Goal: Information Seeking & Learning: Learn about a topic

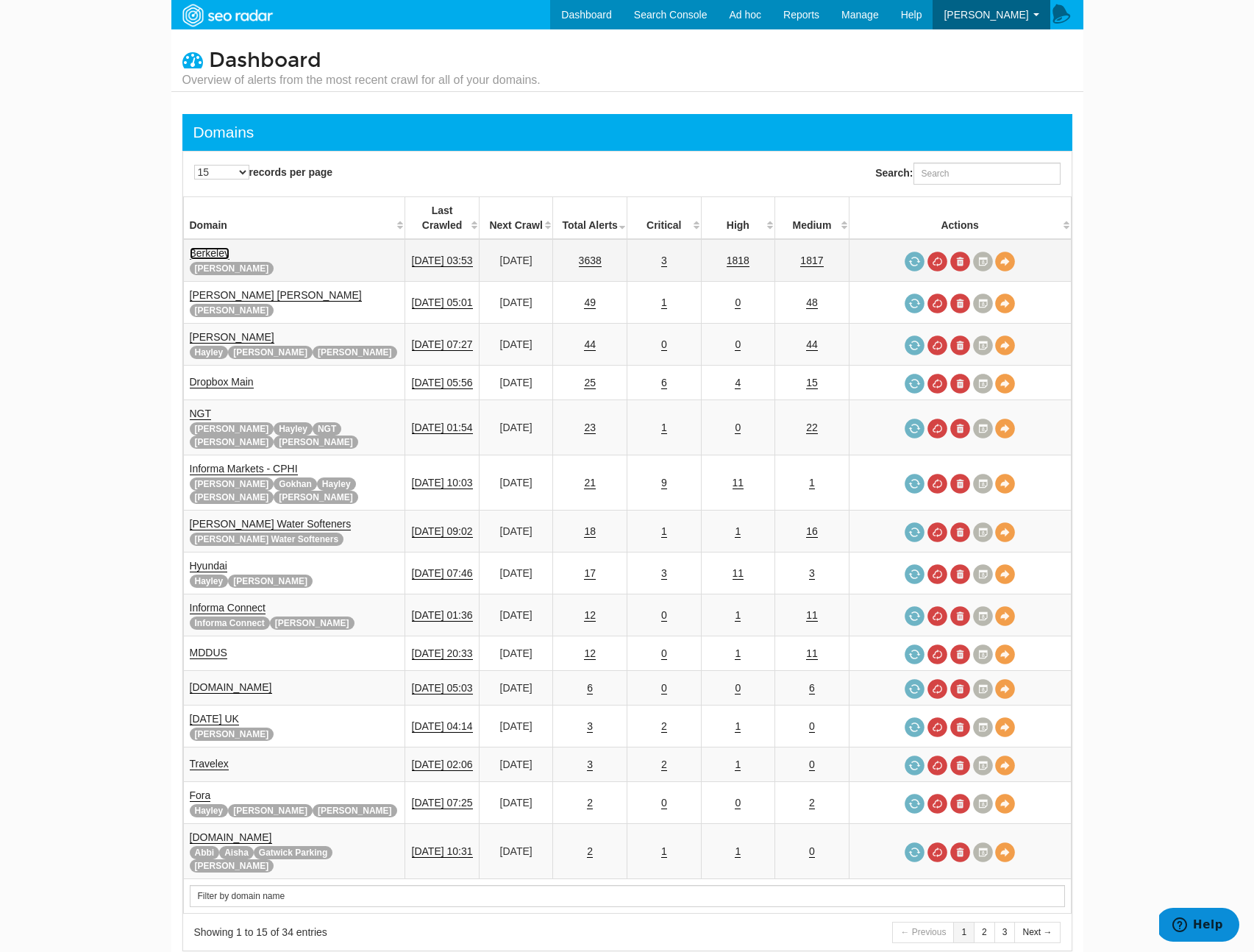
click at [206, 247] on link "Berkeley" at bounding box center [209, 253] width 39 height 13
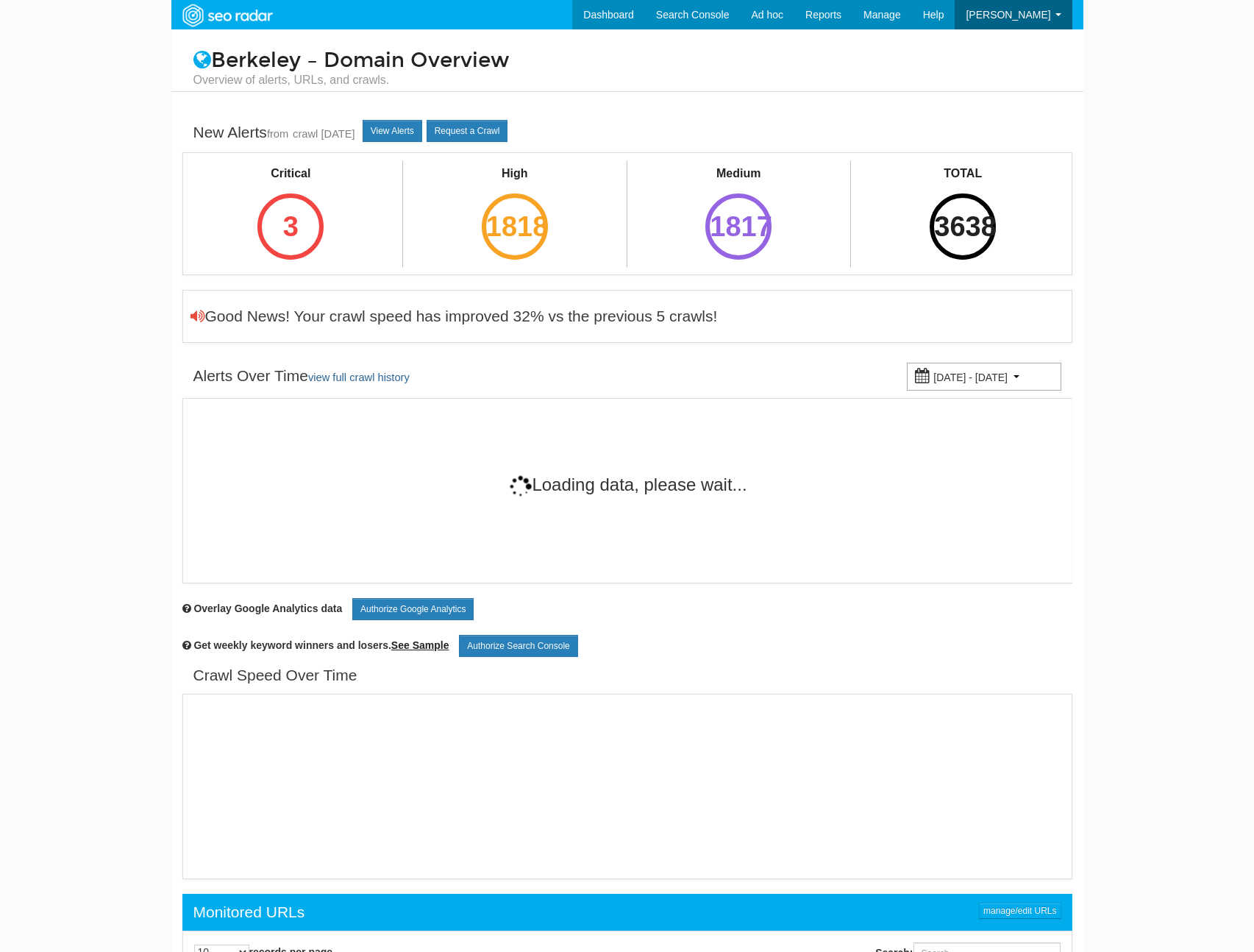
scroll to position [59, 0]
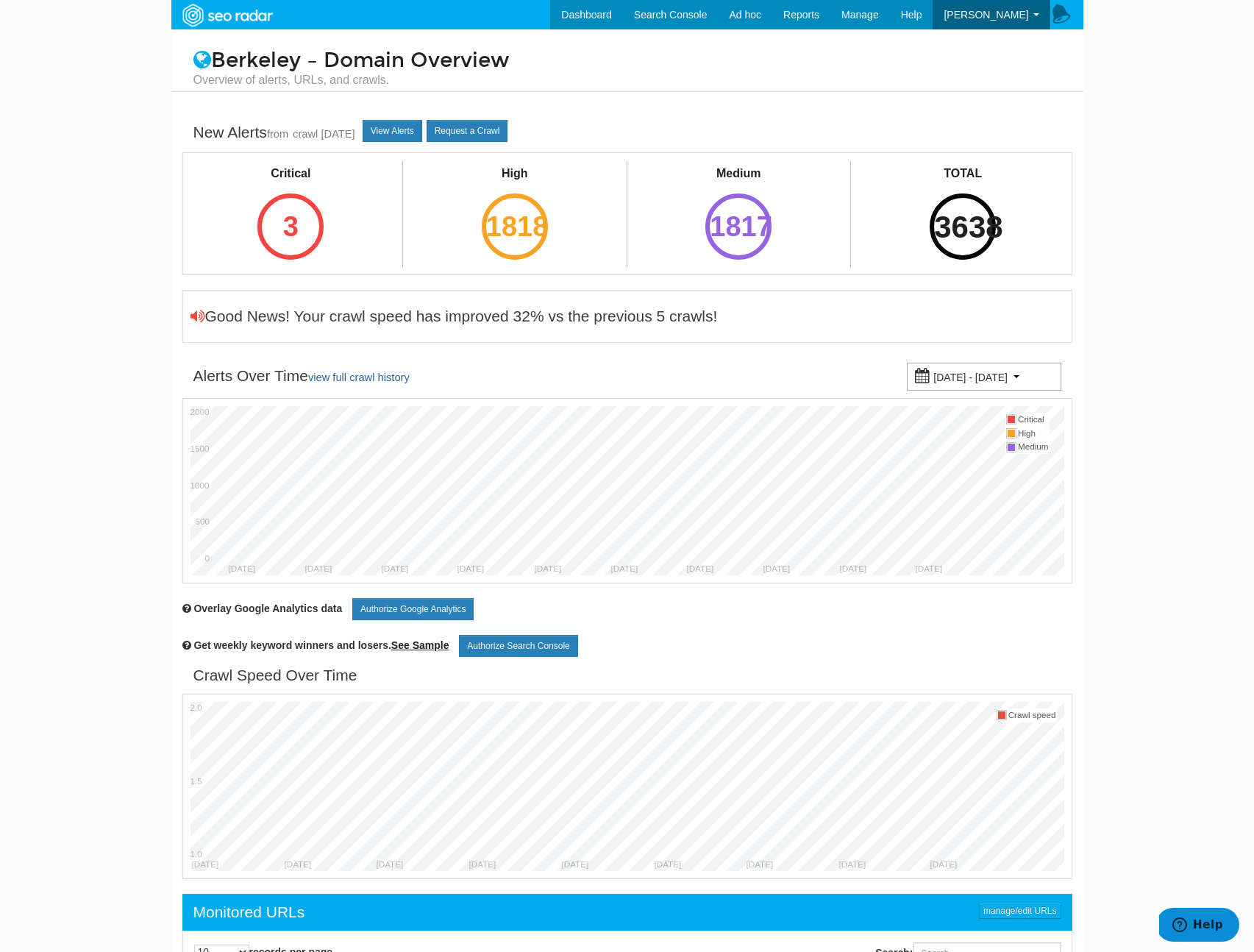
click at [965, 219] on div "3638" at bounding box center [962, 226] width 66 height 66
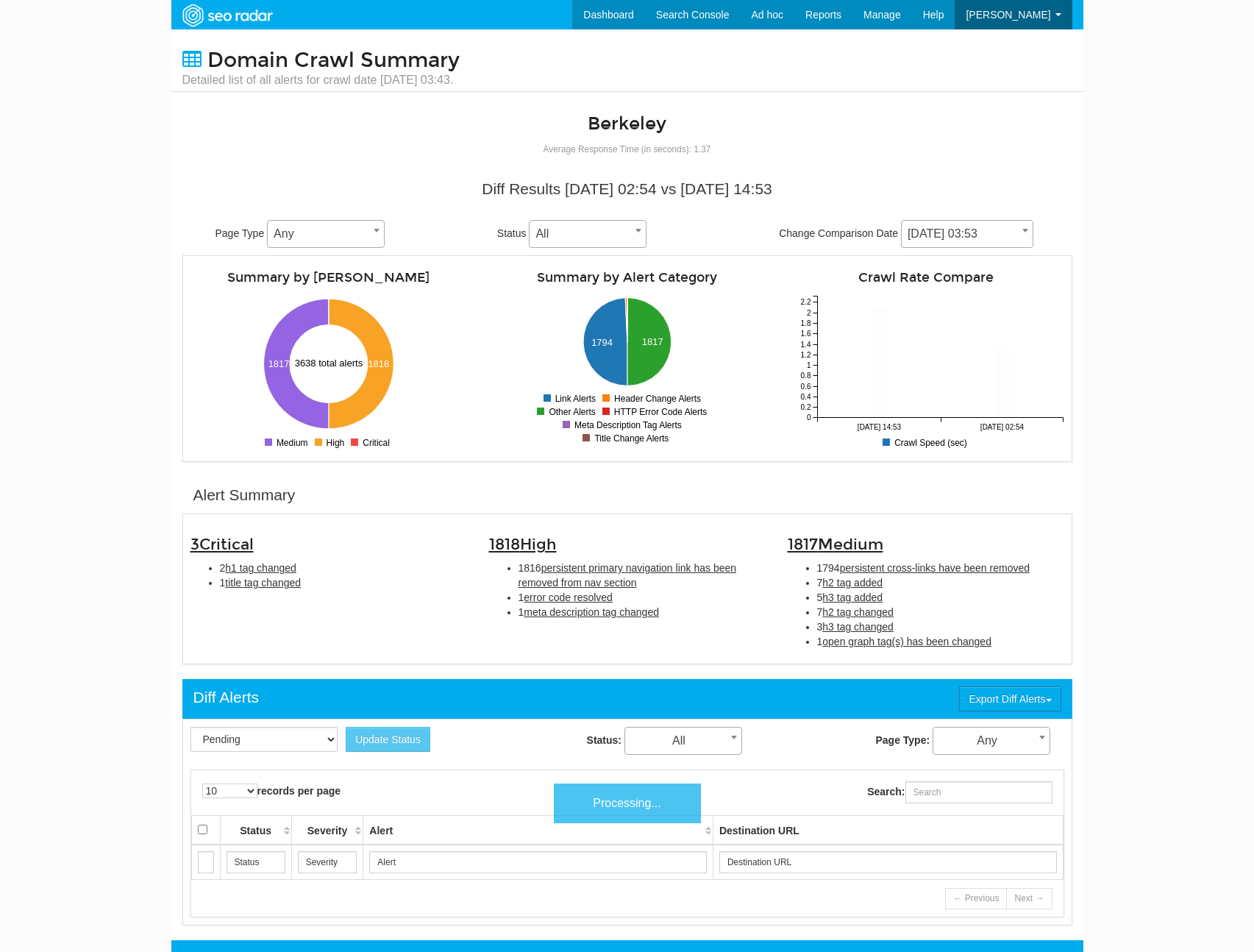
scroll to position [59, 0]
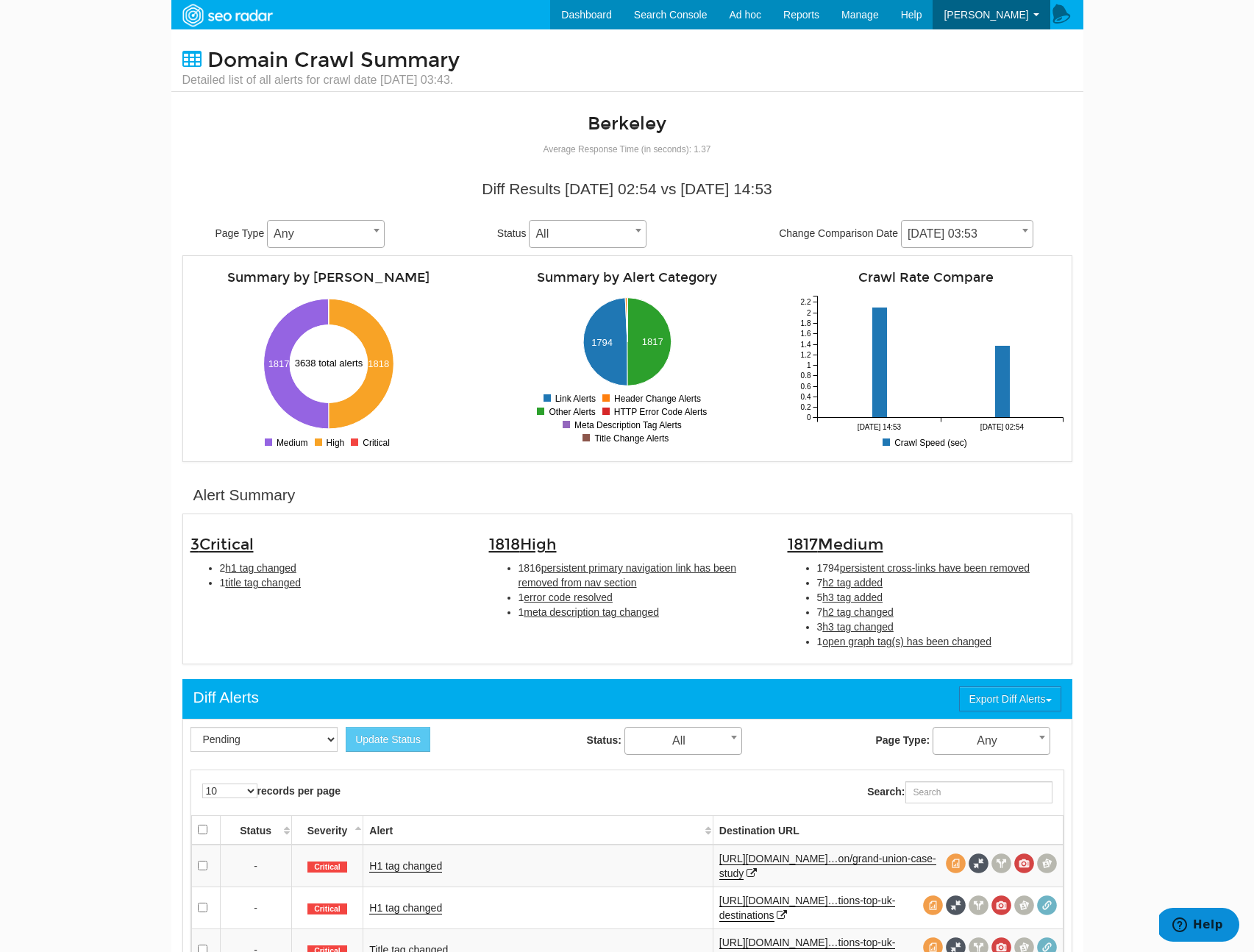
click at [1013, 242] on span "09/26/2025 03:53" at bounding box center [967, 234] width 131 height 21
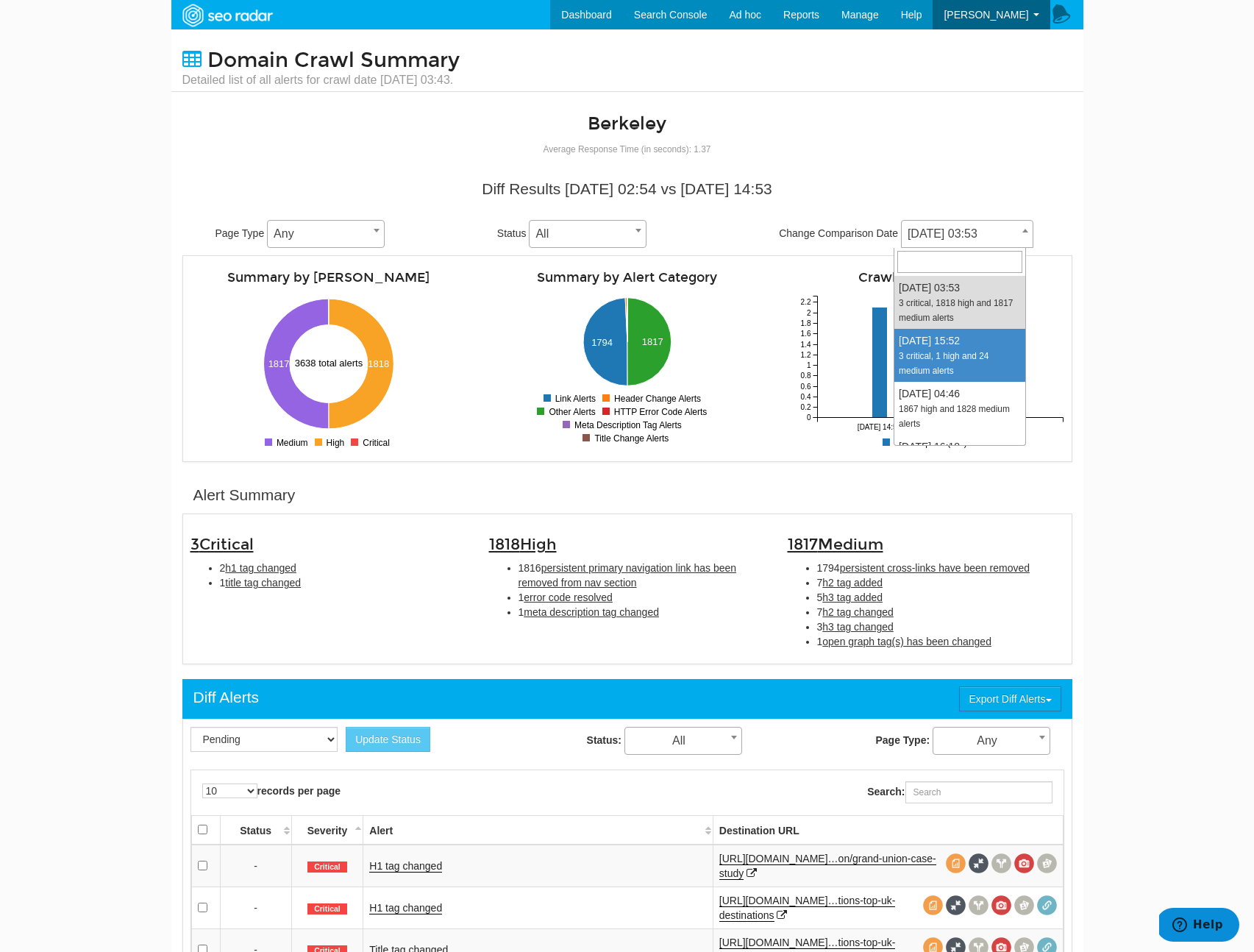
select select "2024802"
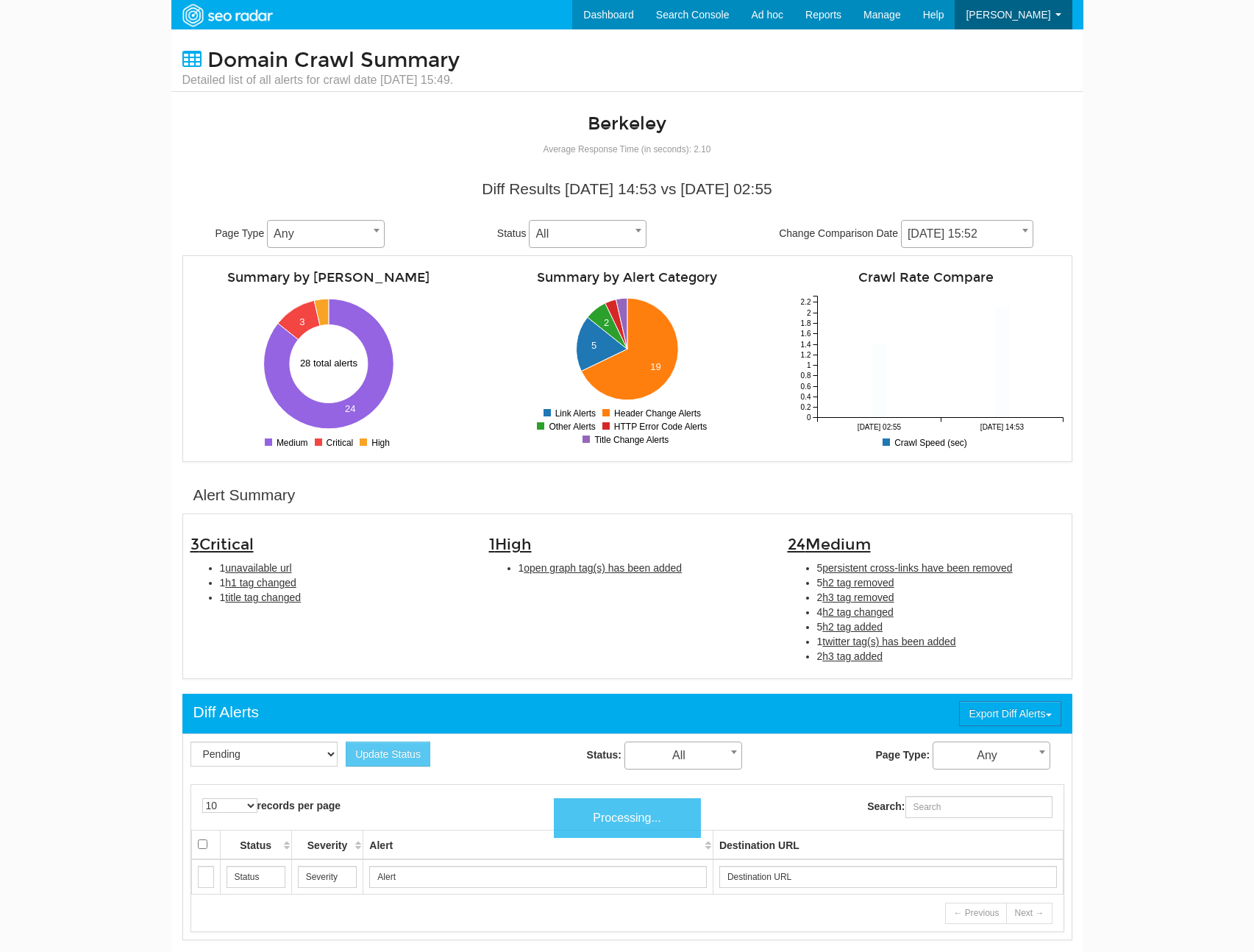
scroll to position [59, 0]
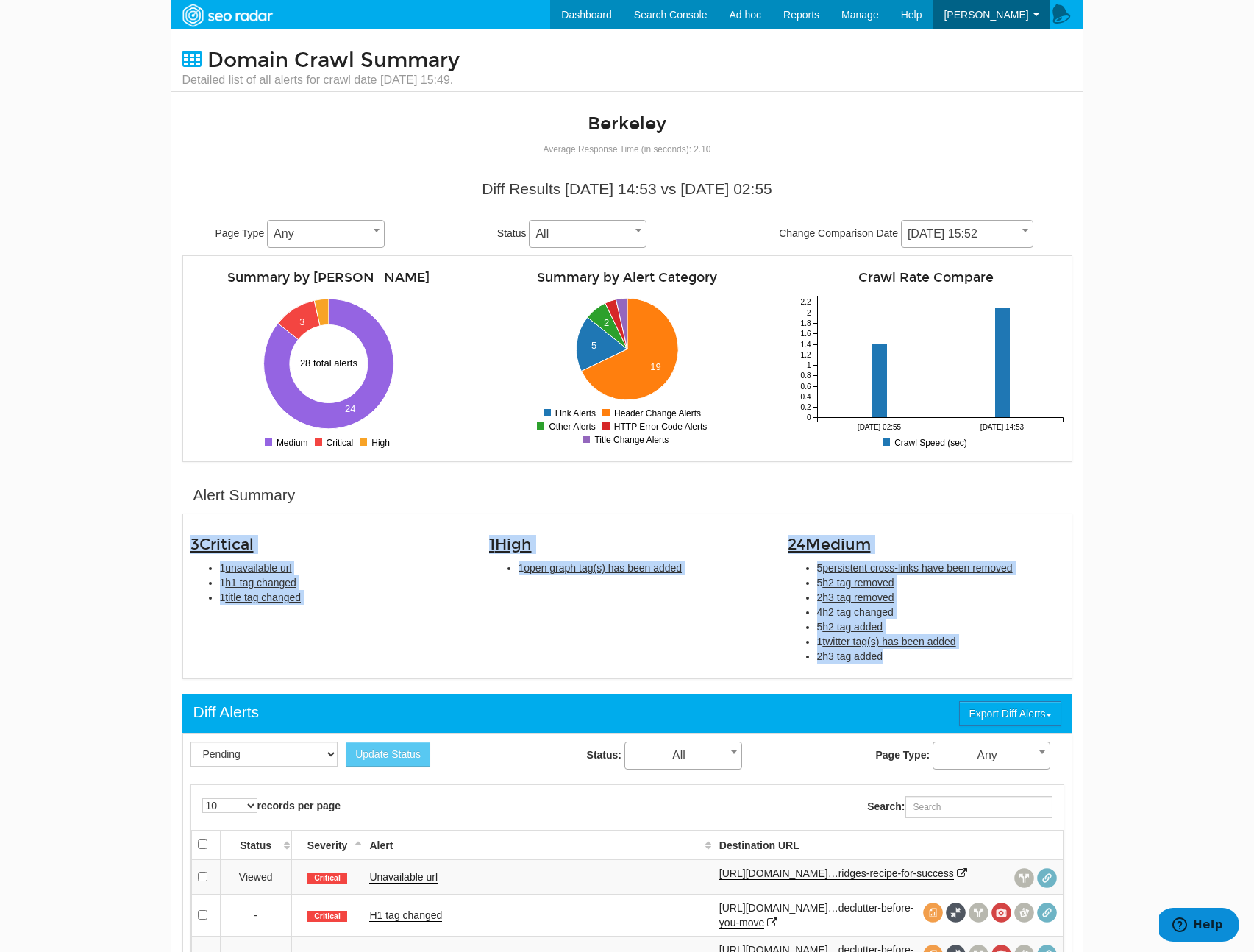
drag, startPoint x: 988, startPoint y: 666, endPoint x: 159, endPoint y: 544, distance: 837.9
click at [159, 544] on body "Dashboard Search Console Ad hoc Internet Archive Diff tool Mobile vs. Desktop F…" at bounding box center [627, 476] width 1254 height 952
copy div "3 Critical 1 unavailable url 1 h1 tag changed 1 title tag changed 1 High 1 open…"
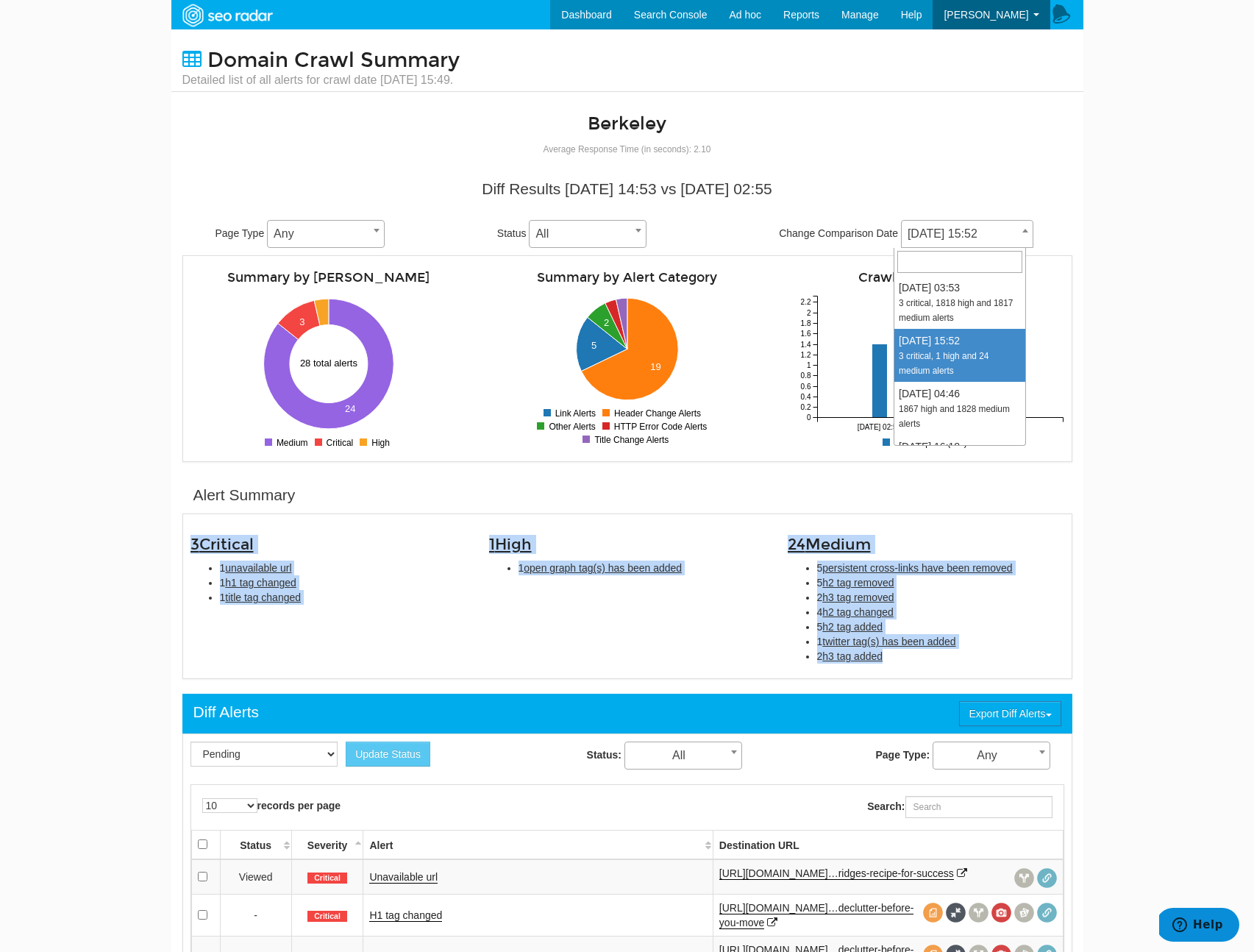
click at [997, 229] on span "09/22/2025 15:52" at bounding box center [967, 234] width 131 height 21
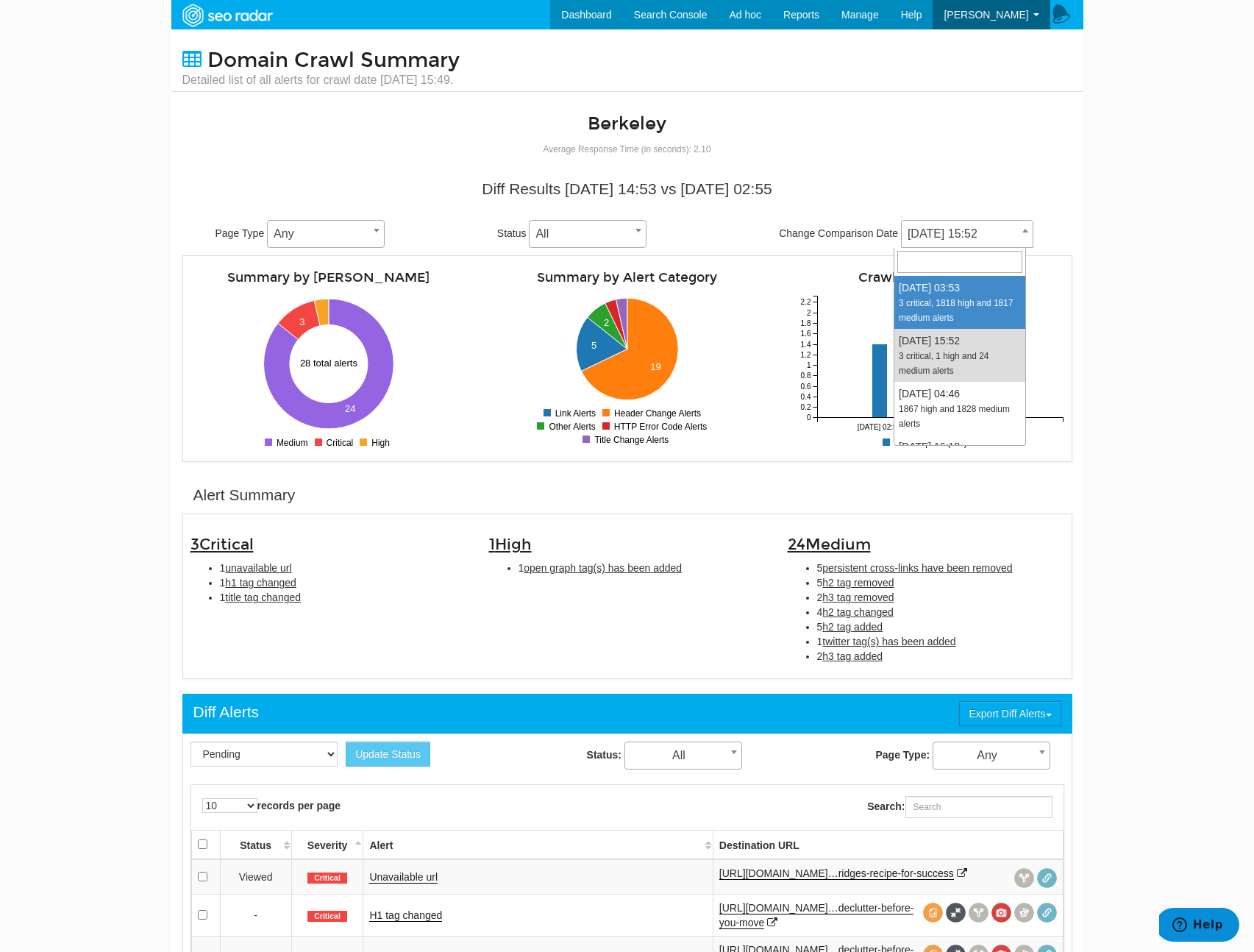
select select "2026107"
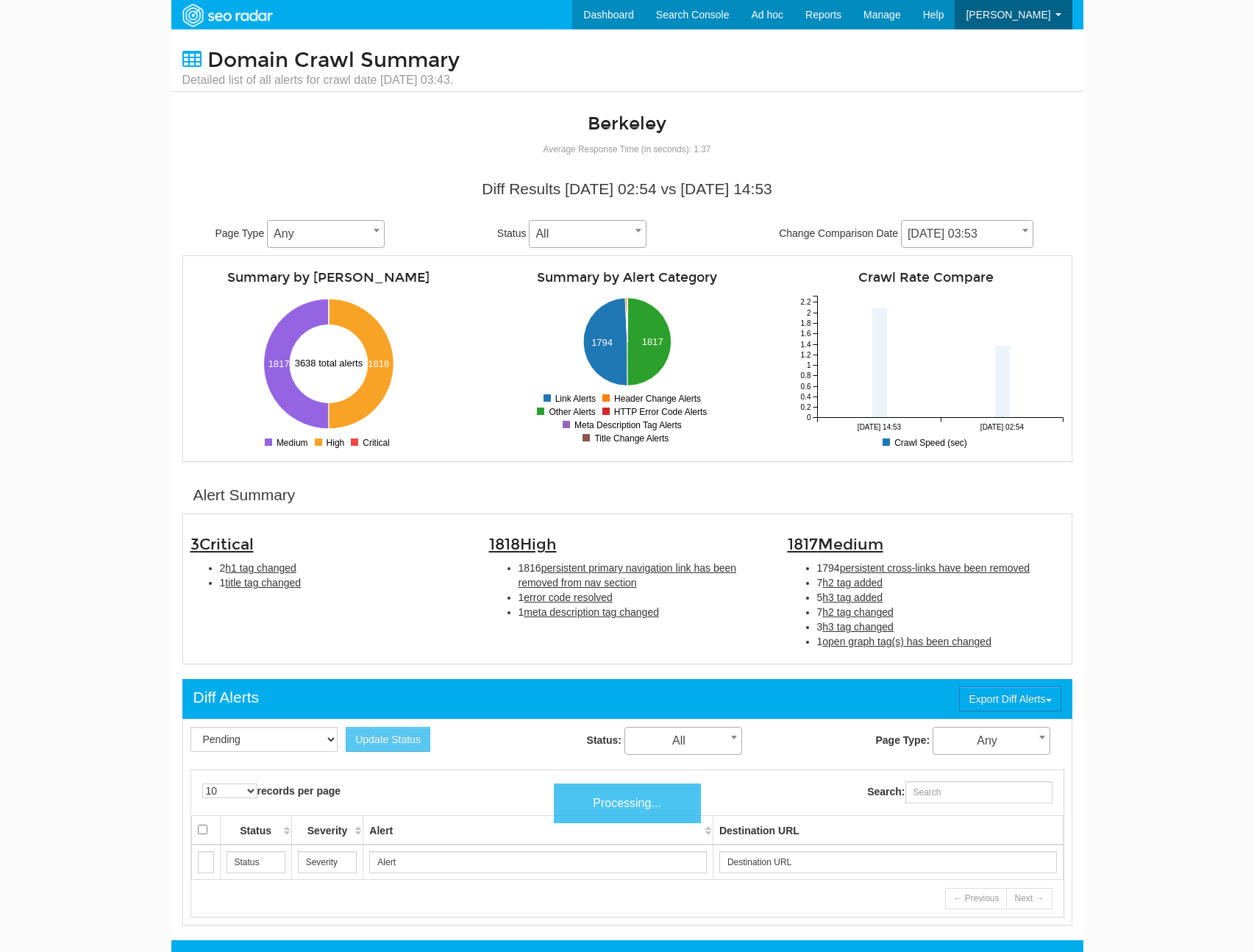
scroll to position [59, 0]
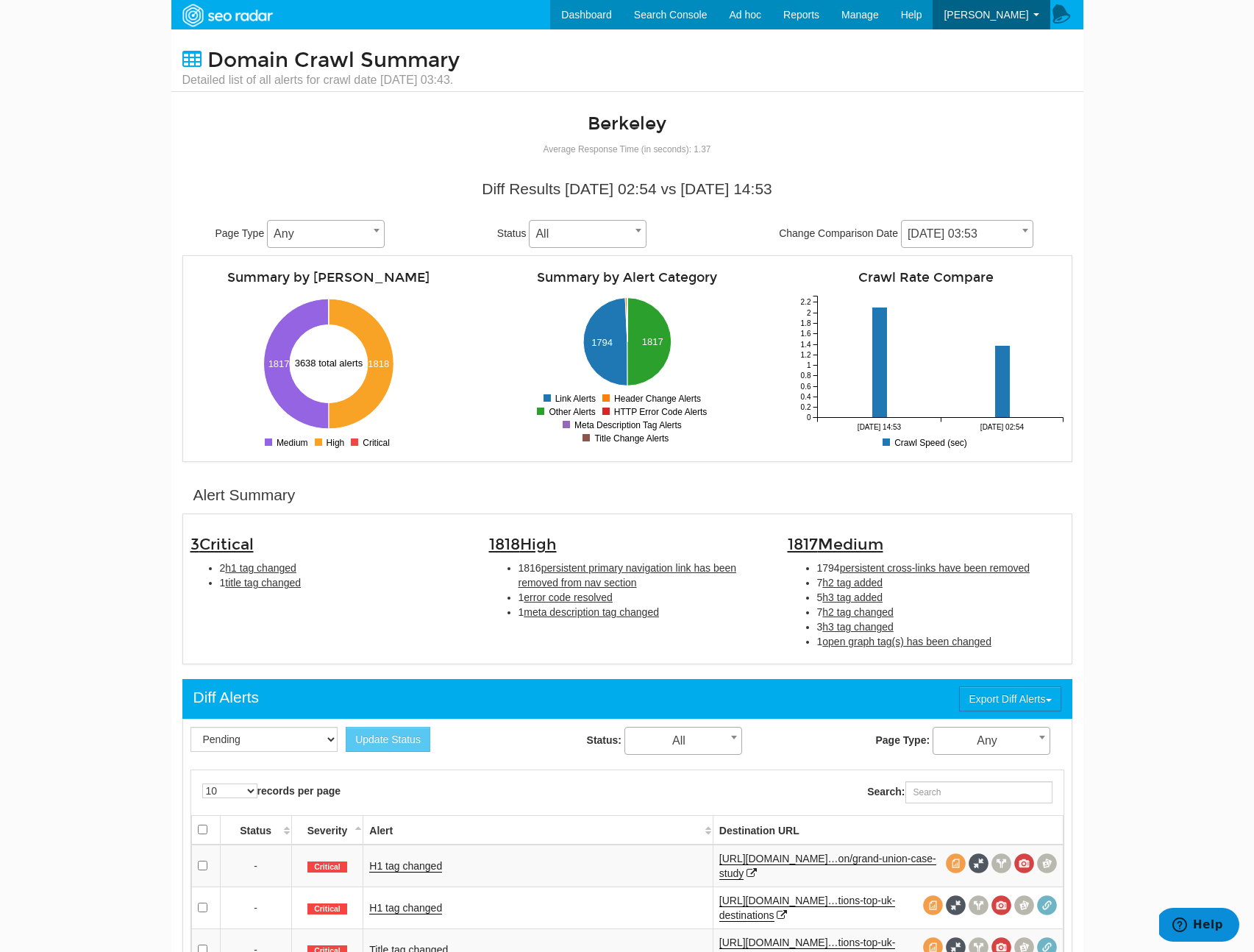
click at [1025, 648] on li "1 open graph tag(s) has been changed" at bounding box center [940, 642] width 247 height 15
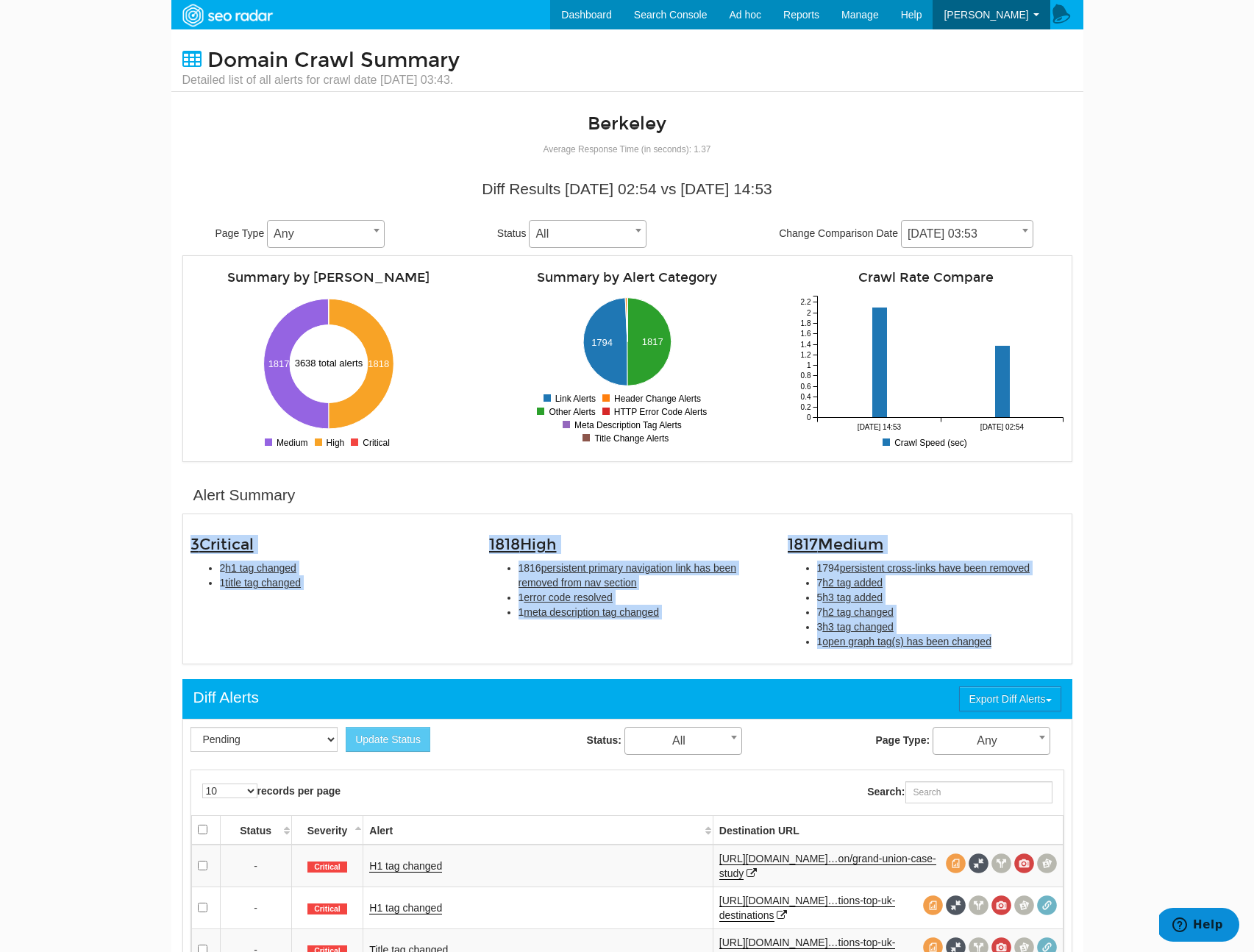
copy div "3 Critical 2 h1 tag changed 1 title tag changed 1818 High 1816 persistent prima…"
drag, startPoint x: 1034, startPoint y: 642, endPoint x: 169, endPoint y: 545, distance: 870.4
click at [169, 545] on body "Dashboard Search Console Ad hoc Internet Archive Diff tool Mobile vs. Desktop F…" at bounding box center [627, 476] width 1254 height 952
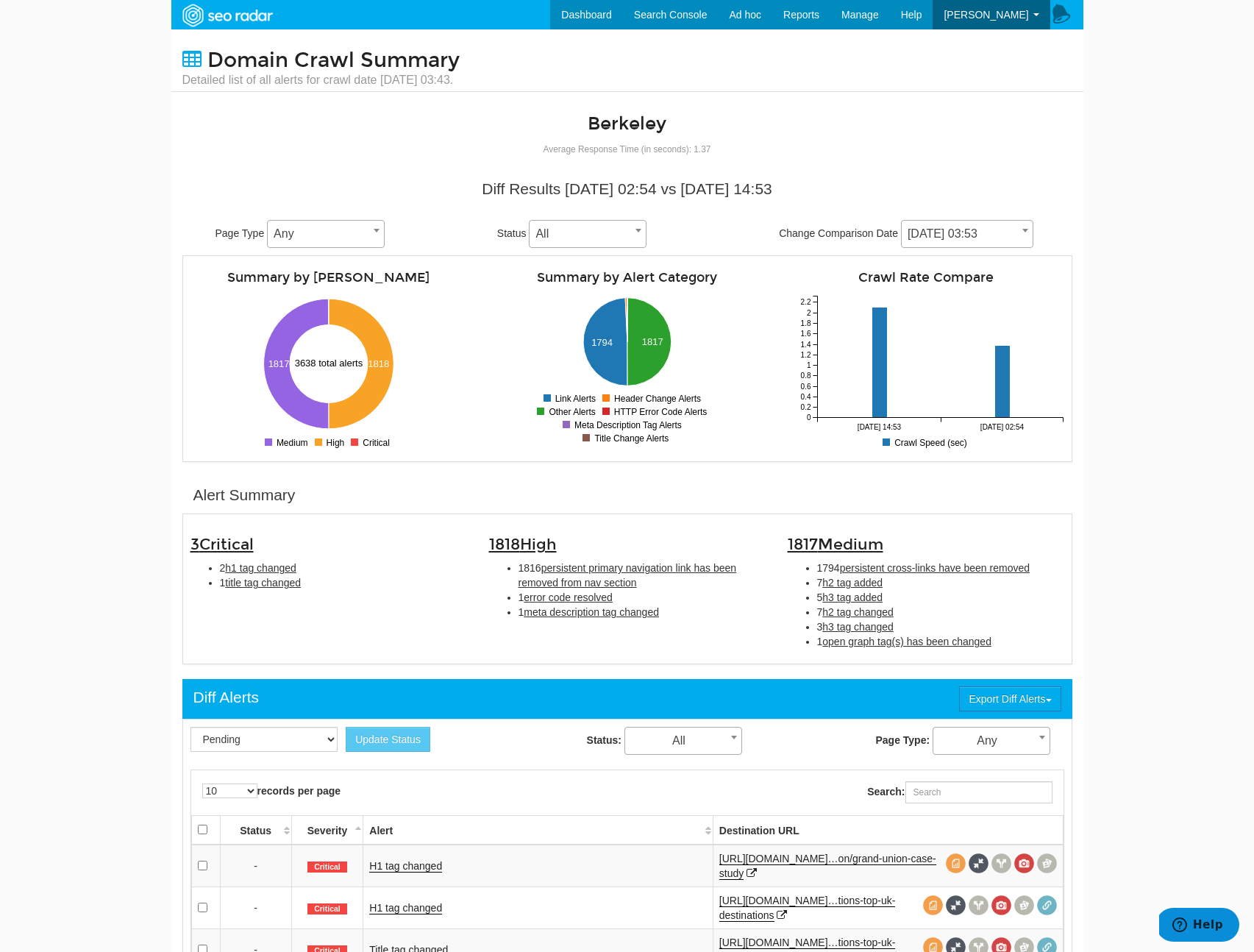
click at [982, 241] on span "09/26/2025 03:53" at bounding box center [967, 234] width 131 height 21
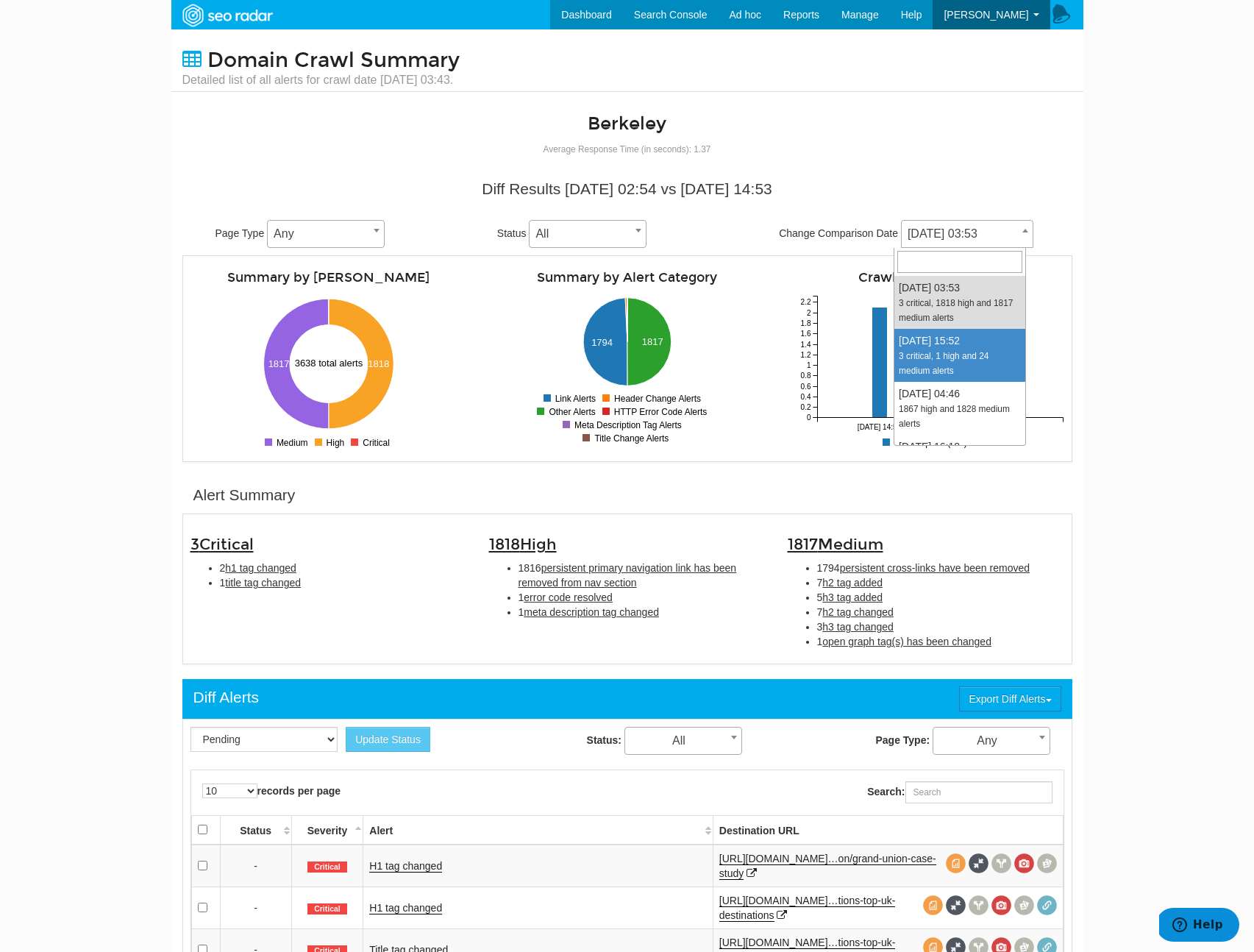
select select "2024802"
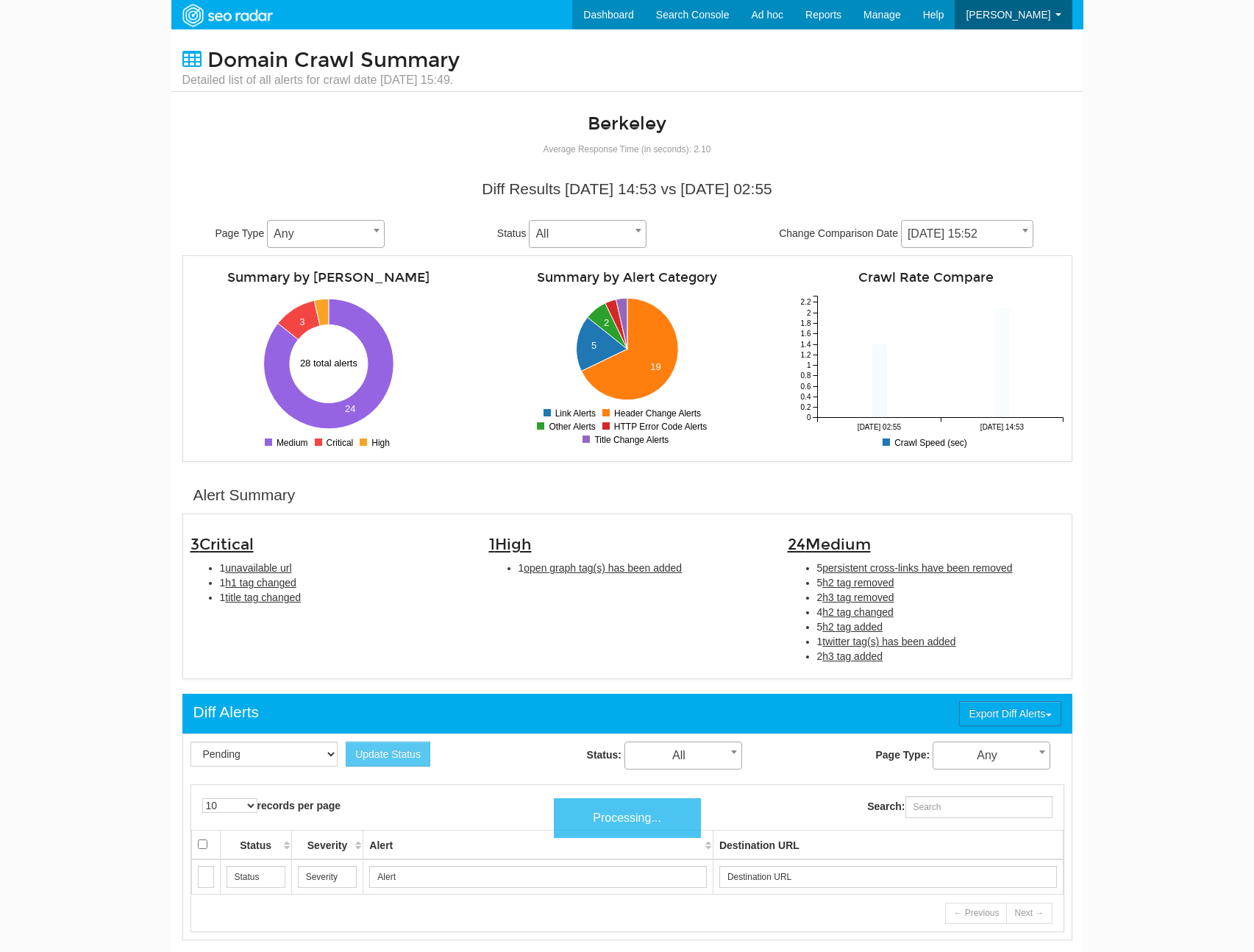
scroll to position [59, 0]
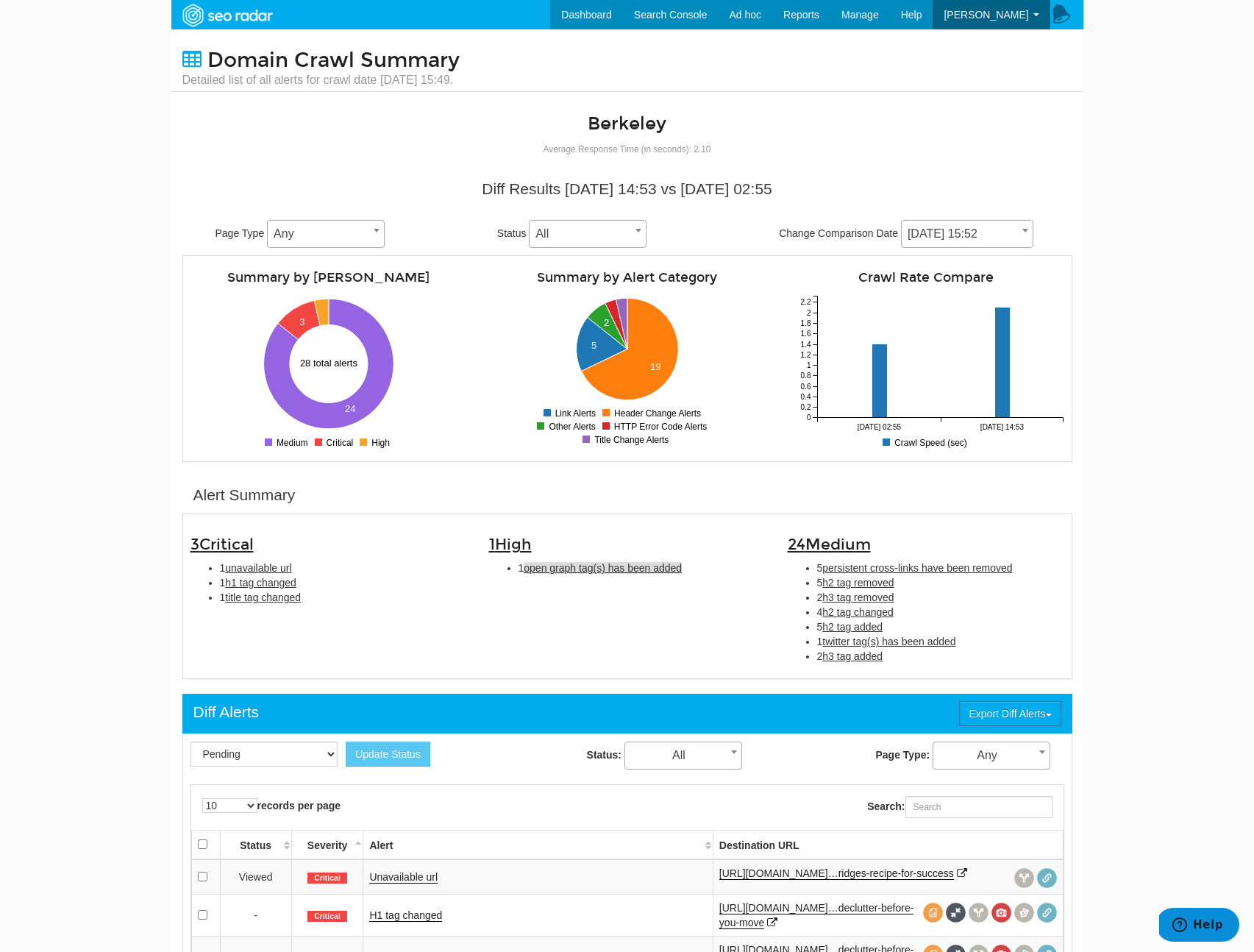
click at [580, 572] on span "open graph tag(s) has been added" at bounding box center [602, 568] width 159 height 12
type input "open graph tag(s) has been added"
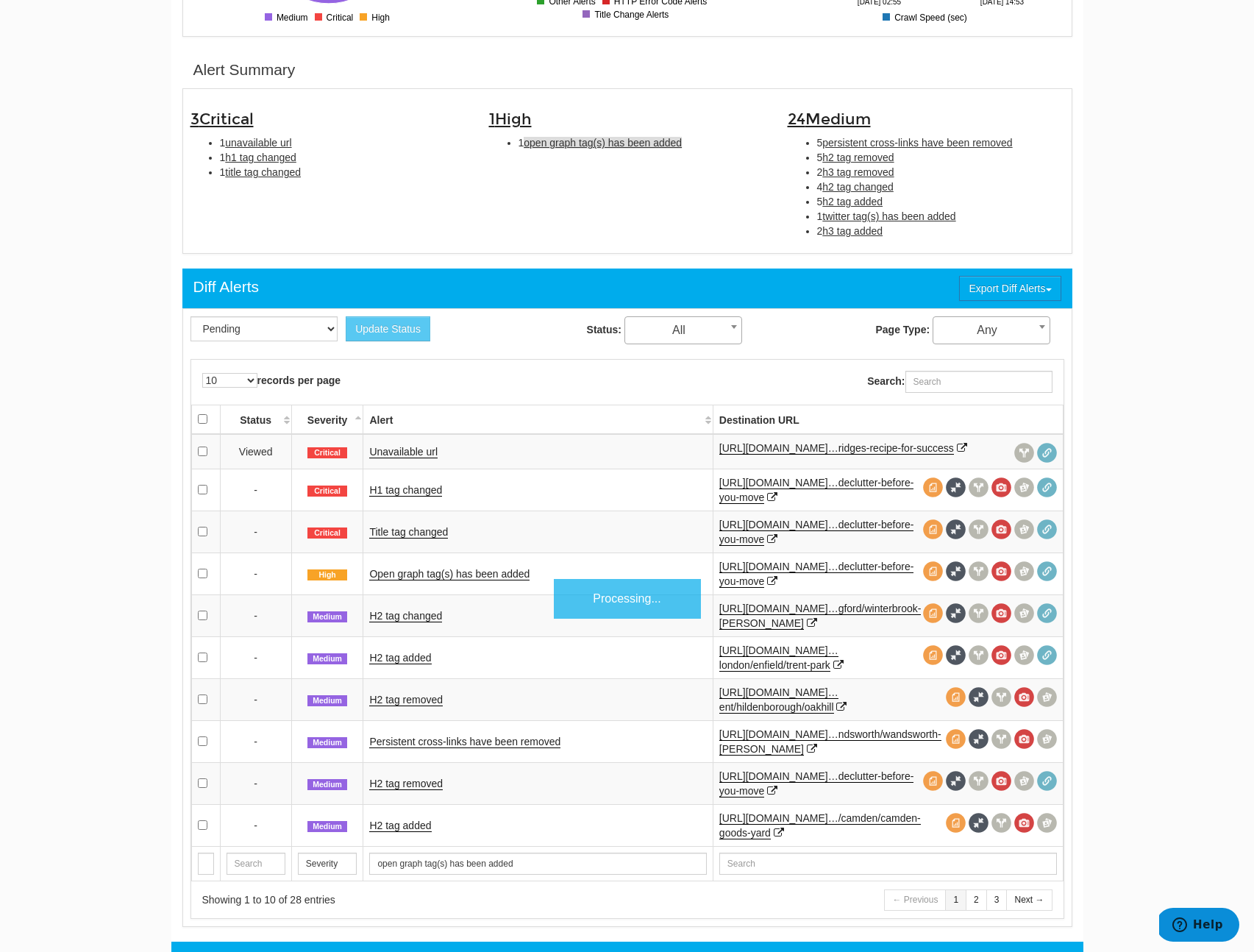
scroll to position [477, 0]
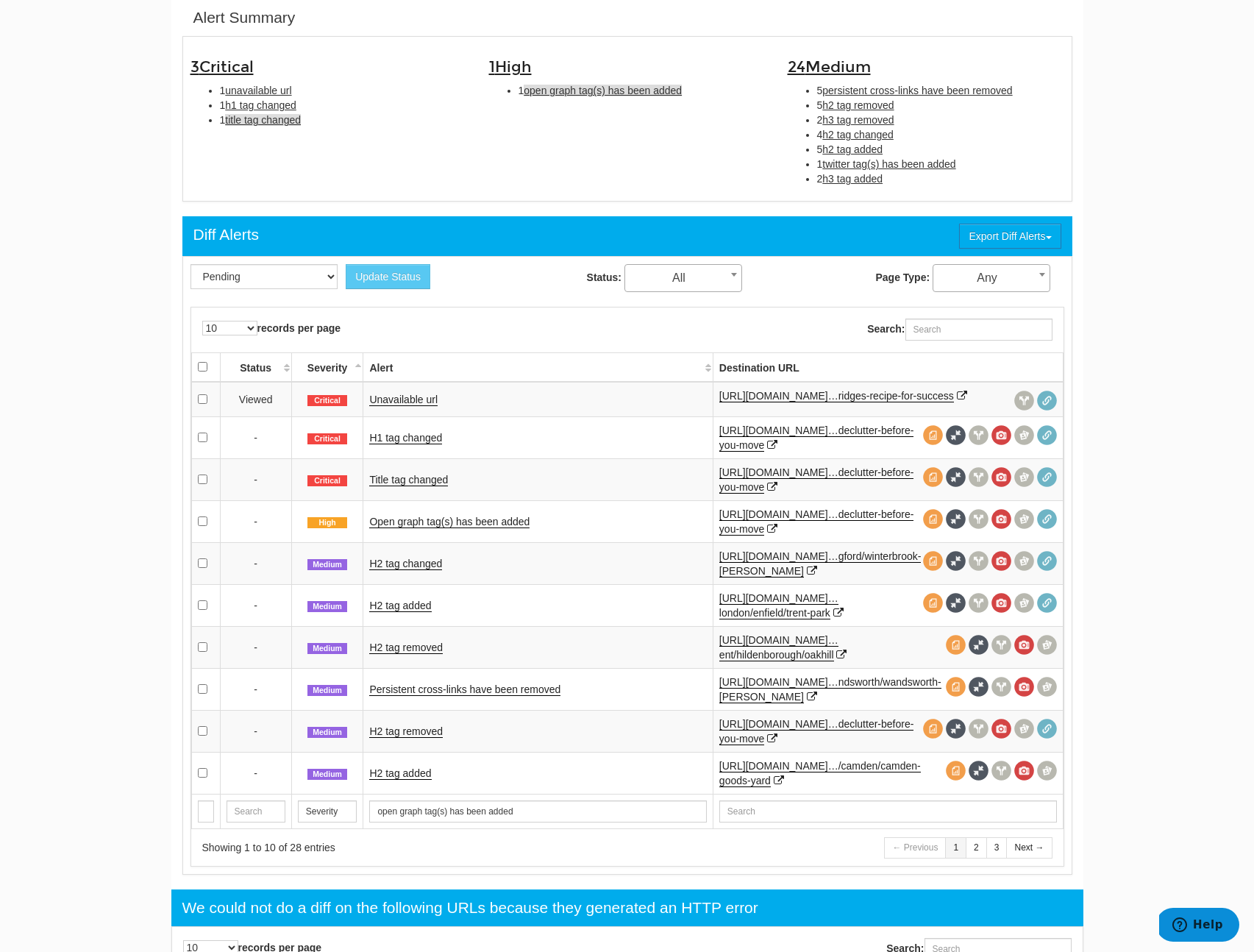
click at [269, 120] on span "title tag changed" at bounding box center [263, 120] width 75 height 12
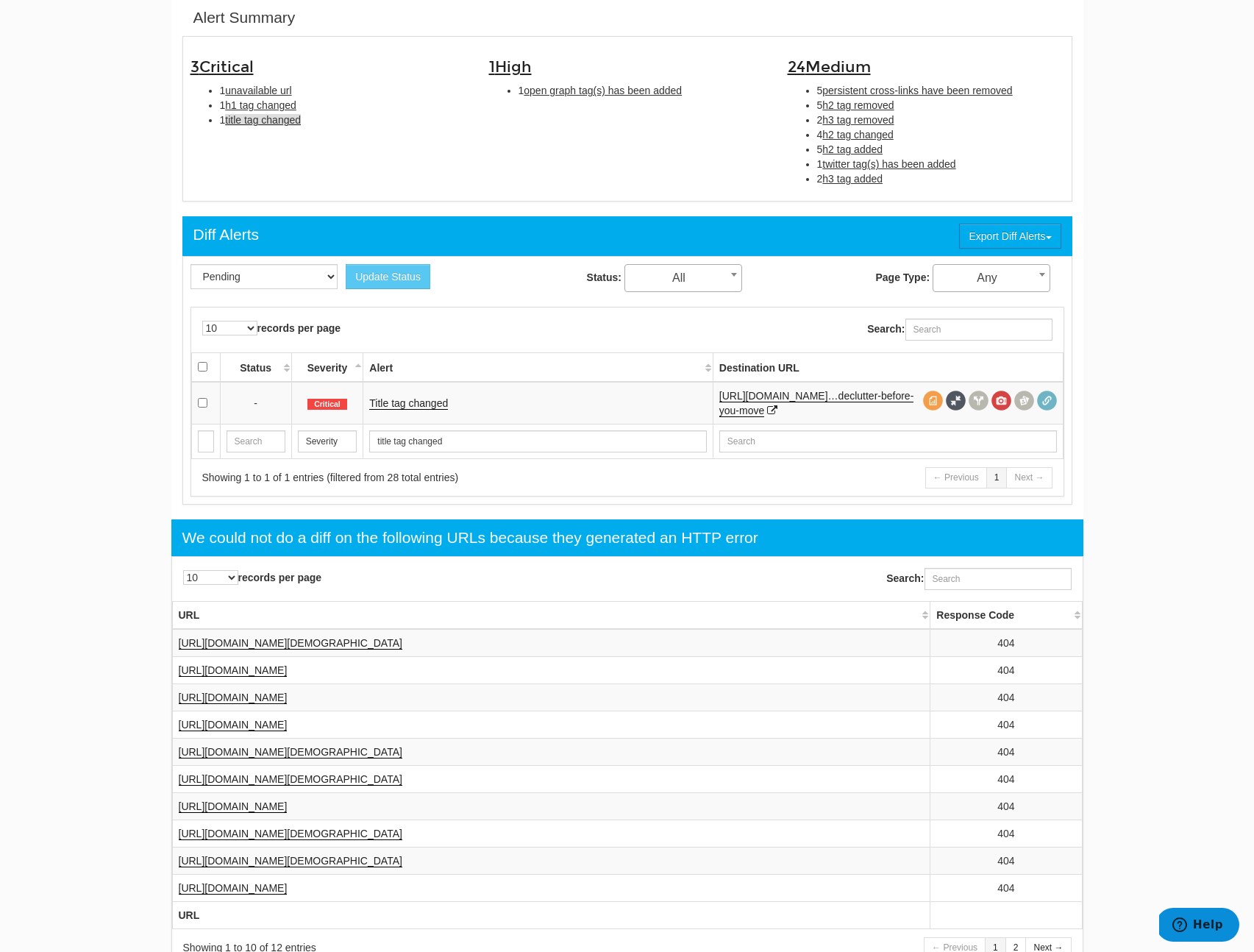
click at [603, 102] on div "1 High 1 open graph tag(s) has been added" at bounding box center [627, 75] width 299 height 61
click at [607, 92] on span "open graph tag(s) has been added" at bounding box center [602, 91] width 159 height 12
click at [487, 398] on link "Open graph tag(s) has been added" at bounding box center [449, 403] width 160 height 13
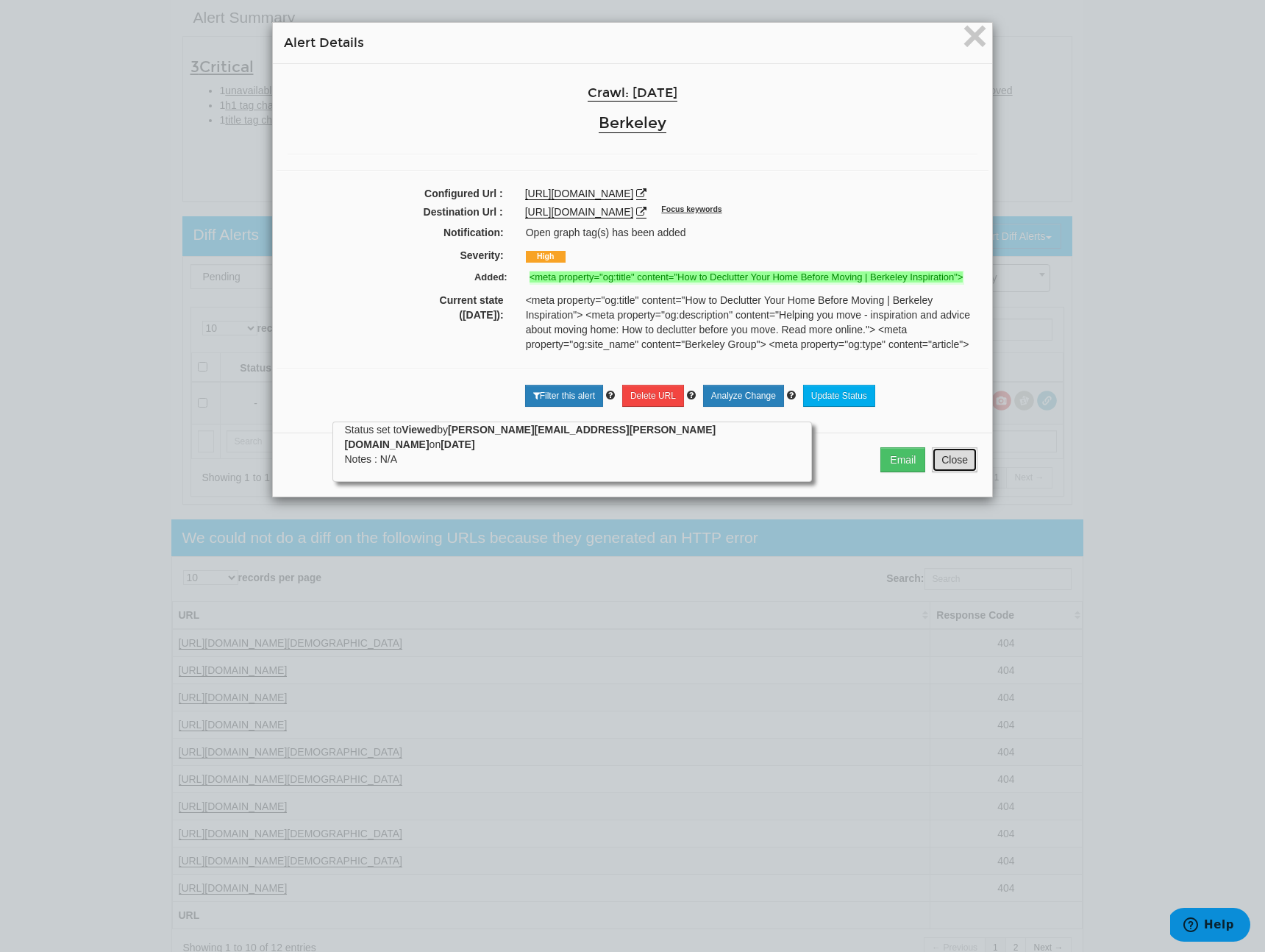
click at [955, 472] on button "Close" at bounding box center [955, 460] width 45 height 25
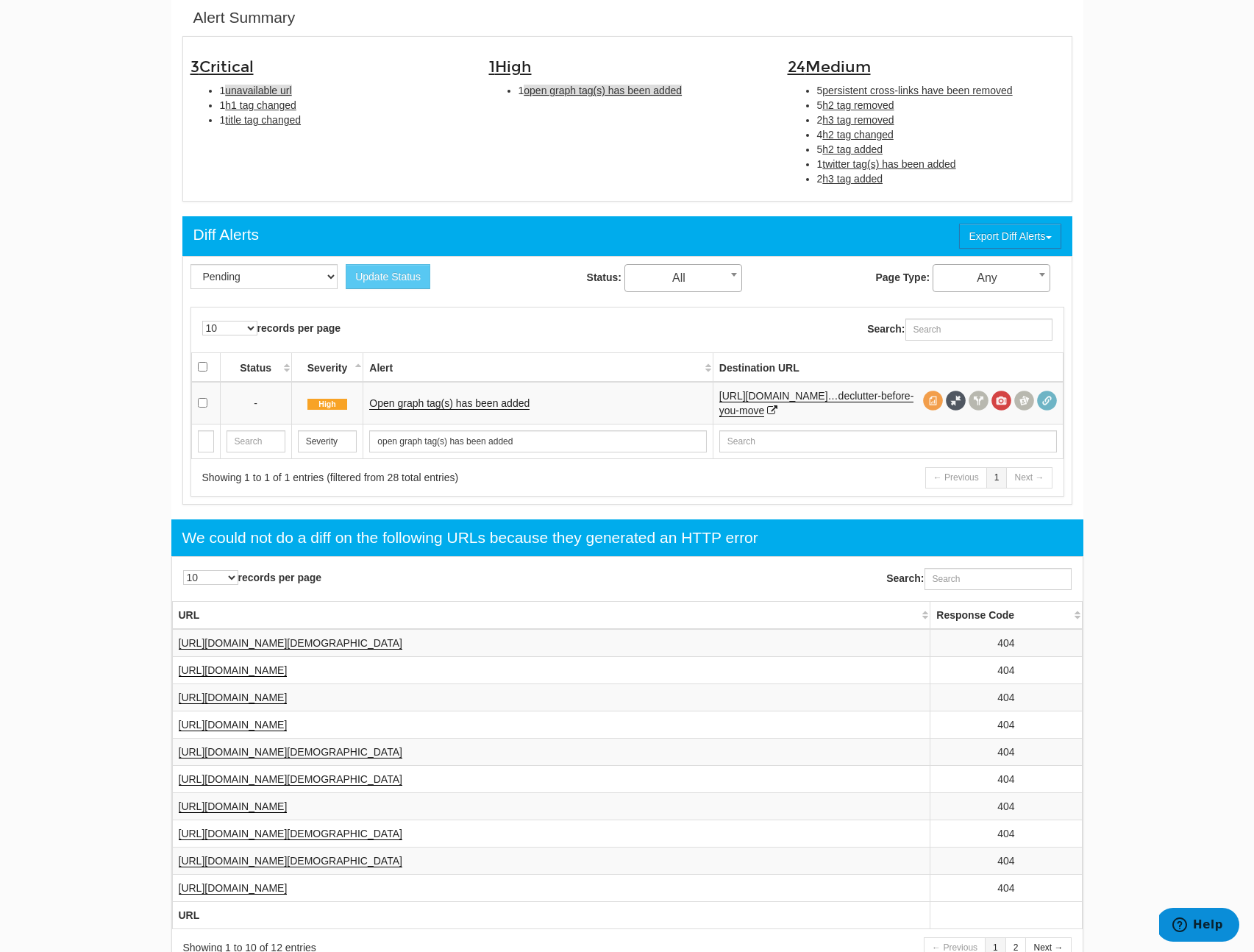
click at [239, 93] on span "unavailable url" at bounding box center [258, 91] width 66 height 12
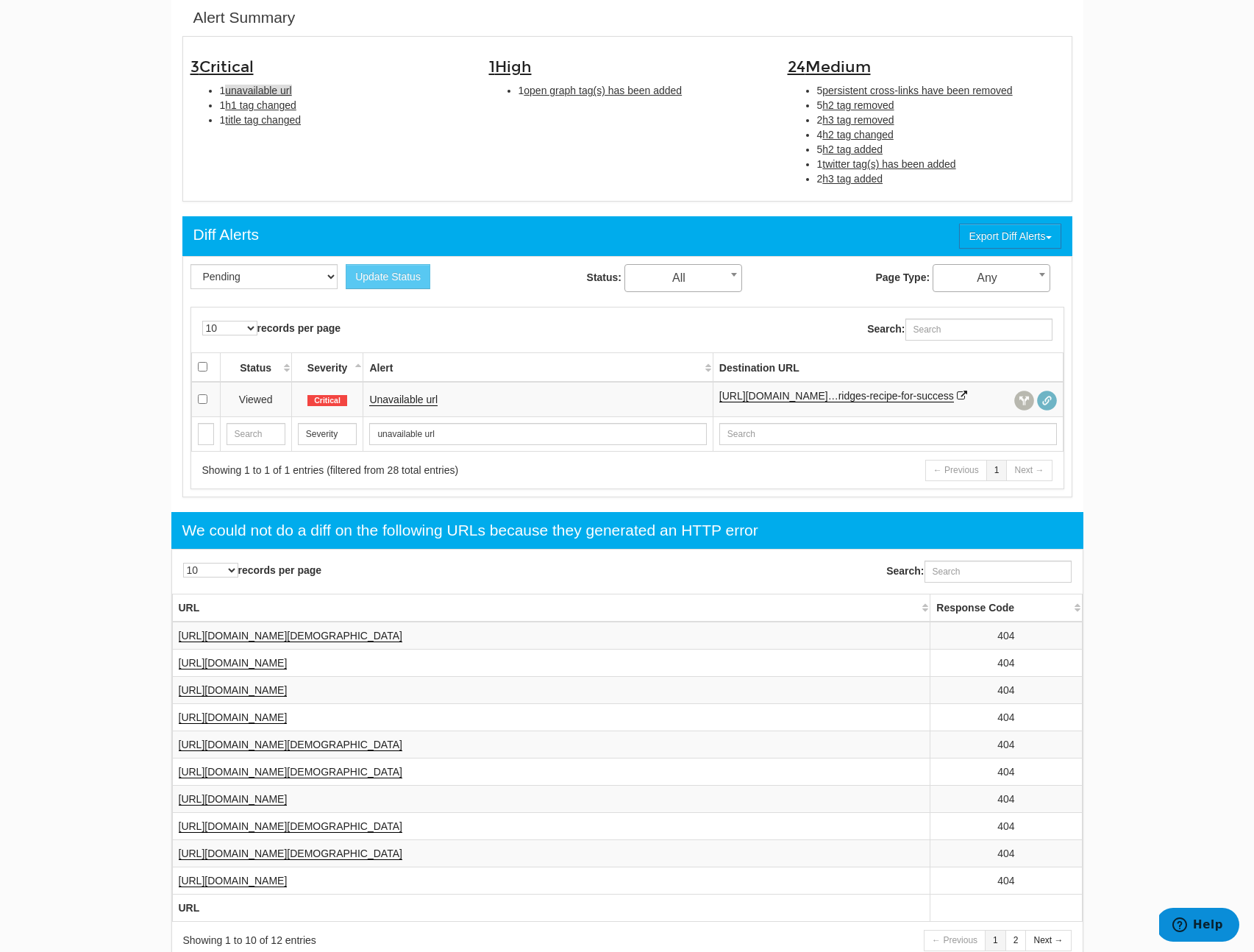
click at [400, 395] on td "Unavailable url" at bounding box center [538, 399] width 350 height 35
click at [402, 404] on link "Unavailable url" at bounding box center [403, 399] width 69 height 13
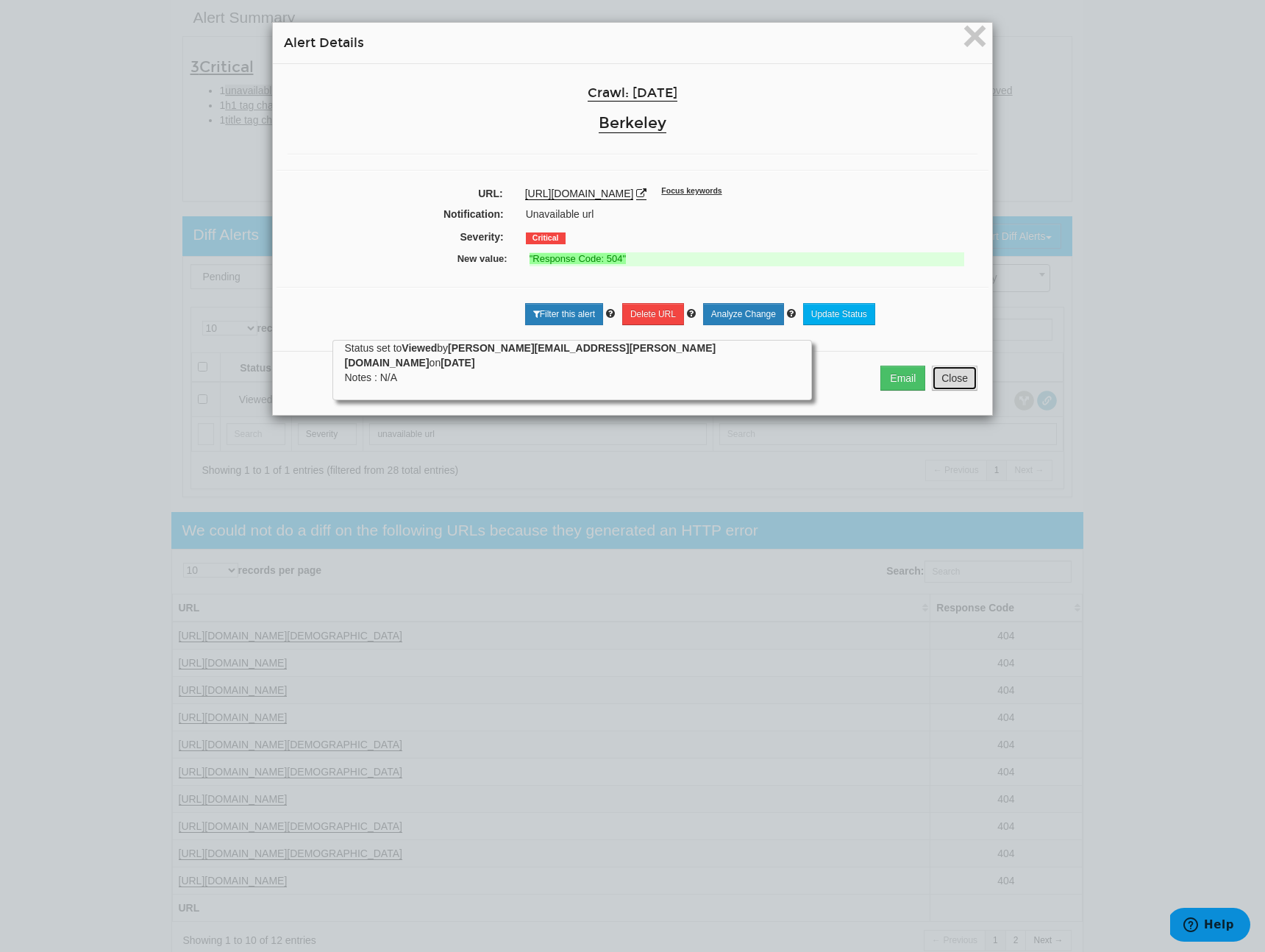
click at [966, 383] on button "Close" at bounding box center [955, 378] width 45 height 25
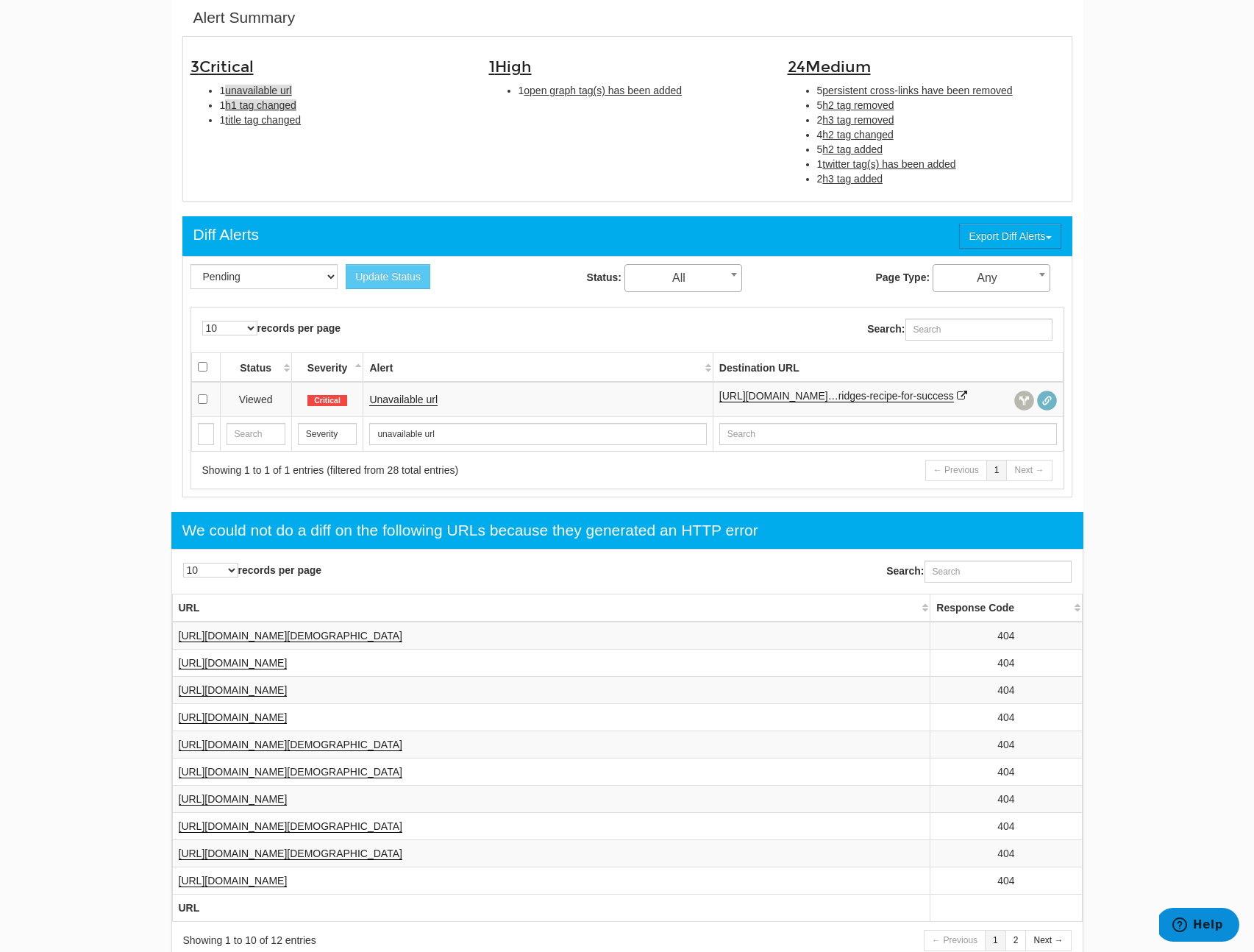
click at [260, 107] on span "h1 tag changed" at bounding box center [260, 105] width 71 height 12
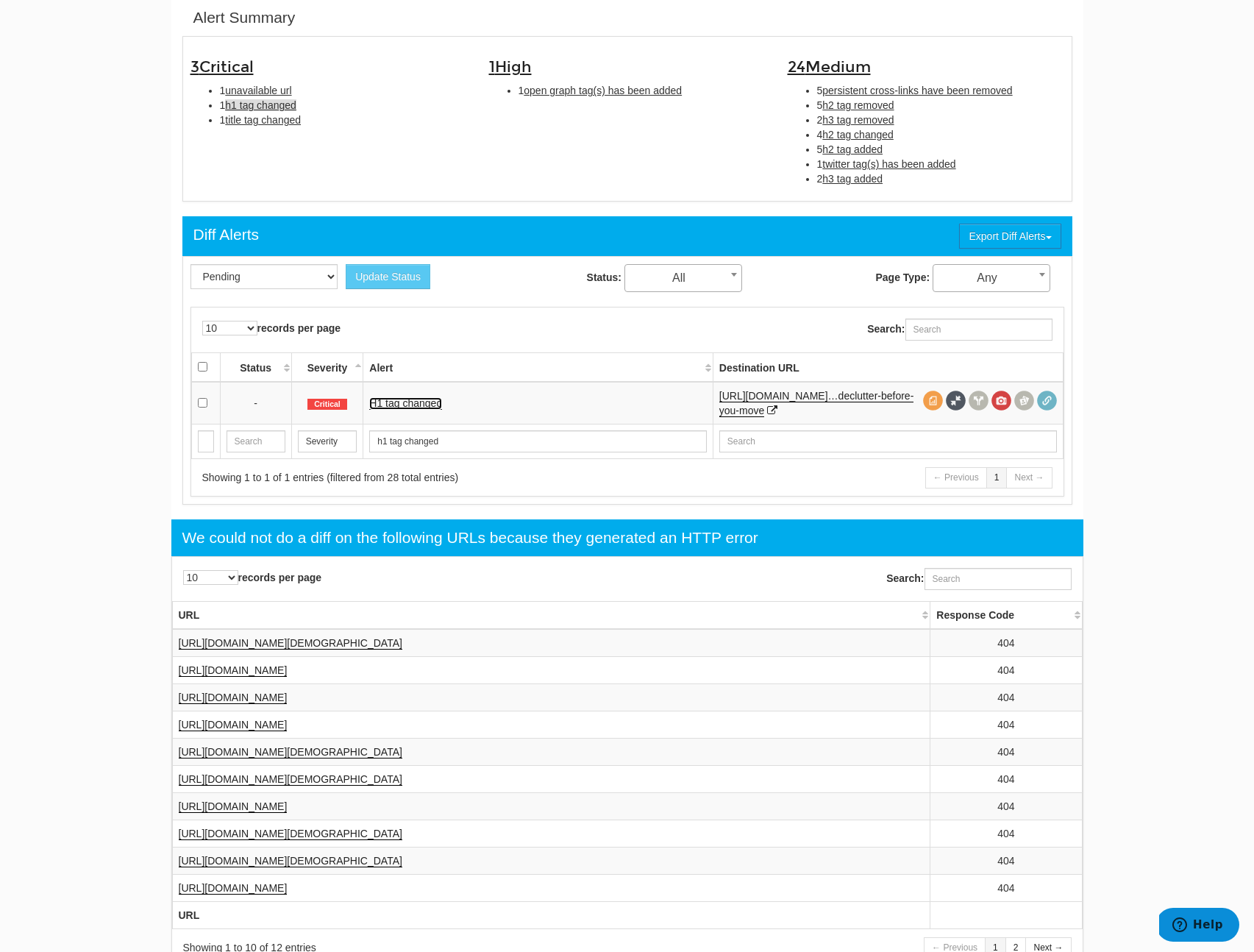
click at [434, 403] on link "H1 tag changed" at bounding box center [405, 403] width 73 height 13
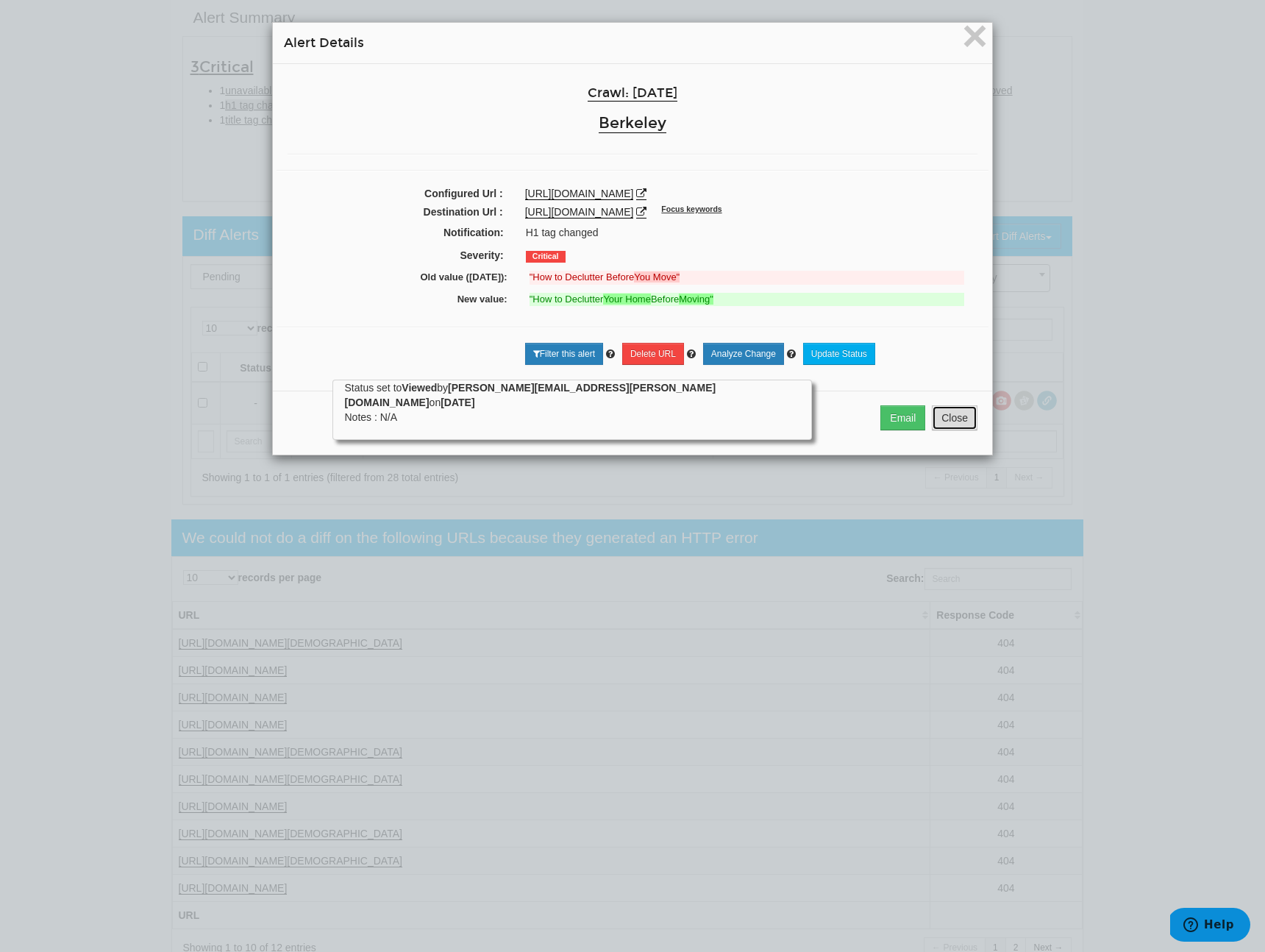
click at [959, 430] on button "Close" at bounding box center [955, 418] width 45 height 25
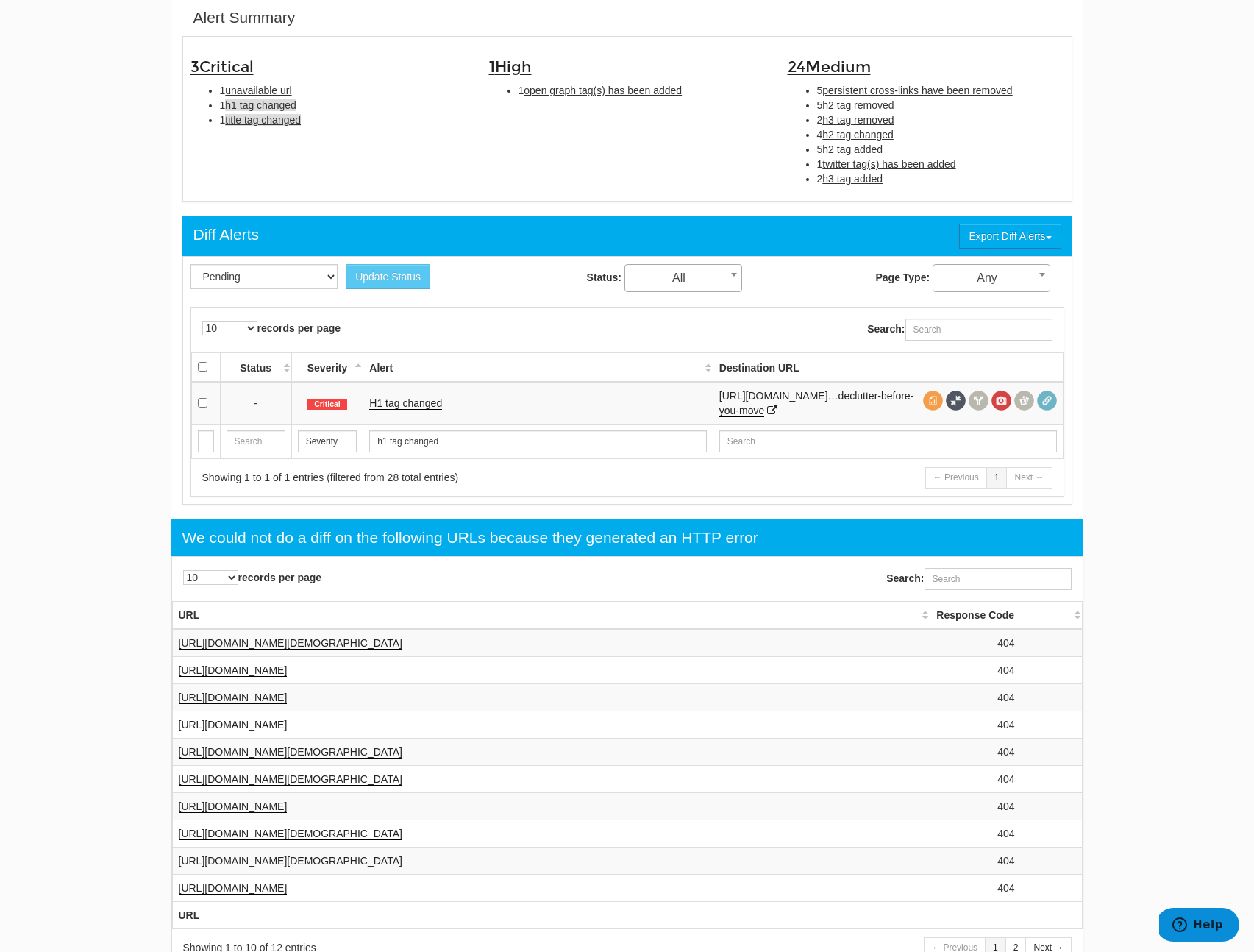
click at [260, 124] on span "title tag changed" at bounding box center [263, 120] width 75 height 12
click at [427, 397] on link "Title tag changed" at bounding box center [408, 403] width 79 height 13
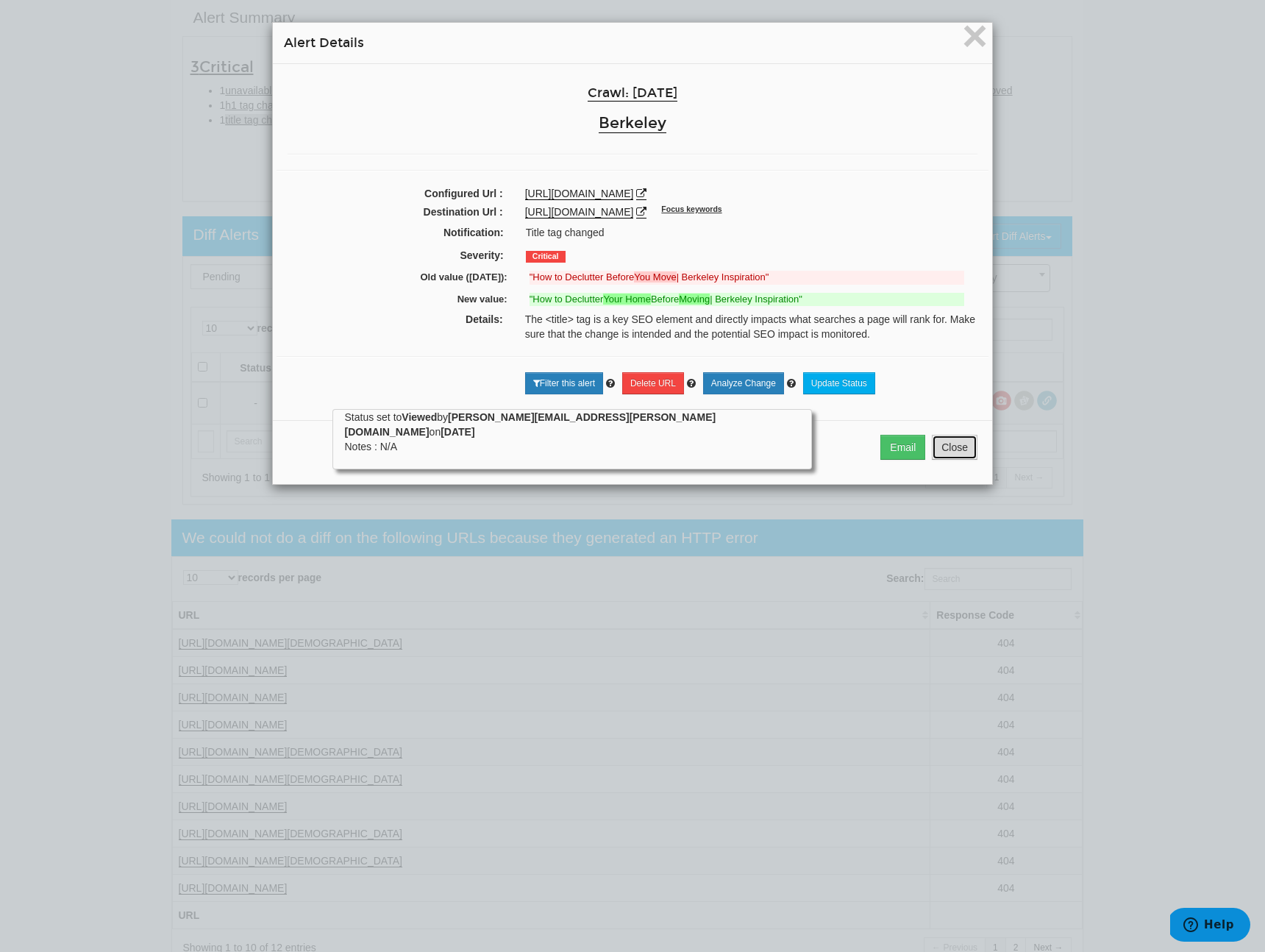
click at [947, 460] on button "Close" at bounding box center [955, 447] width 45 height 25
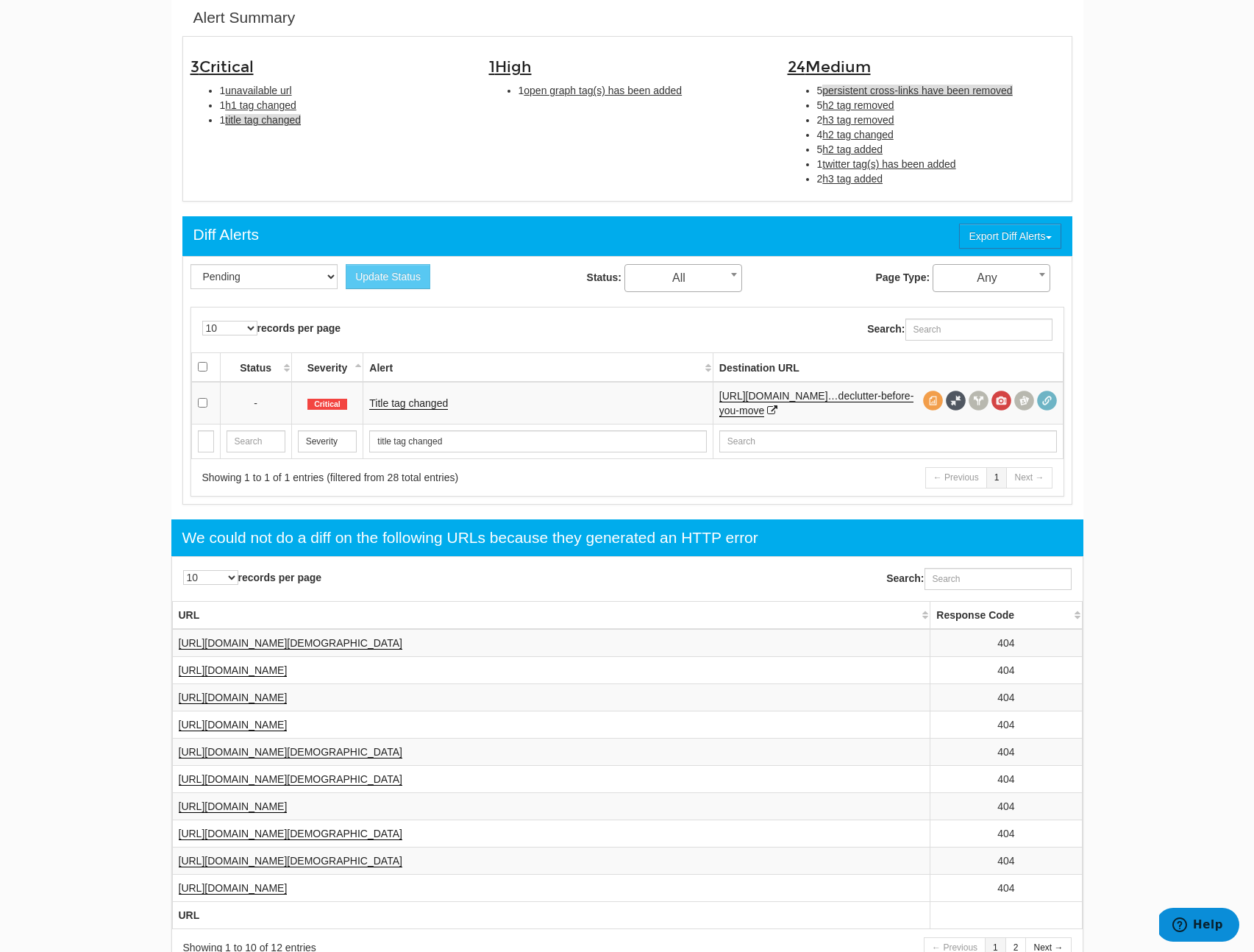
click at [892, 94] on span "persistent cross-links have been removed" at bounding box center [917, 91] width 190 height 12
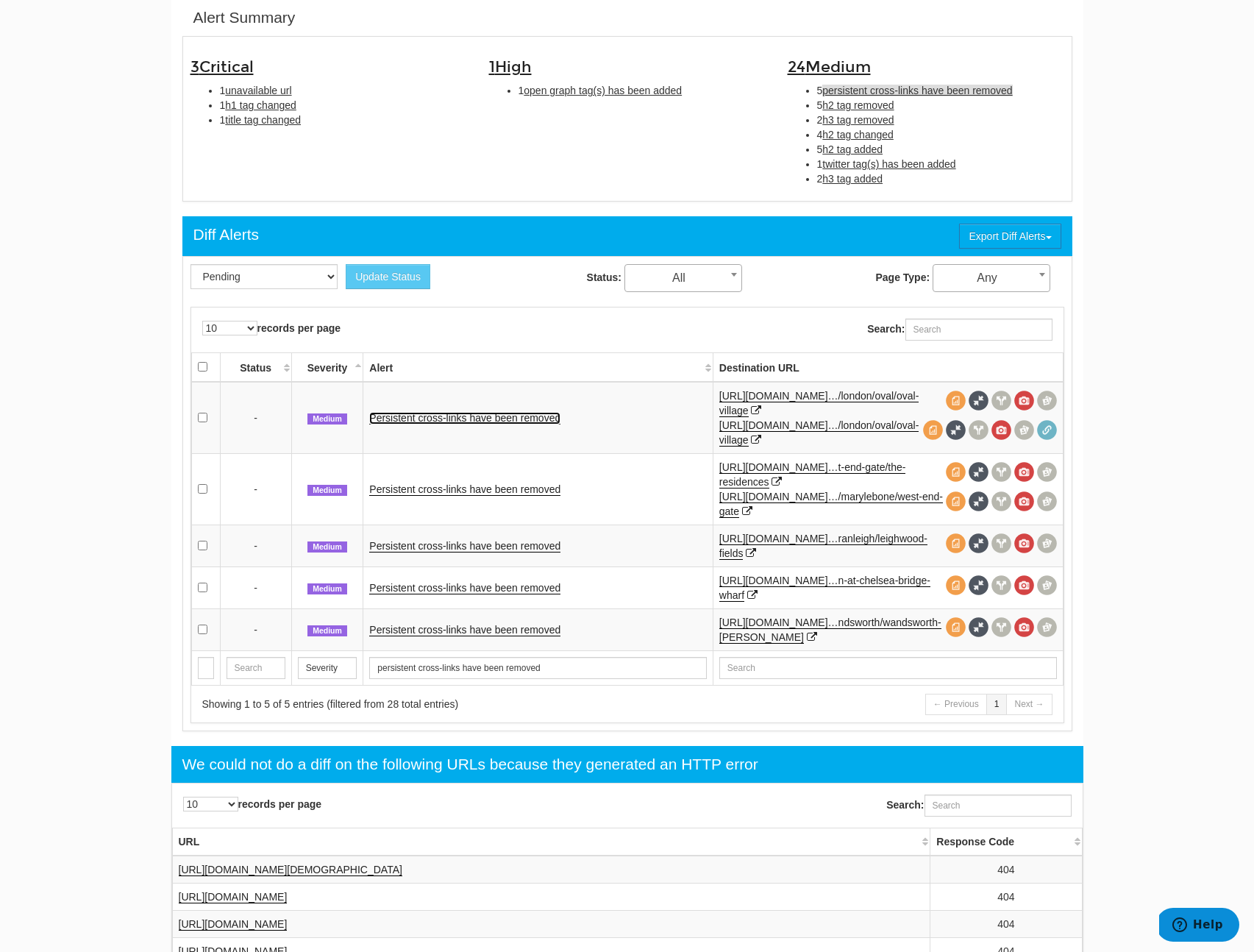
click at [453, 421] on link "Persistent cross-links have been removed" at bounding box center [465, 418] width 191 height 13
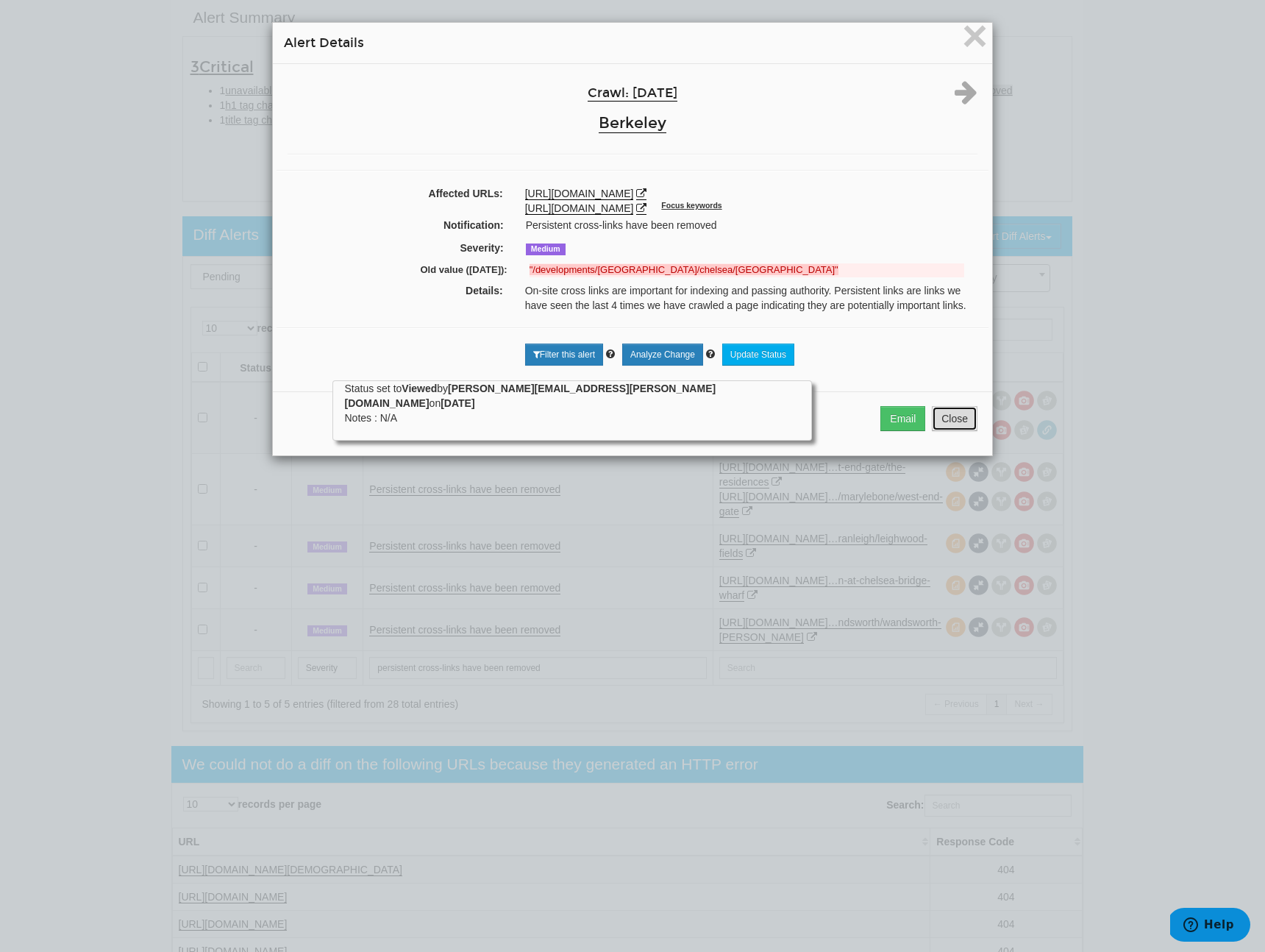
click at [947, 415] on button "Close" at bounding box center [955, 419] width 45 height 25
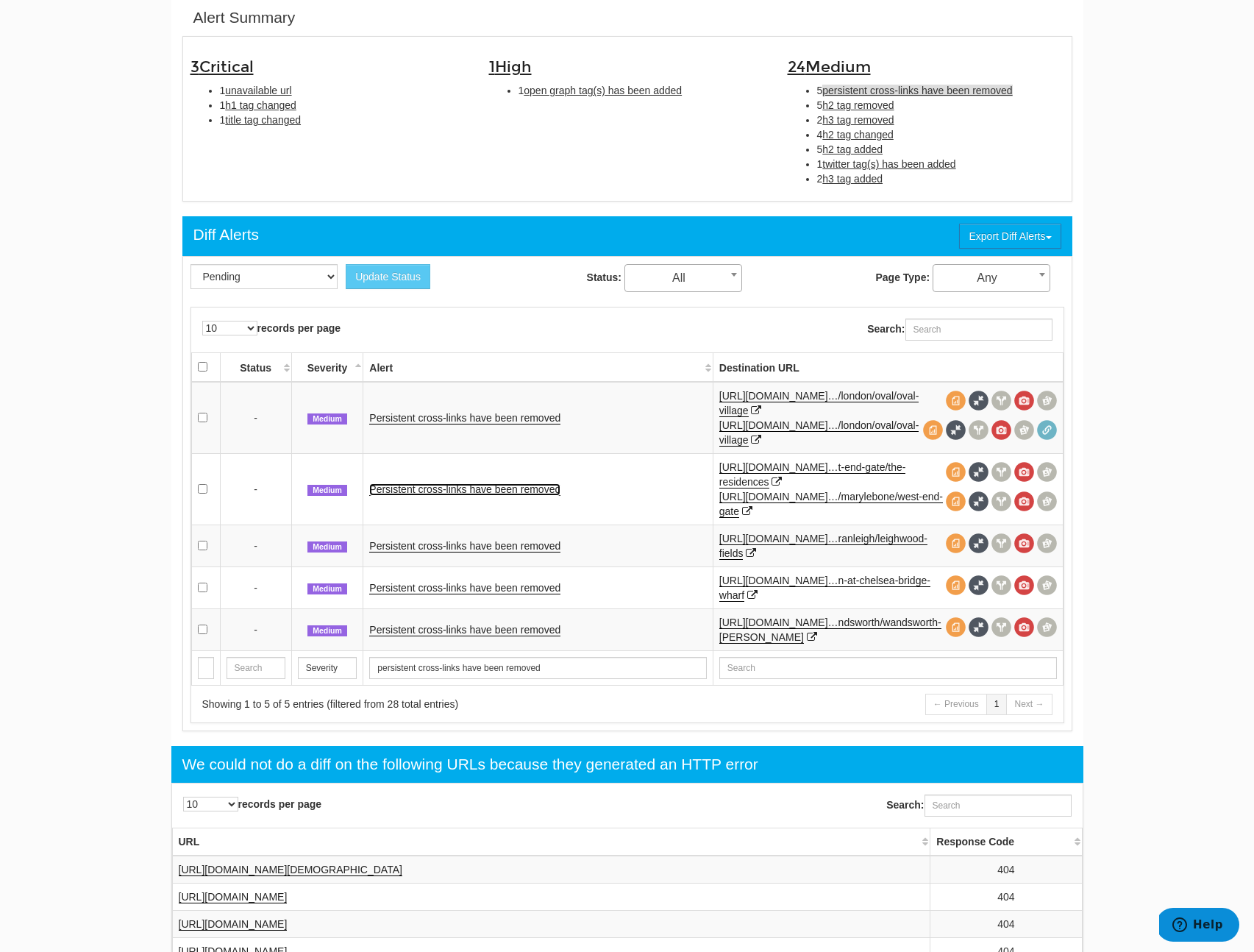
click at [491, 495] on link "Persistent cross-links have been removed" at bounding box center [465, 489] width 191 height 13
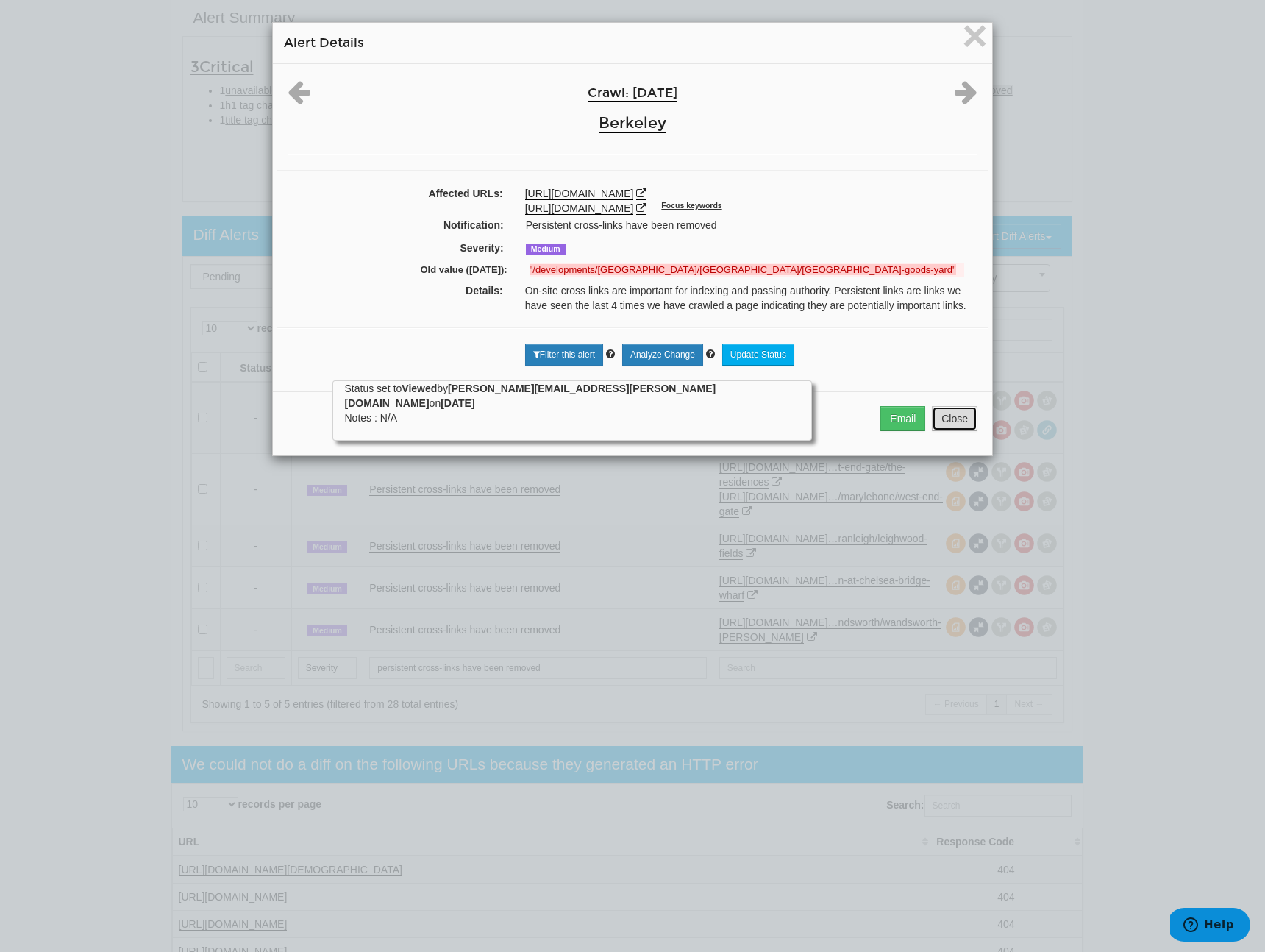
click at [955, 431] on button "Close" at bounding box center [955, 419] width 45 height 25
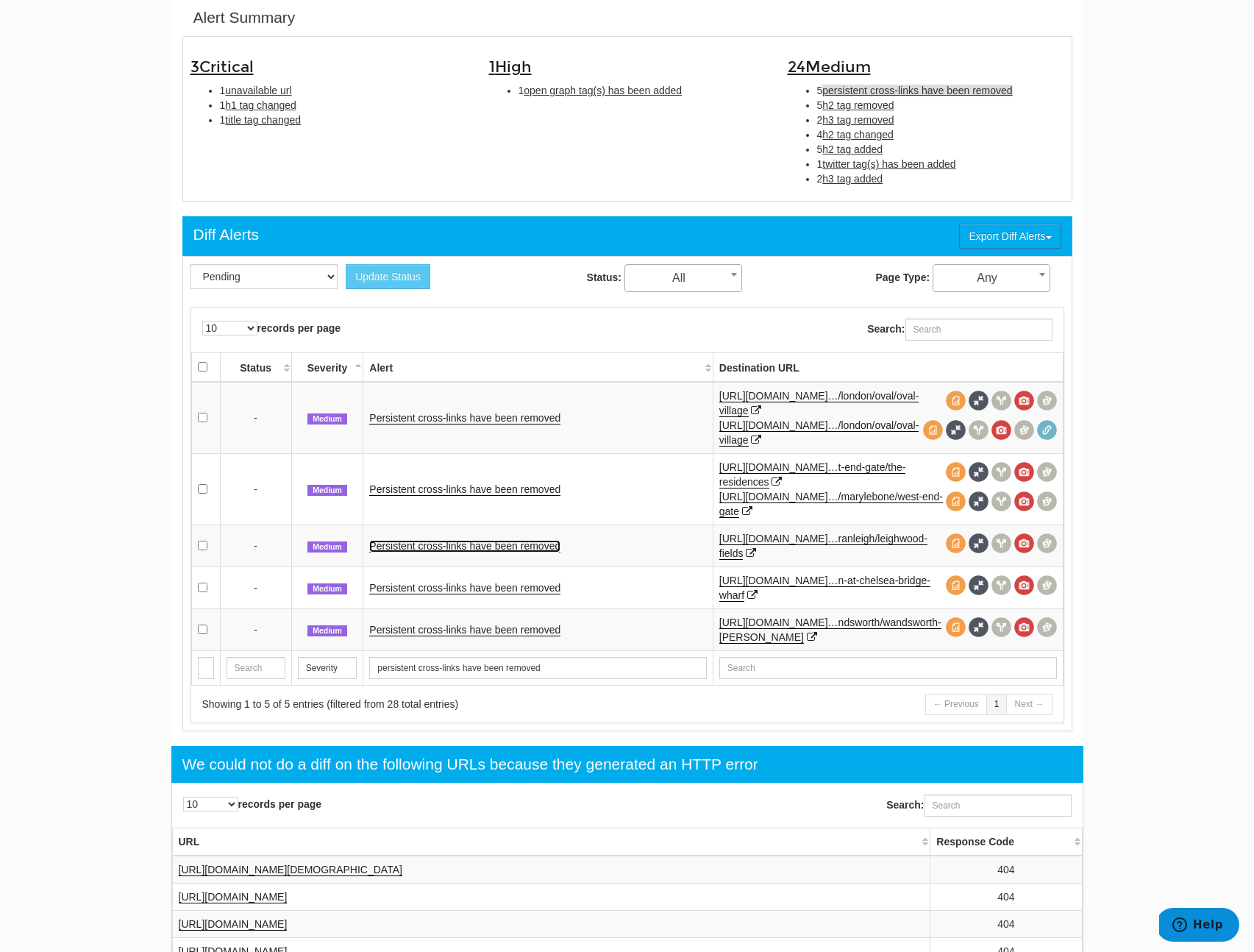
click at [460, 544] on link "Persistent cross-links have been removed" at bounding box center [465, 546] width 191 height 13
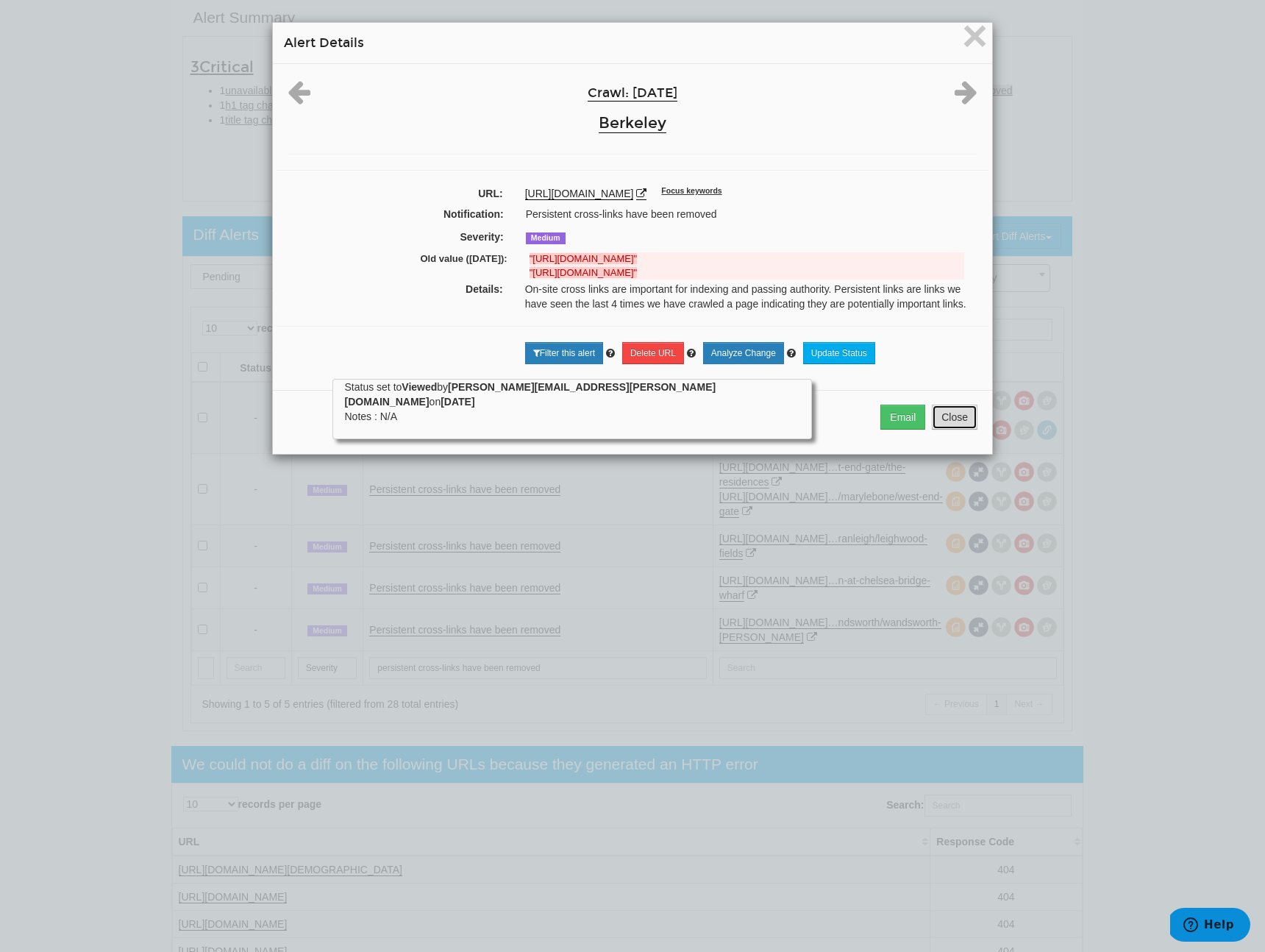
click at [963, 429] on button "Close" at bounding box center [955, 417] width 45 height 25
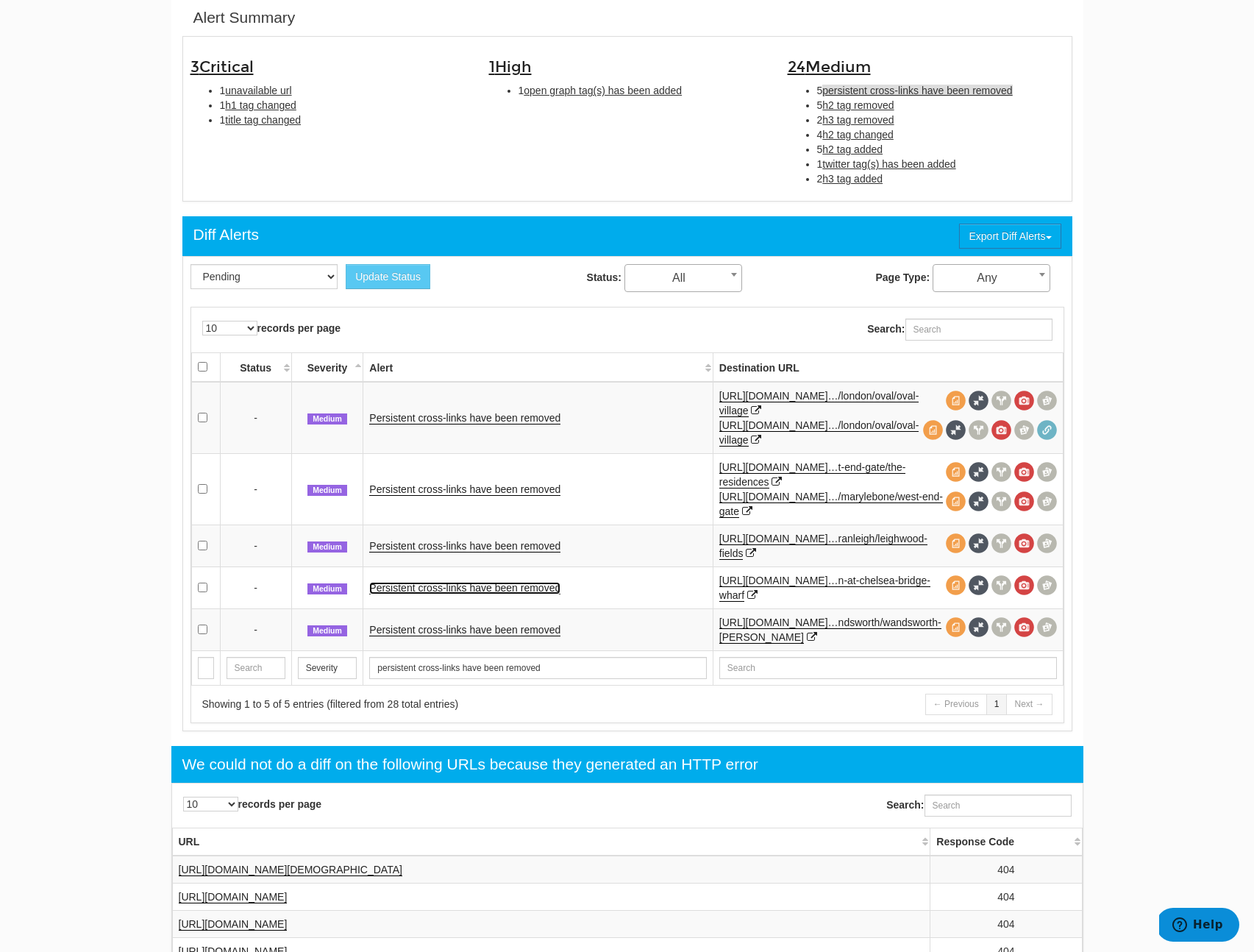
click at [554, 586] on link "Persistent cross-links have been removed" at bounding box center [465, 588] width 191 height 13
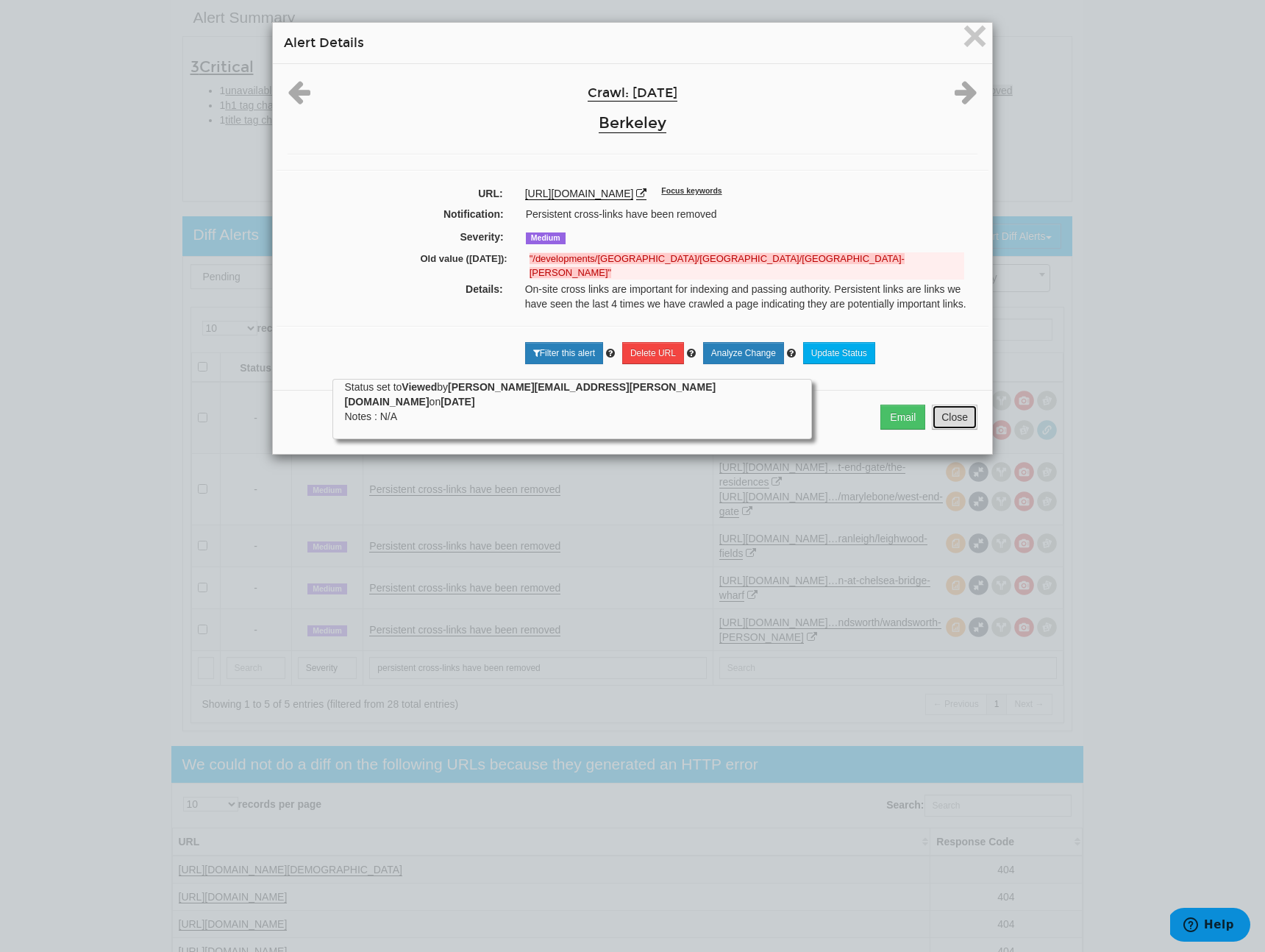
click at [959, 425] on button "Close" at bounding box center [955, 417] width 45 height 25
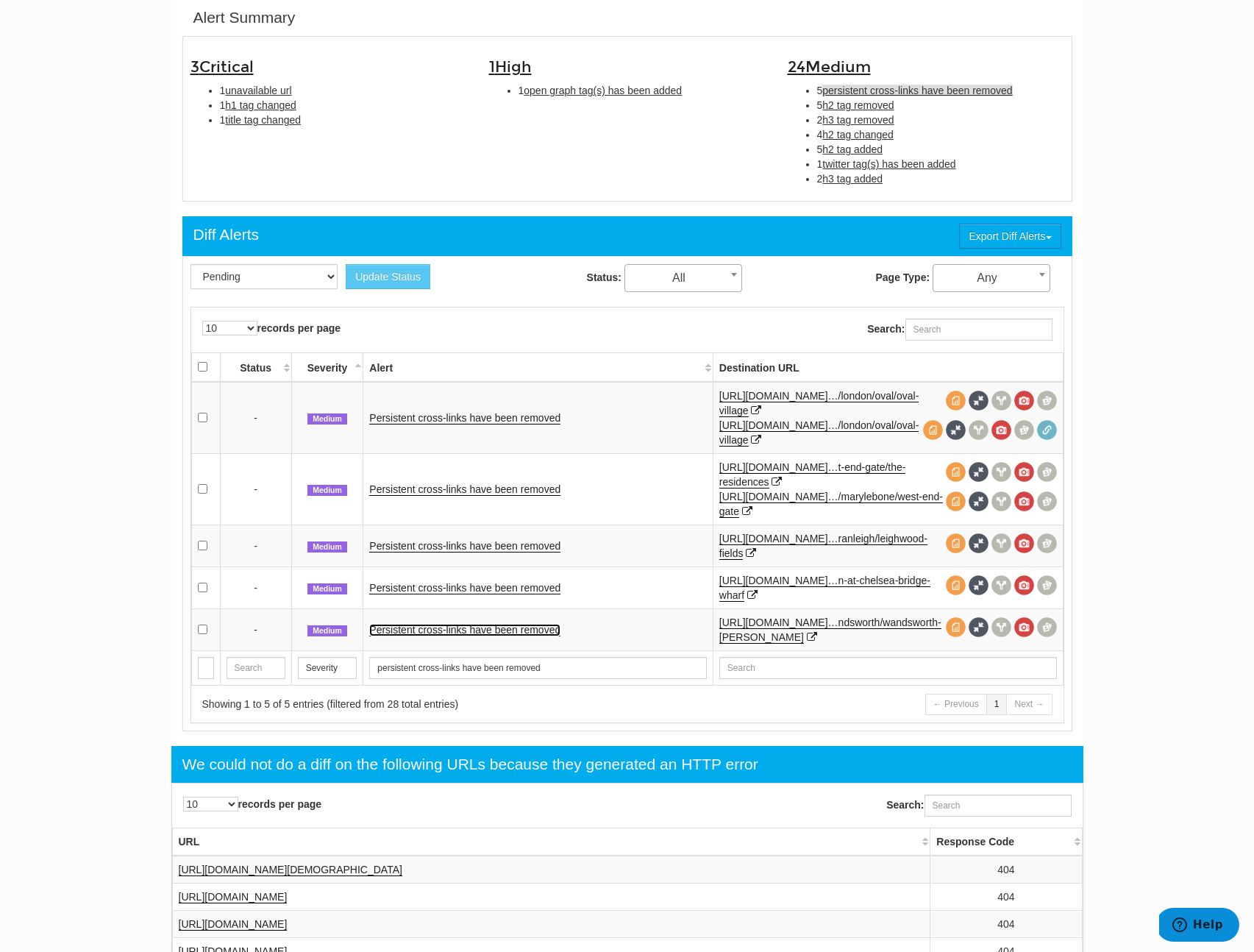
click at [470, 630] on link "Persistent cross-links have been removed" at bounding box center [465, 630] width 191 height 13
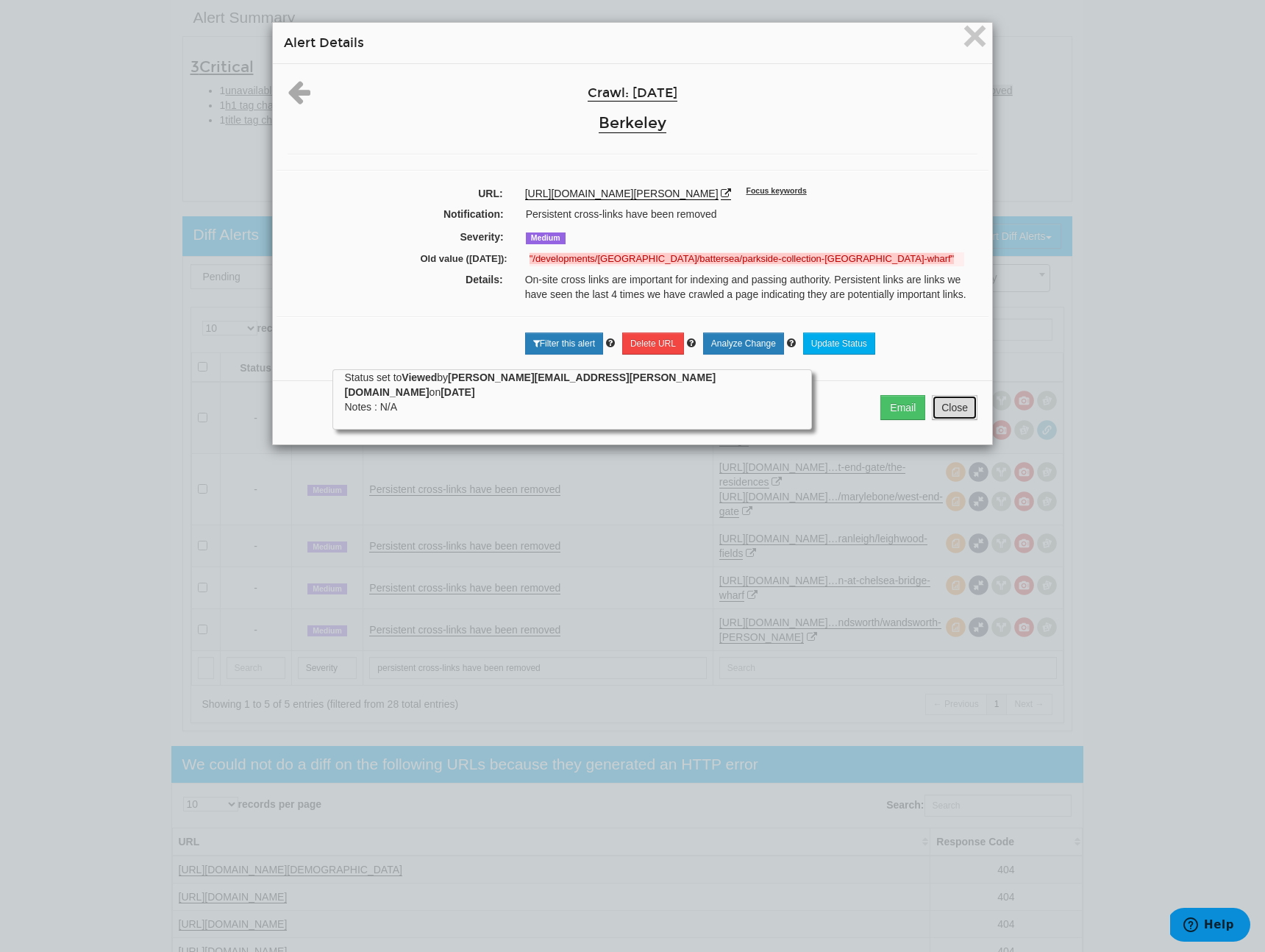
click at [950, 419] on button "Close" at bounding box center [955, 408] width 45 height 25
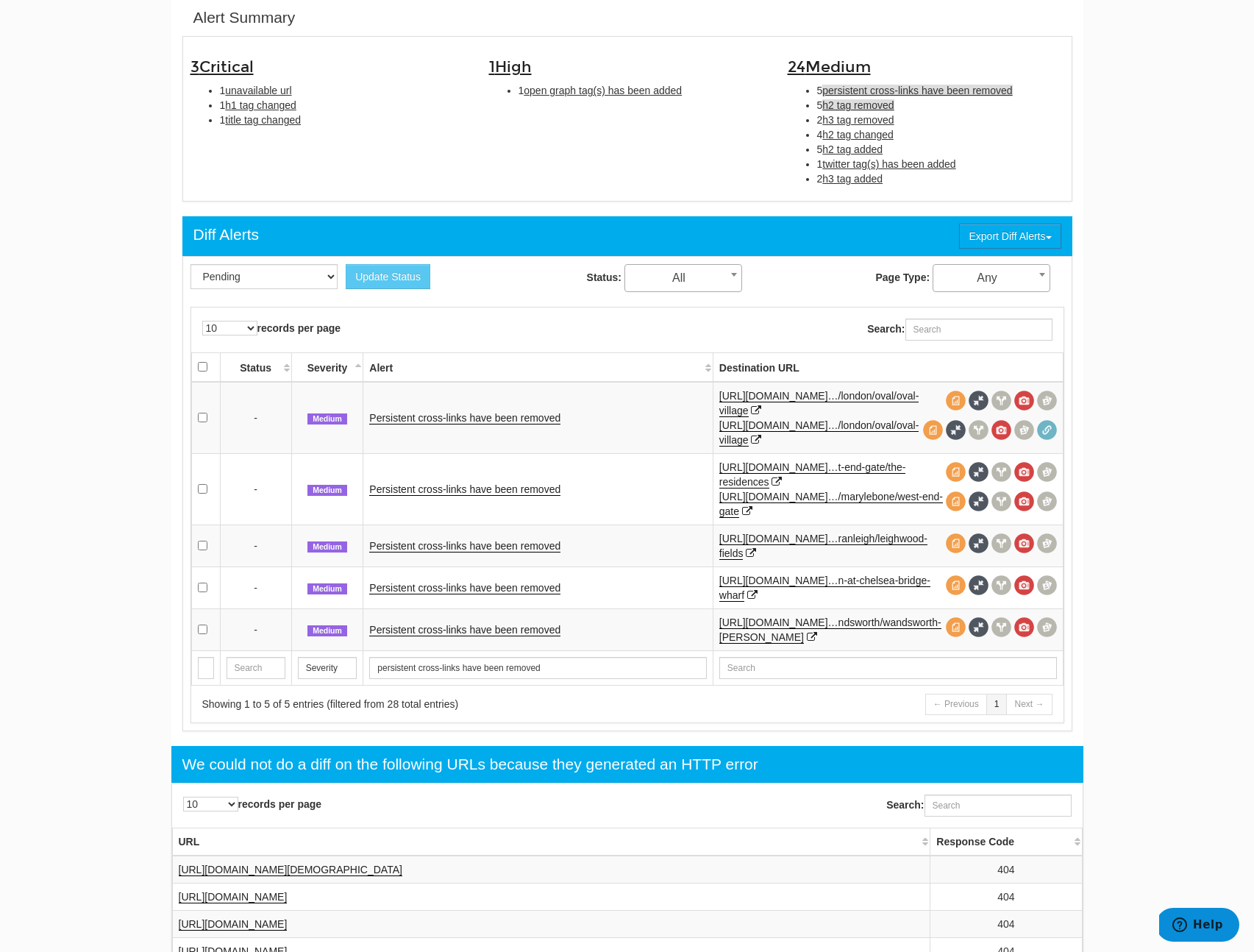
click at [882, 103] on span "h2 tag removed" at bounding box center [857, 105] width 71 height 12
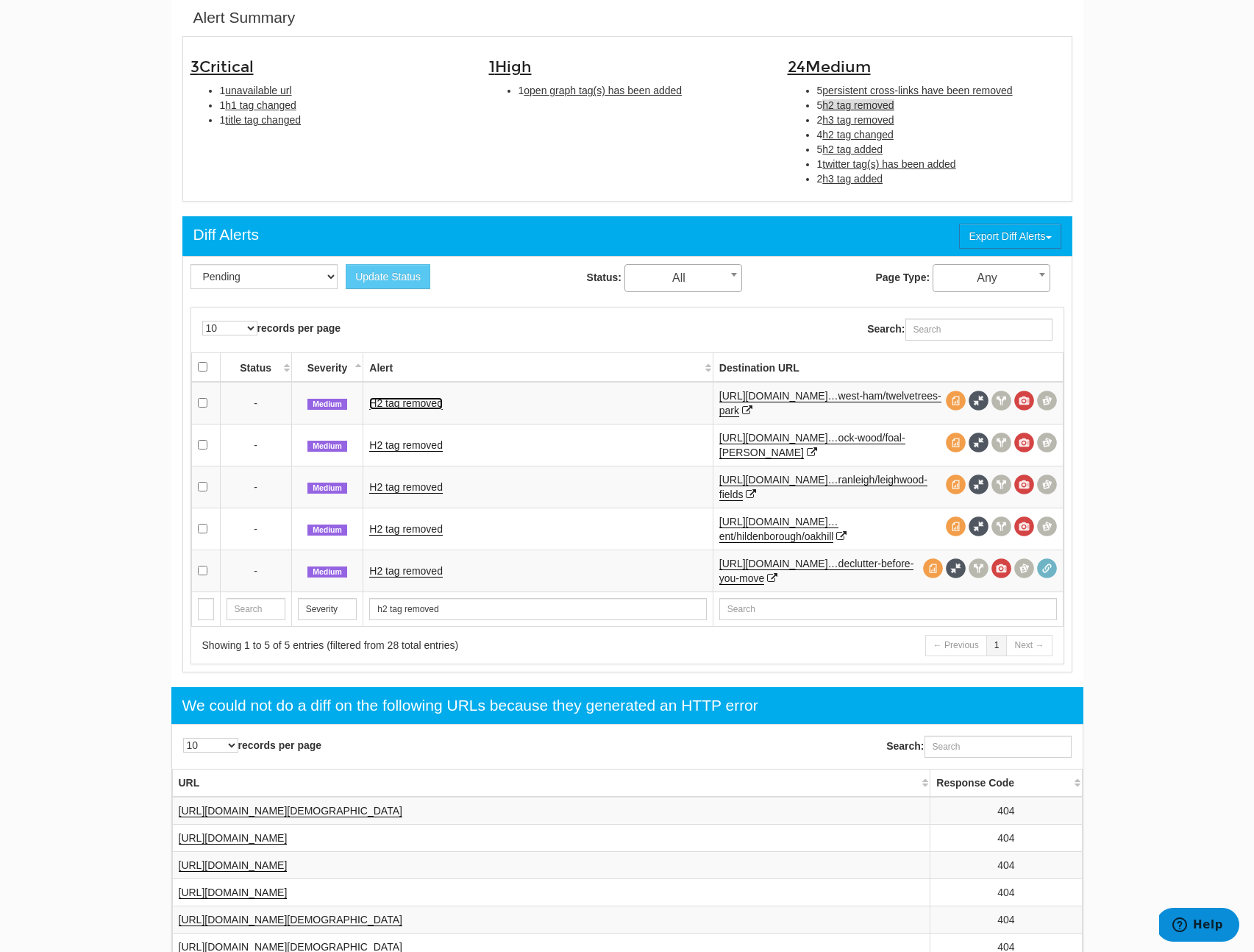
click at [403, 403] on link "H2 tag removed" at bounding box center [406, 403] width 74 height 13
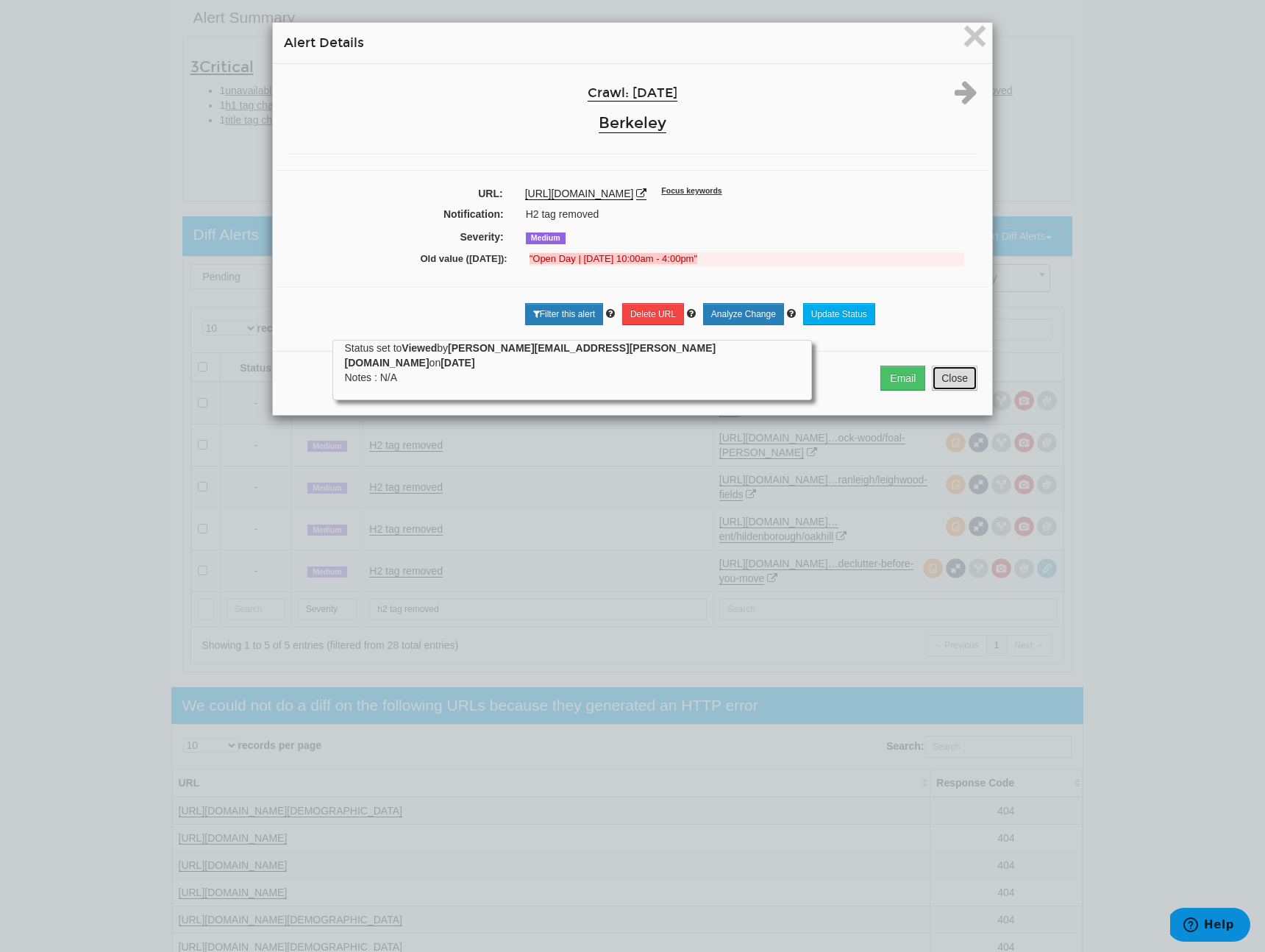
click at [958, 391] on button "Close" at bounding box center [955, 378] width 45 height 25
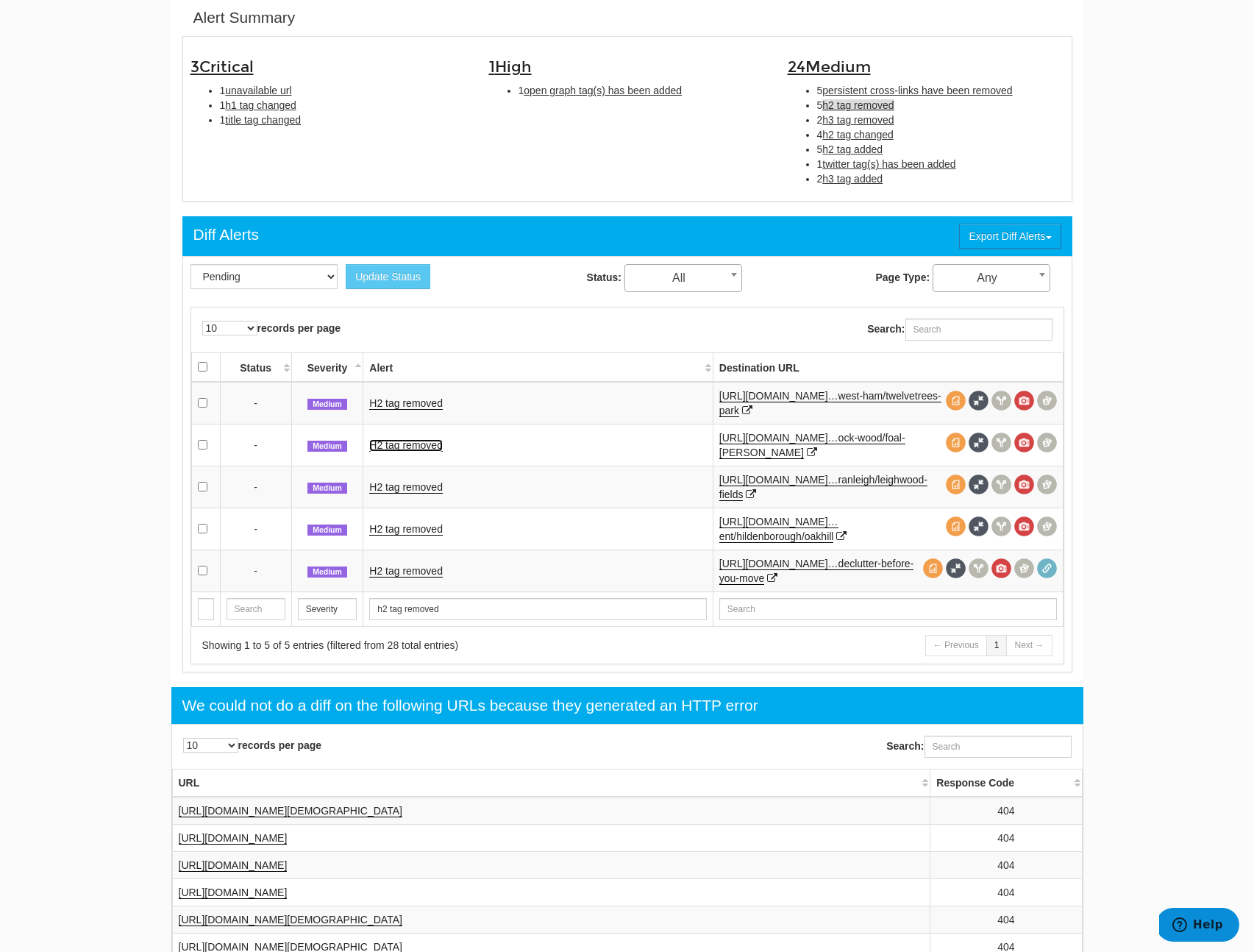
click at [416, 445] on link "H2 tag removed" at bounding box center [406, 445] width 74 height 13
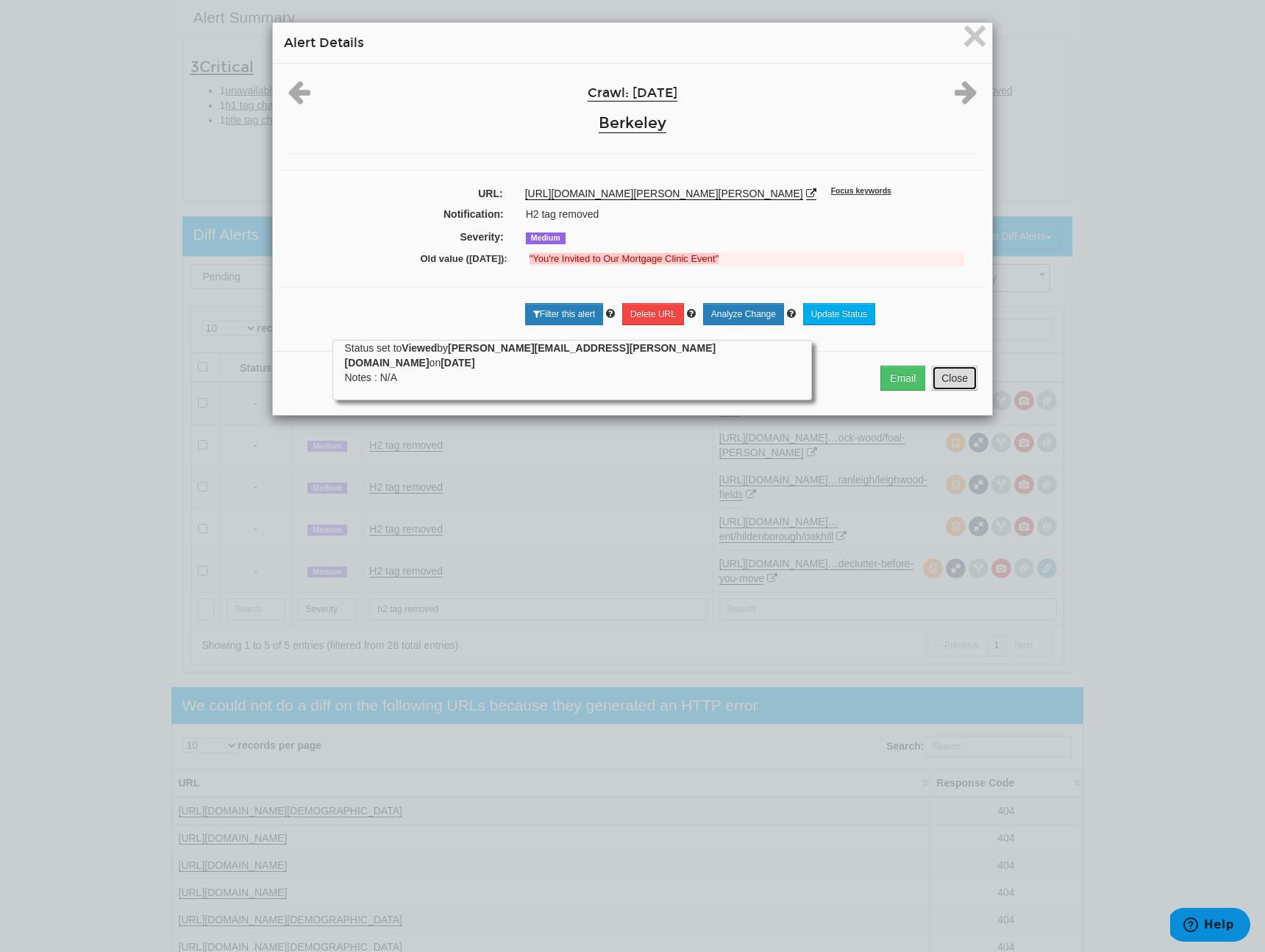
click at [957, 383] on button "Close" at bounding box center [955, 378] width 45 height 25
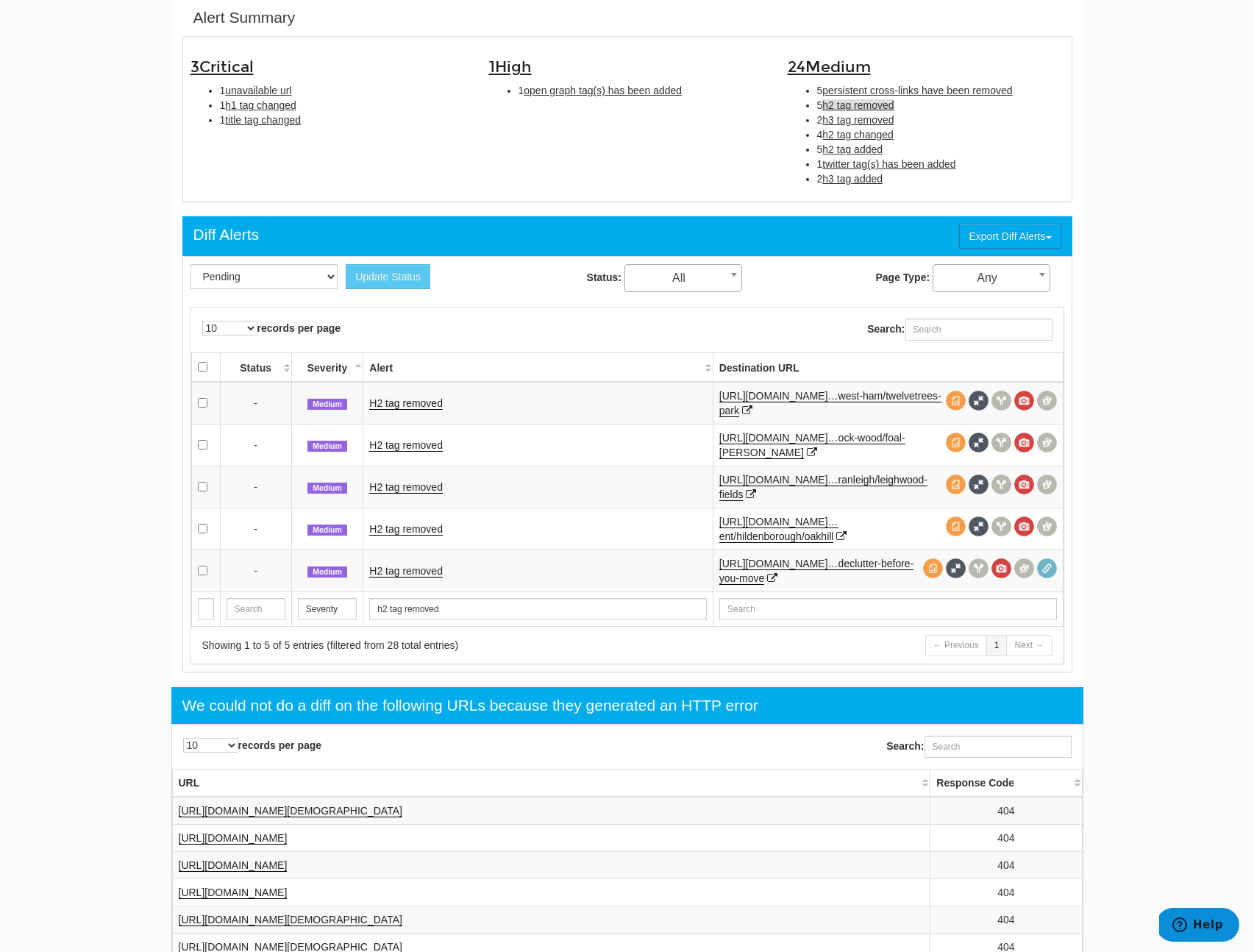
click at [385, 480] on td "H2 tag removed" at bounding box center [538, 486] width 350 height 42
click at [383, 487] on link "H2 tag removed" at bounding box center [406, 486] width 74 height 13
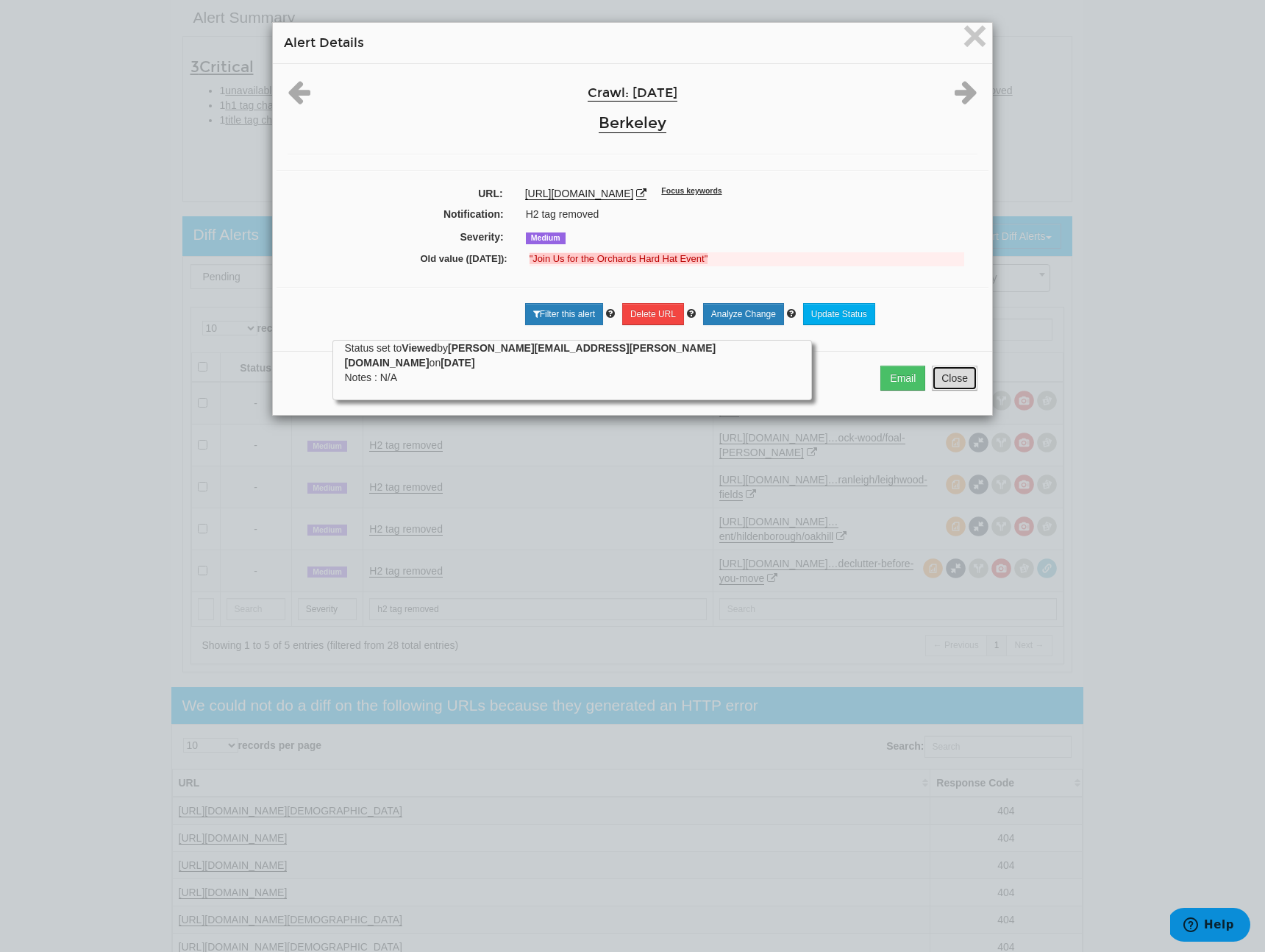
click at [942, 391] on button "Close" at bounding box center [955, 378] width 45 height 25
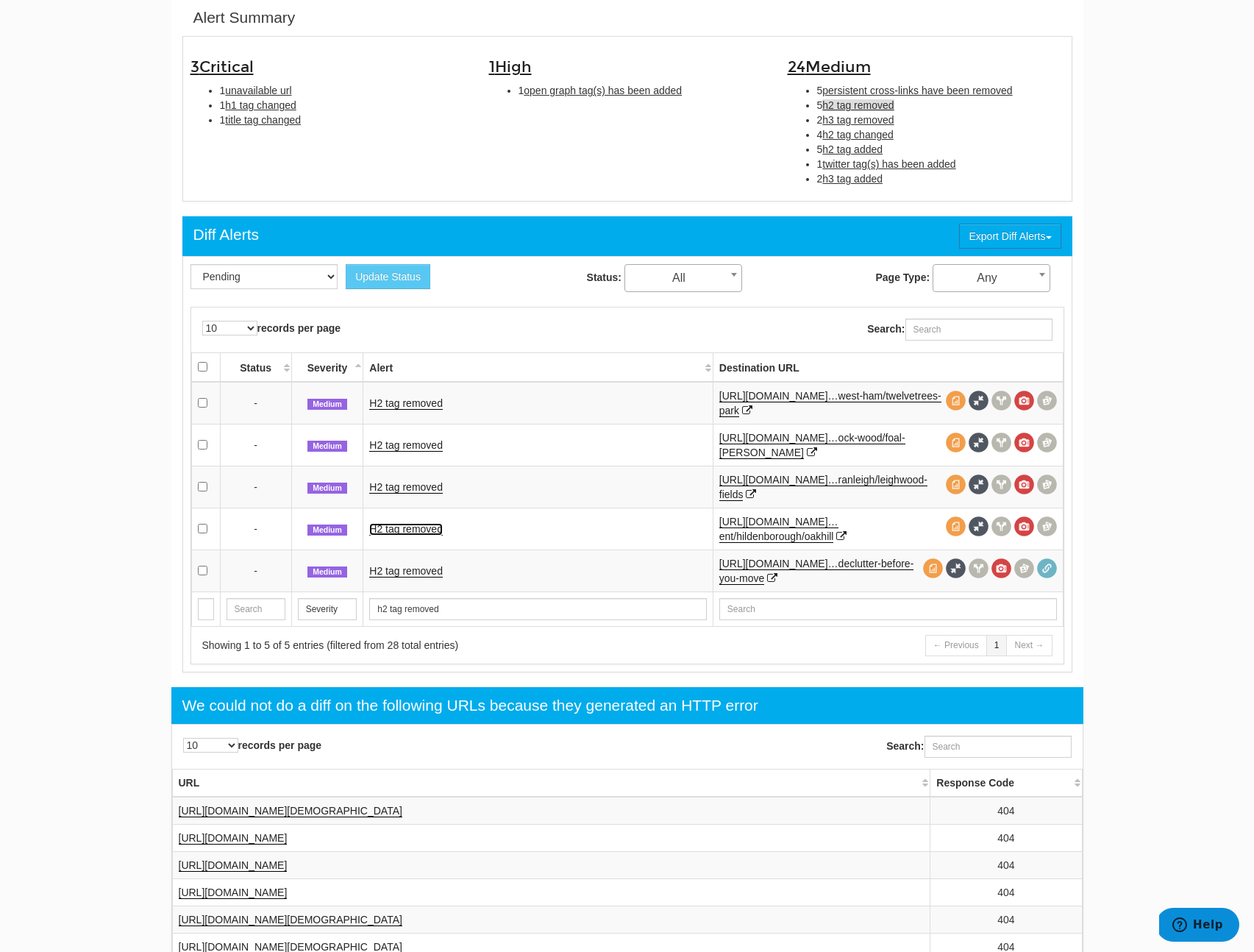
click at [426, 533] on link "H2 tag removed" at bounding box center [406, 528] width 74 height 13
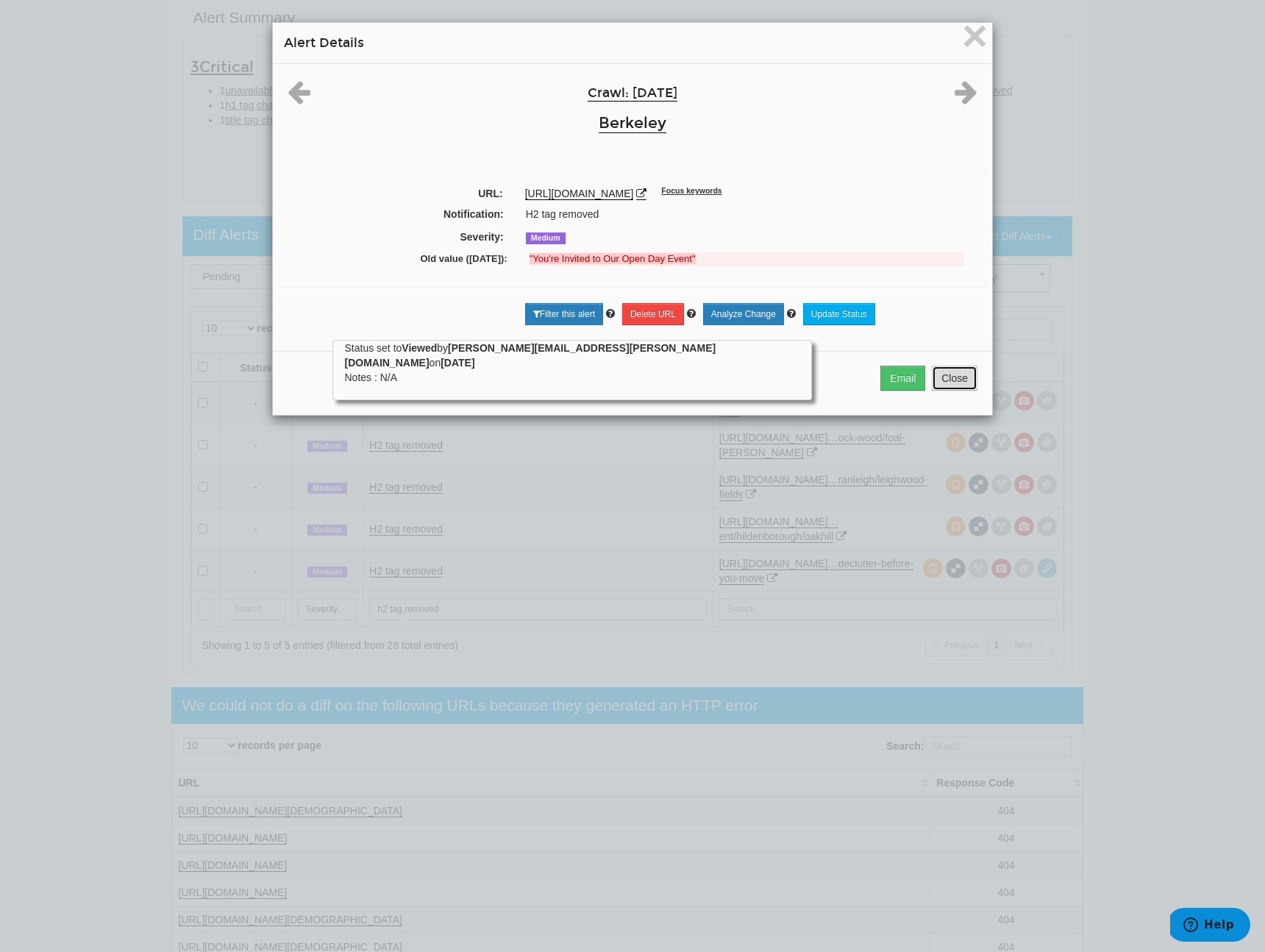
click at [952, 386] on button "Close" at bounding box center [955, 378] width 45 height 25
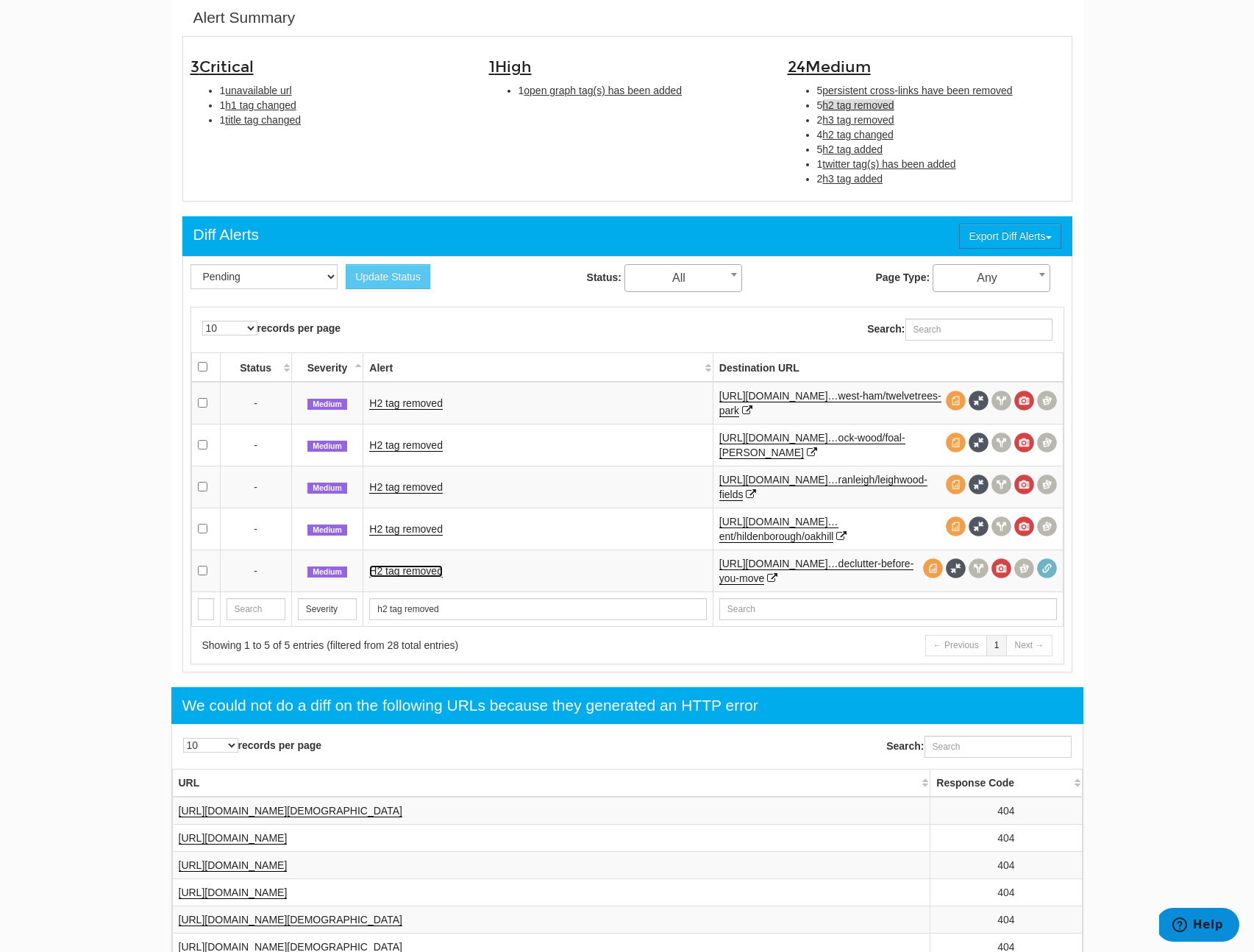
click at [428, 565] on link "H2 tag removed" at bounding box center [406, 570] width 74 height 13
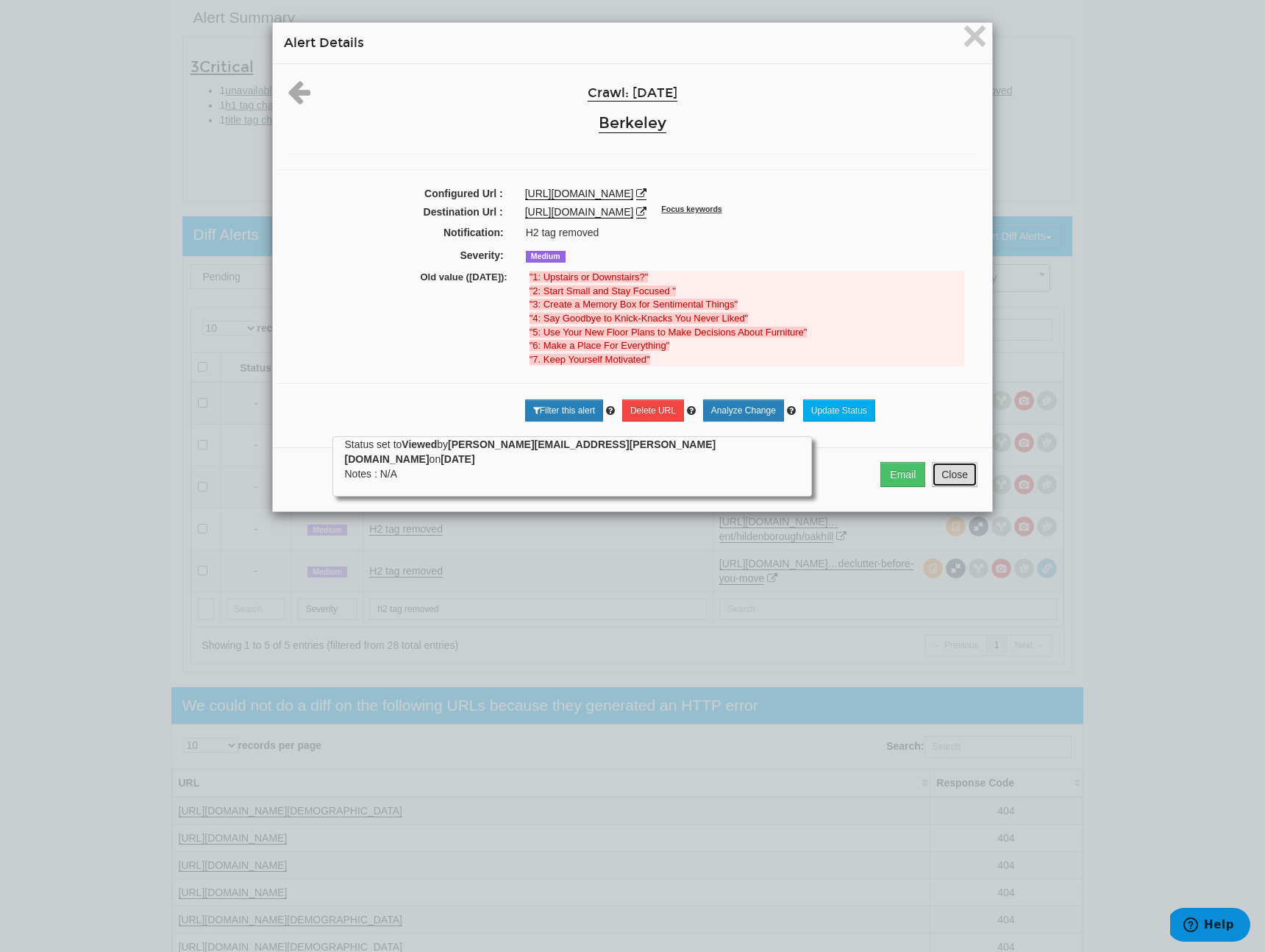
click at [943, 486] on button "Close" at bounding box center [955, 475] width 45 height 25
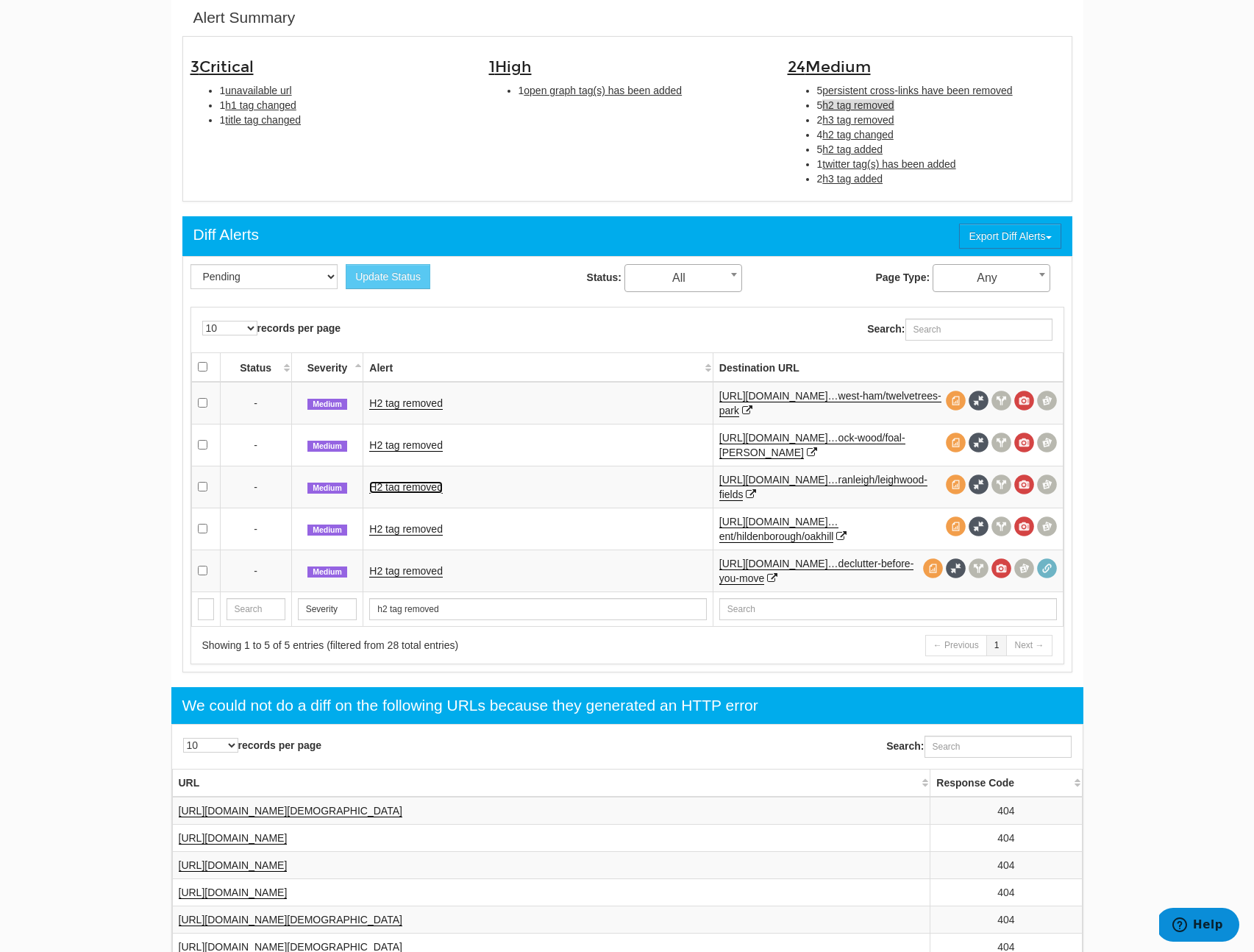
click at [409, 490] on link "H2 tag removed" at bounding box center [406, 486] width 74 height 13
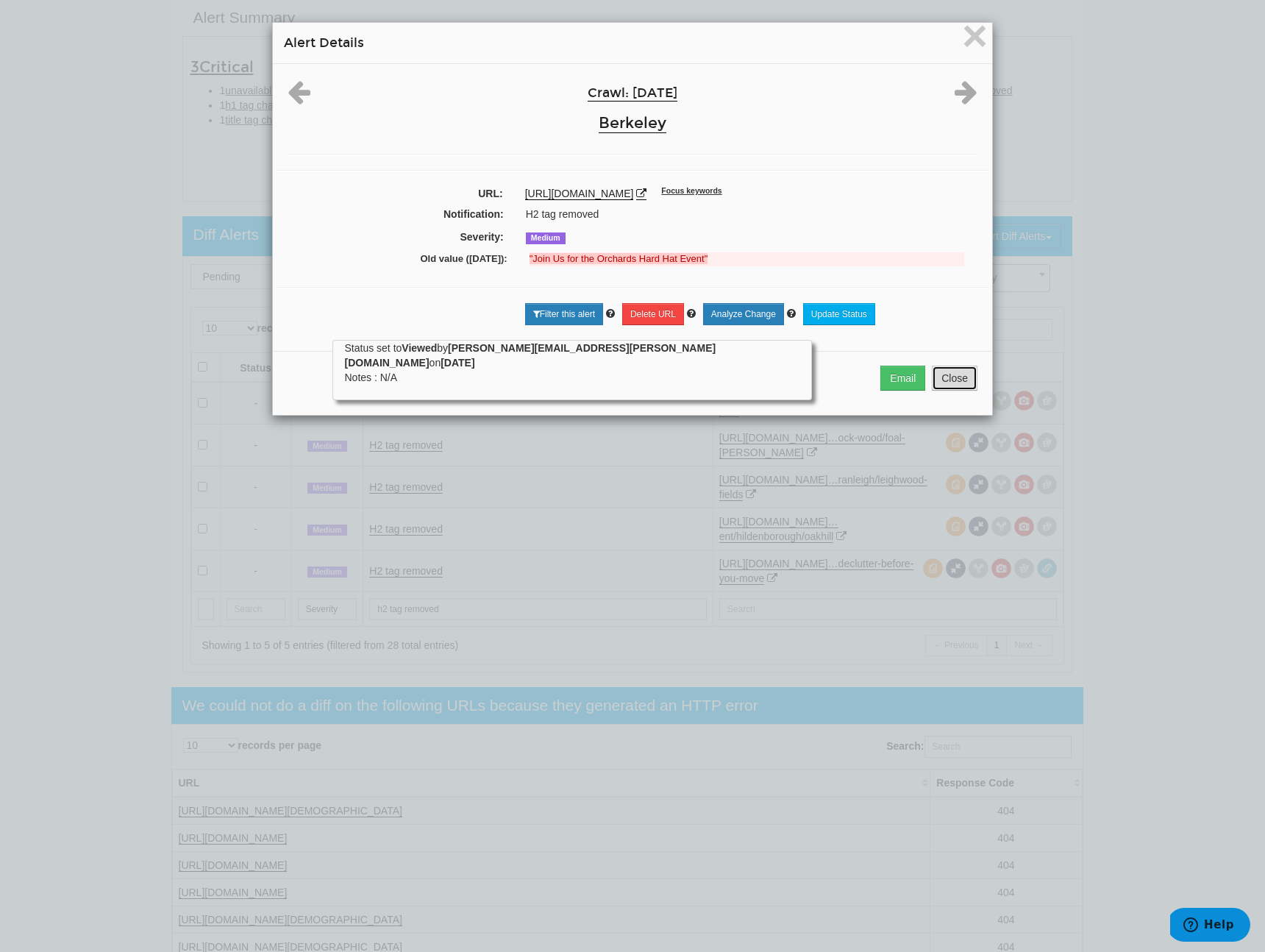
click at [959, 391] on button "Close" at bounding box center [955, 378] width 45 height 25
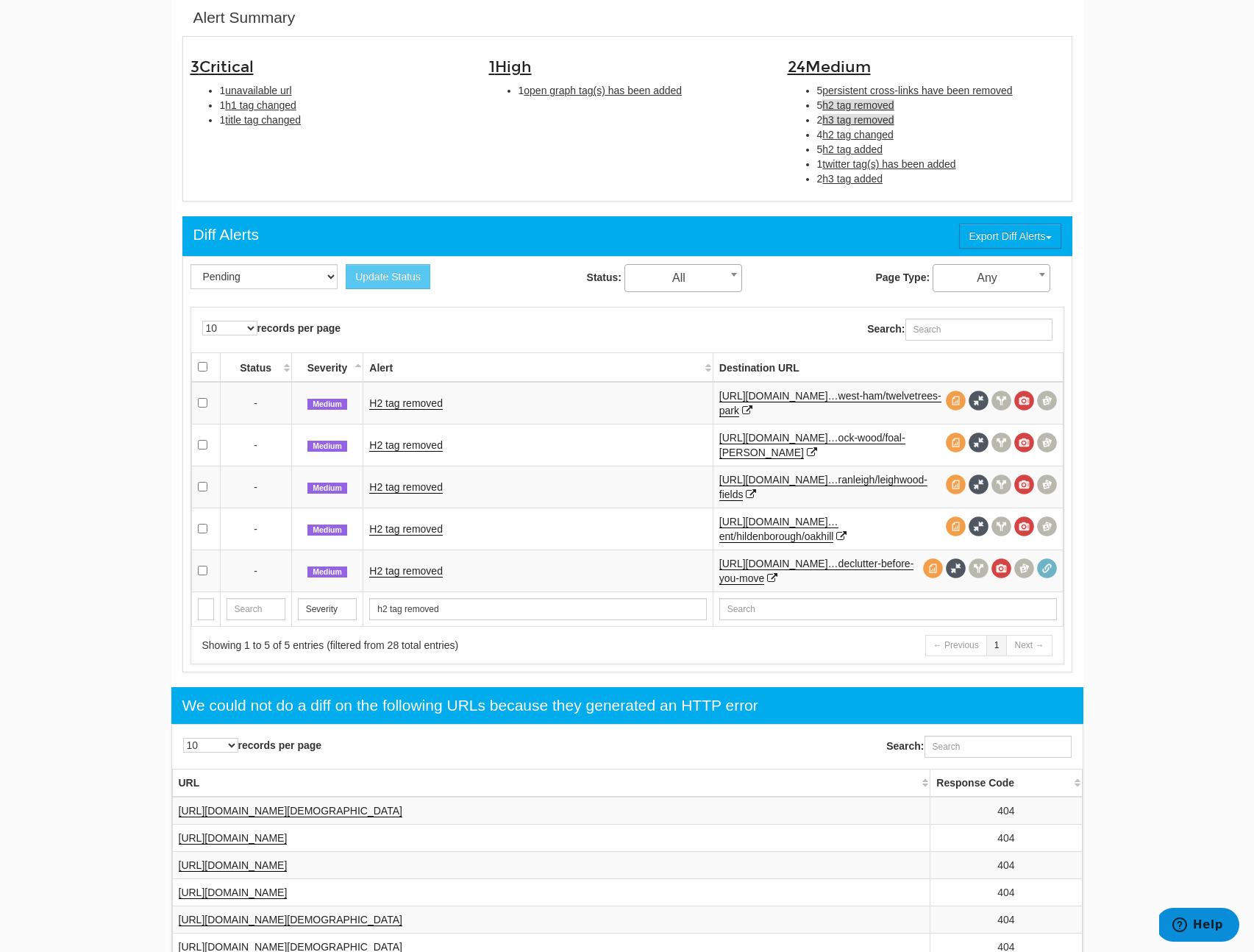
click at [868, 125] on span "h3 tag removed" at bounding box center [857, 120] width 71 height 12
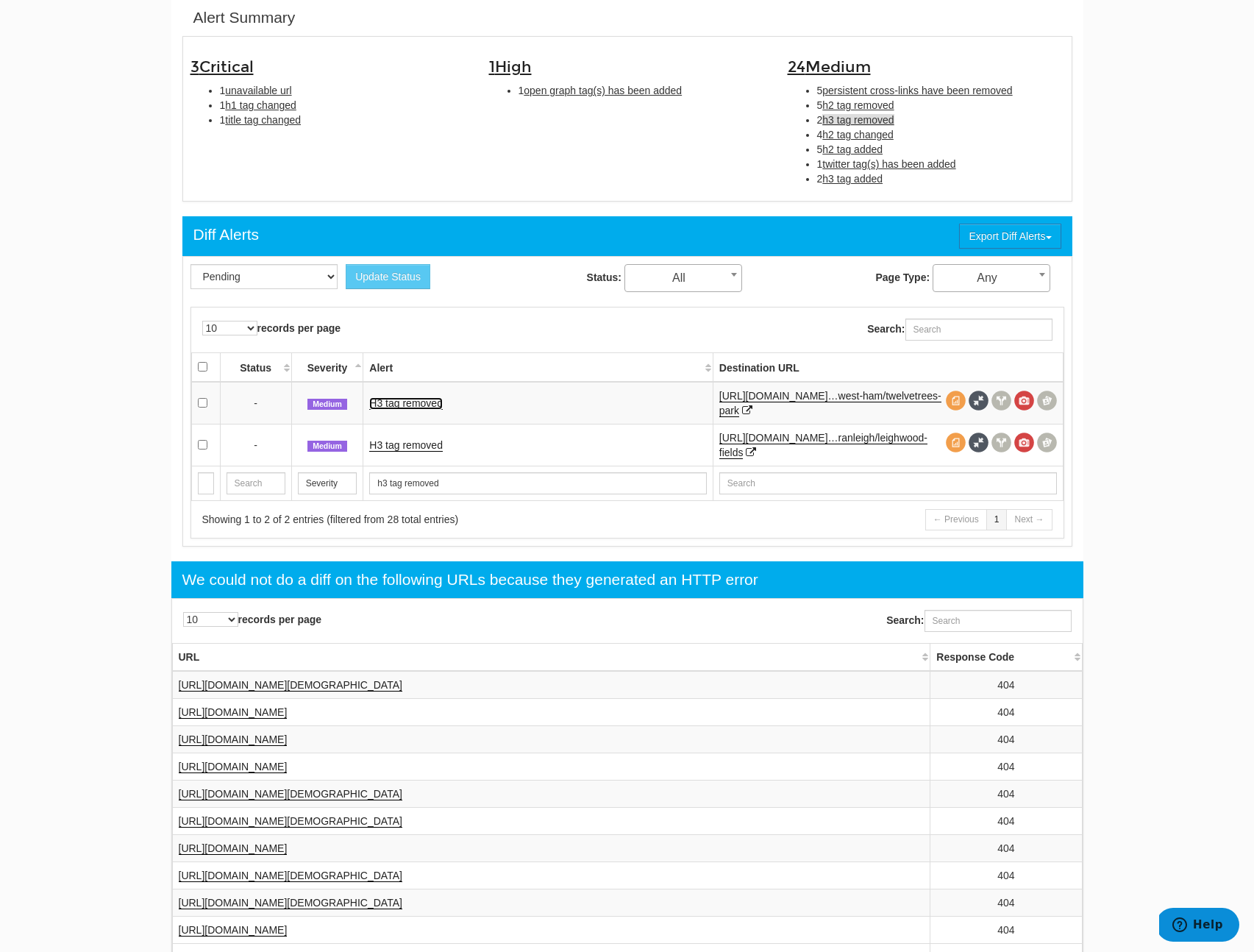
click at [382, 403] on link "H3 tag removed" at bounding box center [406, 403] width 74 height 13
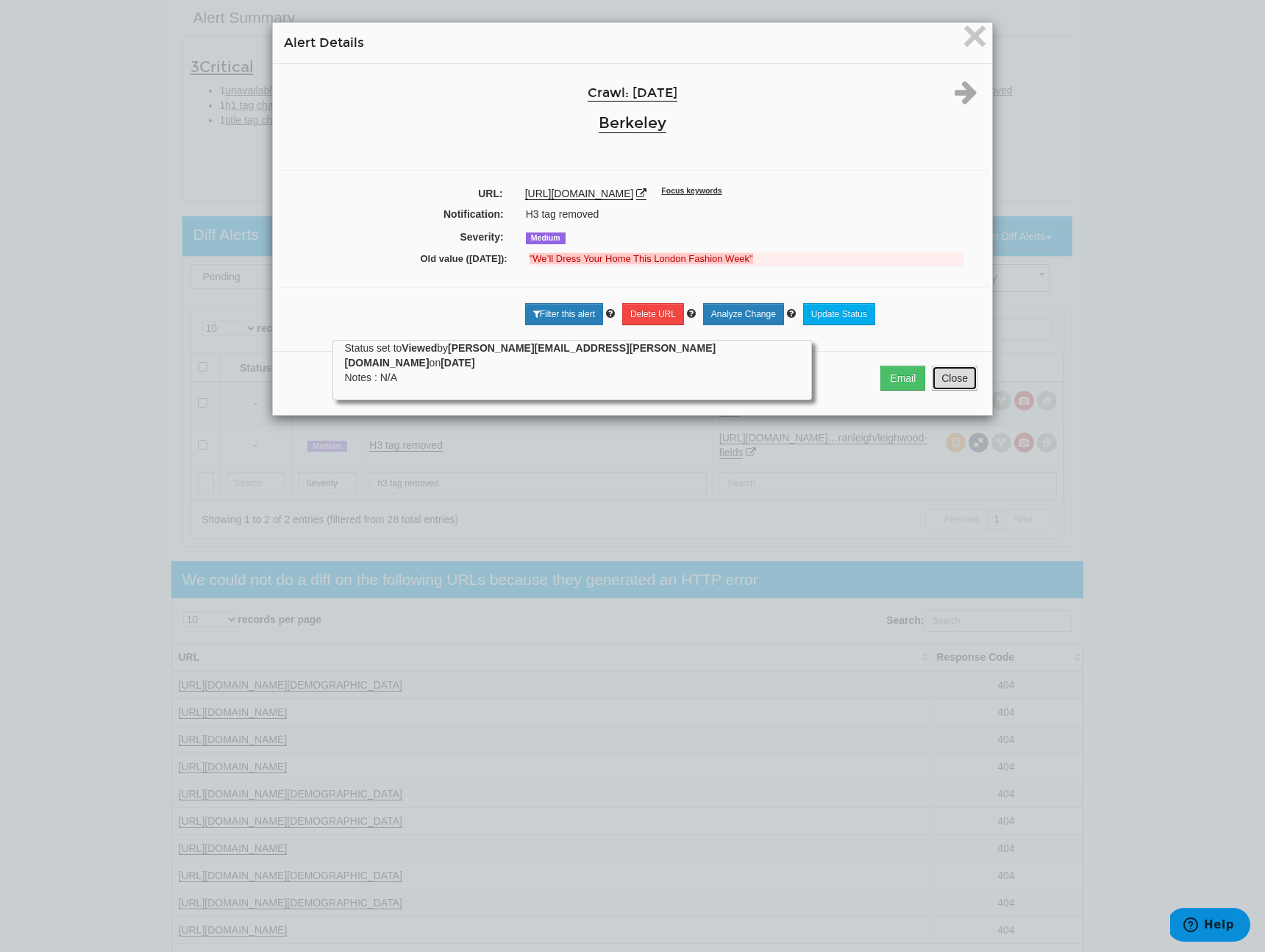
click at [961, 388] on button "Close" at bounding box center [955, 378] width 45 height 25
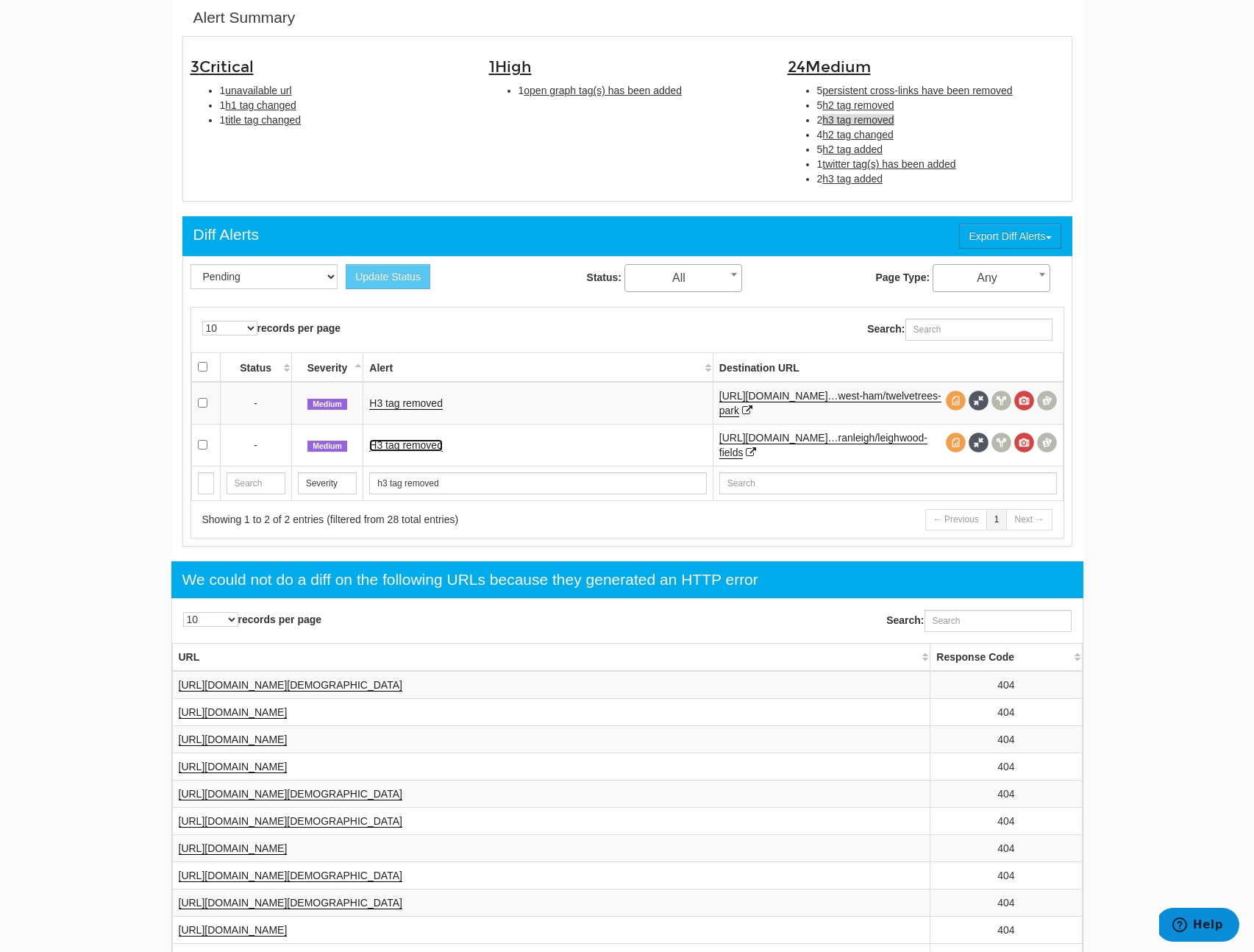
click at [398, 440] on link "H3 tag removed" at bounding box center [406, 445] width 74 height 13
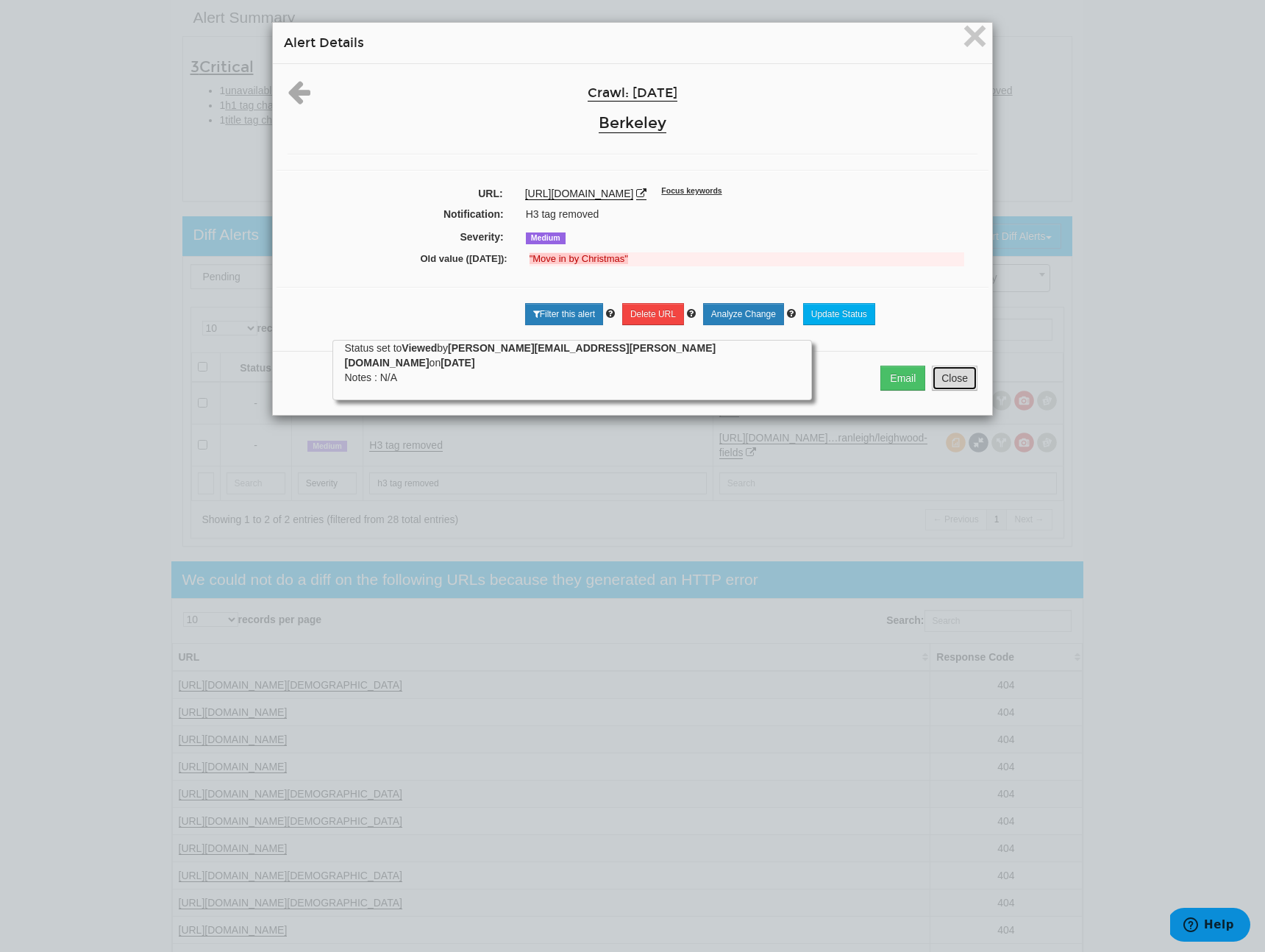
click at [940, 390] on button "Close" at bounding box center [955, 378] width 45 height 25
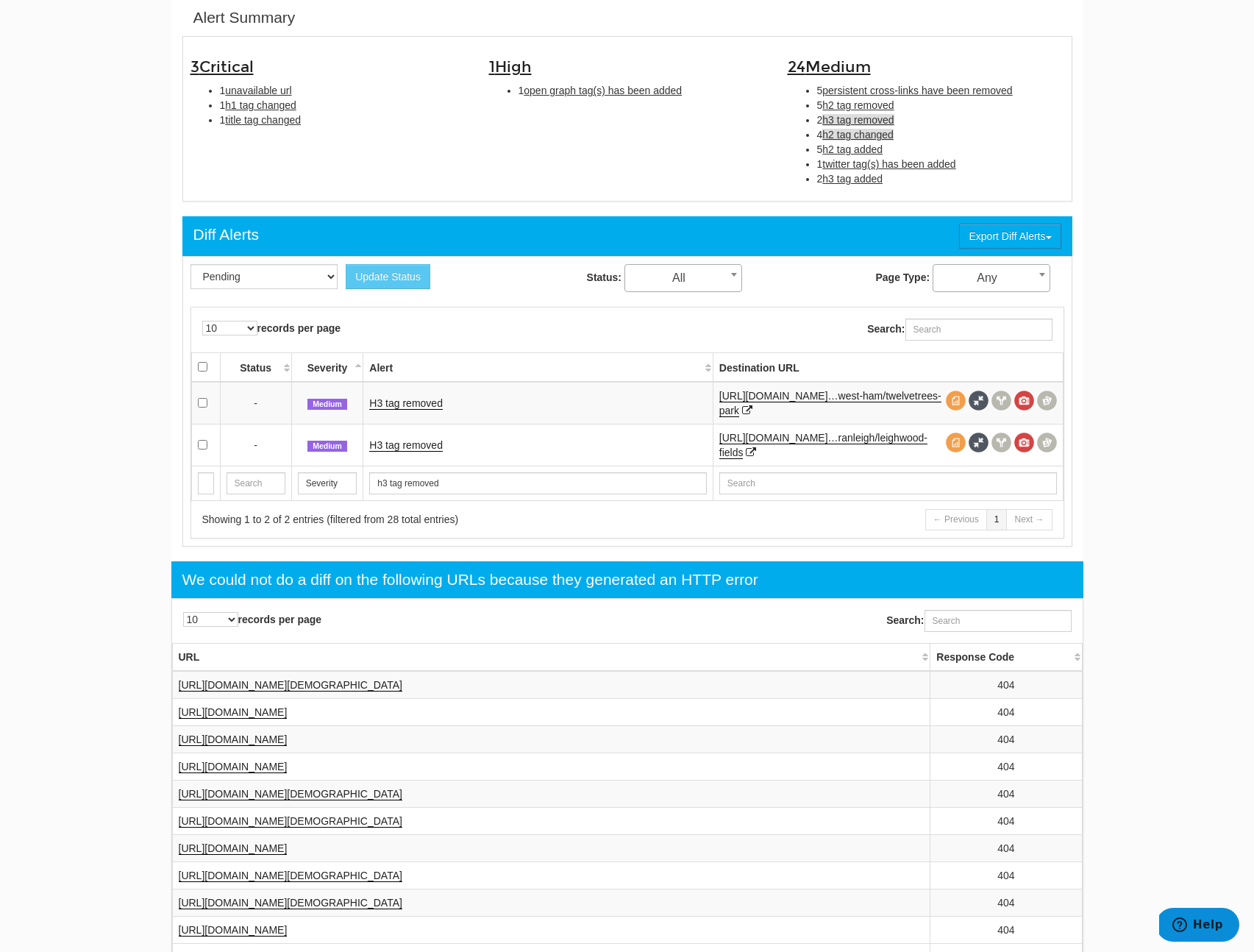
click at [870, 132] on span "h2 tag changed" at bounding box center [857, 134] width 71 height 12
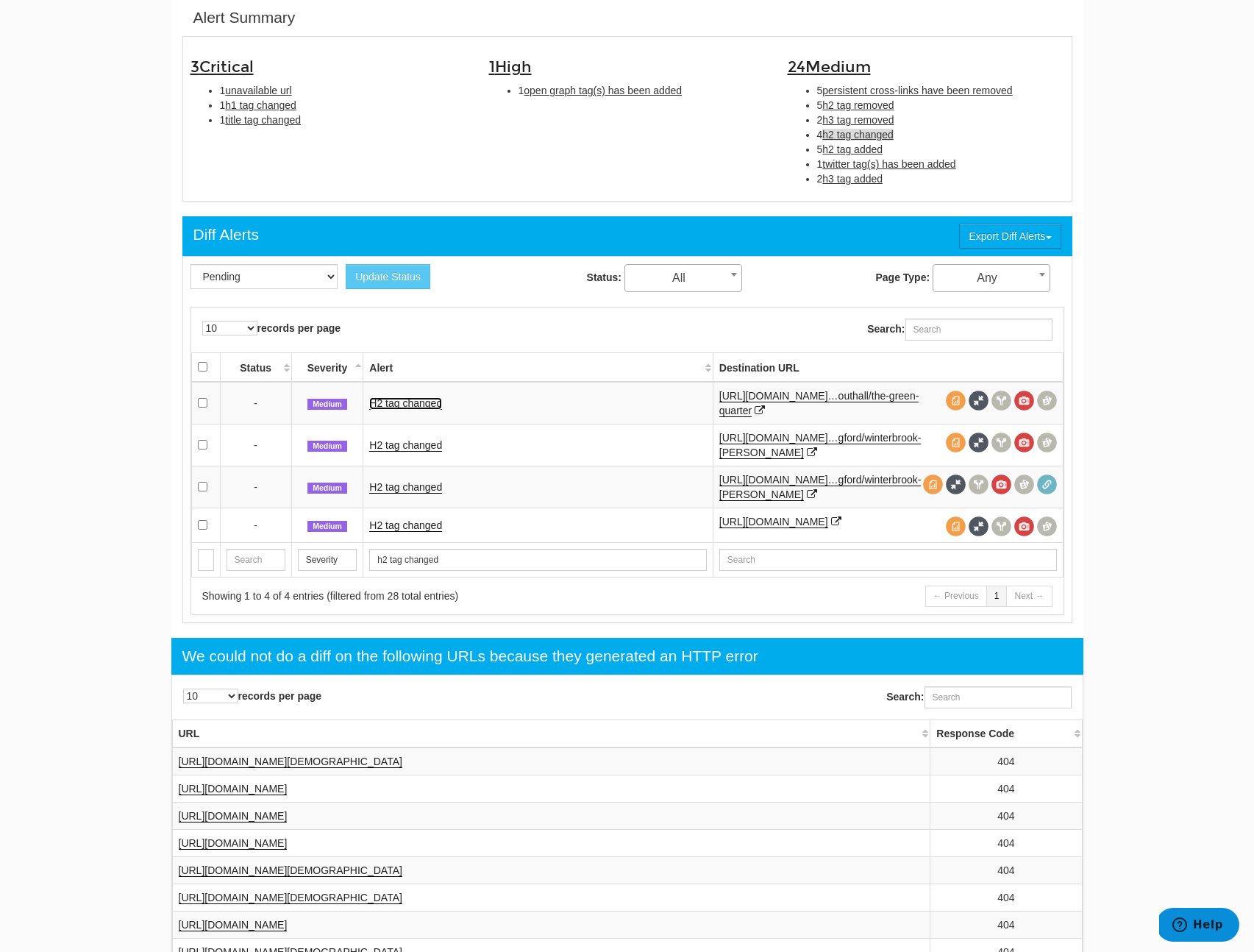
click at [408, 406] on link "H2 tag changed" at bounding box center [405, 403] width 73 height 13
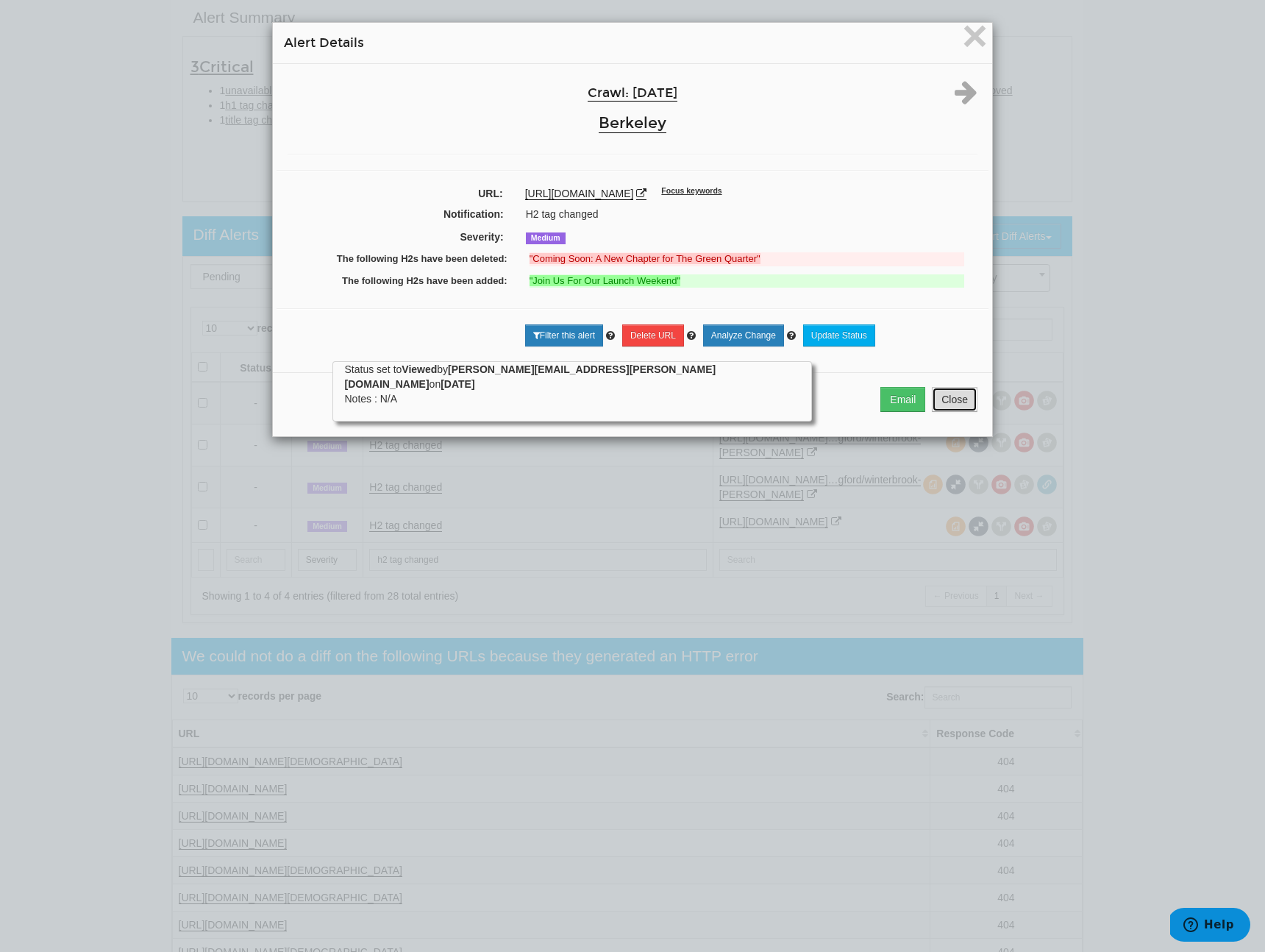
click at [950, 411] on button "Close" at bounding box center [955, 399] width 45 height 25
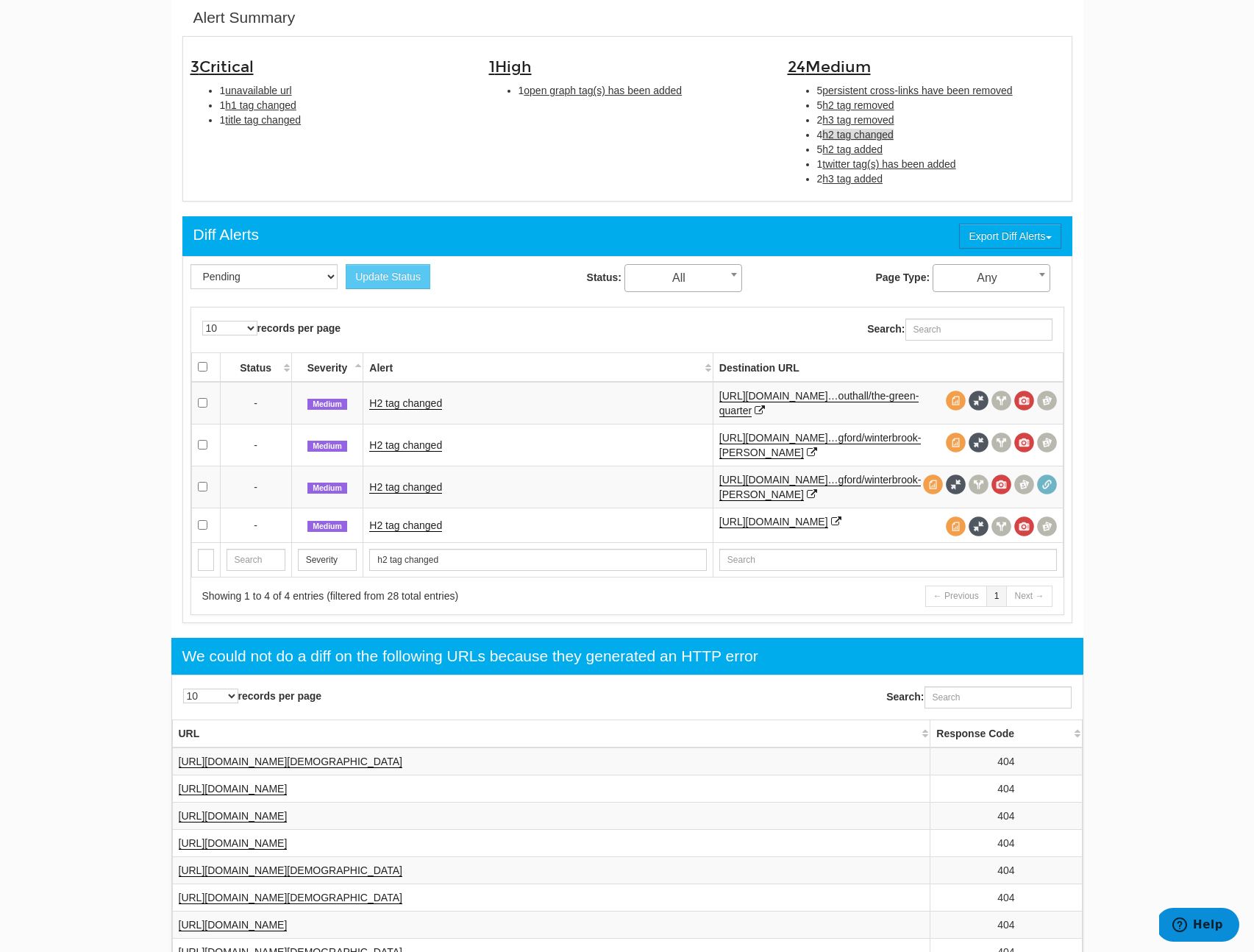
click at [407, 451] on td "H2 tag changed" at bounding box center [538, 445] width 350 height 42
click at [415, 445] on link "H2 tag changed" at bounding box center [405, 445] width 73 height 13
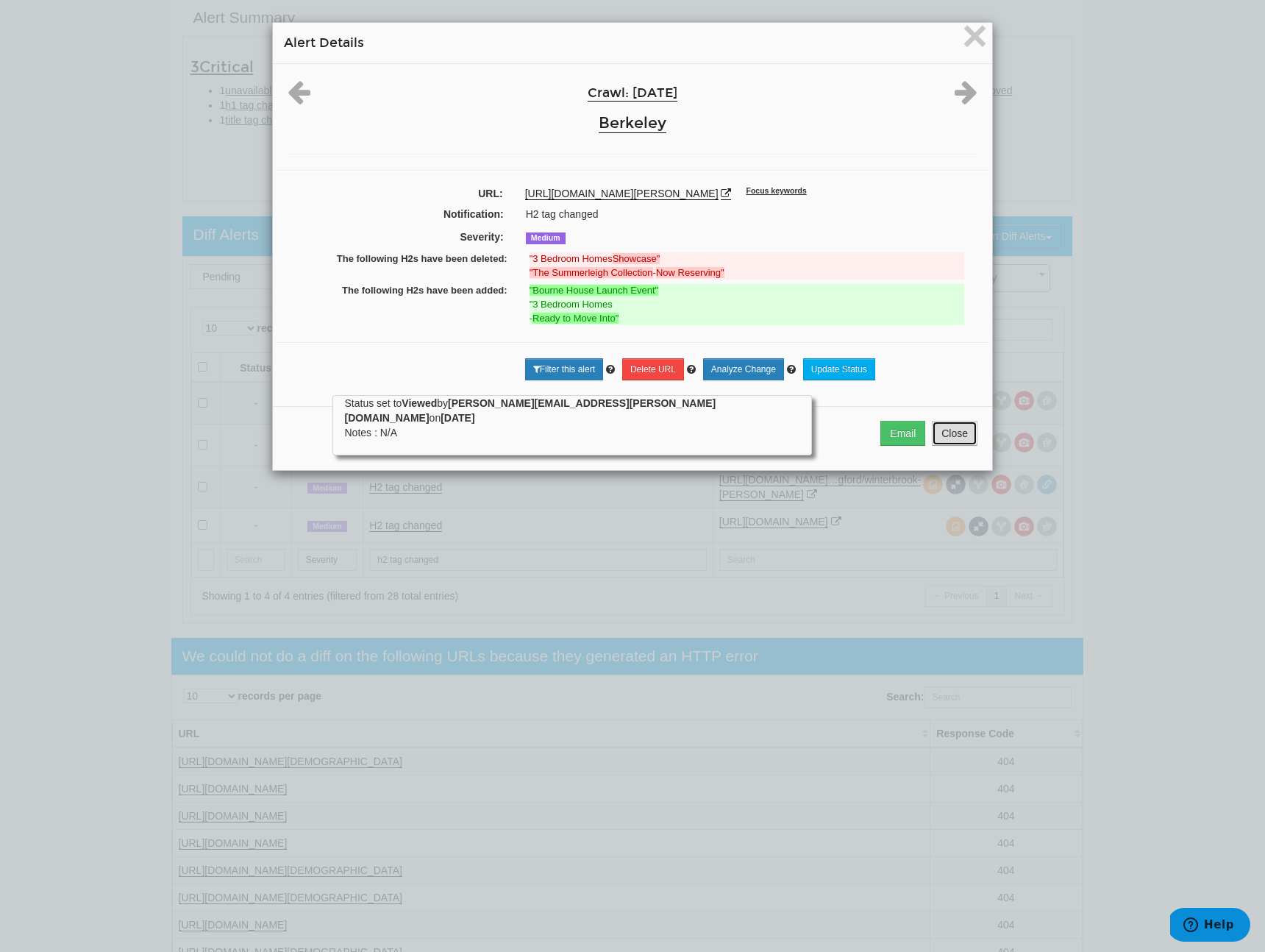
click at [953, 445] on button "Close" at bounding box center [955, 434] width 45 height 25
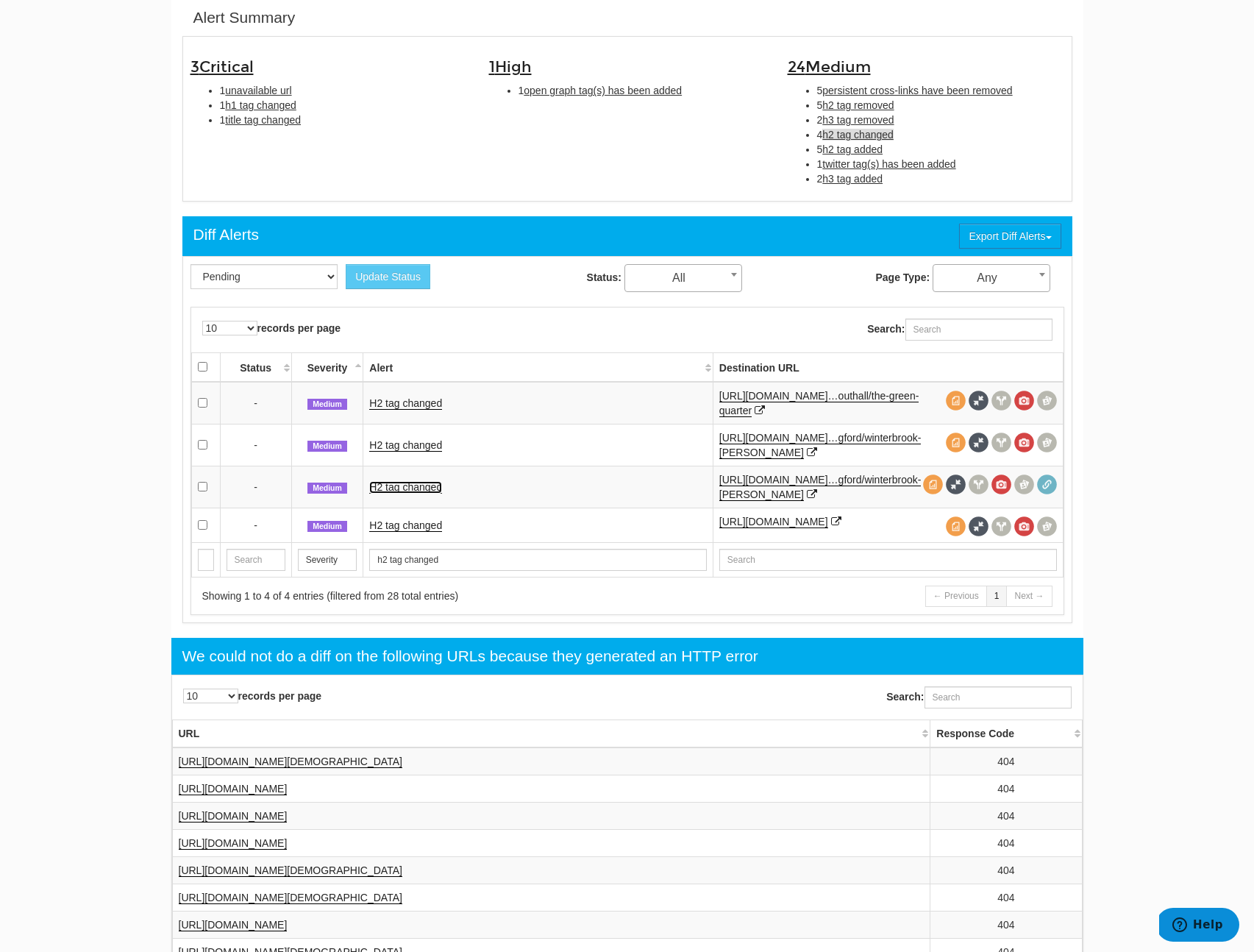
click at [404, 492] on link "H2 tag changed" at bounding box center [405, 486] width 73 height 13
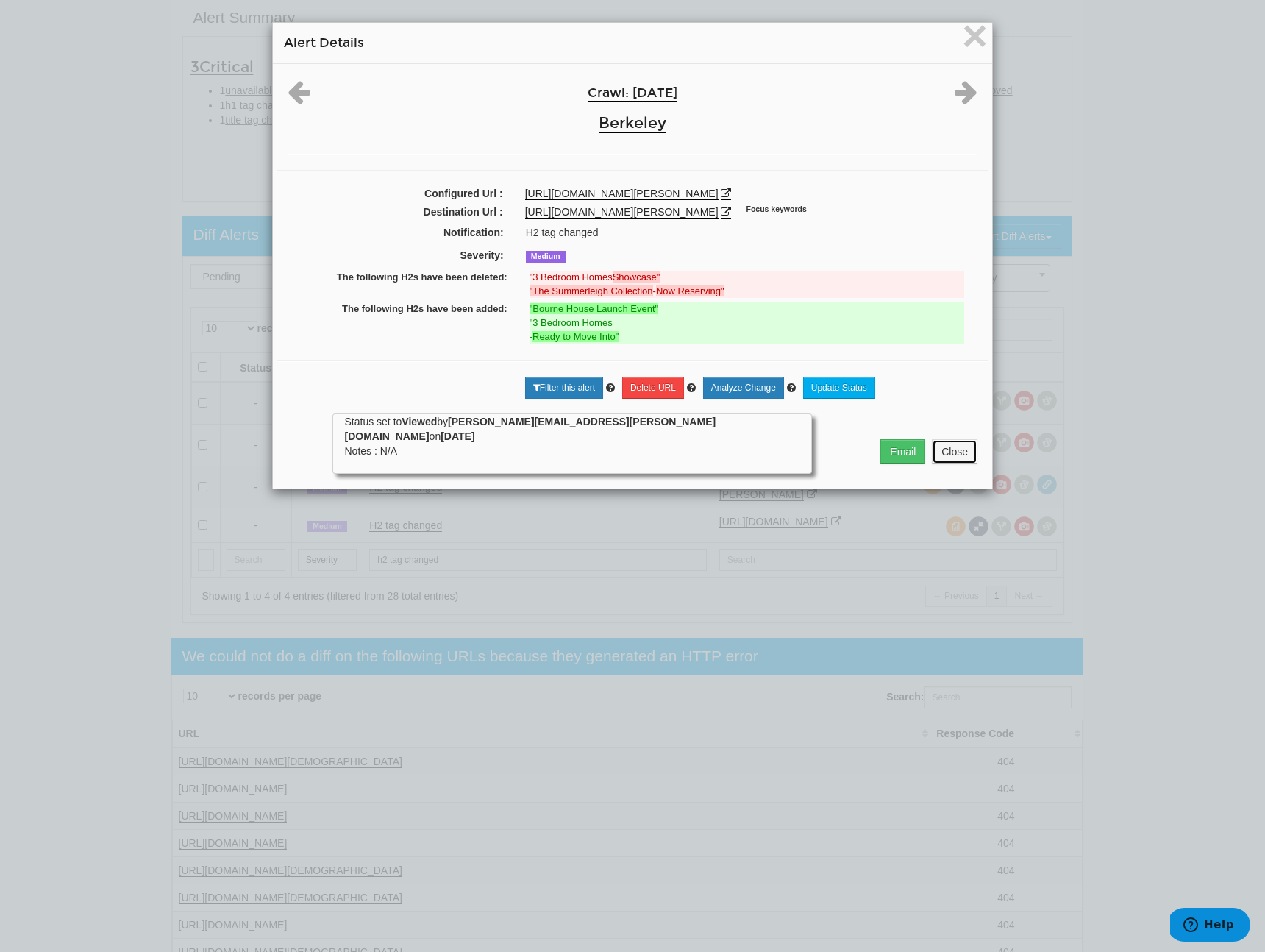
drag, startPoint x: 948, startPoint y: 479, endPoint x: 907, endPoint y: 472, distance: 41.6
click at [947, 464] on button "Close" at bounding box center [955, 451] width 45 height 25
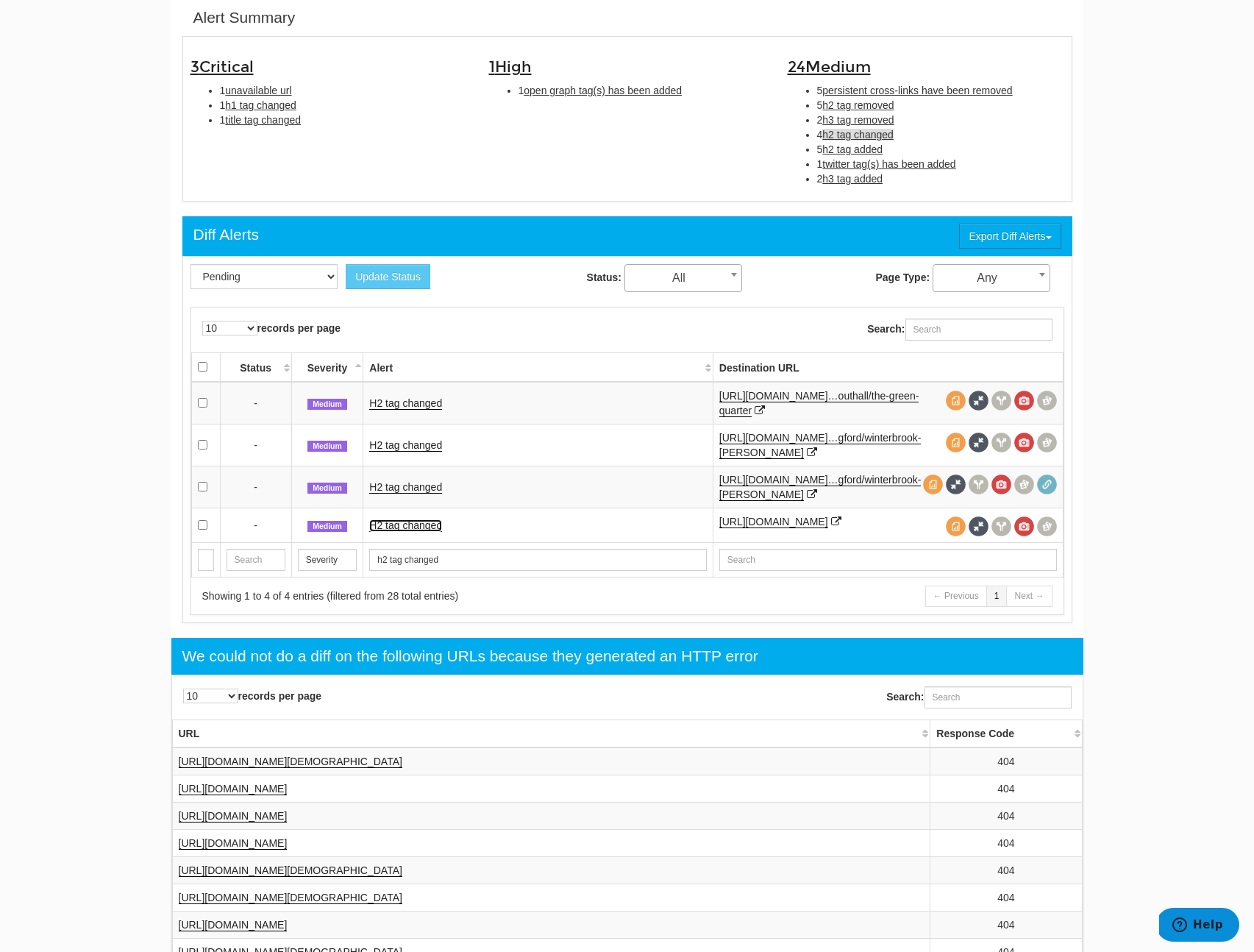
click at [412, 529] on link "H2 tag changed" at bounding box center [405, 525] width 73 height 13
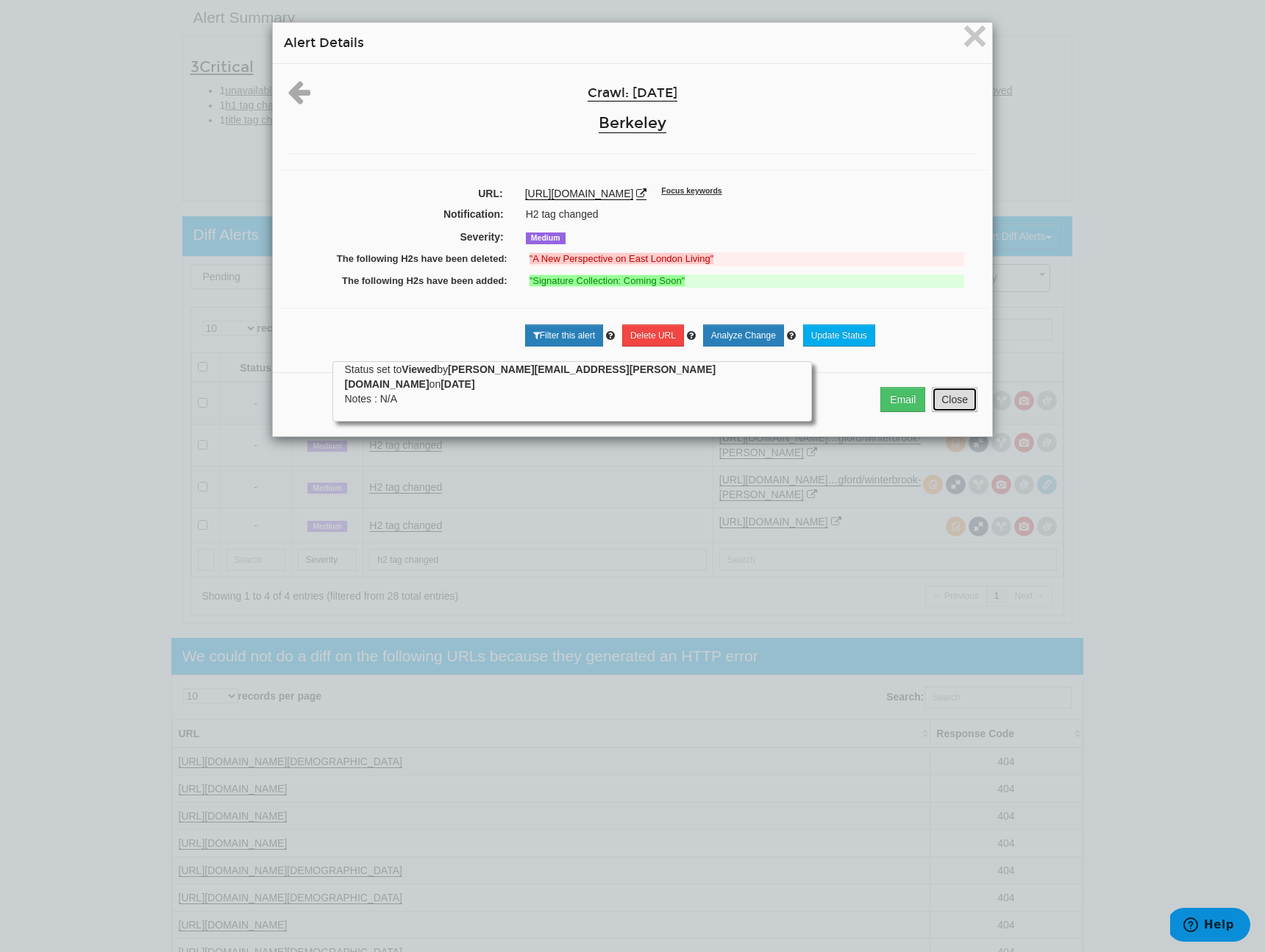
click at [936, 399] on button "Close" at bounding box center [955, 399] width 45 height 25
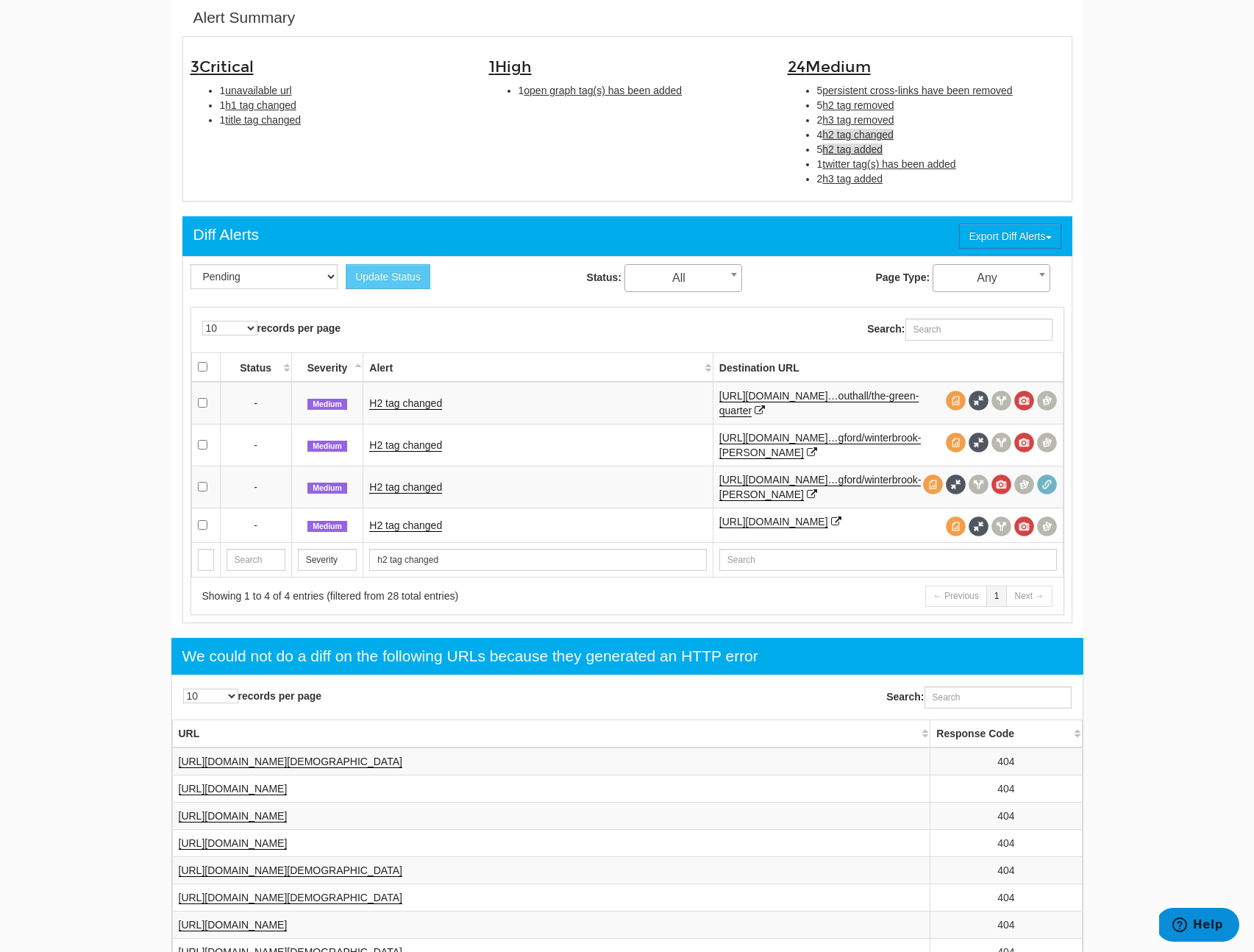
click at [871, 148] on span "h2 tag added" at bounding box center [852, 149] width 60 height 12
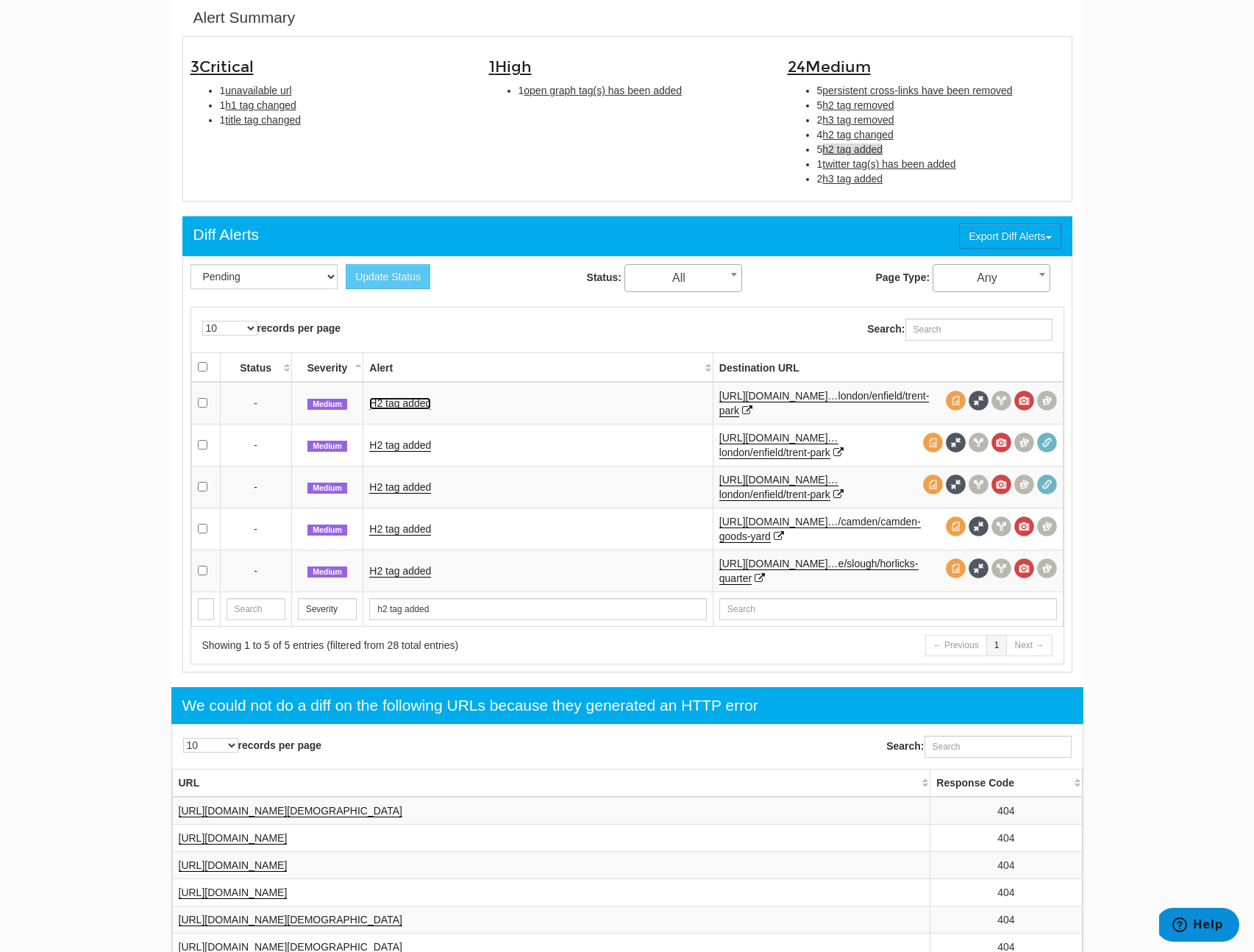
click at [422, 403] on link "H2 tag added" at bounding box center [400, 403] width 62 height 13
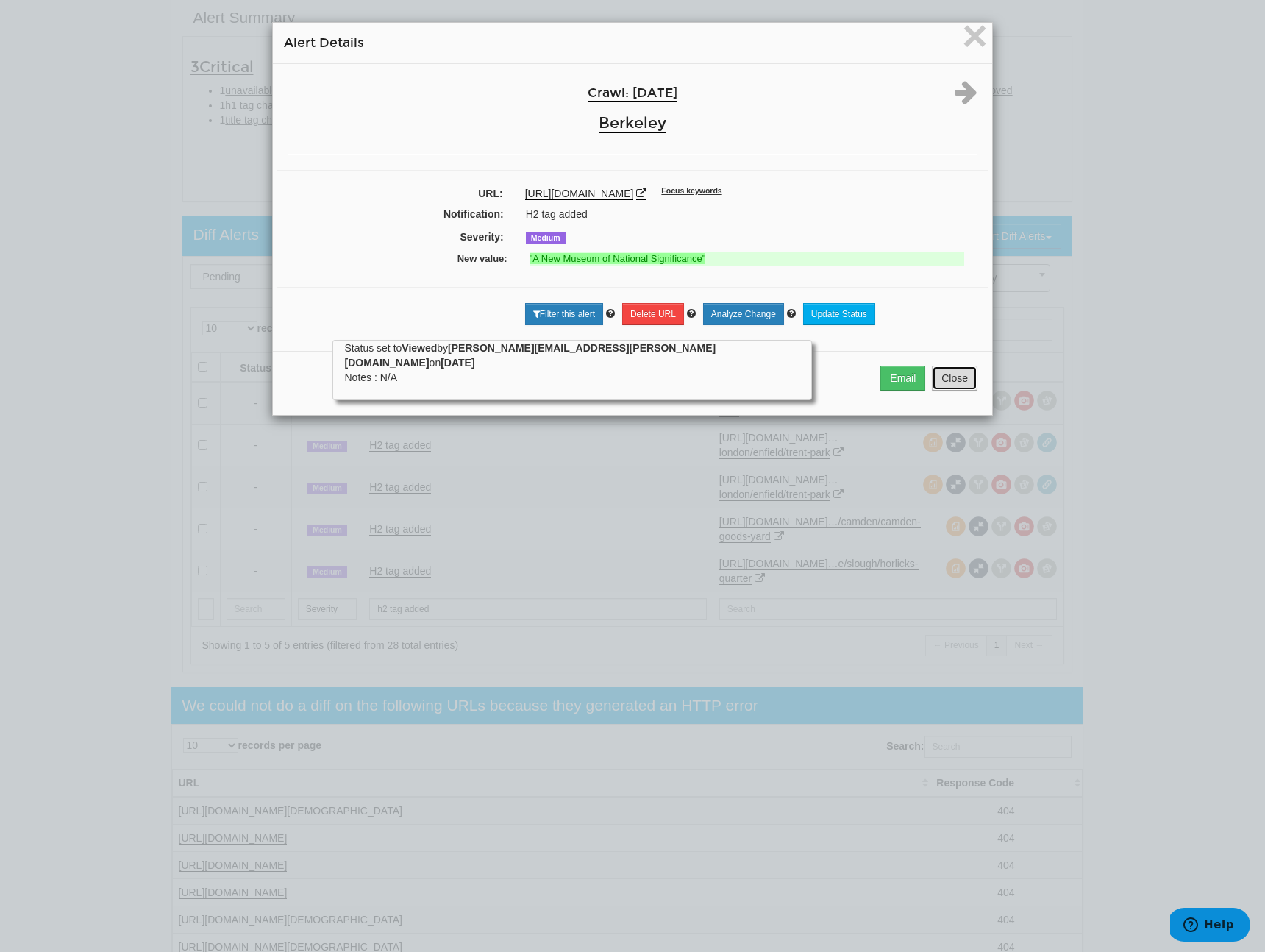
click at [956, 374] on button "Close" at bounding box center [955, 378] width 45 height 25
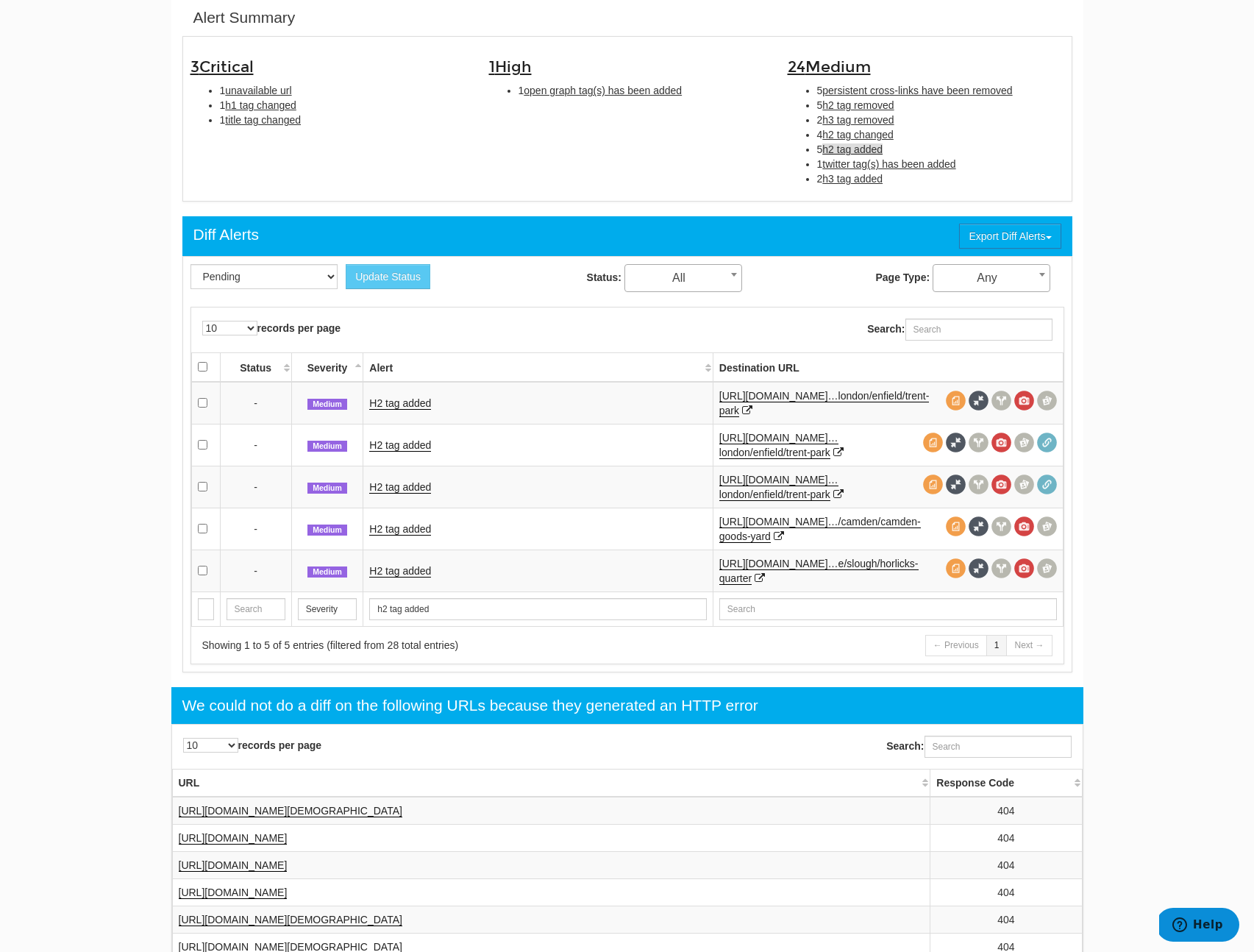
click at [404, 476] on td "H2 tag added" at bounding box center [538, 486] width 350 height 42
click at [403, 486] on link "H2 tag added" at bounding box center [400, 486] width 62 height 13
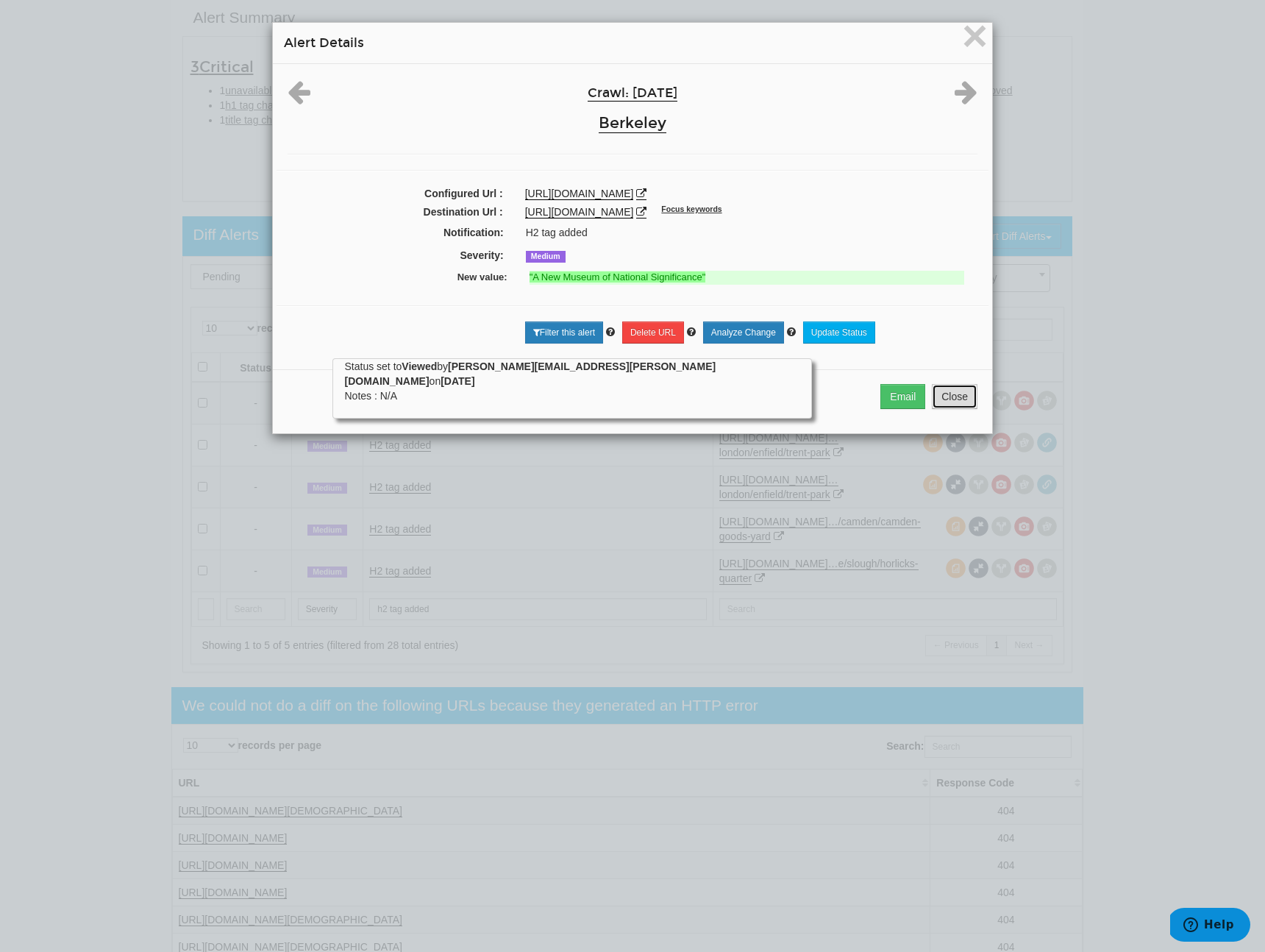
click at [955, 386] on button "Close" at bounding box center [955, 397] width 45 height 25
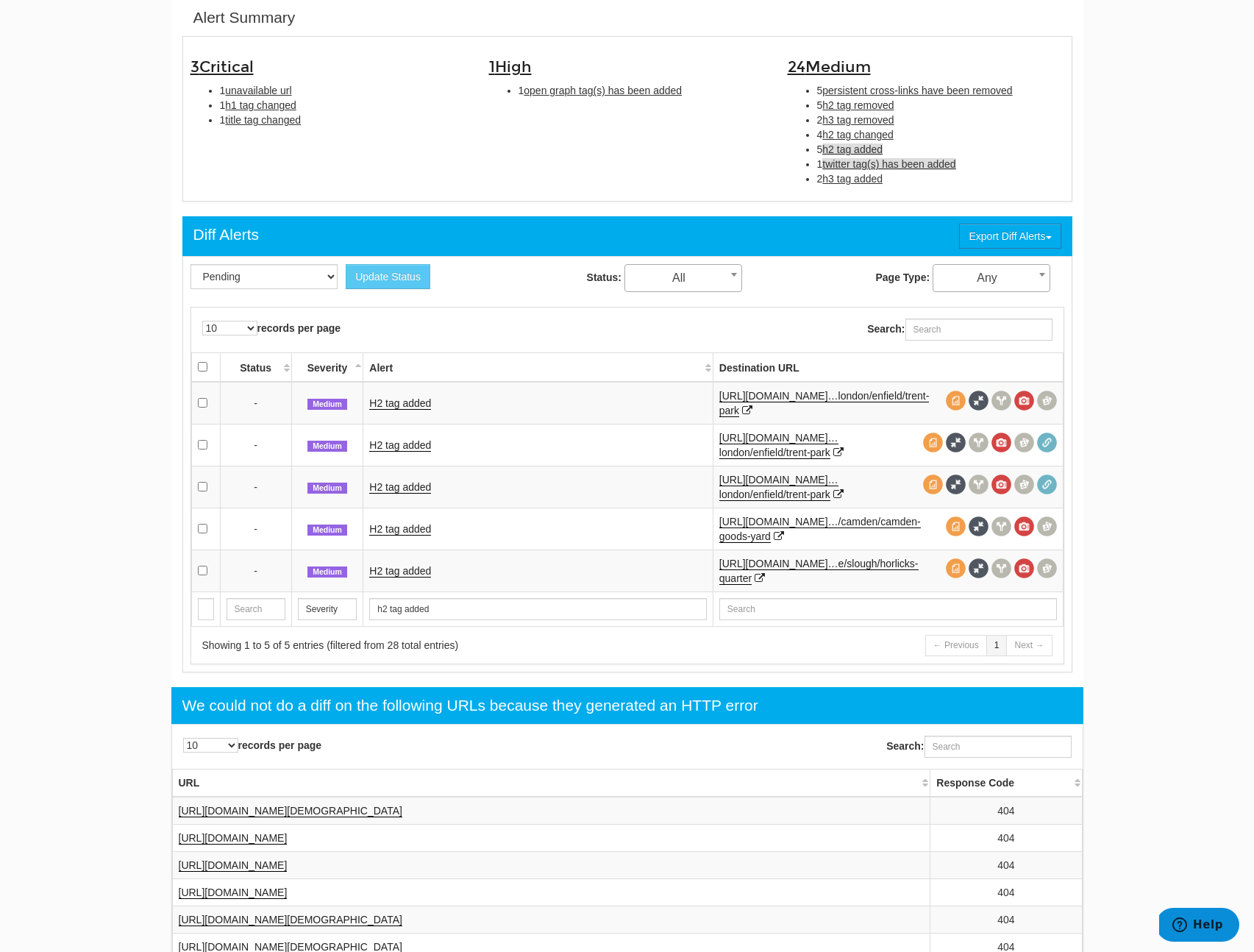
click at [846, 160] on span "twitter tag(s) has been added" at bounding box center [888, 164] width 133 height 12
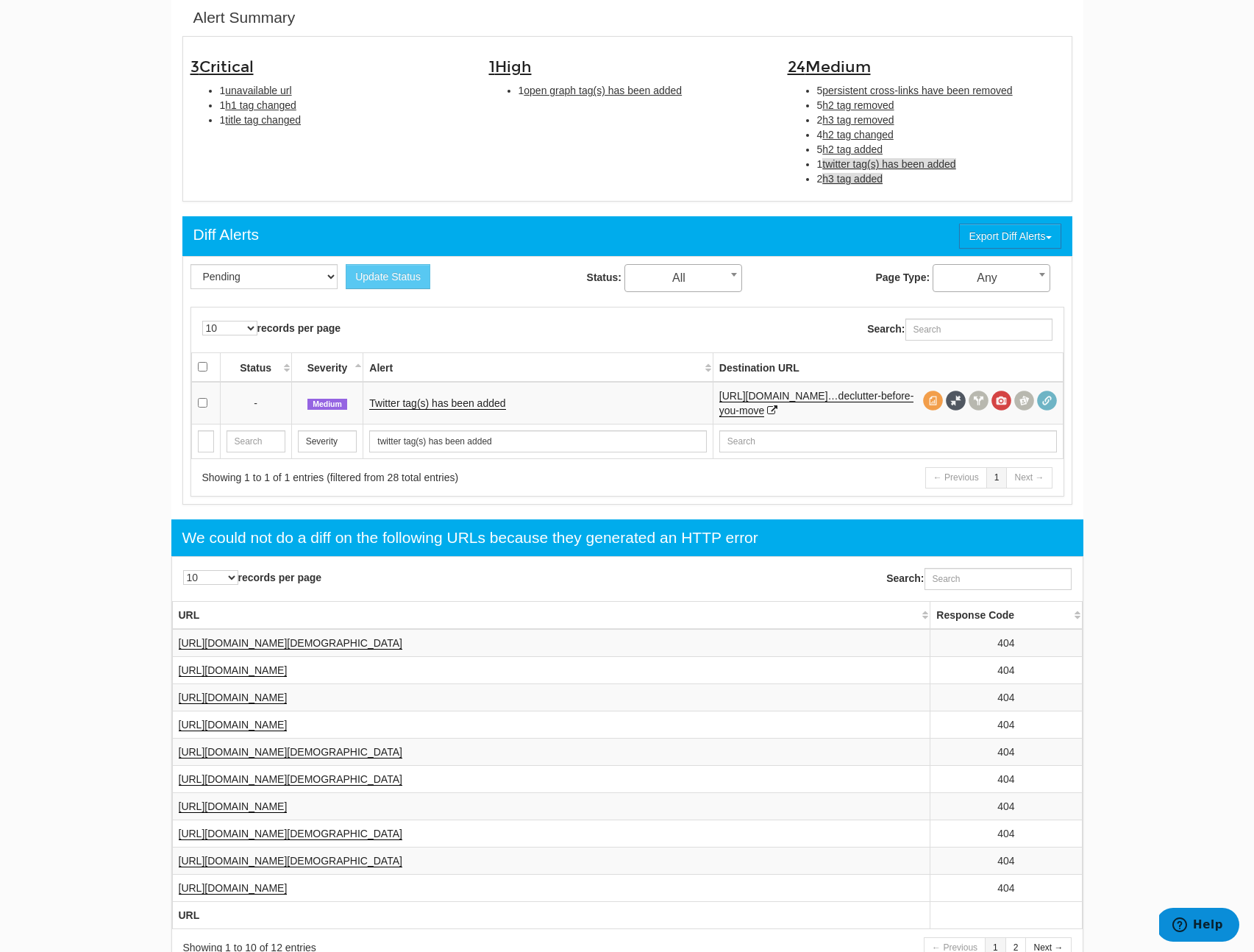
click at [853, 176] on span "h3 tag added" at bounding box center [852, 179] width 60 height 12
type input "h3 tag added"
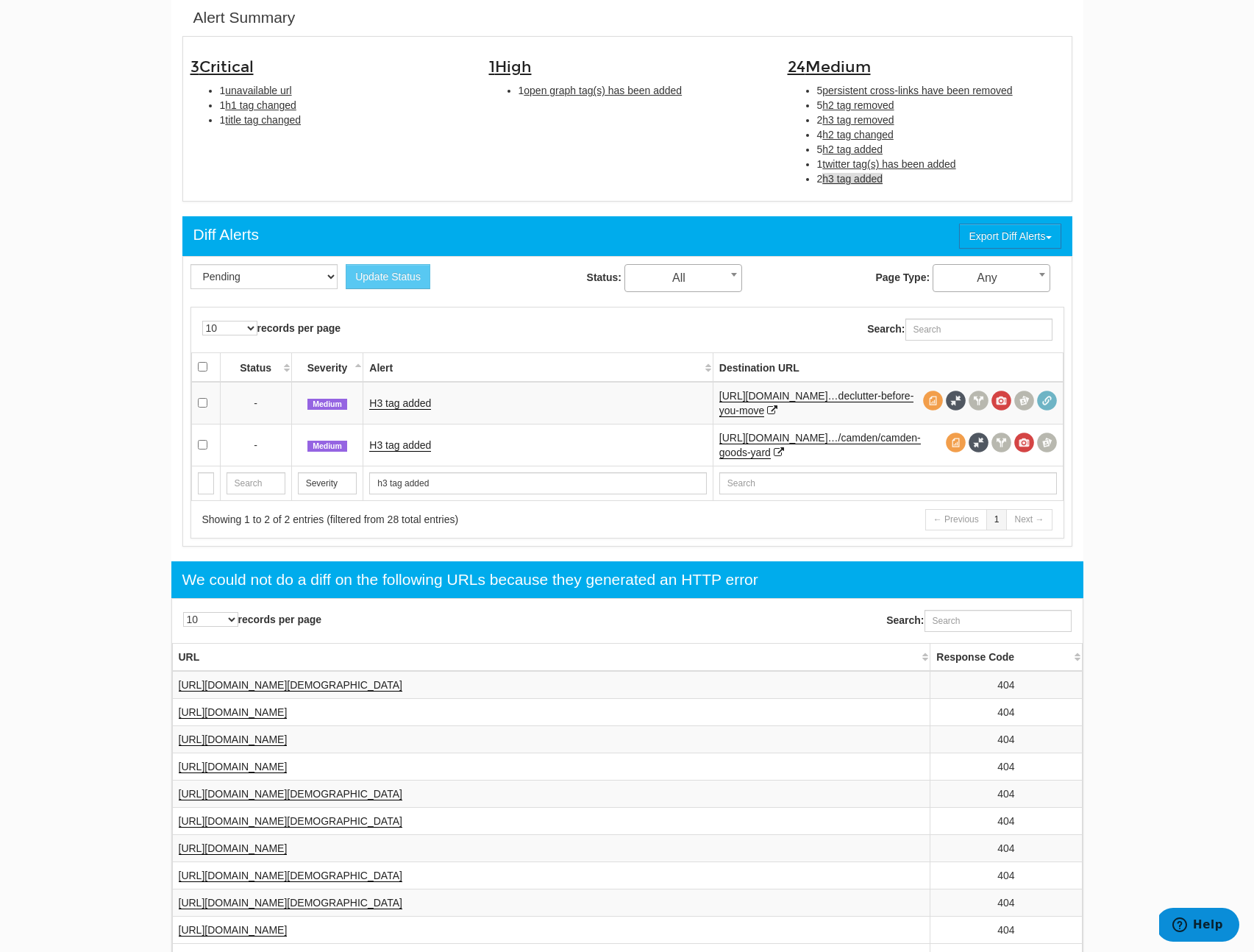
scroll to position [0, 0]
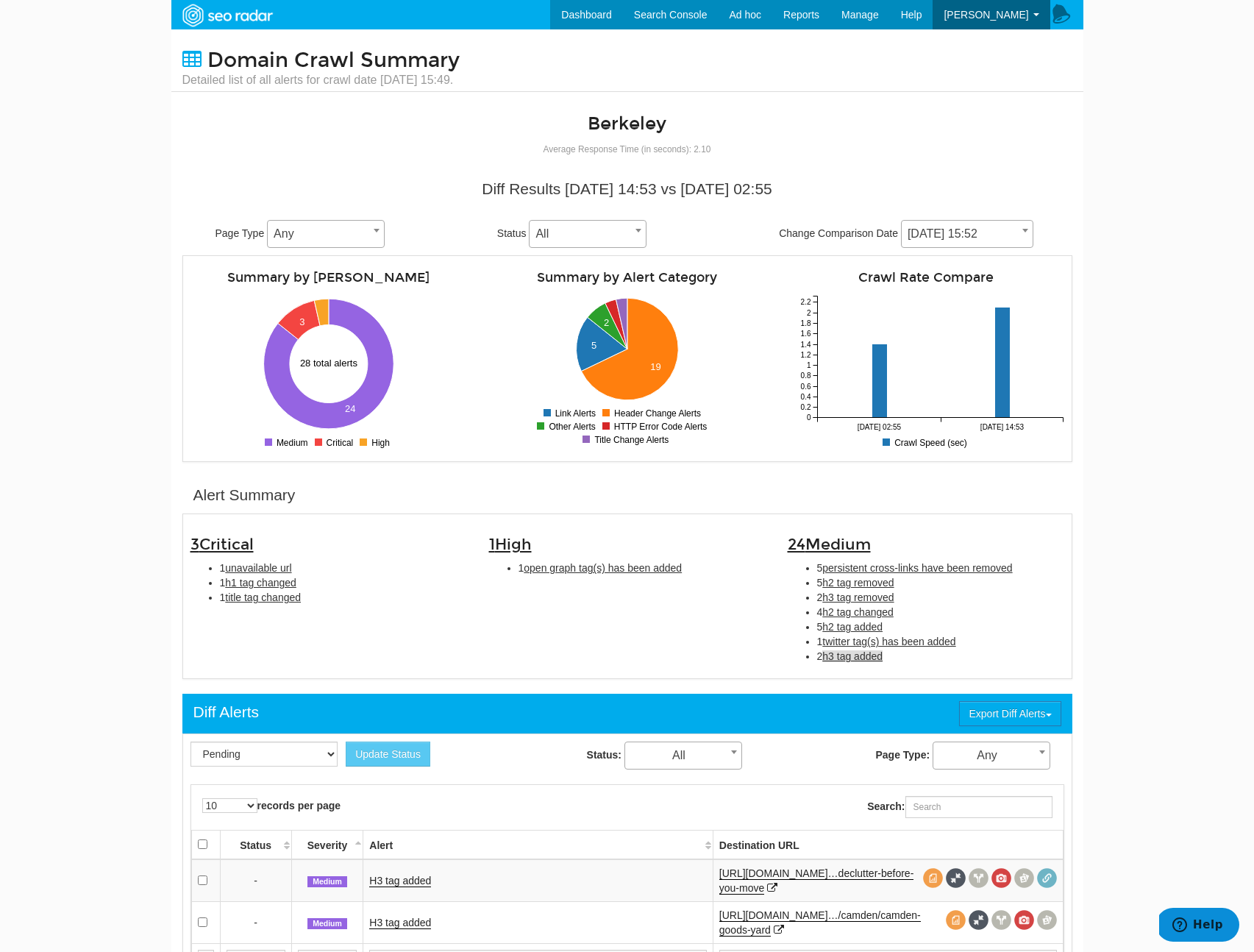
click at [970, 242] on span "09/22/2025 15:52" at bounding box center [967, 234] width 131 height 21
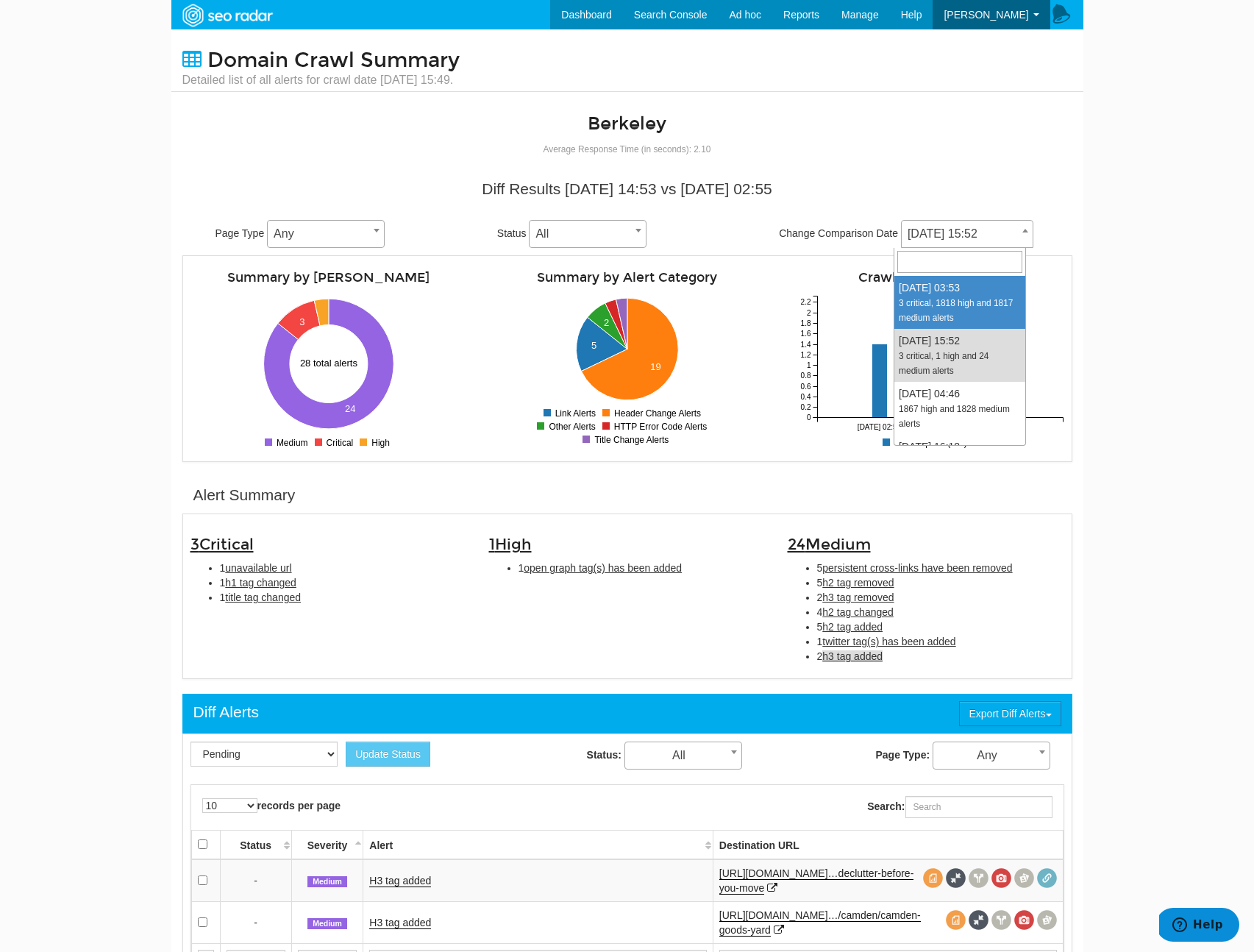
select select "2026107"
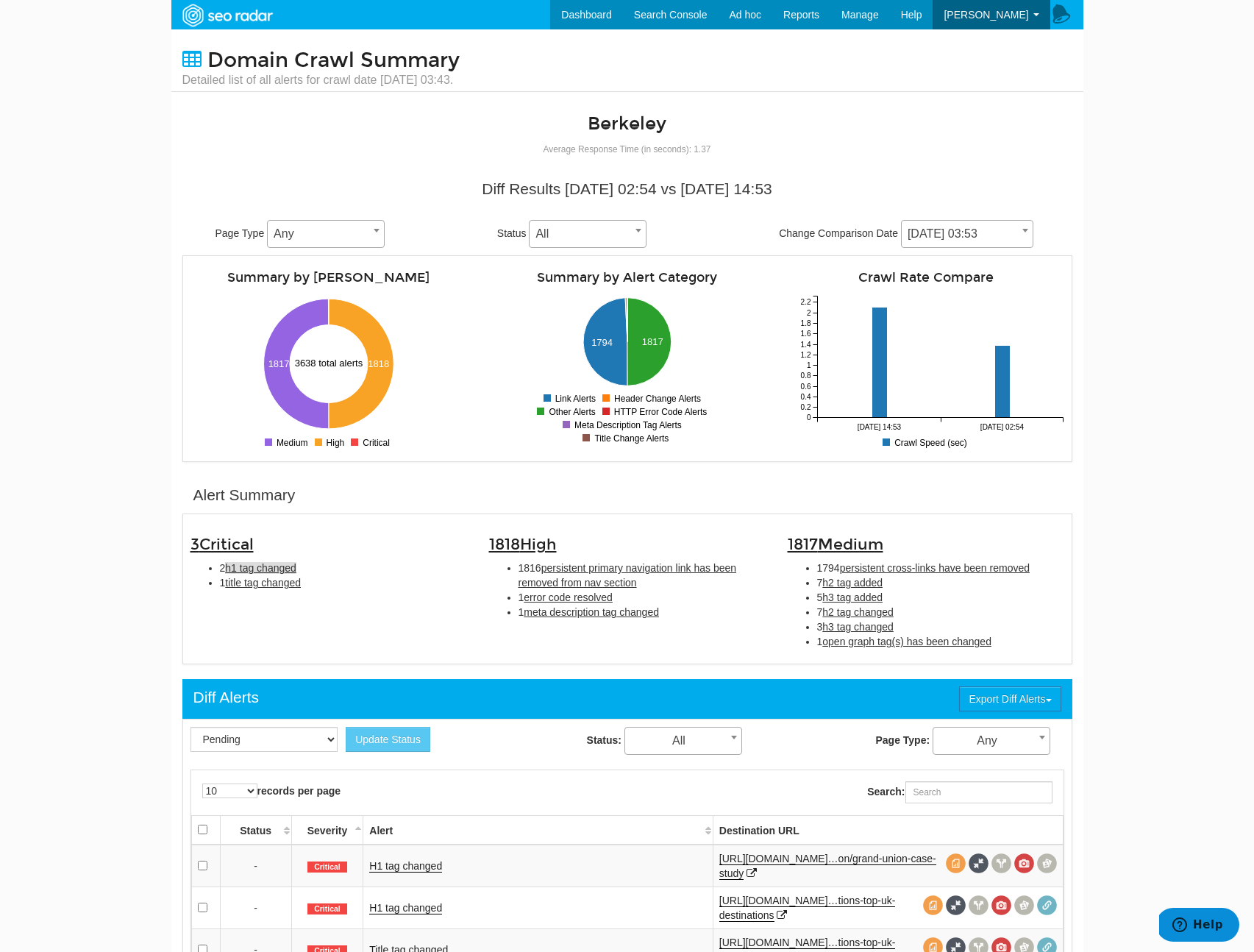
click at [286, 568] on span "h1 tag changed" at bounding box center [260, 568] width 71 height 12
type input "h1 tag changed"
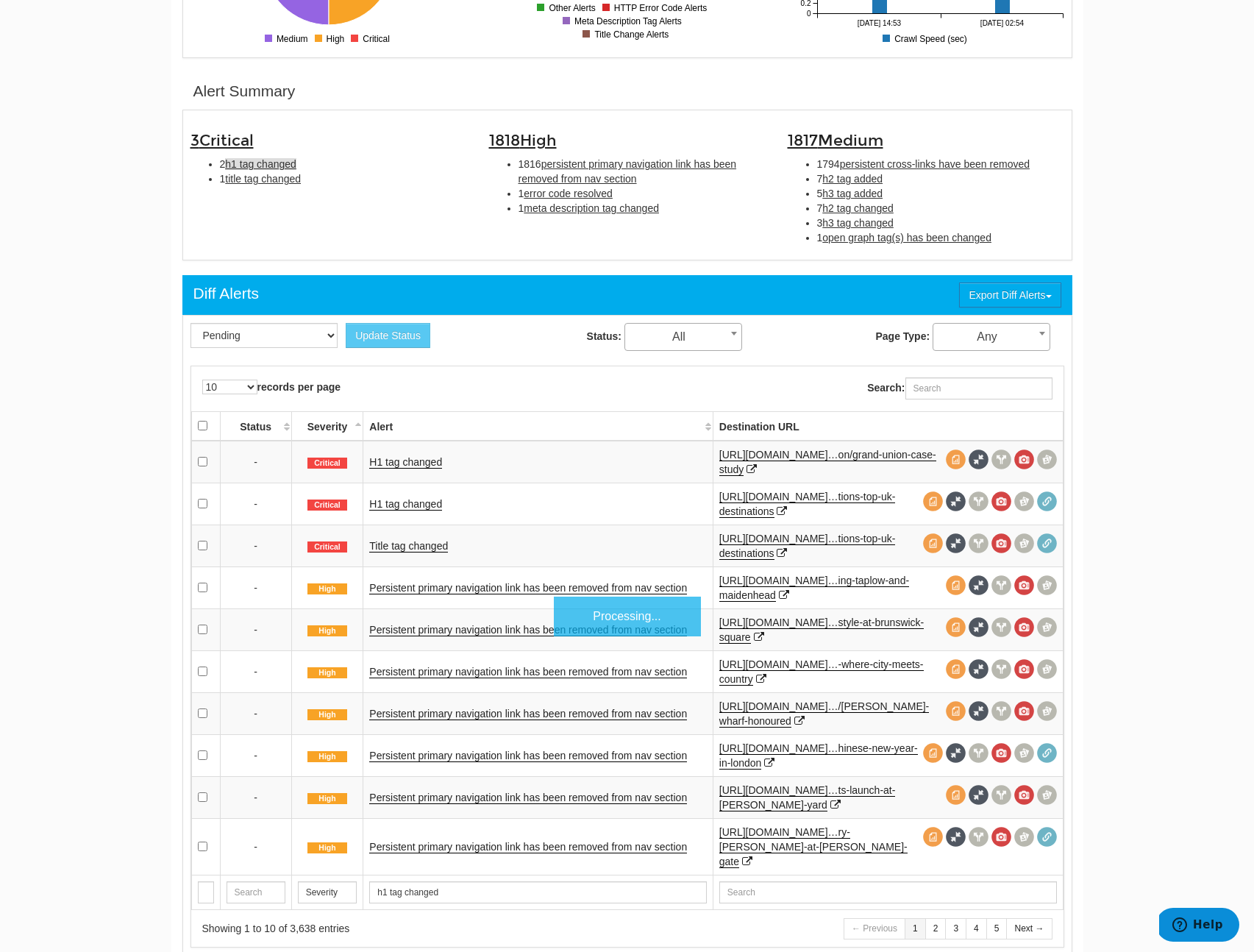
scroll to position [477, 0]
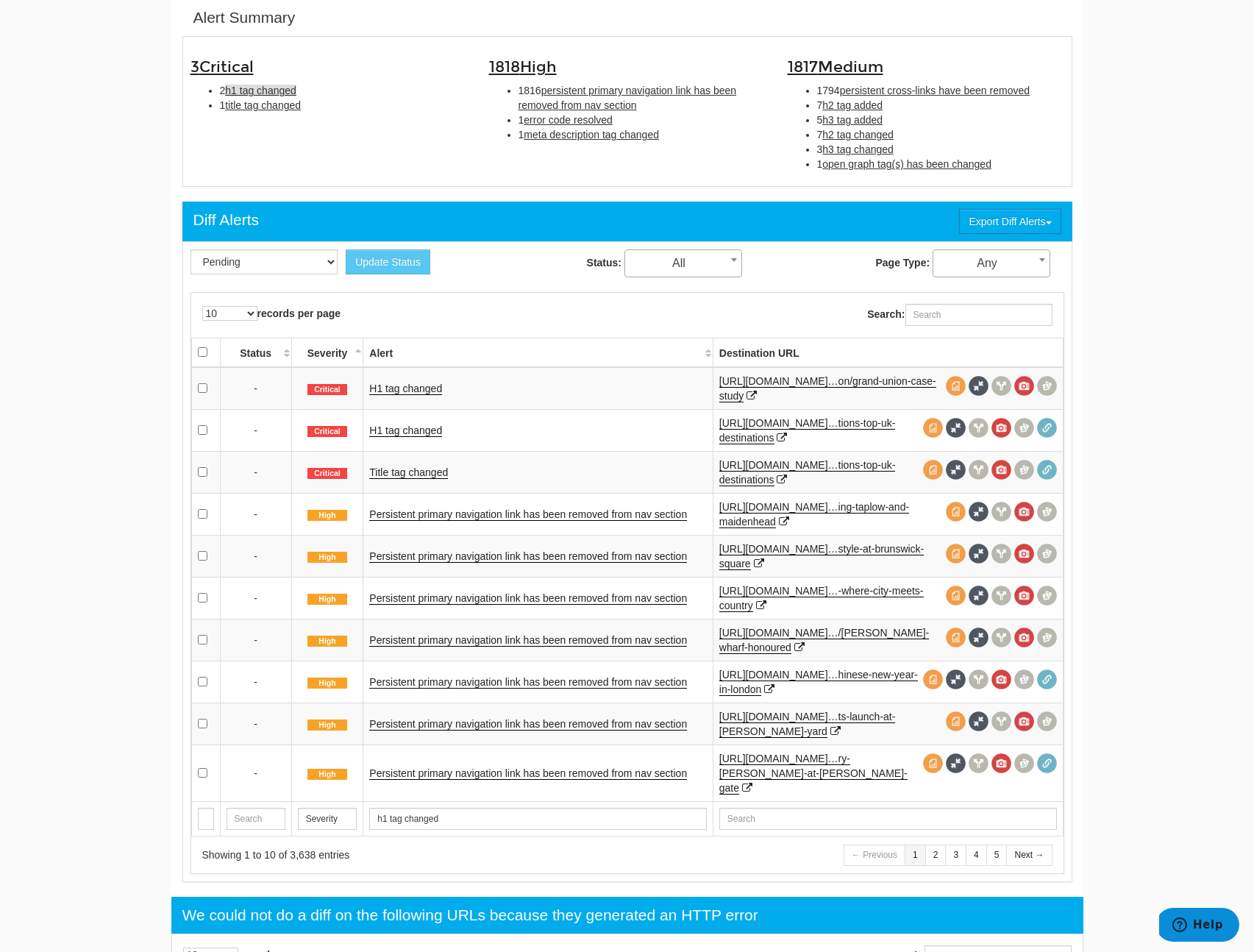
click at [277, 114] on div "3 Critical 2 h1 tag changed 1 title tag changed" at bounding box center [329, 82] width 299 height 75
click at [280, 110] on span "title tag changed" at bounding box center [263, 105] width 75 height 12
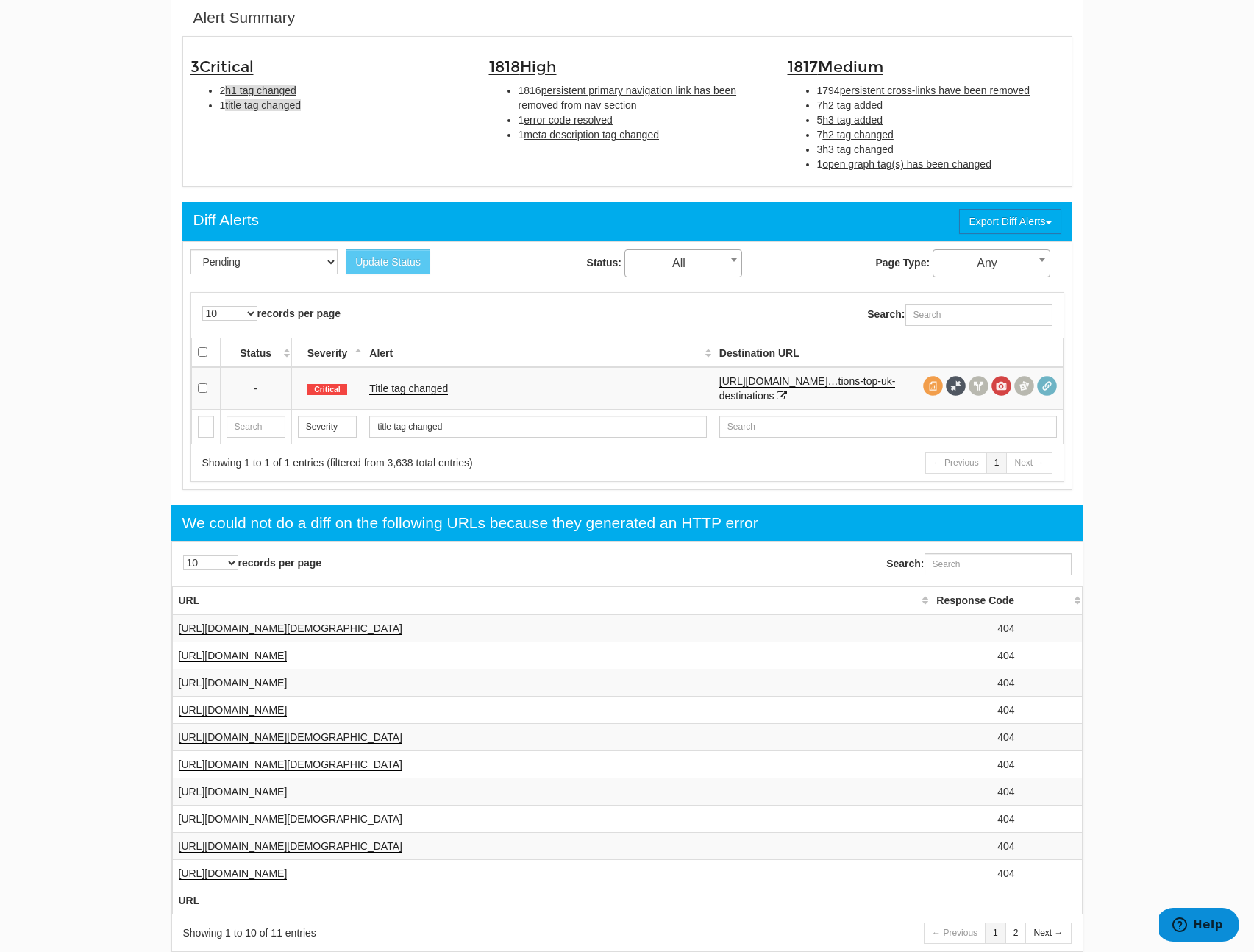
click at [283, 92] on span "h1 tag changed" at bounding box center [260, 91] width 71 height 12
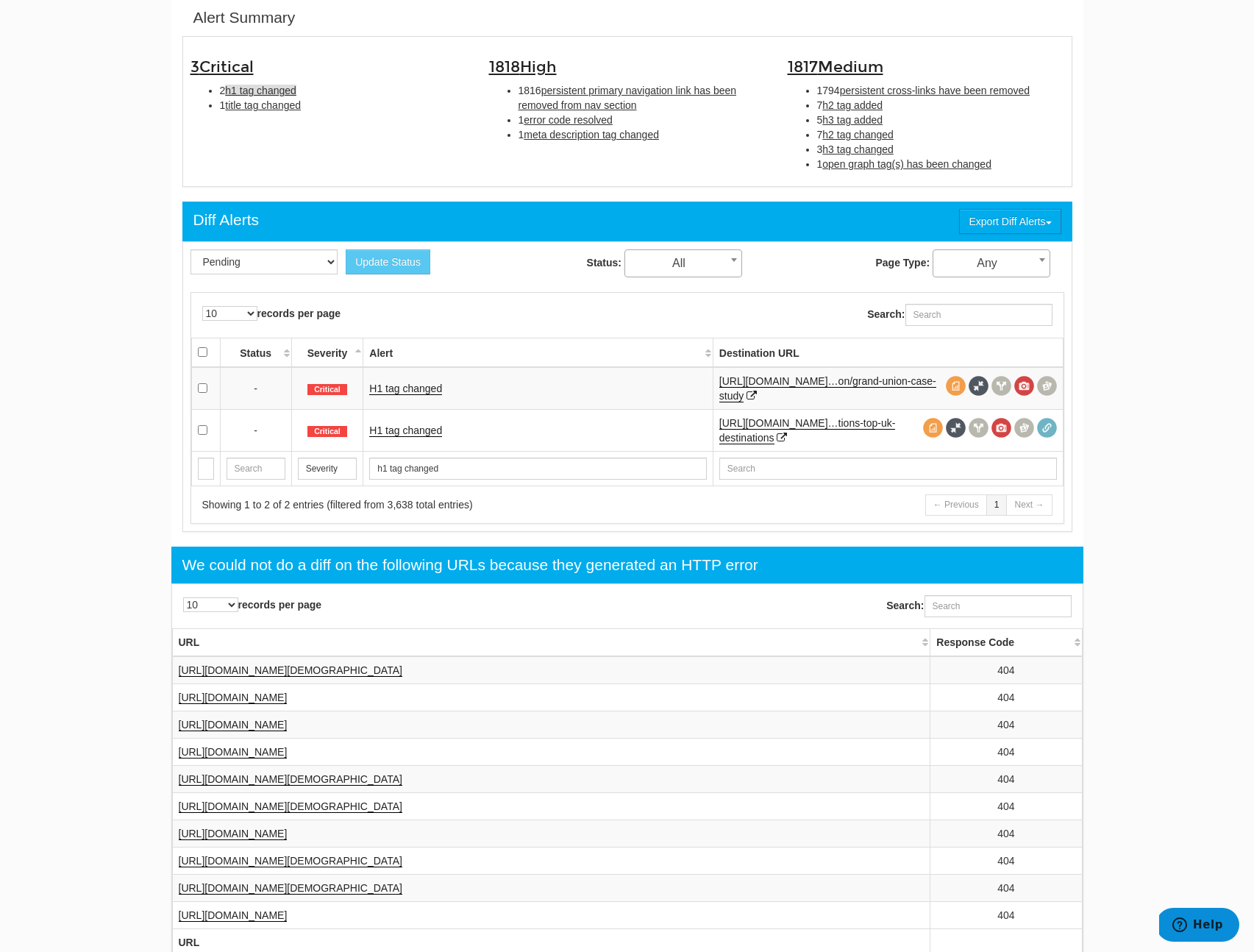
click at [424, 396] on td "H1 tag changed" at bounding box center [538, 388] width 350 height 43
click at [426, 391] on link "H1 tag changed" at bounding box center [405, 388] width 73 height 13
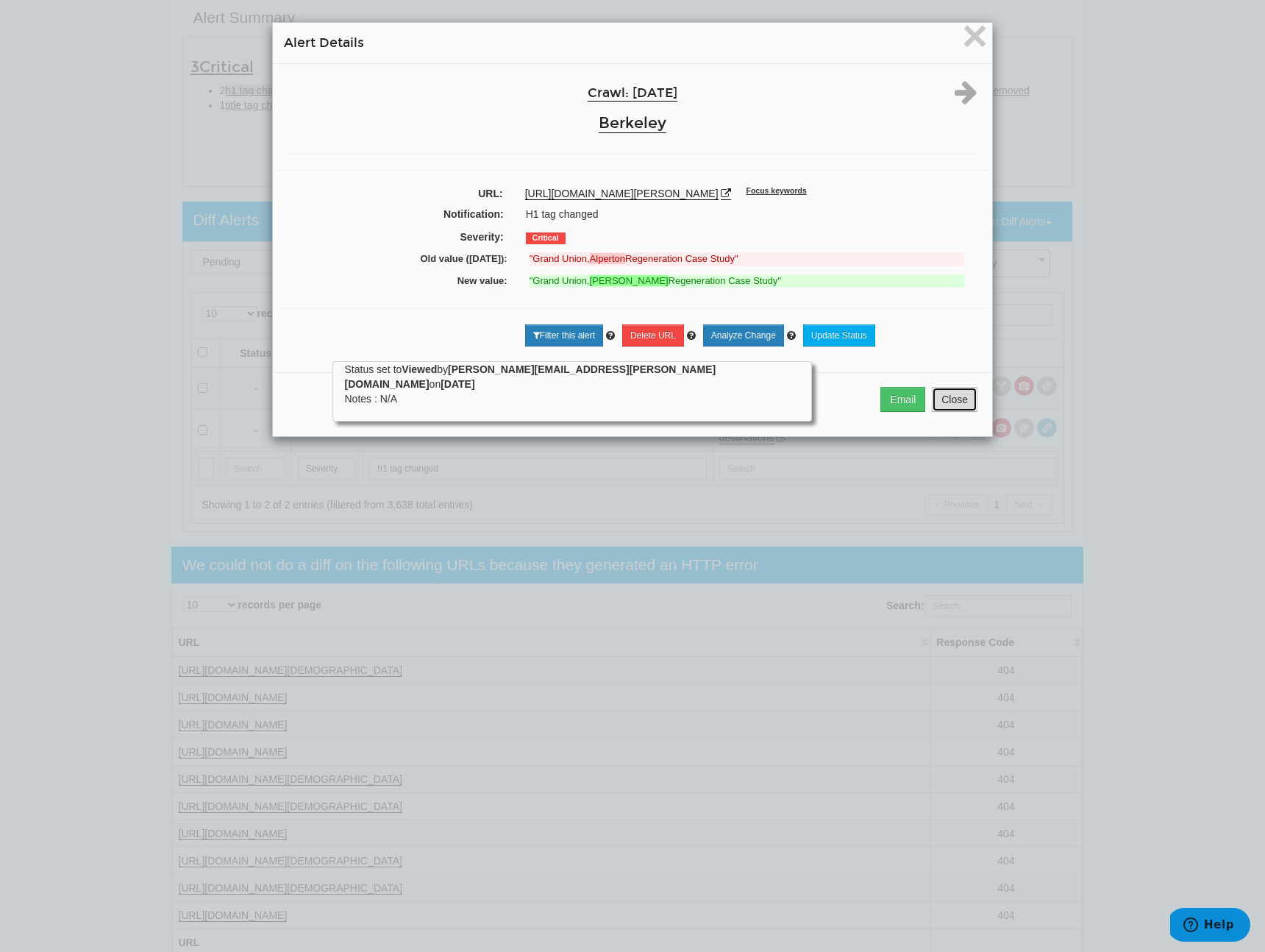
click at [942, 412] on button "Close" at bounding box center [955, 399] width 45 height 25
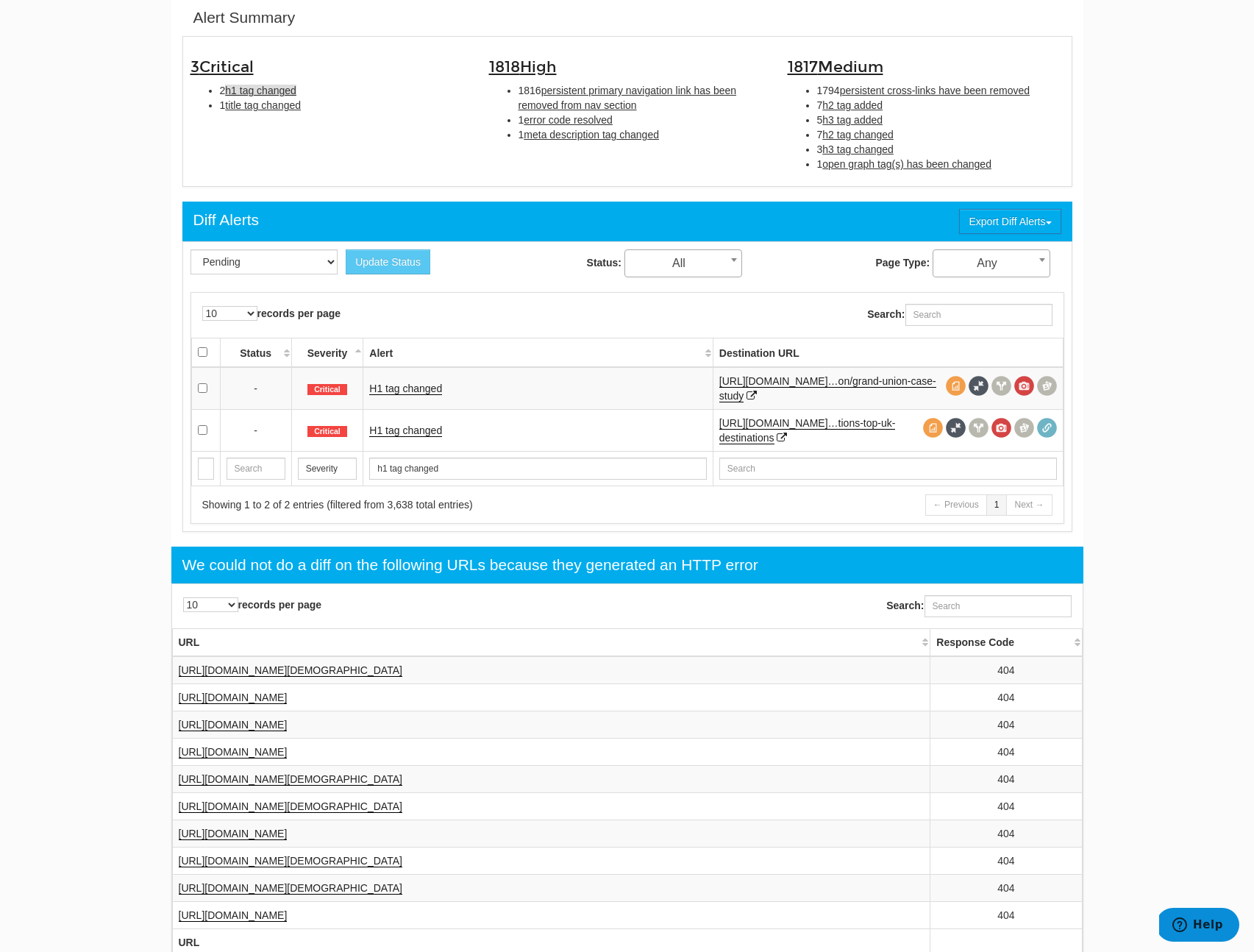
click at [424, 422] on td "H1 tag changed" at bounding box center [538, 430] width 350 height 42
click at [428, 431] on link "H1 tag changed" at bounding box center [405, 430] width 73 height 13
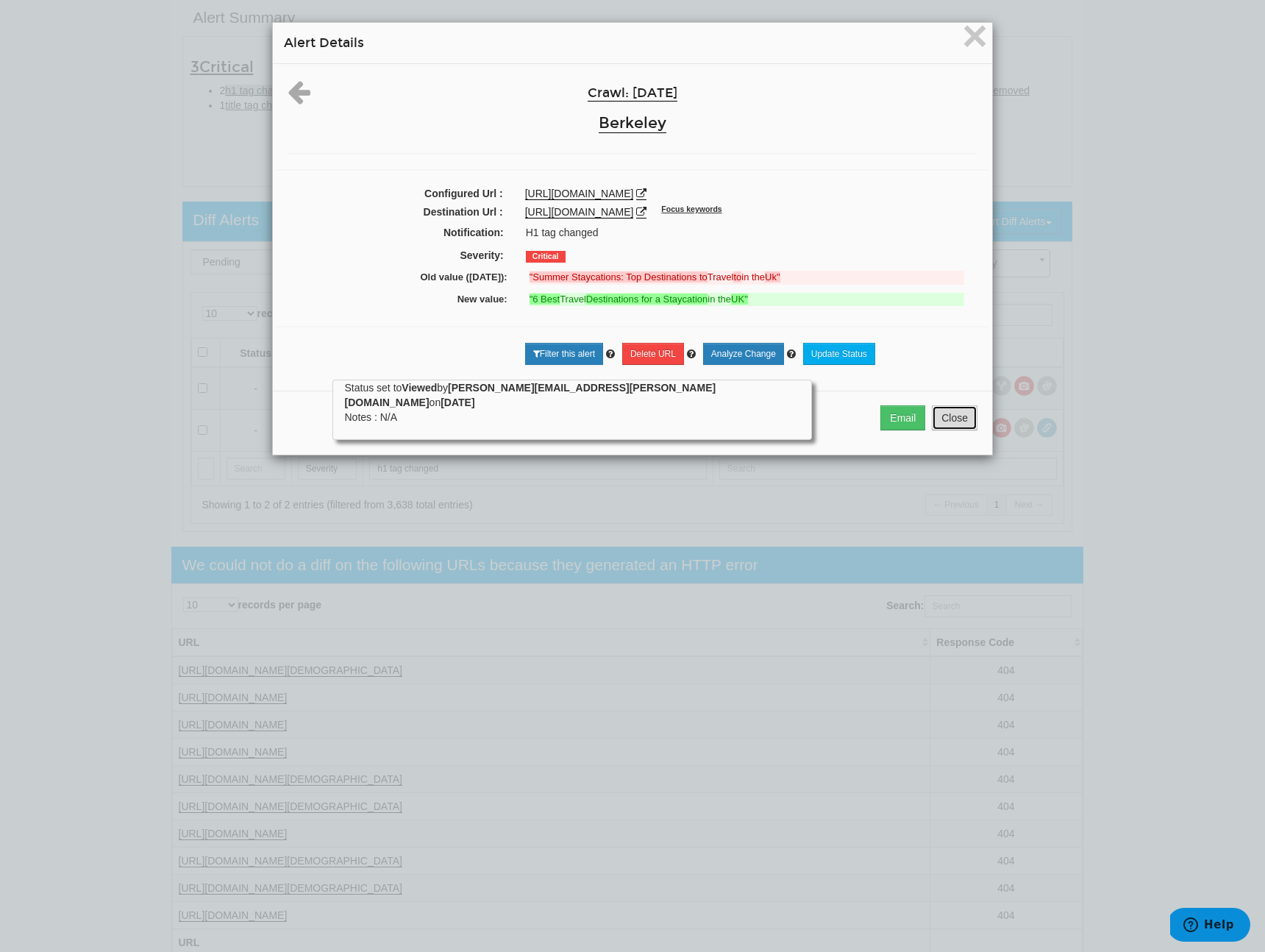
click at [946, 430] on button "Close" at bounding box center [955, 418] width 45 height 25
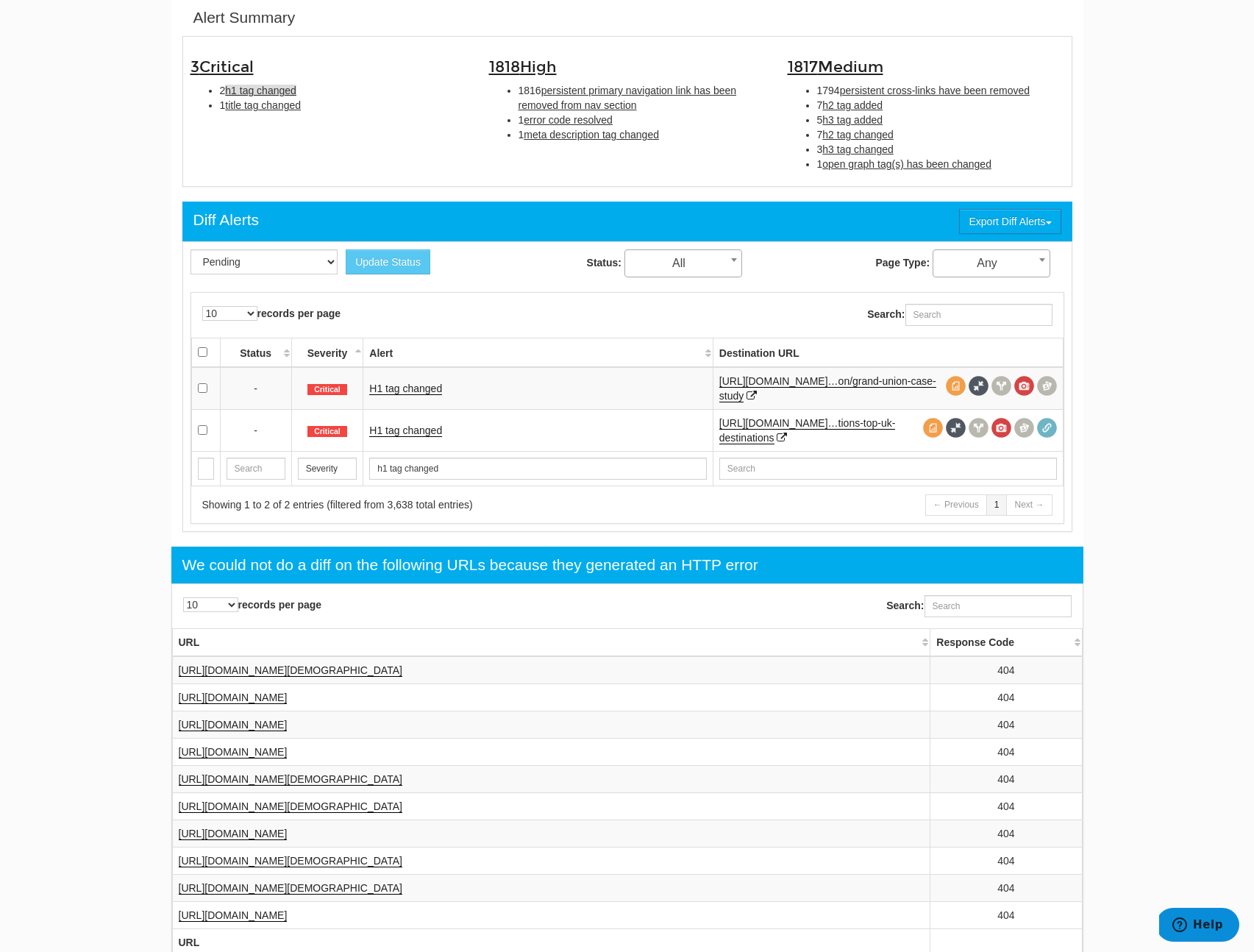
click at [405, 423] on td "H1 tag changed" at bounding box center [538, 430] width 350 height 42
click at [406, 429] on link "H1 tag changed" at bounding box center [405, 430] width 73 height 13
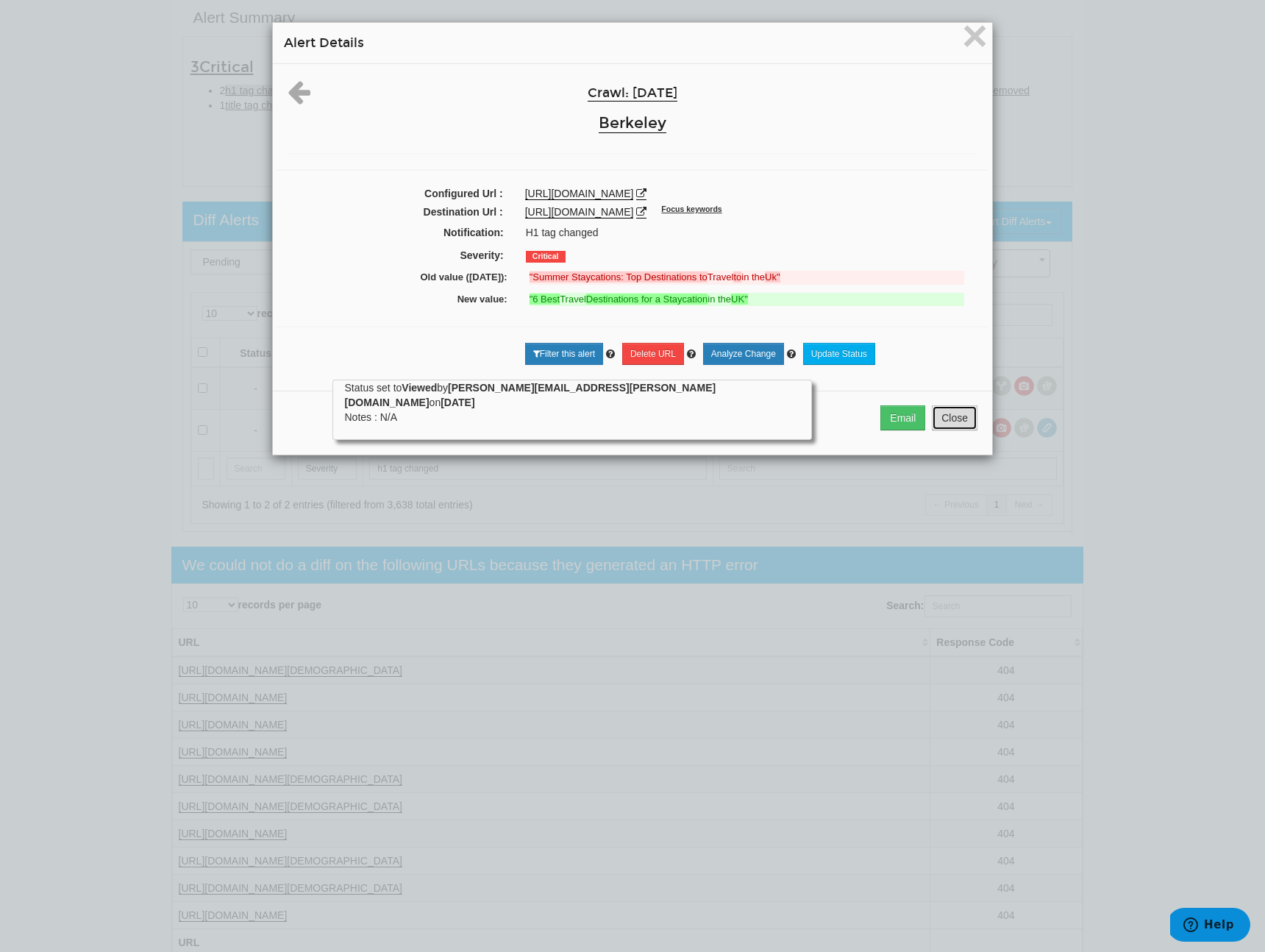
click at [953, 430] on button "Close" at bounding box center [955, 418] width 45 height 25
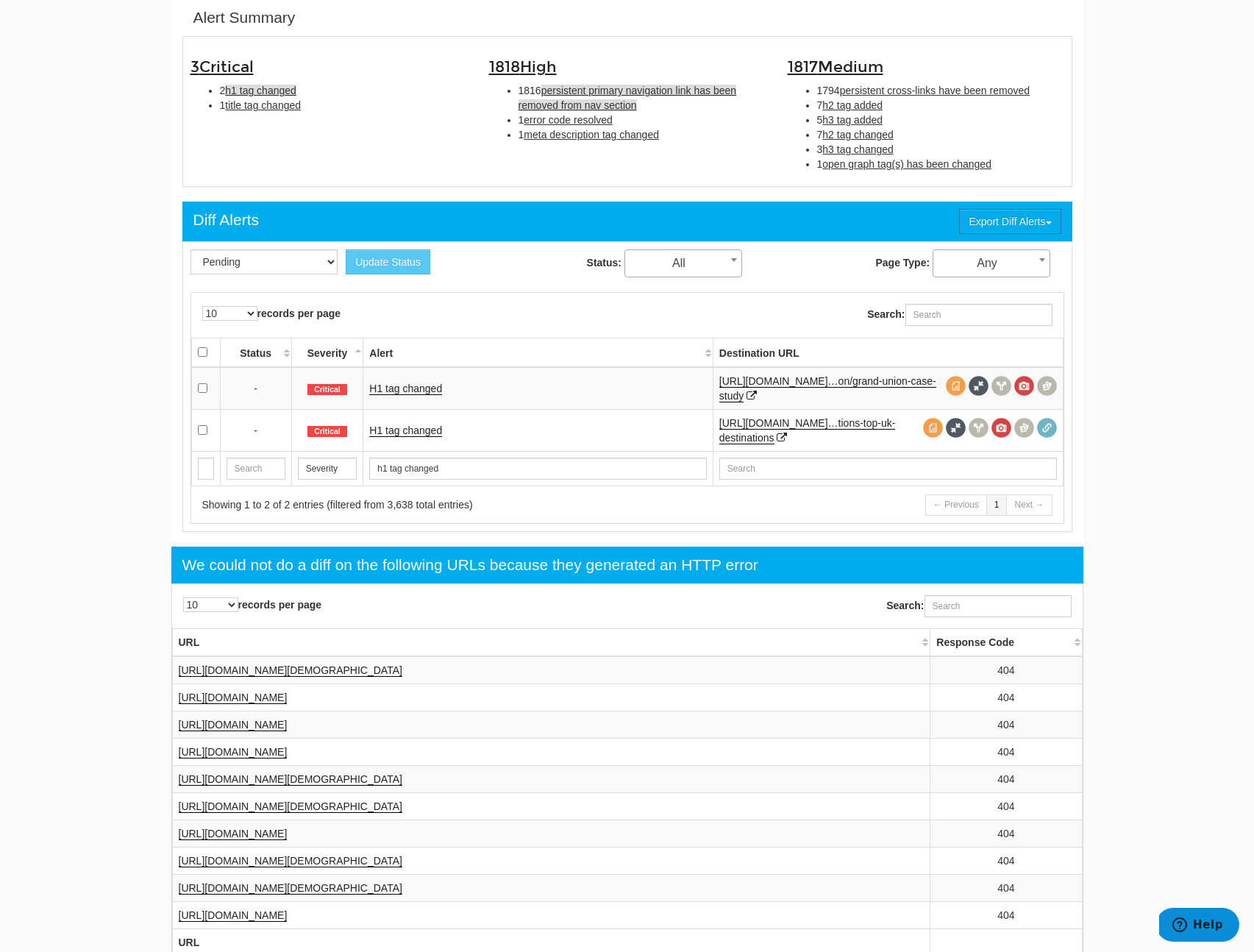
click at [616, 92] on span "persistent primary navigation link has been removed from nav section" at bounding box center [627, 98] width 218 height 27
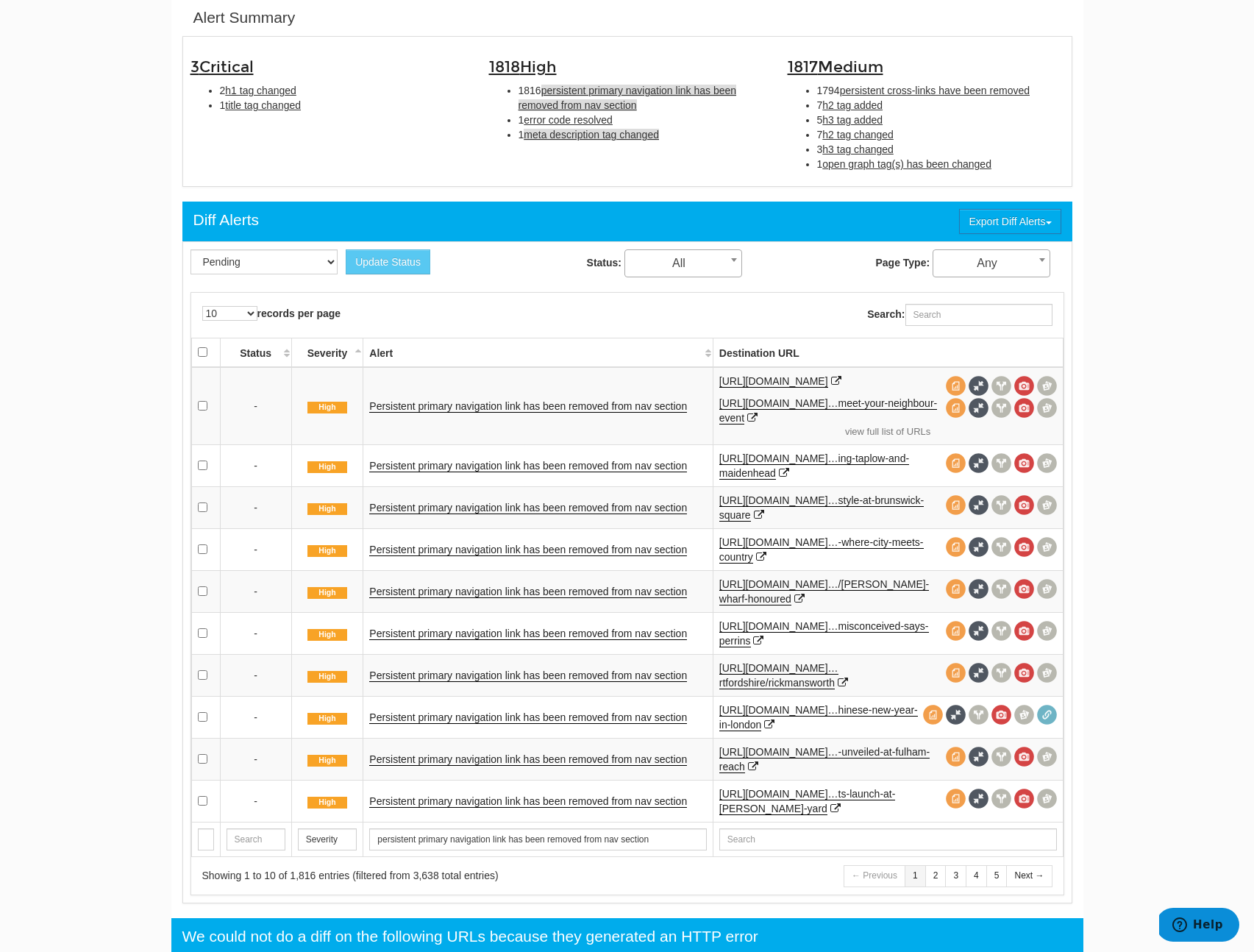
click at [581, 136] on span "meta description tag changed" at bounding box center [591, 134] width 135 height 12
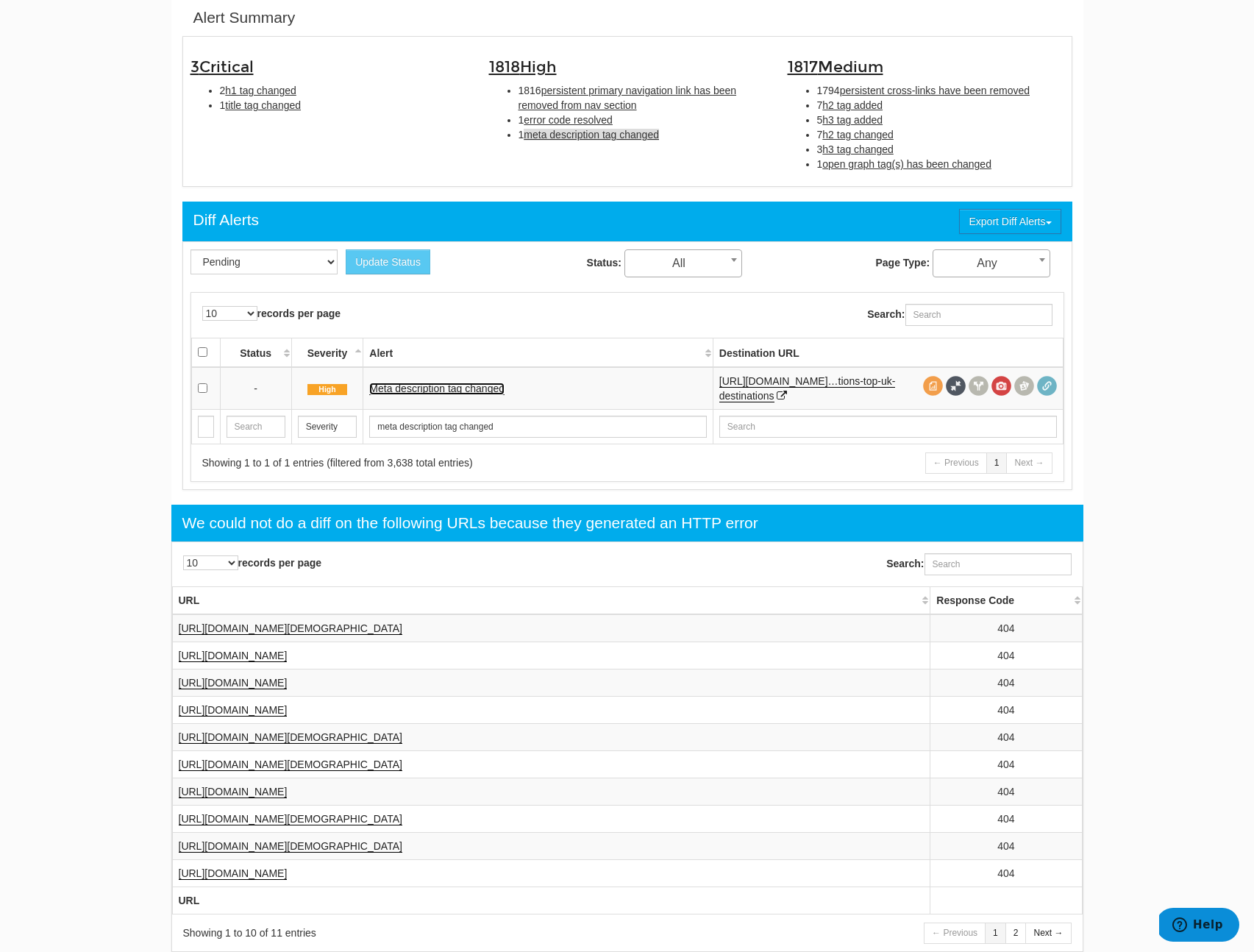
click at [475, 386] on link "Meta description tag changed" at bounding box center [436, 388] width 135 height 13
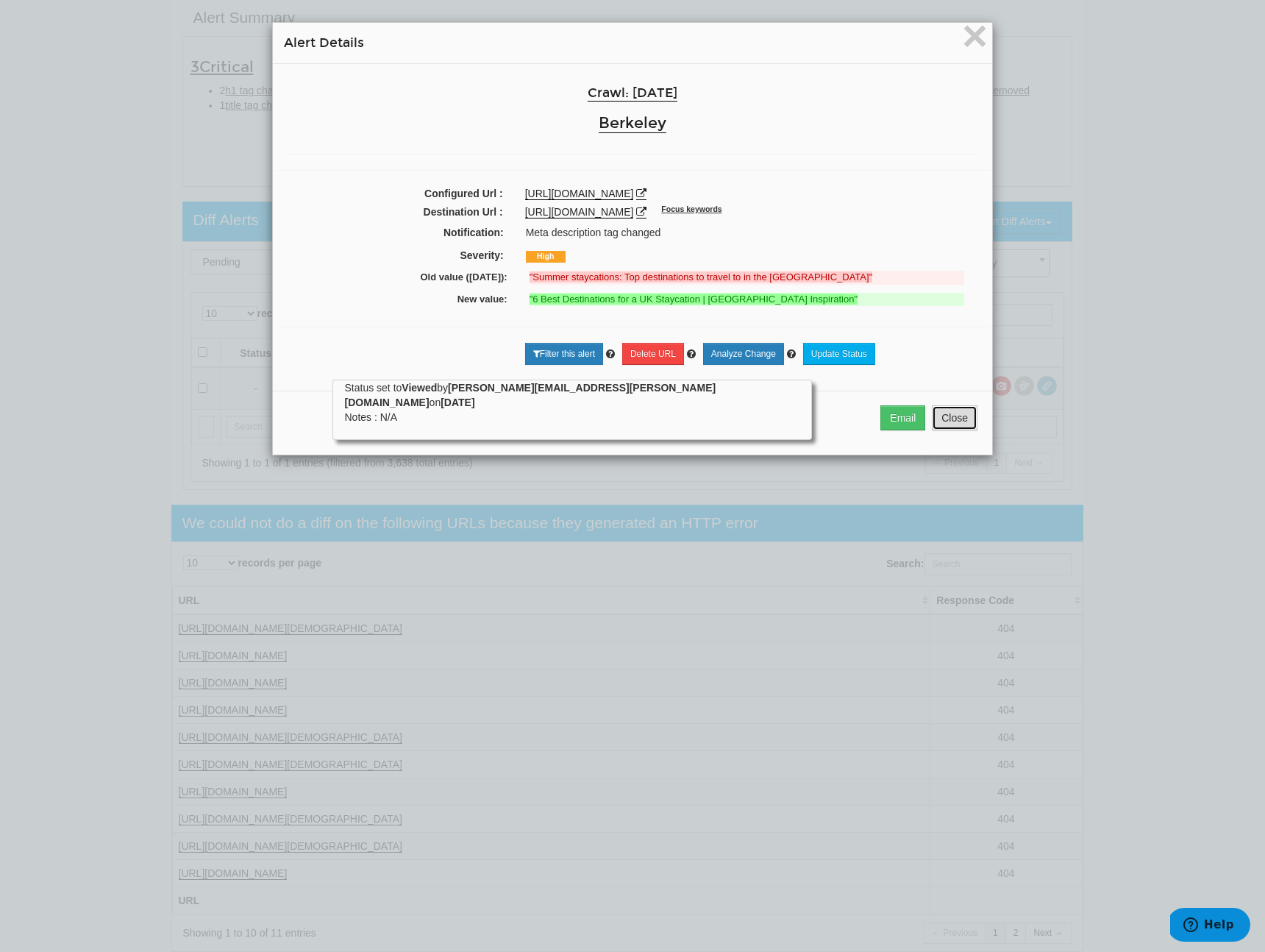
click at [936, 430] on button "Close" at bounding box center [955, 418] width 45 height 25
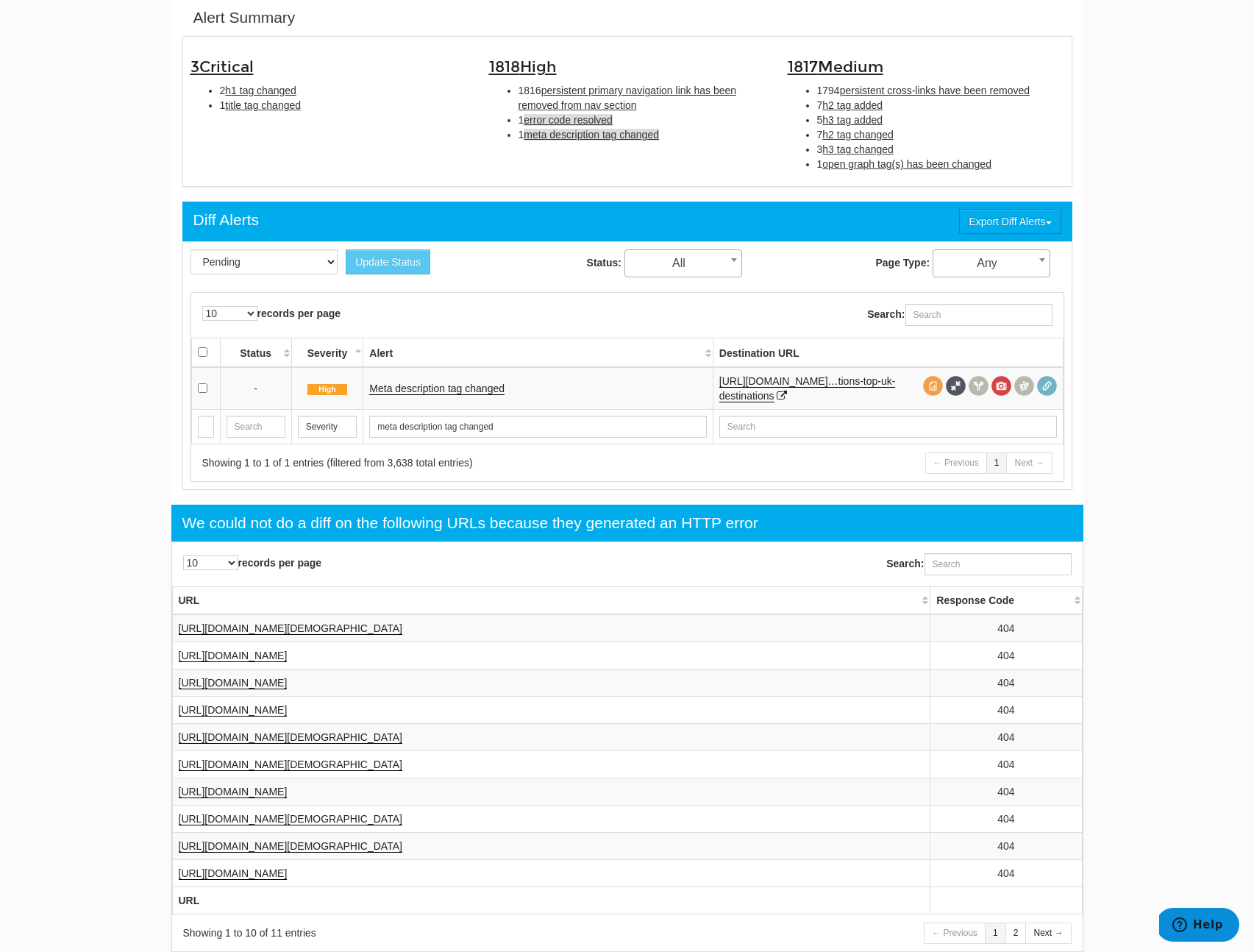
click at [554, 116] on span "error code resolved" at bounding box center [568, 120] width 89 height 12
click at [400, 391] on link "Error code resolved" at bounding box center [414, 388] width 90 height 13
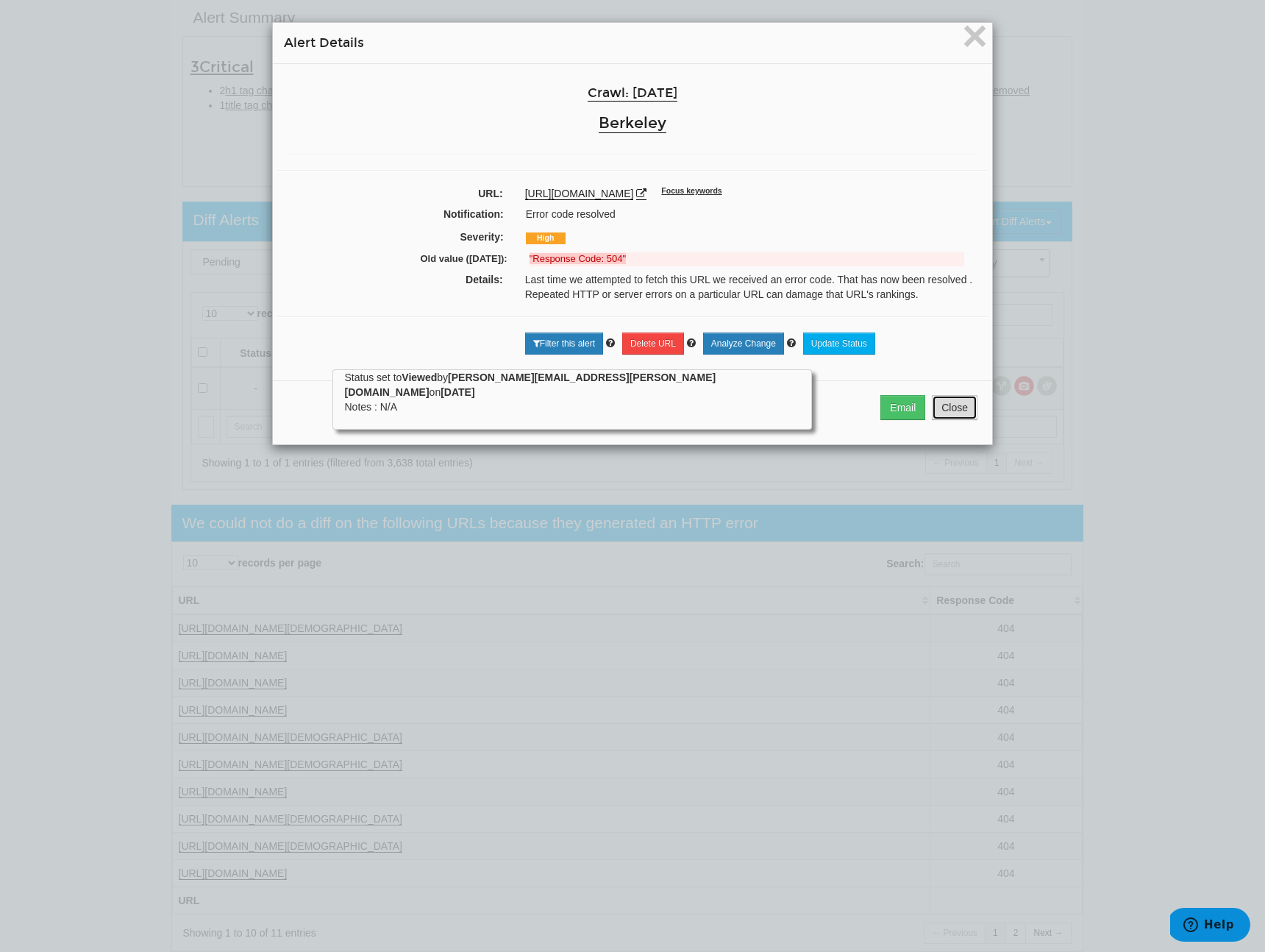
click at [934, 420] on button "Close" at bounding box center [955, 408] width 45 height 25
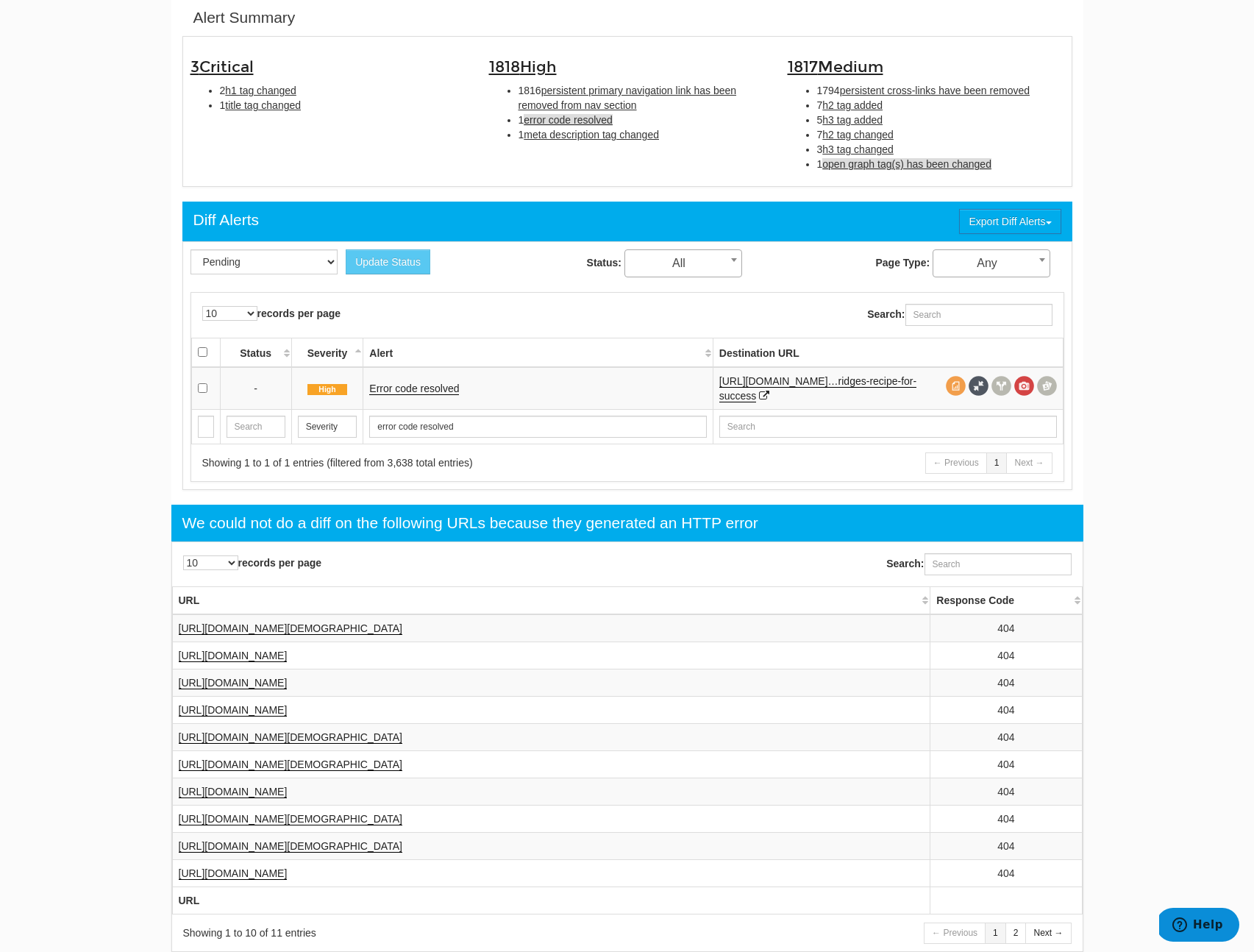
click at [908, 167] on span "open graph tag(s) has been changed" at bounding box center [907, 164] width 169 height 12
click at [503, 389] on link "Open graph tag(s) has been changed" at bounding box center [455, 388] width 171 height 13
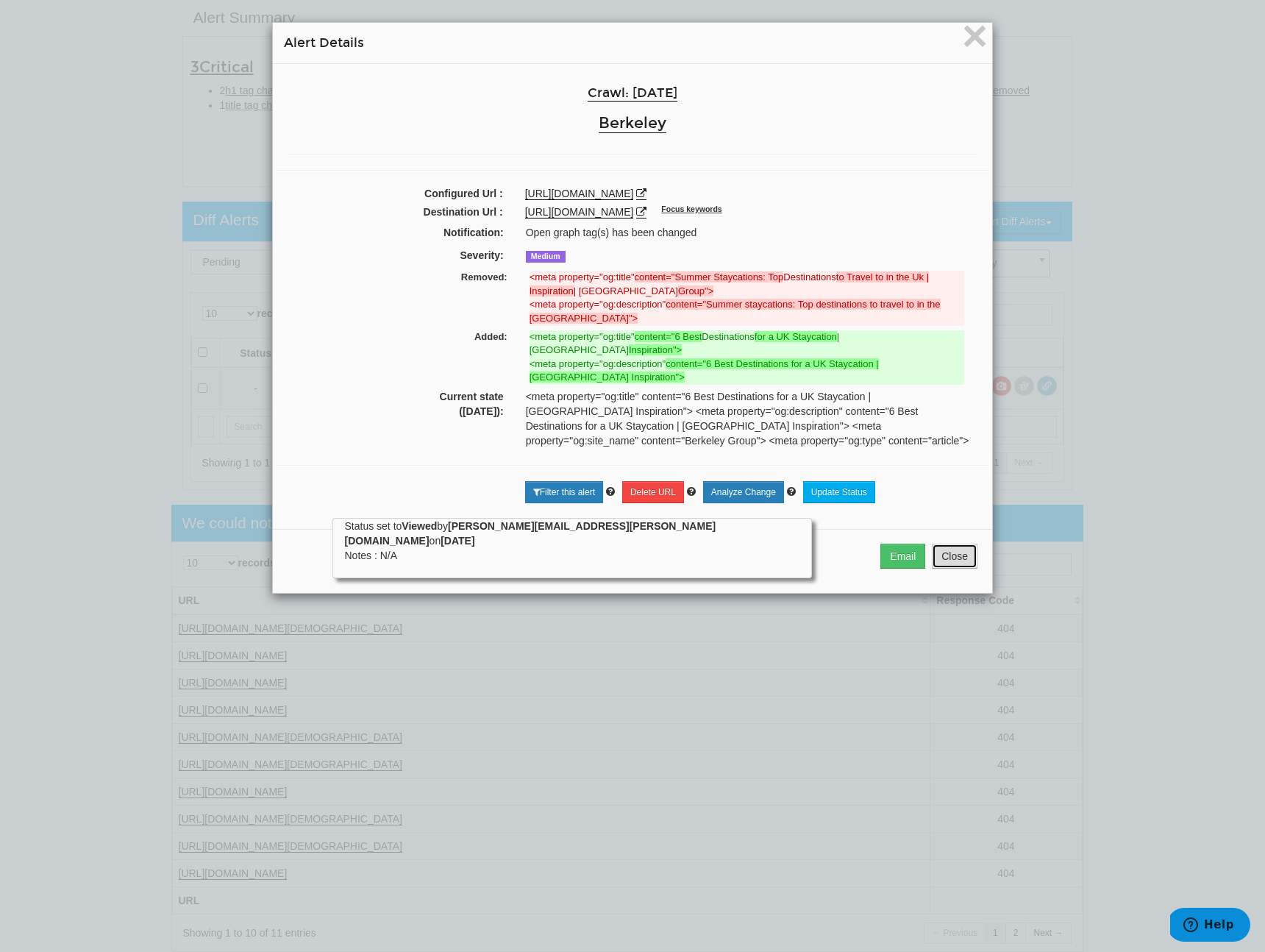
click at [955, 569] on button "Close" at bounding box center [955, 556] width 45 height 25
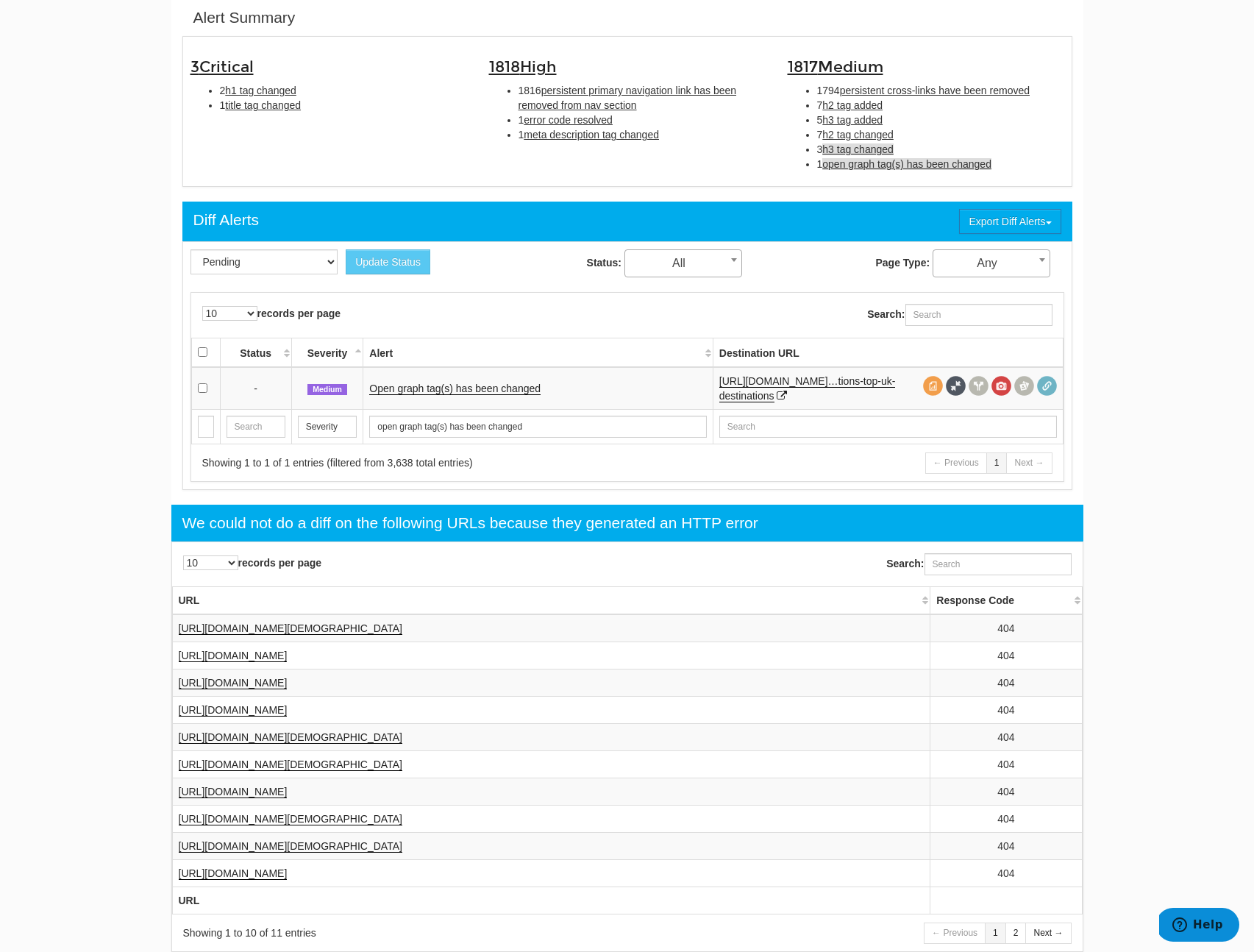
click at [876, 153] on span "h3 tag changed" at bounding box center [857, 149] width 71 height 12
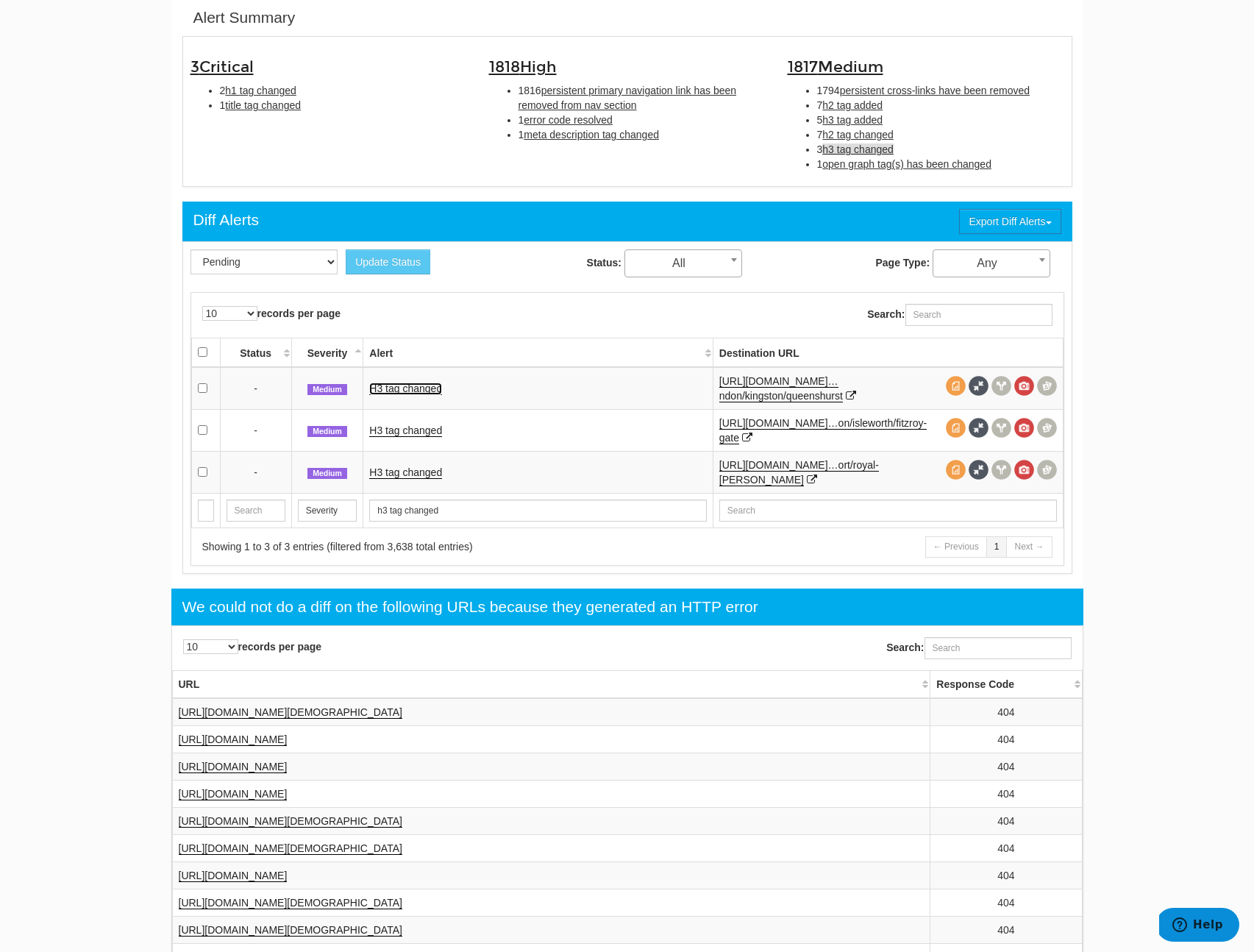
click at [391, 393] on link "H3 tag changed" at bounding box center [405, 388] width 73 height 13
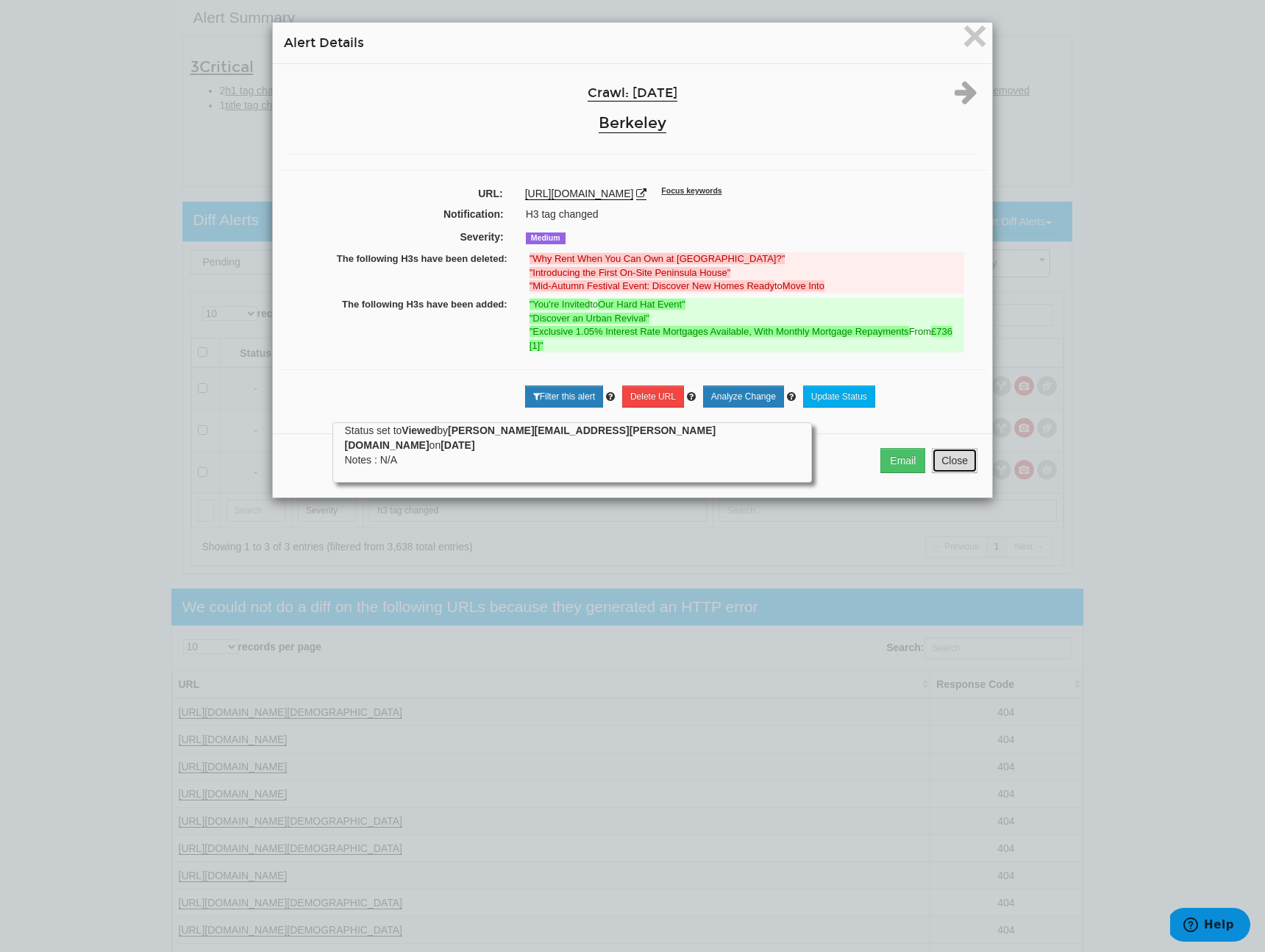
click at [955, 464] on button "Close" at bounding box center [955, 460] width 45 height 25
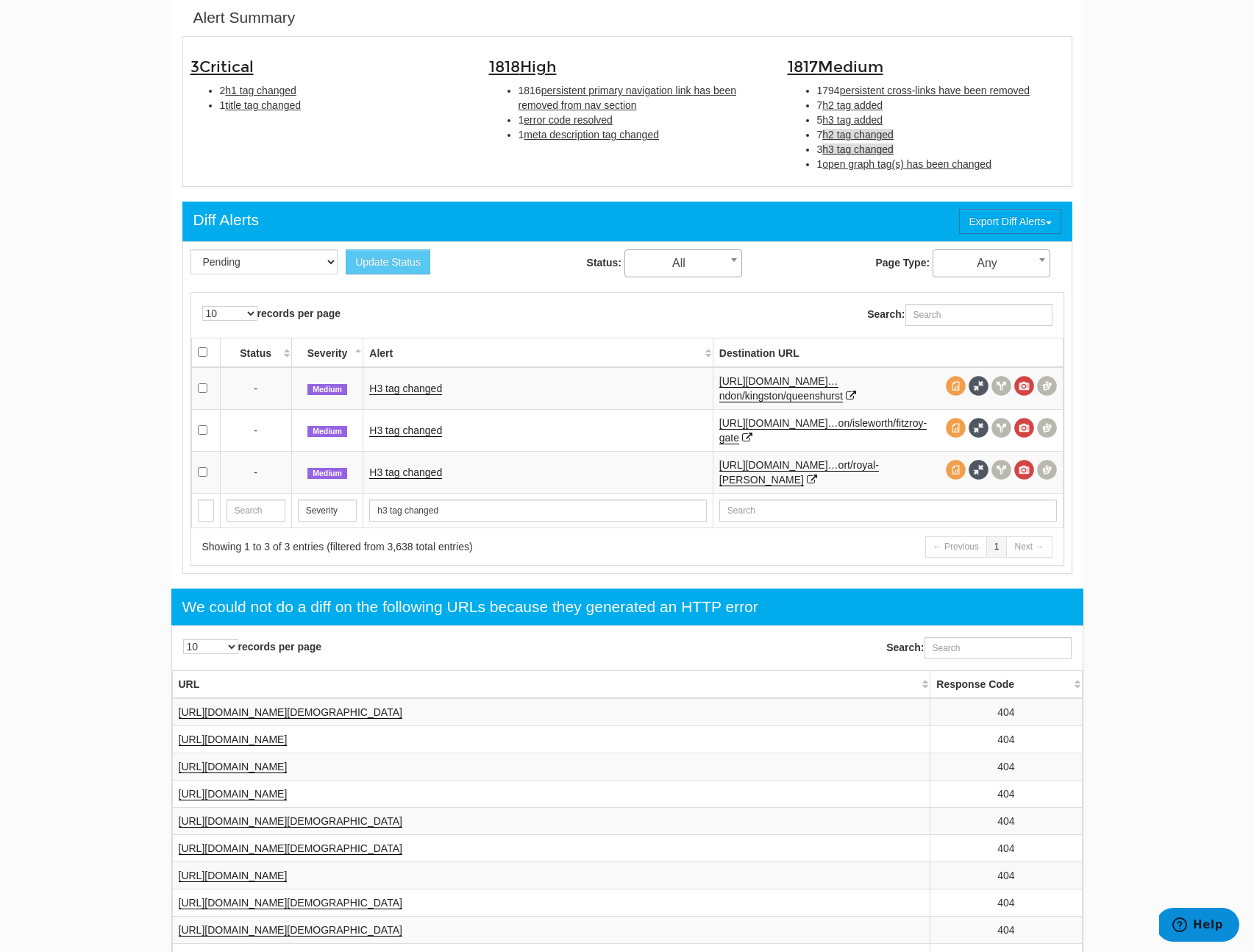
click at [857, 135] on span "h2 tag changed" at bounding box center [857, 134] width 71 height 12
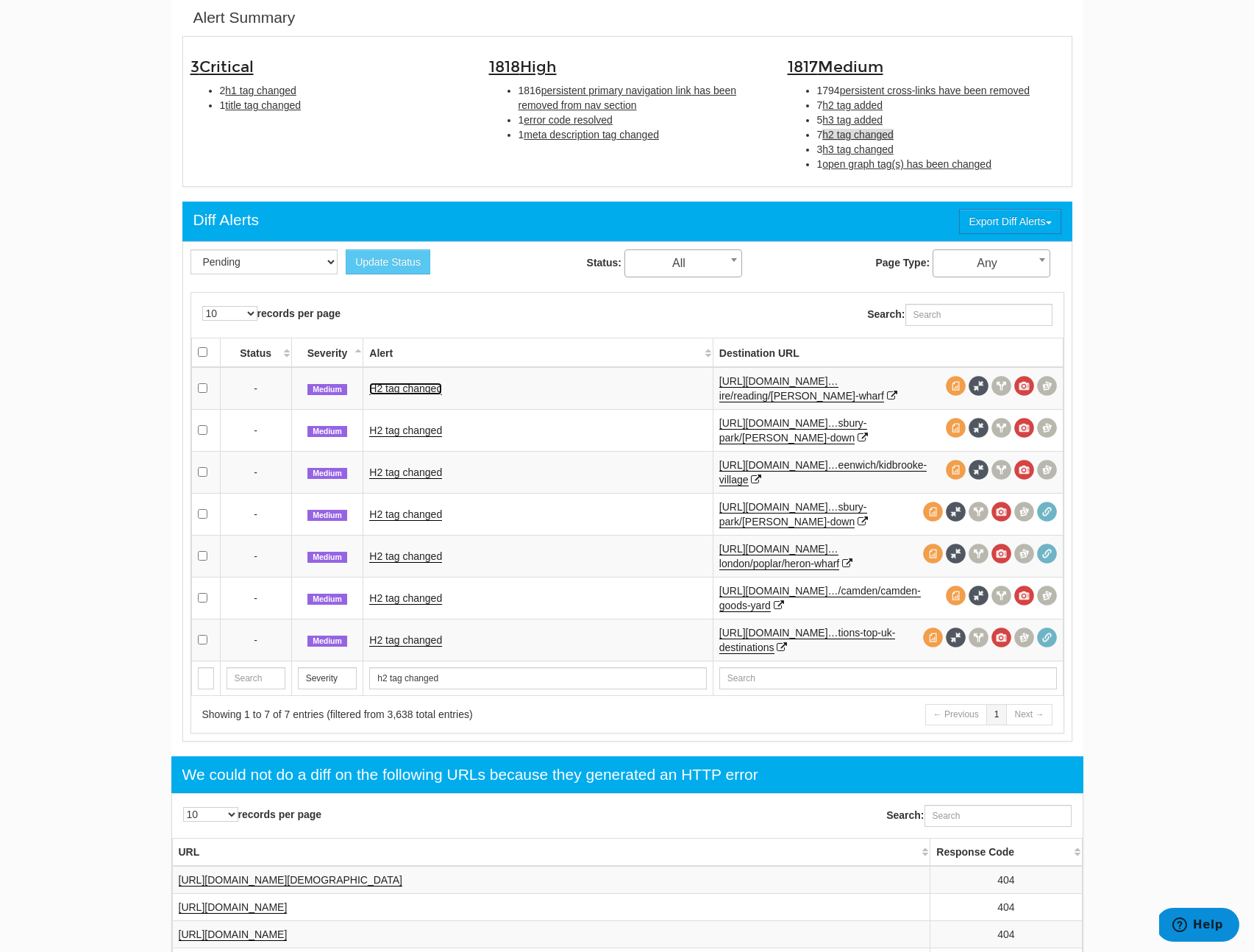
click at [424, 385] on link "H2 tag changed" at bounding box center [405, 388] width 73 height 13
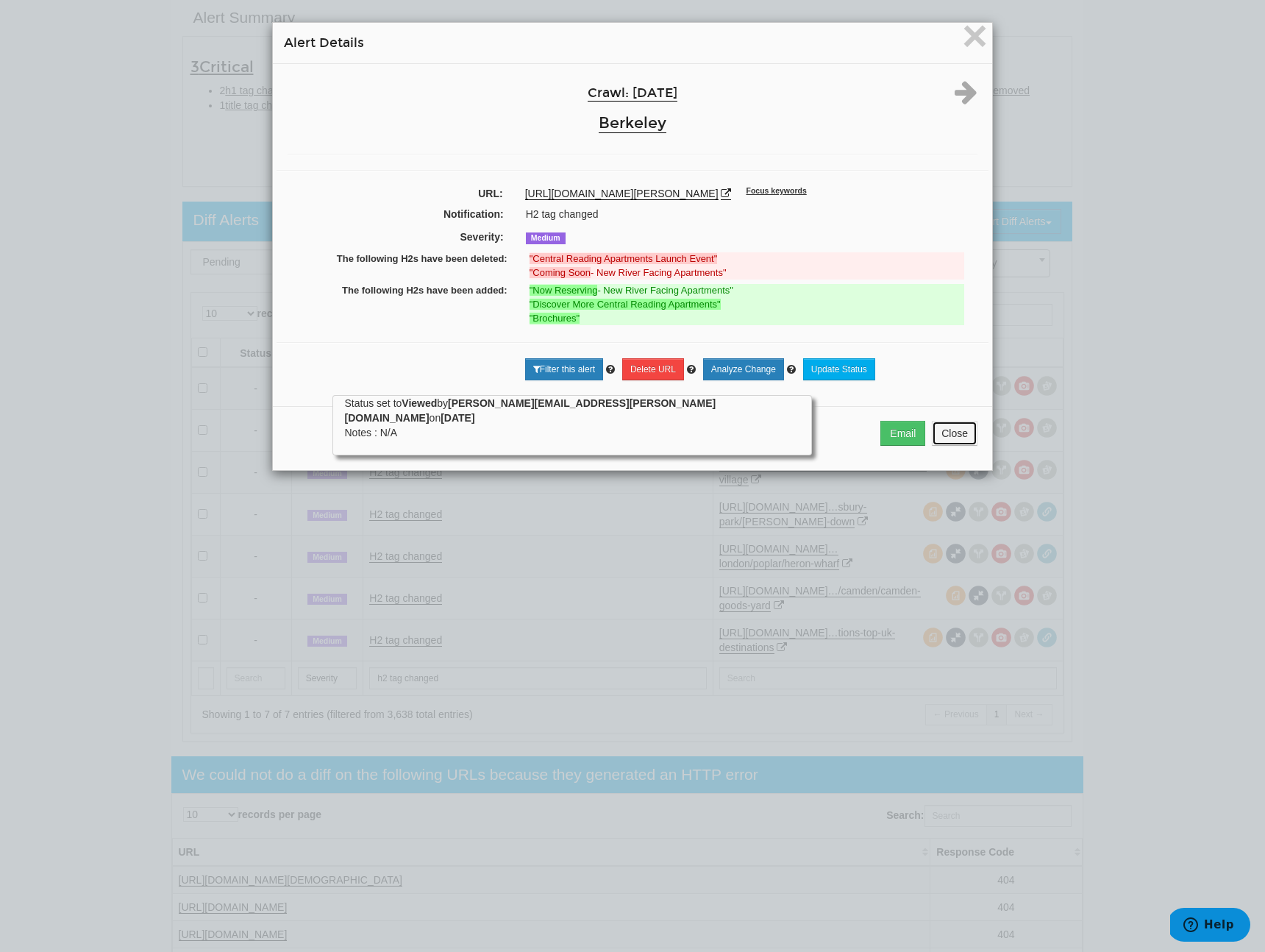
drag, startPoint x: 941, startPoint y: 449, endPoint x: 743, endPoint y: 442, distance: 198.1
click at [941, 445] on button "Close" at bounding box center [955, 434] width 45 height 25
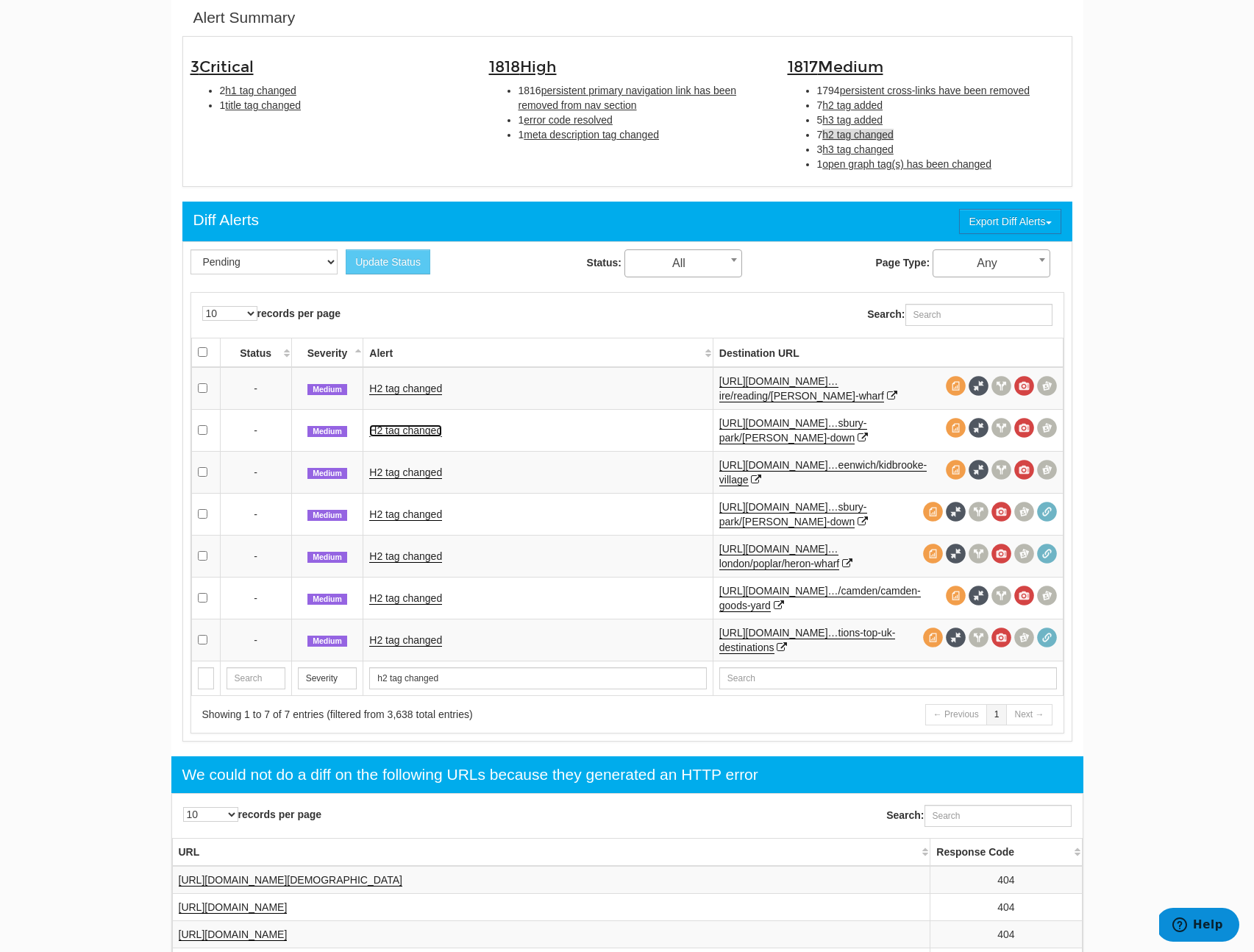
click at [397, 433] on link "H2 tag changed" at bounding box center [405, 430] width 73 height 13
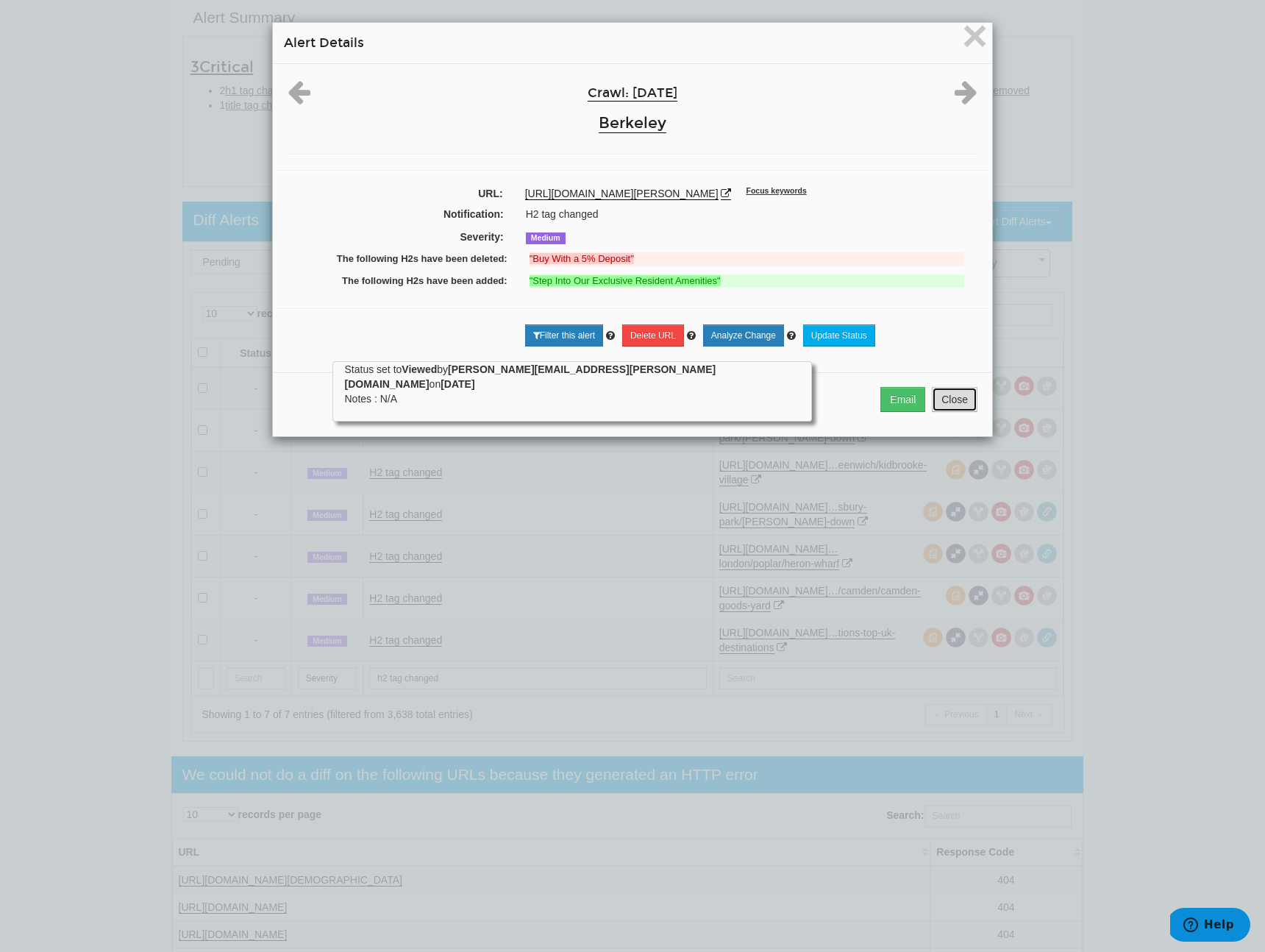
click at [965, 412] on button "Close" at bounding box center [955, 399] width 45 height 25
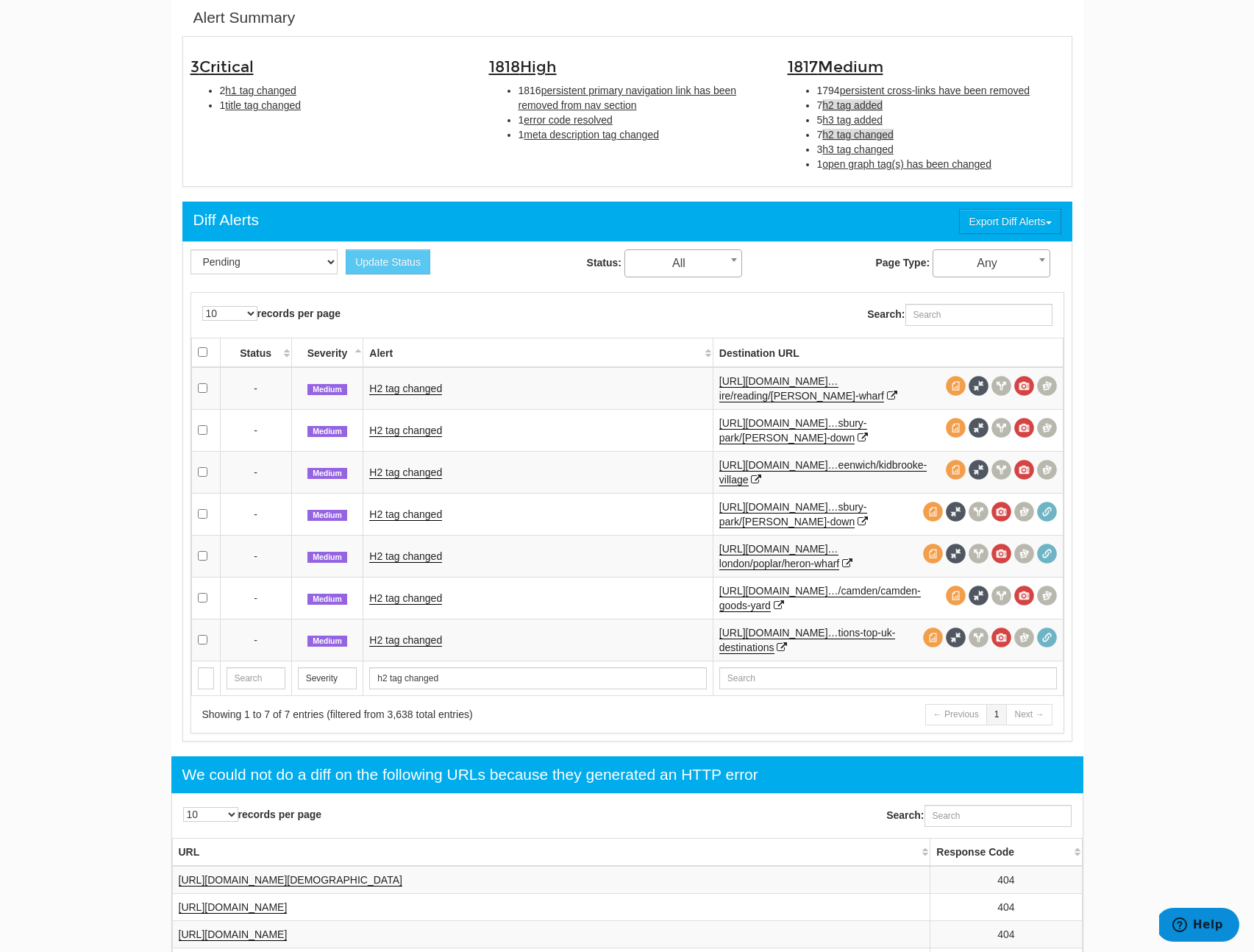
drag, startPoint x: 860, startPoint y: 110, endPoint x: 877, endPoint y: 107, distance: 17.3
click at [877, 107] on span "h2 tag added" at bounding box center [852, 105] width 60 height 12
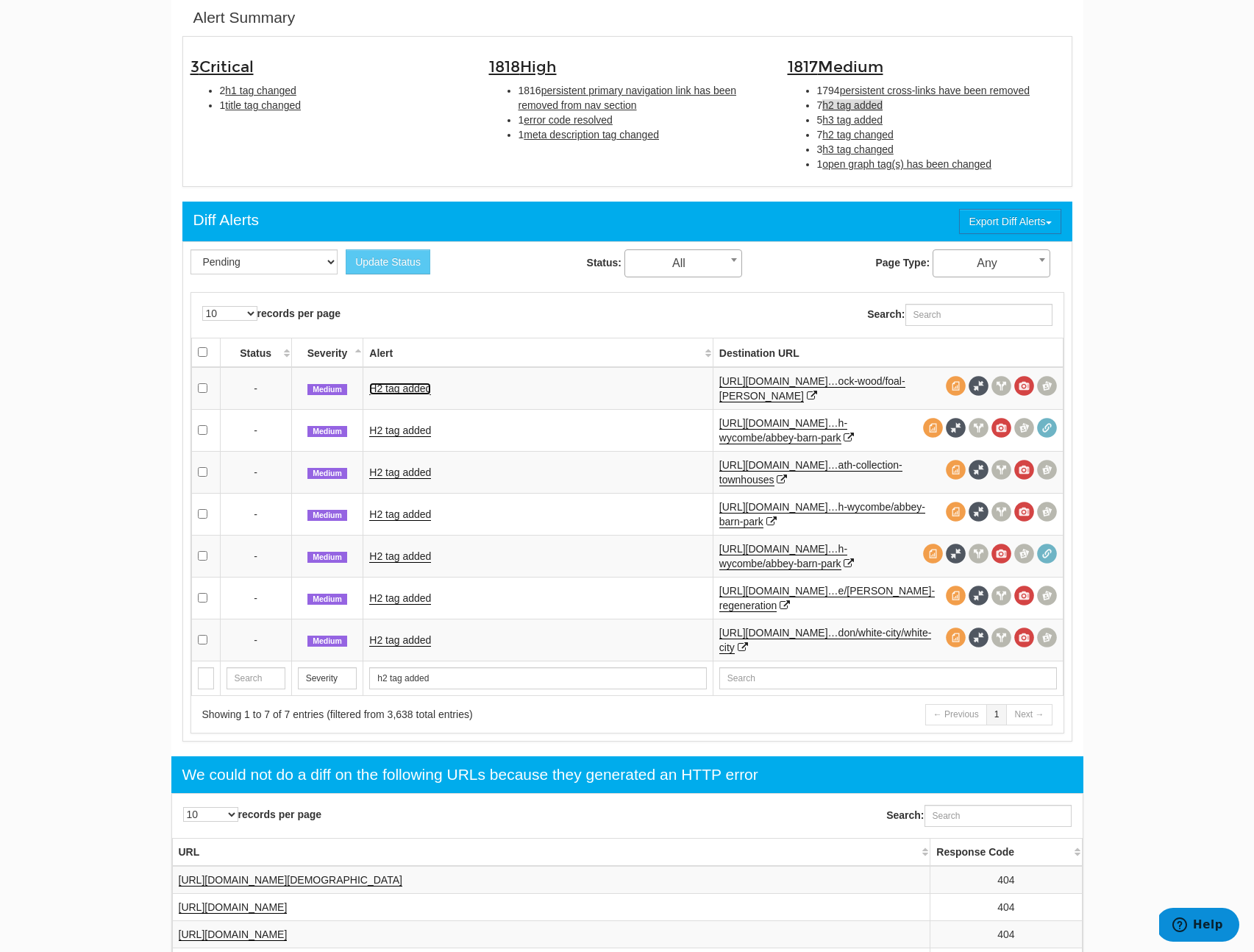
click at [398, 391] on link "H2 tag added" at bounding box center [400, 388] width 62 height 13
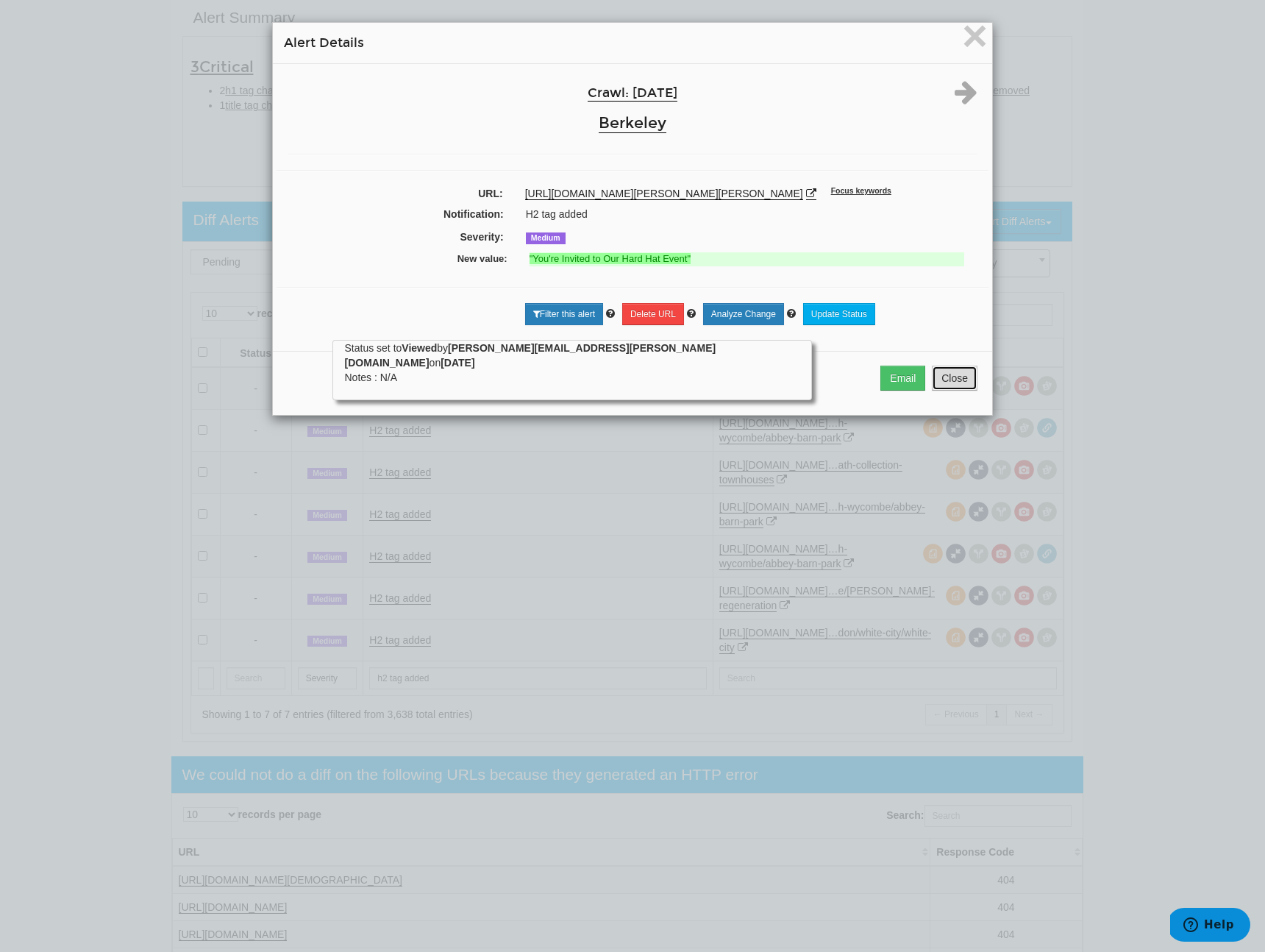
click at [950, 391] on button "Close" at bounding box center [955, 378] width 45 height 25
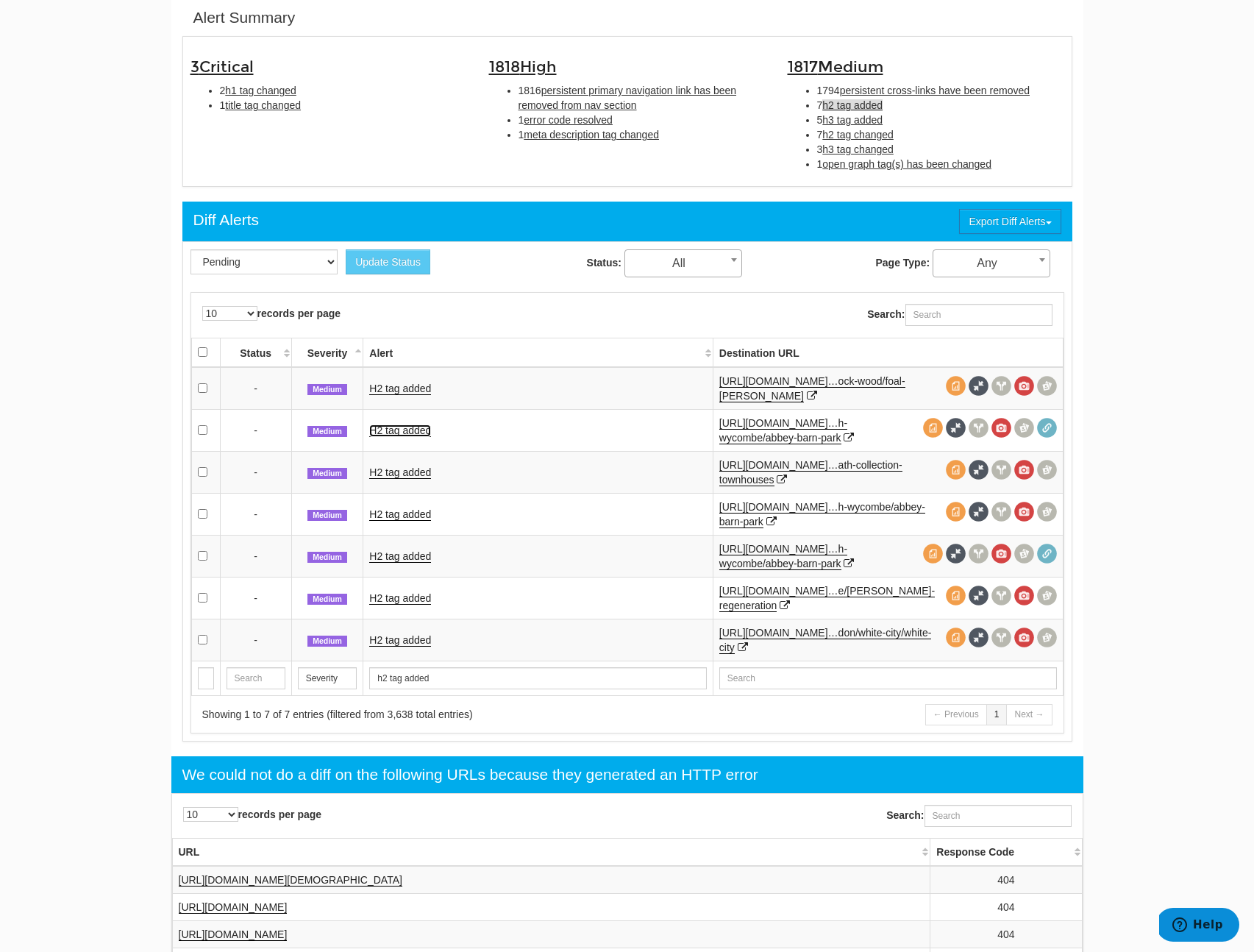
click at [403, 430] on link "H2 tag added" at bounding box center [400, 430] width 62 height 13
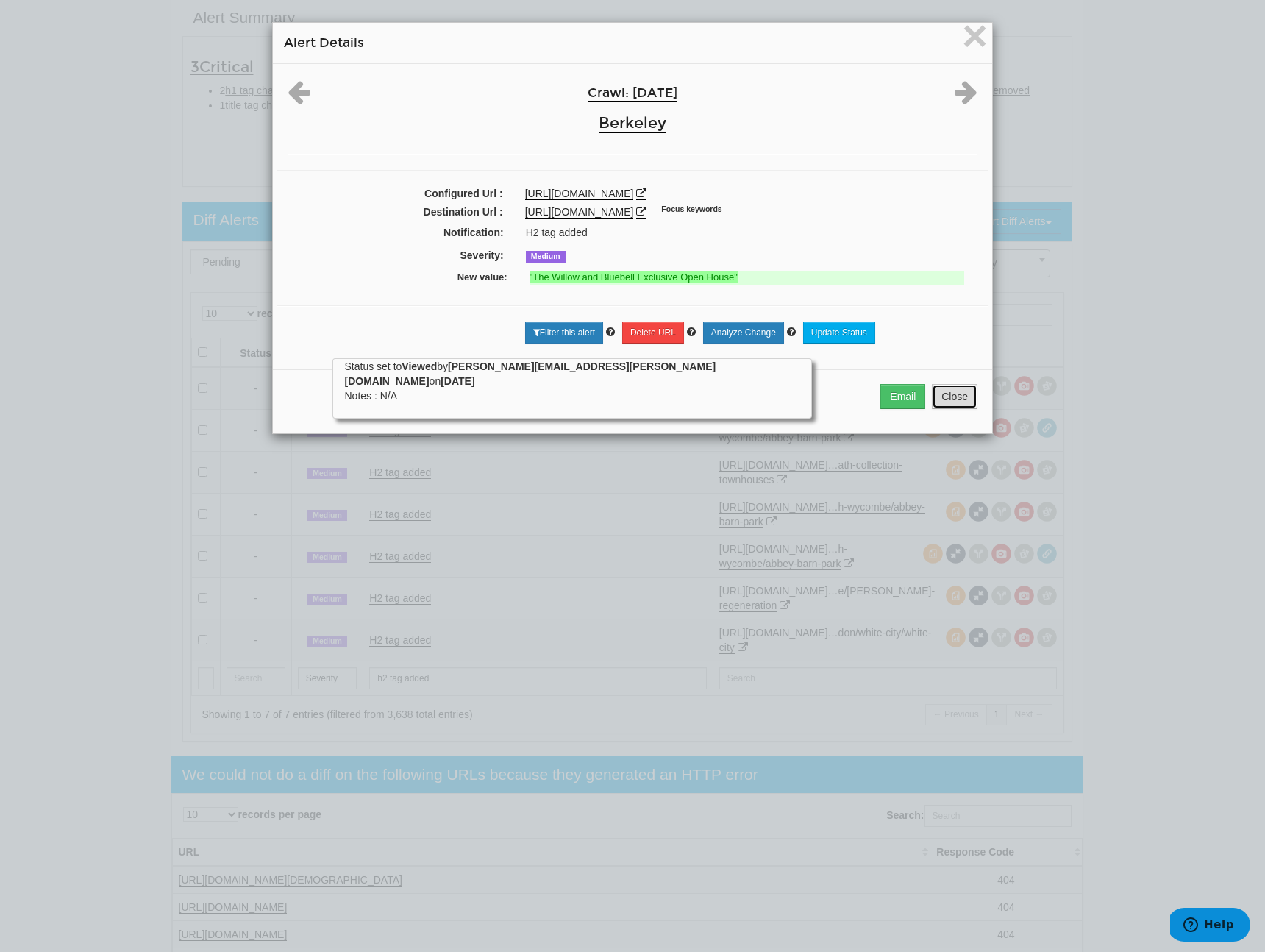
click at [954, 409] on button "Close" at bounding box center [955, 397] width 45 height 25
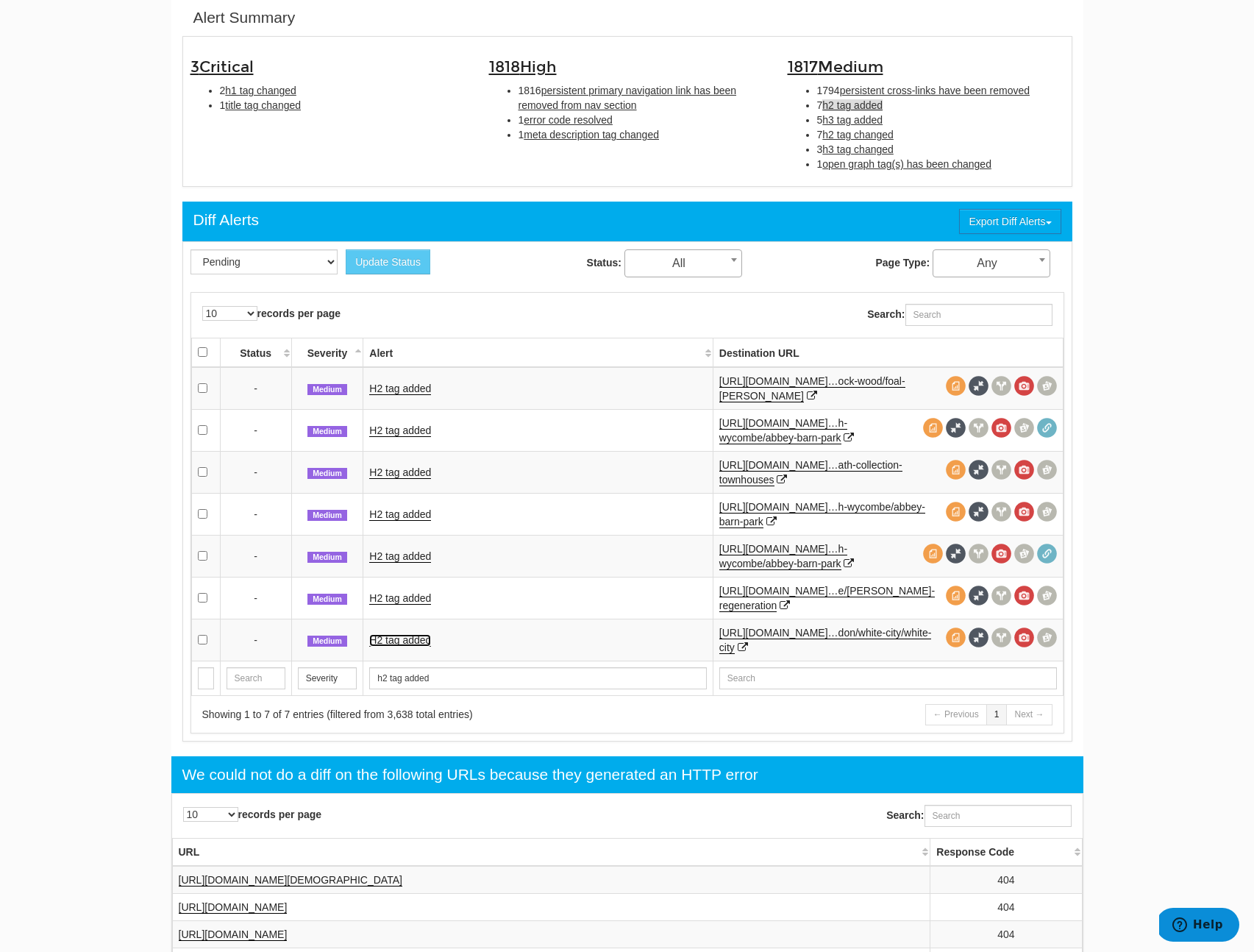
click at [398, 636] on link "H2 tag added" at bounding box center [400, 640] width 62 height 13
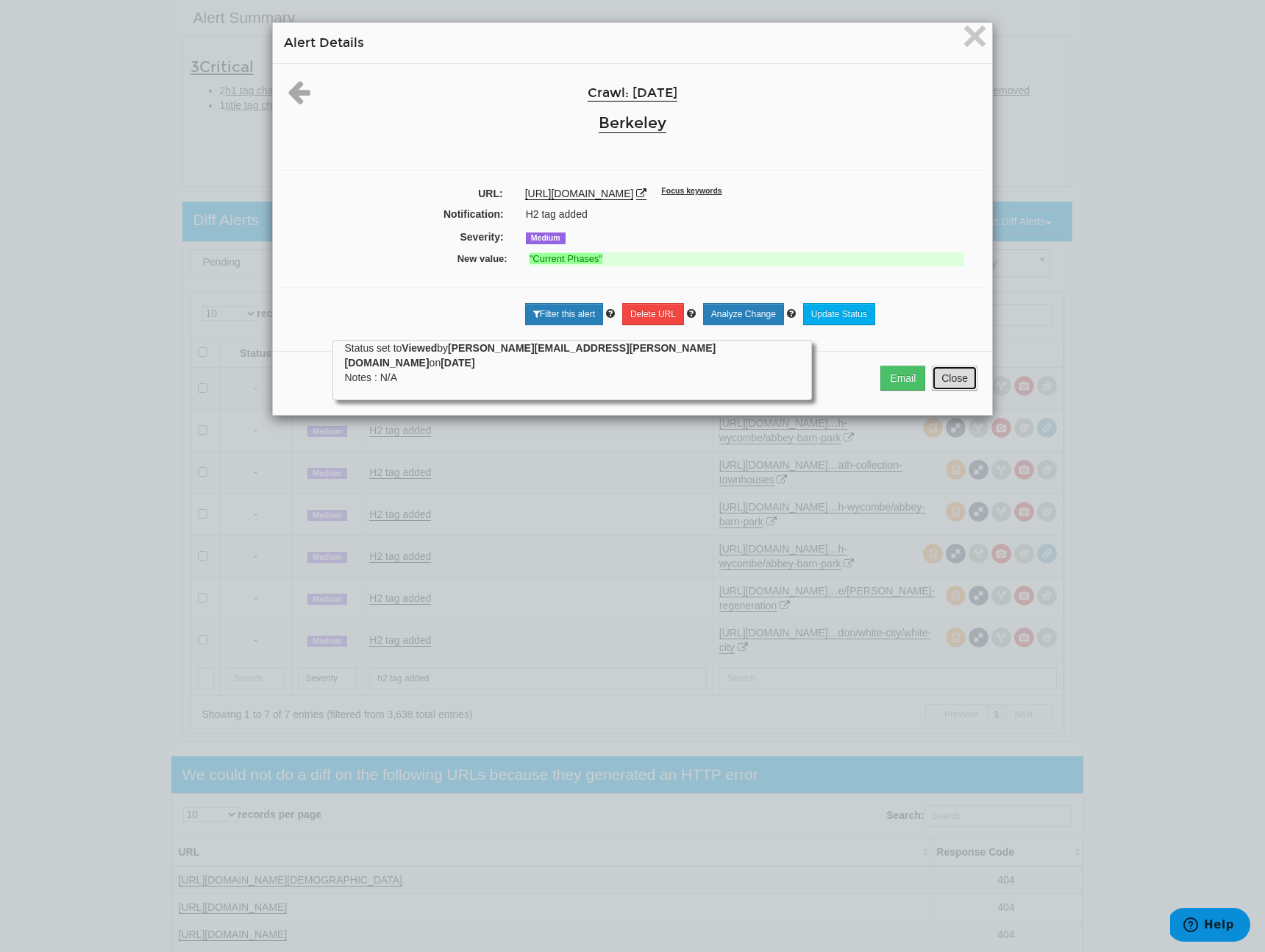
click at [952, 382] on button "Close" at bounding box center [955, 378] width 45 height 25
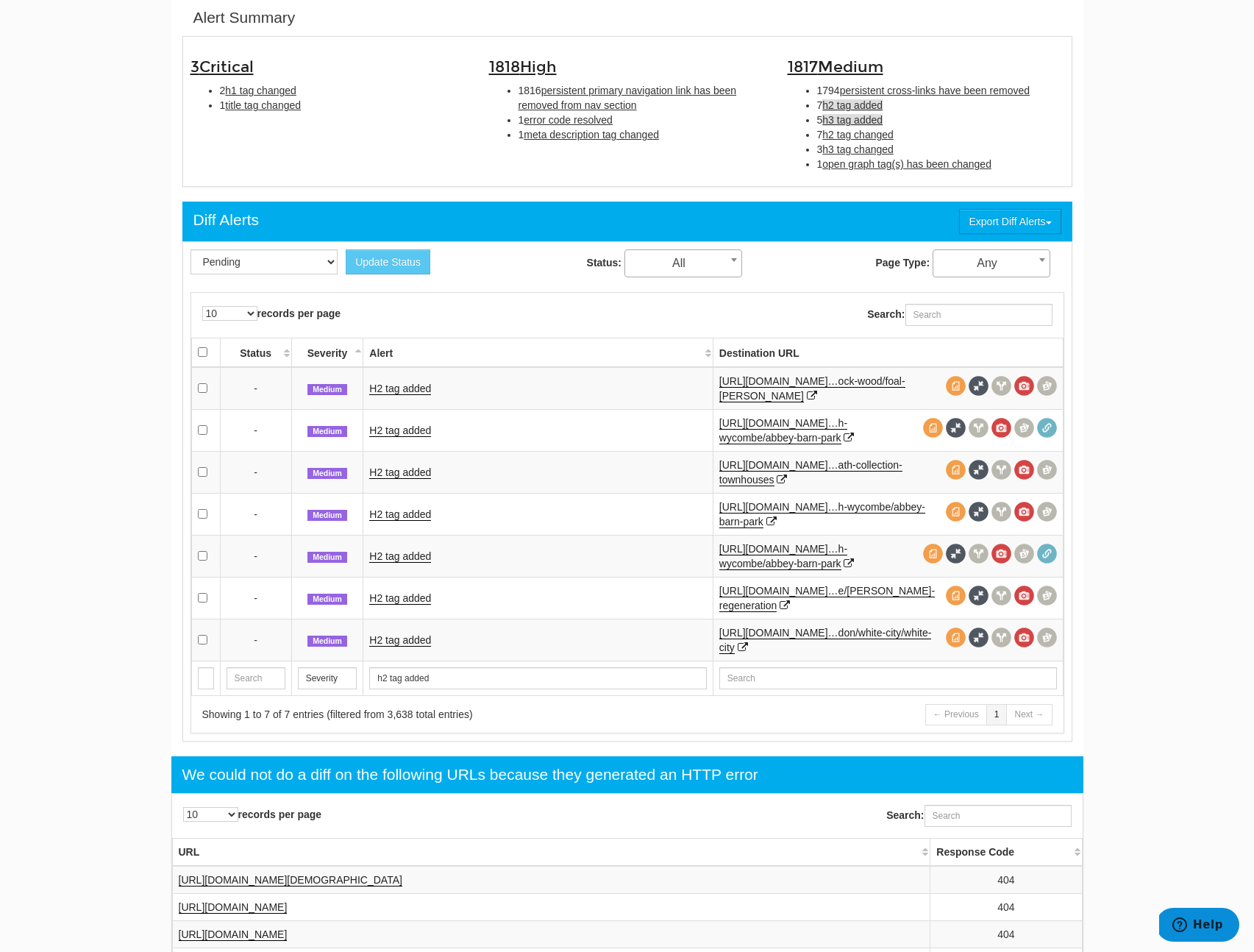
click at [851, 114] on span "h3 tag added" at bounding box center [852, 120] width 60 height 12
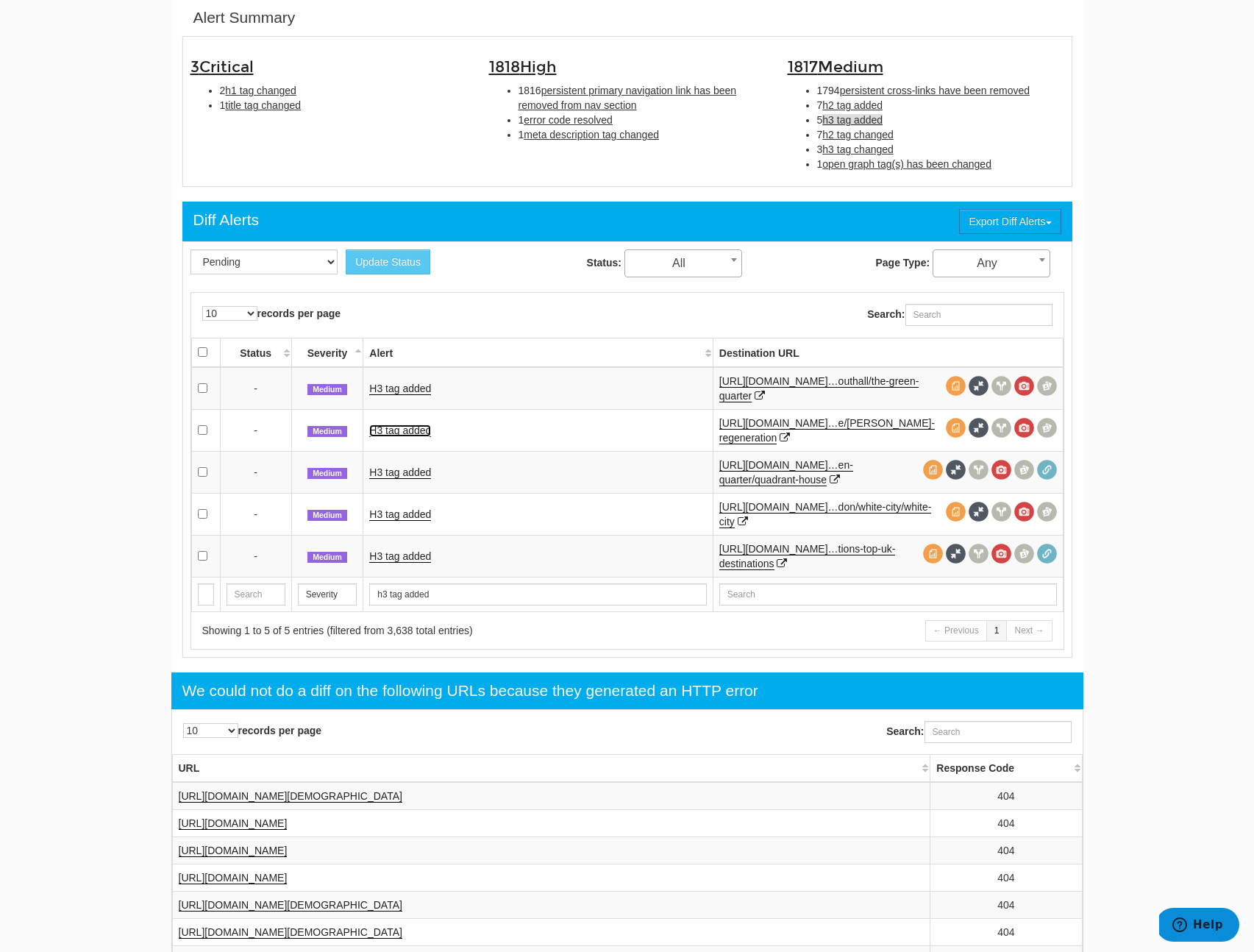
click at [413, 430] on link "H3 tag added" at bounding box center [400, 430] width 62 height 13
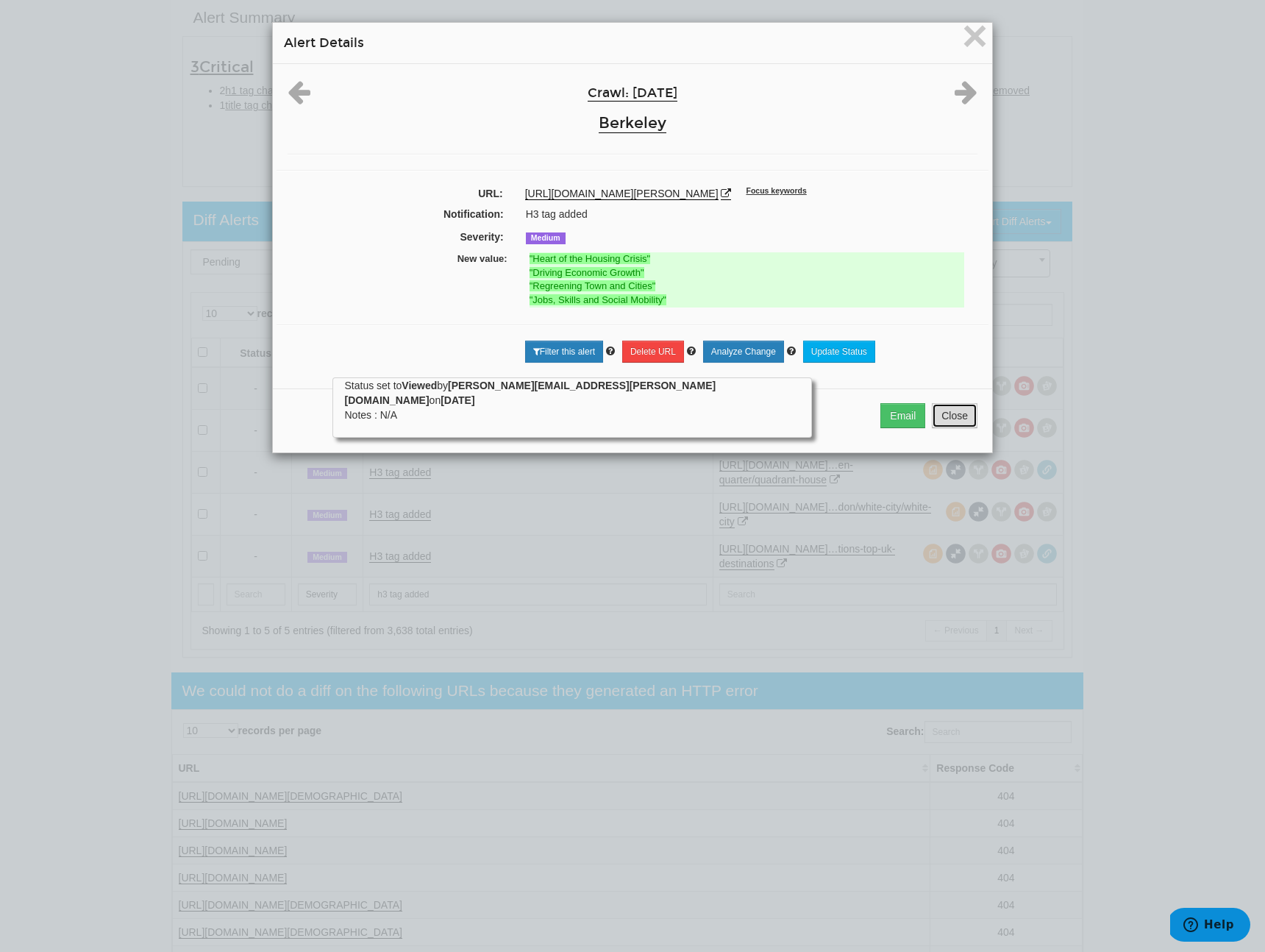
click at [960, 424] on button "Close" at bounding box center [955, 416] width 45 height 25
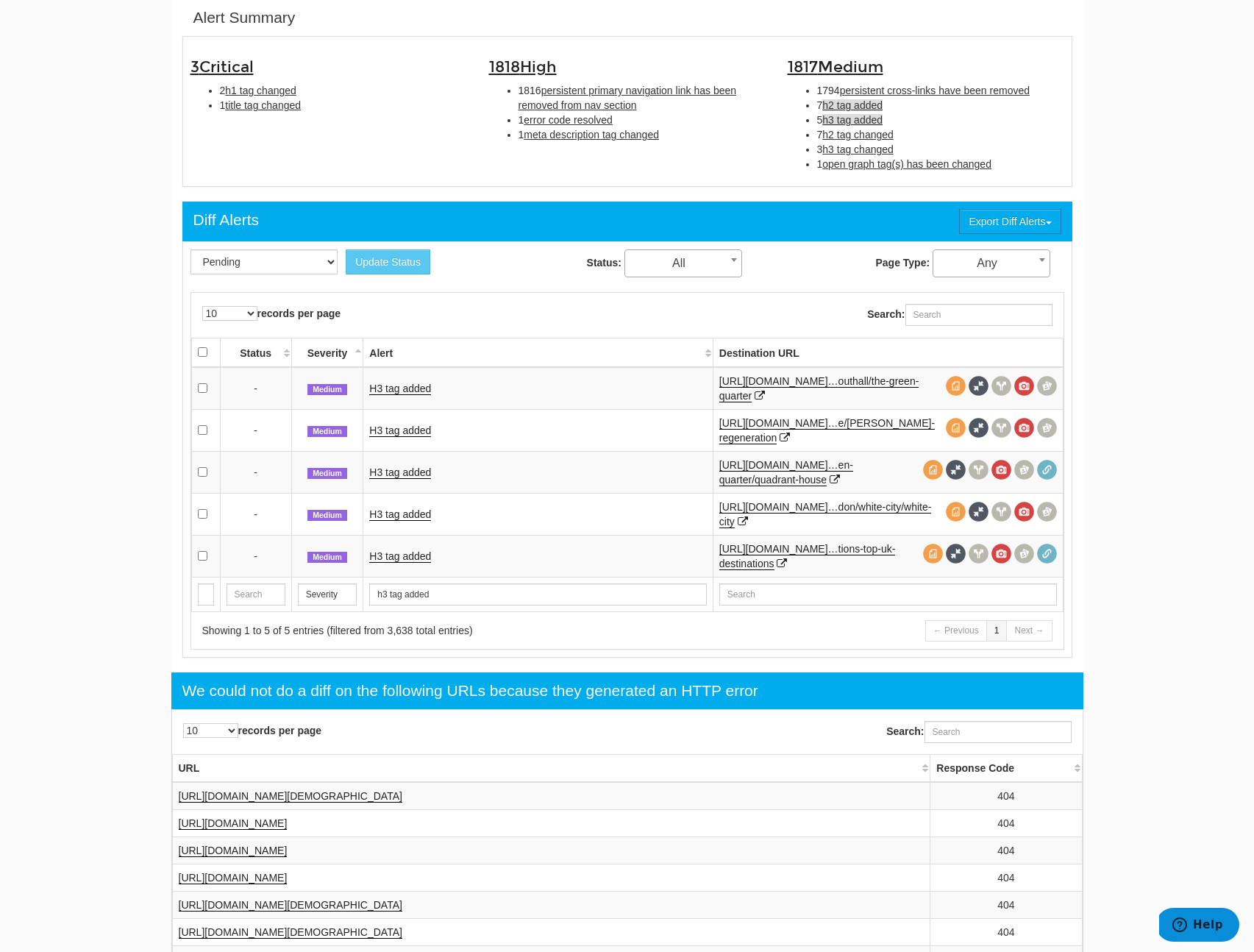
click at [853, 109] on span "h2 tag added" at bounding box center [852, 105] width 60 height 12
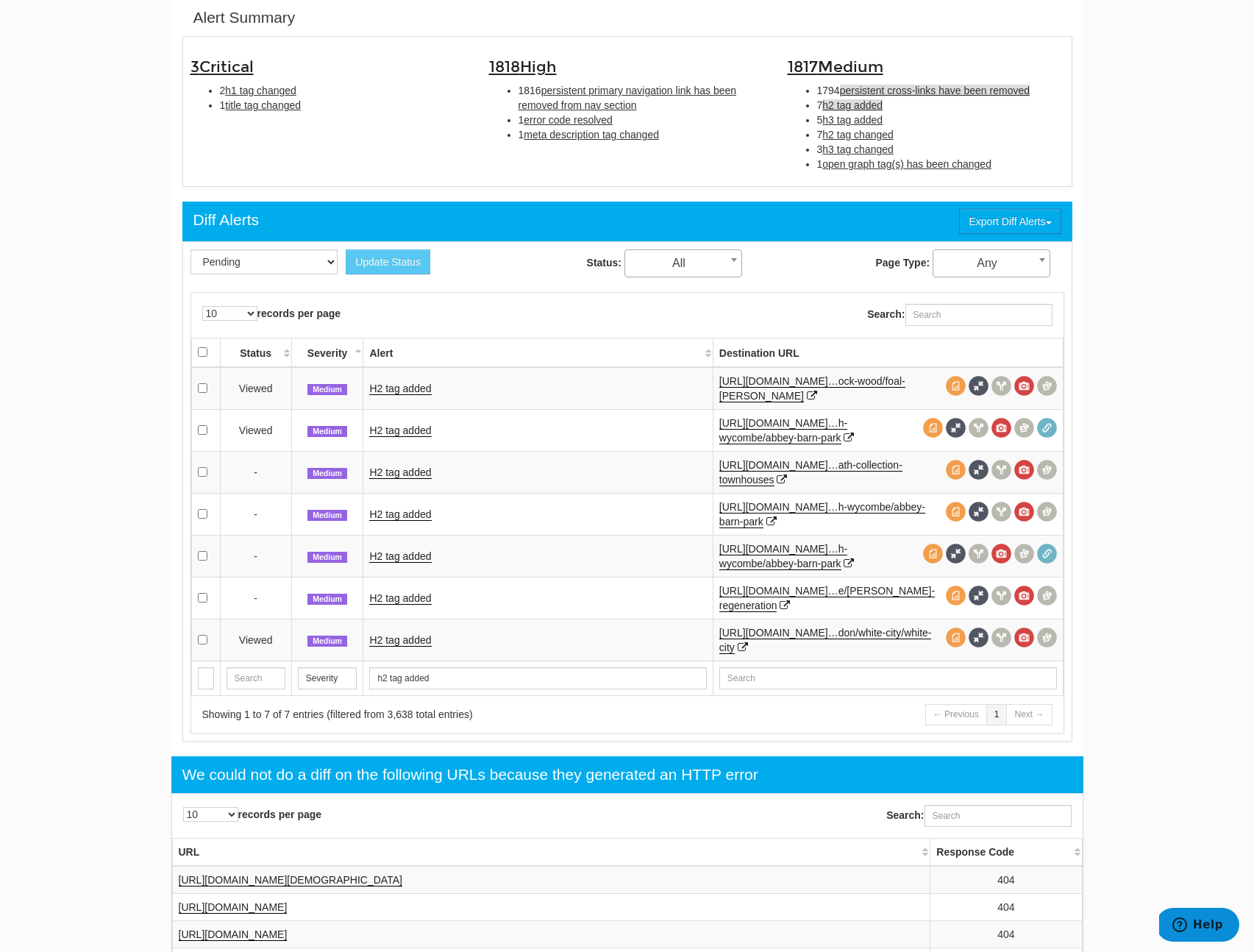
click at [951, 91] on span "persistent cross-links have been removed" at bounding box center [934, 91] width 190 height 12
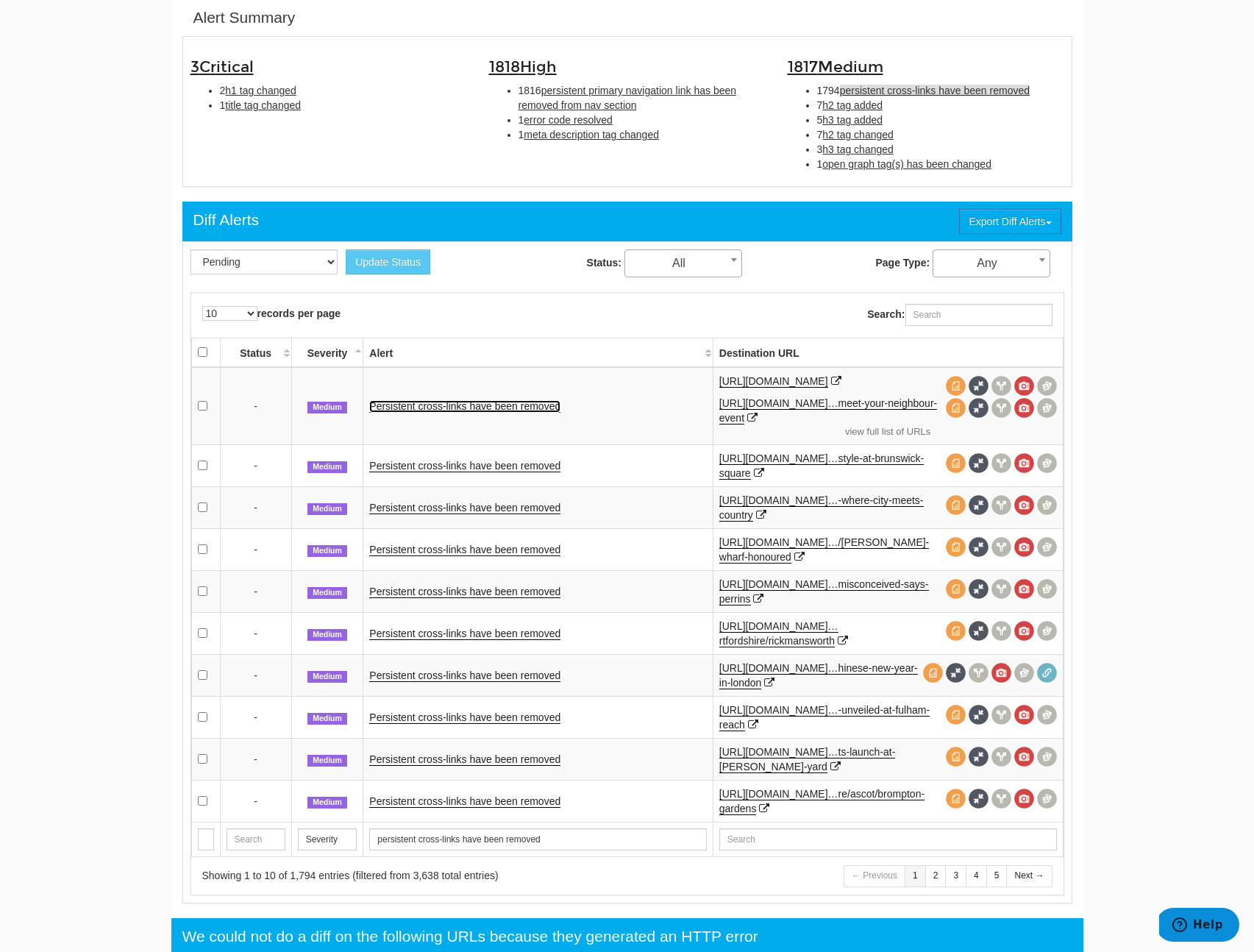
click at [487, 411] on link "Persistent cross-links have been removed" at bounding box center [465, 406] width 191 height 13
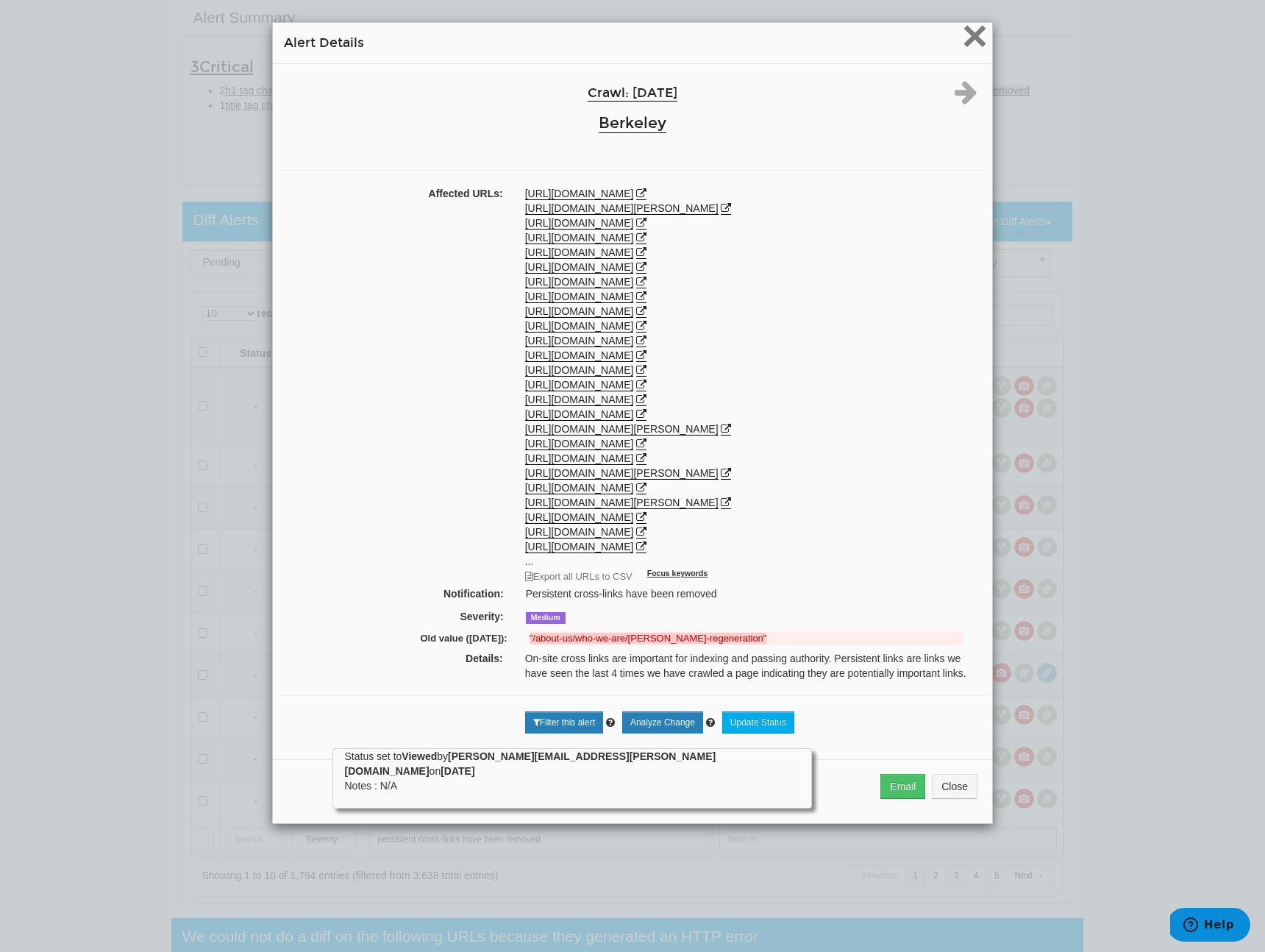
click at [966, 42] on span "×" at bounding box center [975, 35] width 26 height 49
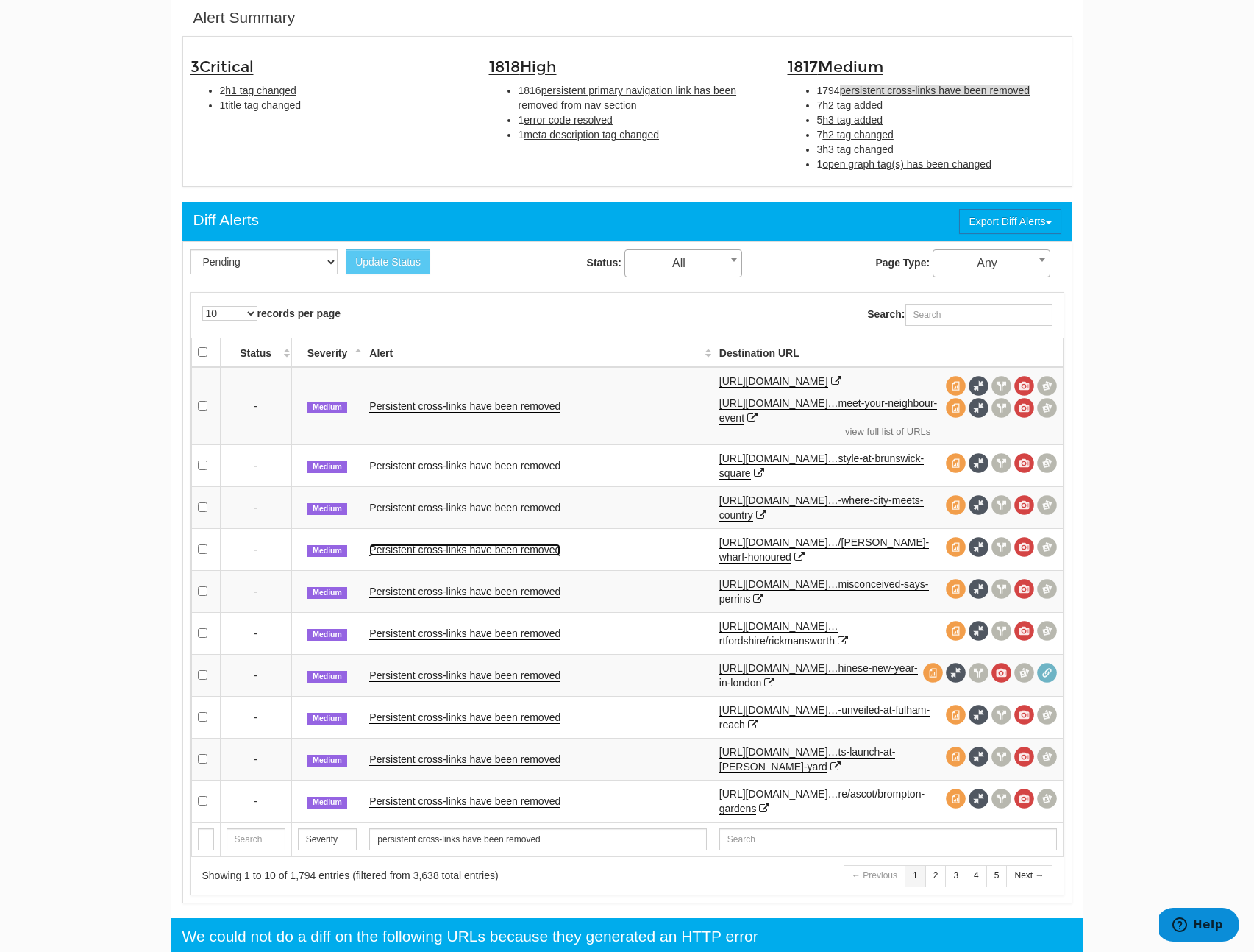
click at [507, 554] on link "Persistent cross-links have been removed" at bounding box center [465, 549] width 191 height 13
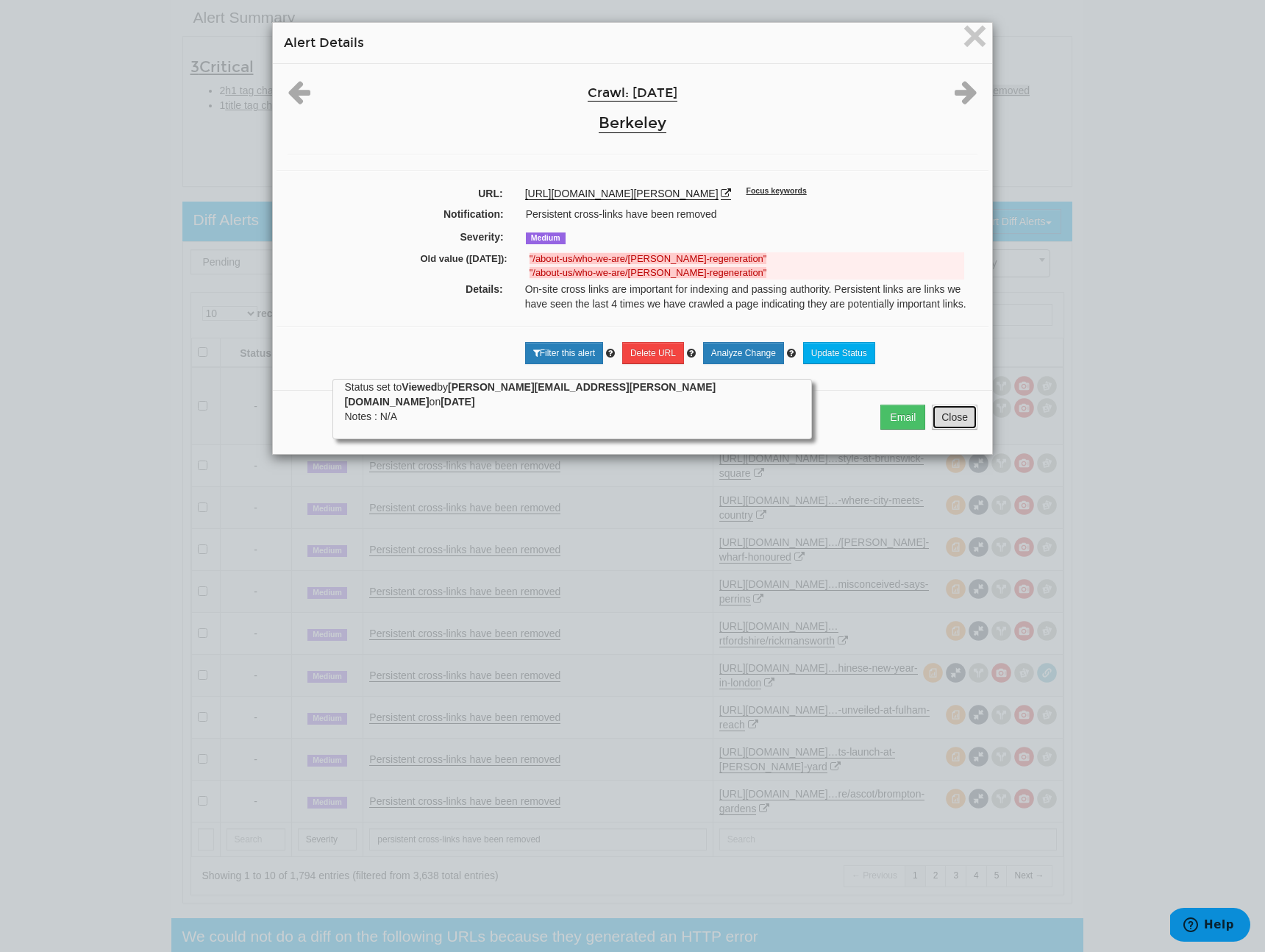
click at [961, 429] on button "Close" at bounding box center [955, 417] width 45 height 25
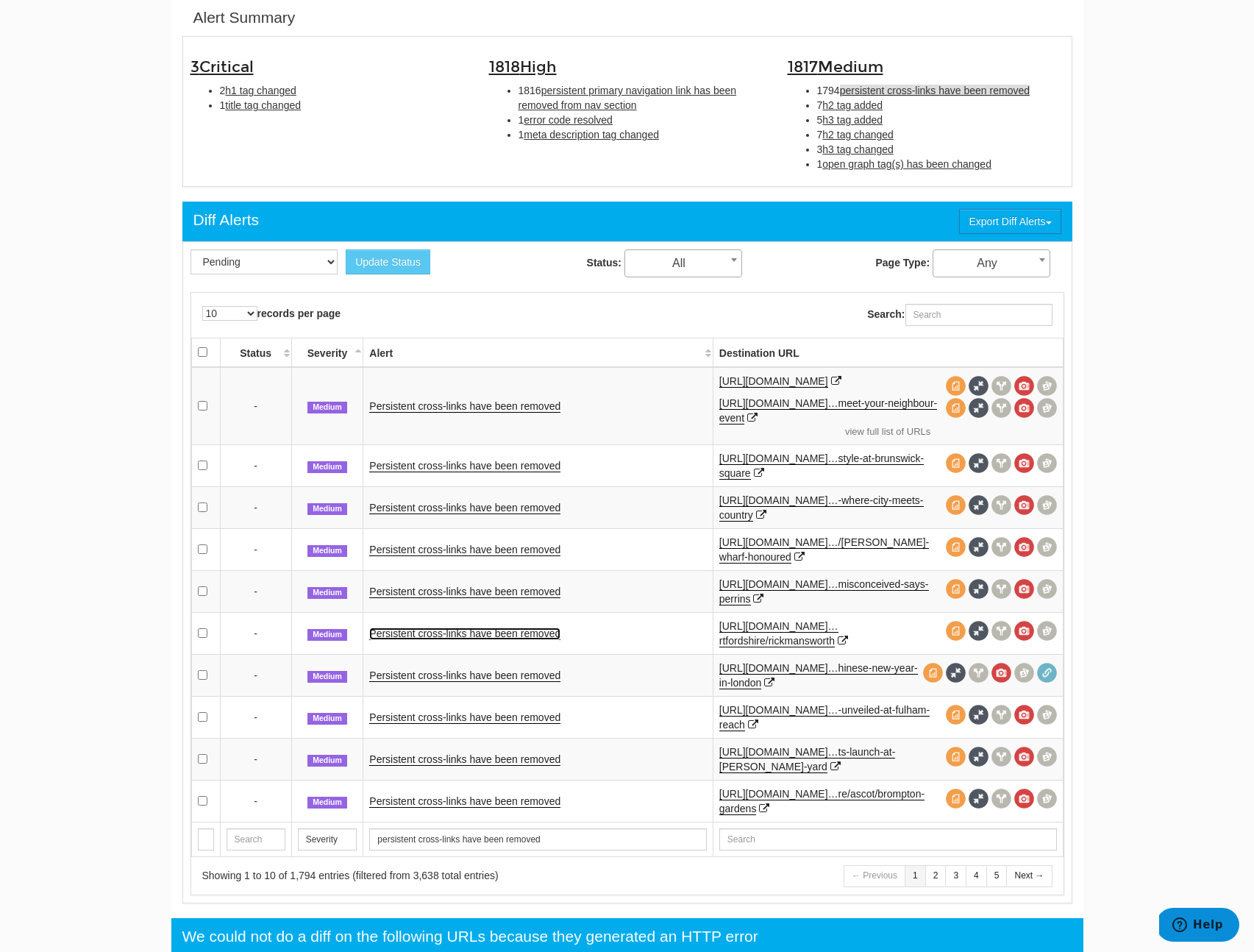
click at [445, 640] on link "Persistent cross-links have been removed" at bounding box center [465, 633] width 191 height 13
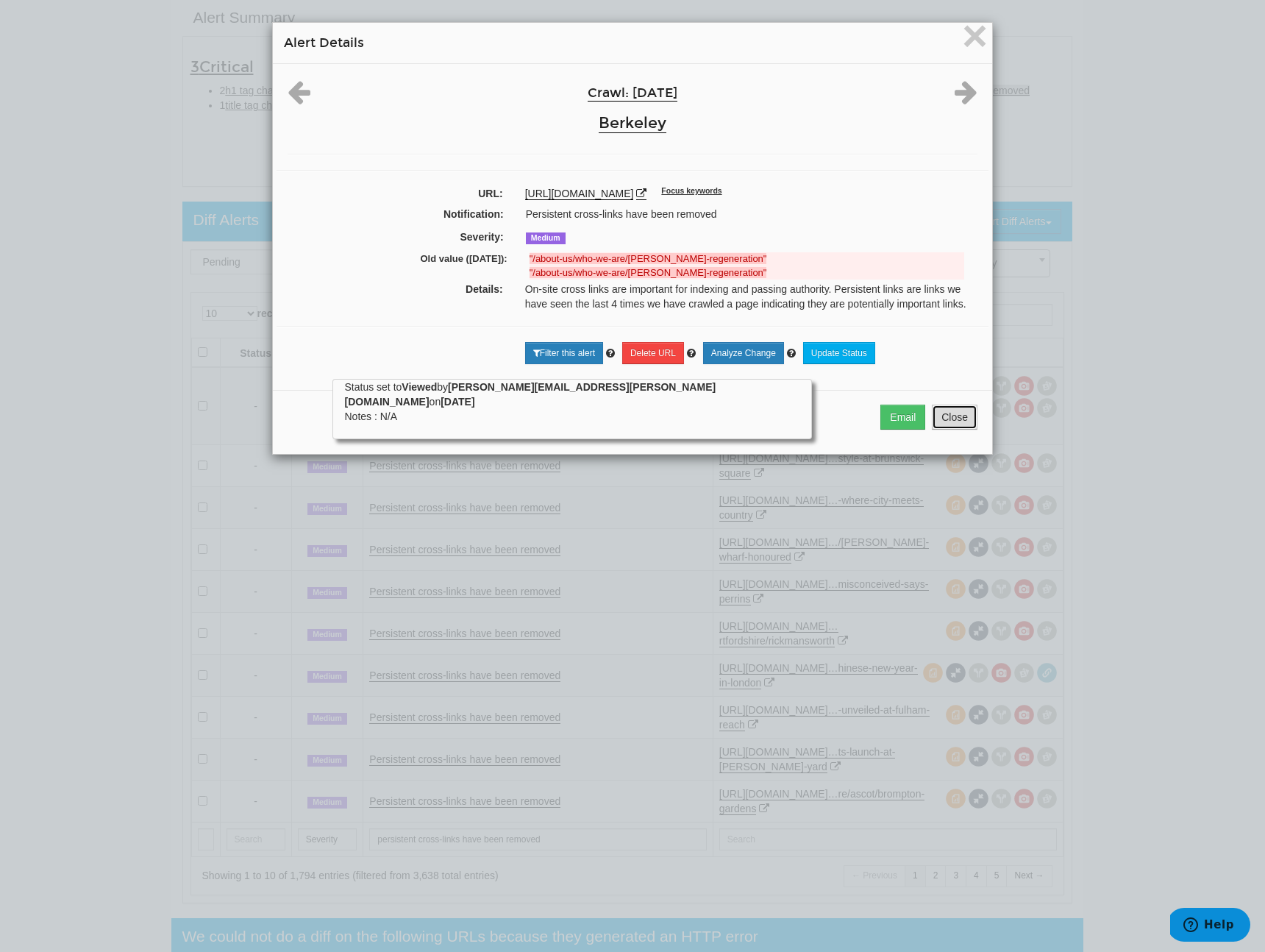
click at [958, 419] on button "Close" at bounding box center [955, 417] width 45 height 25
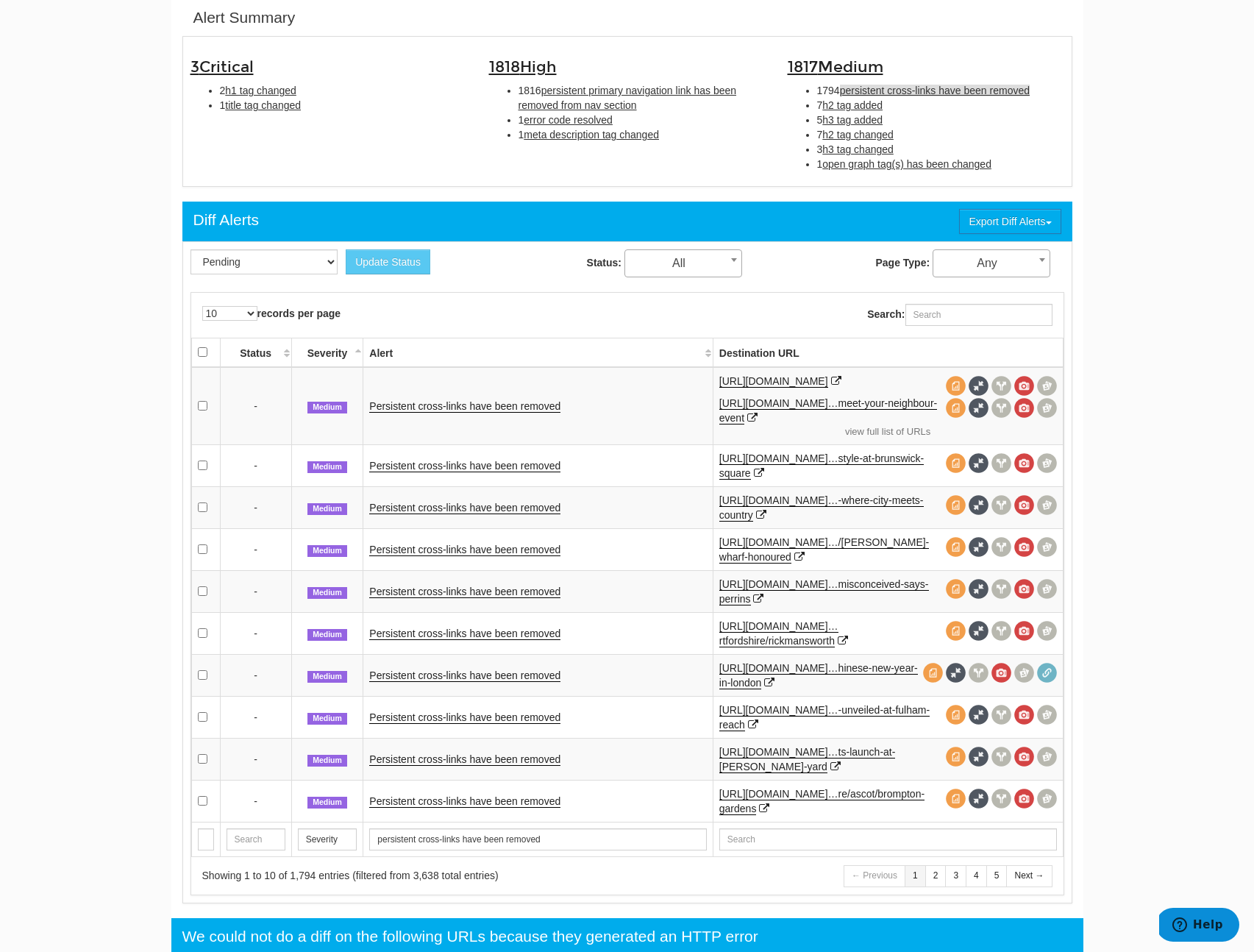
click at [498, 767] on td "Persistent cross-links have been removed" at bounding box center [538, 759] width 350 height 42
click at [505, 761] on link "Persistent cross-links have been removed" at bounding box center [465, 759] width 191 height 13
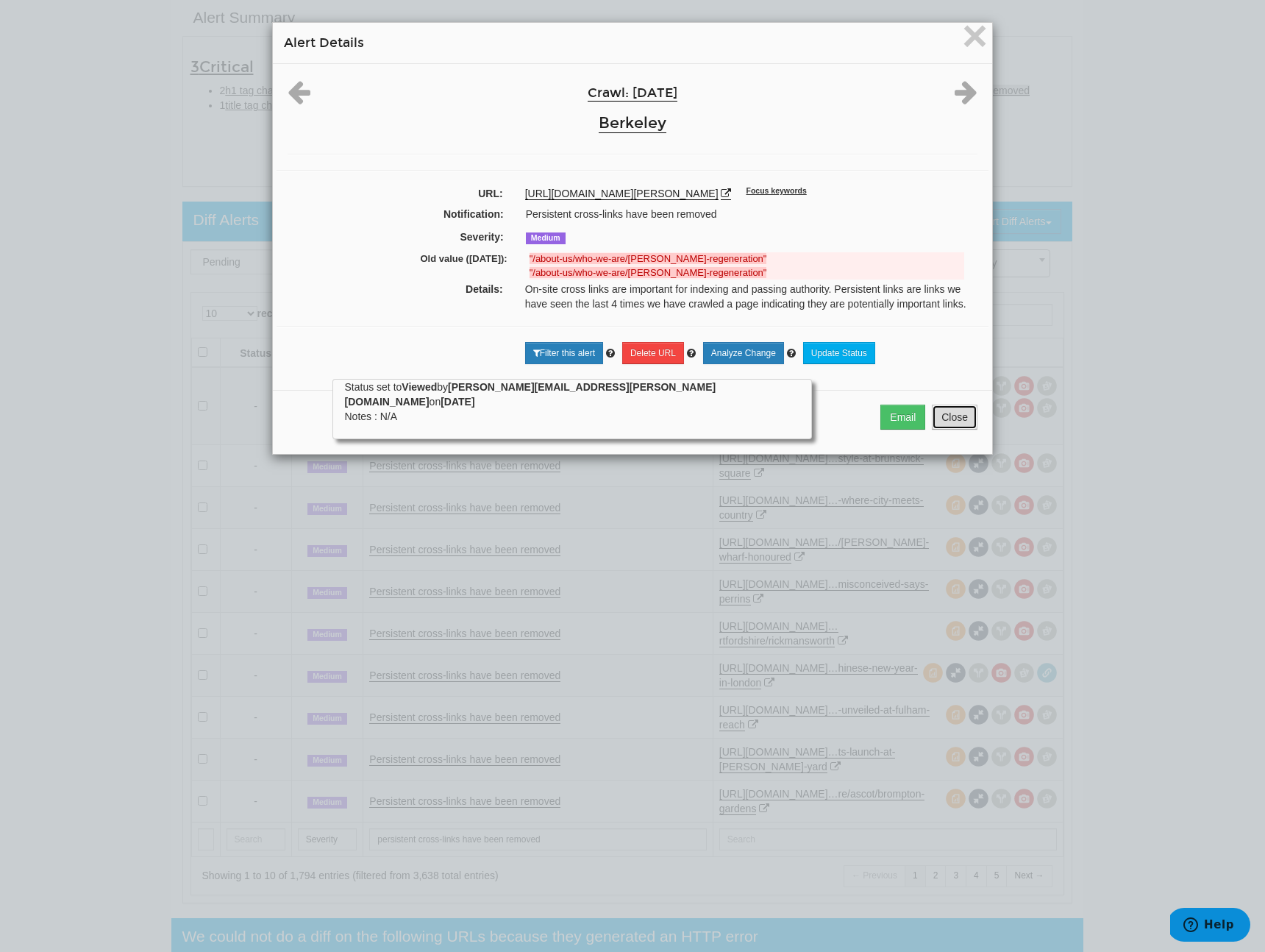
click at [958, 428] on button "Close" at bounding box center [955, 417] width 45 height 25
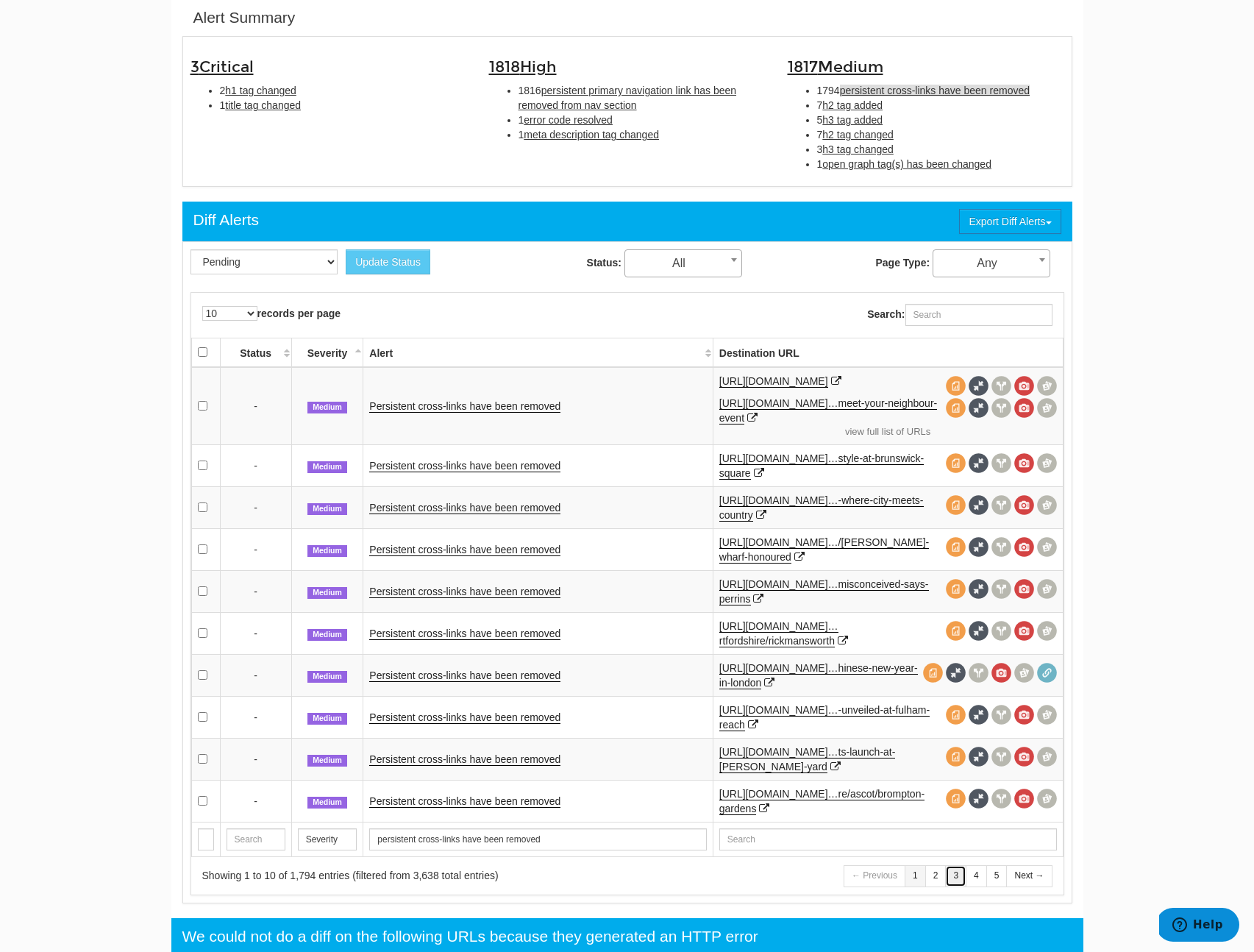
click at [949, 870] on link "3" at bounding box center [955, 875] width 21 height 21
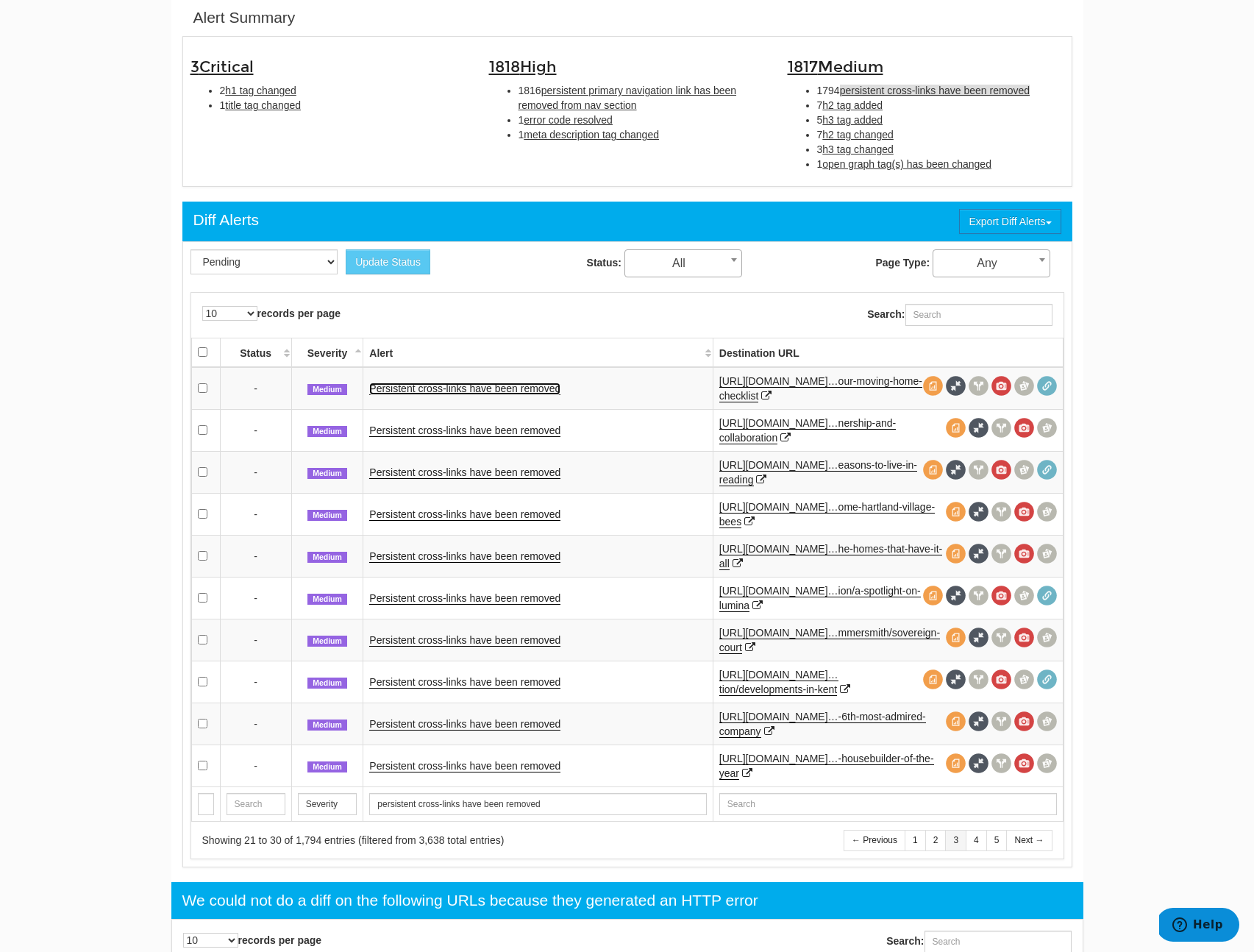
click at [506, 388] on link "Persistent cross-links have been removed" at bounding box center [465, 388] width 191 height 13
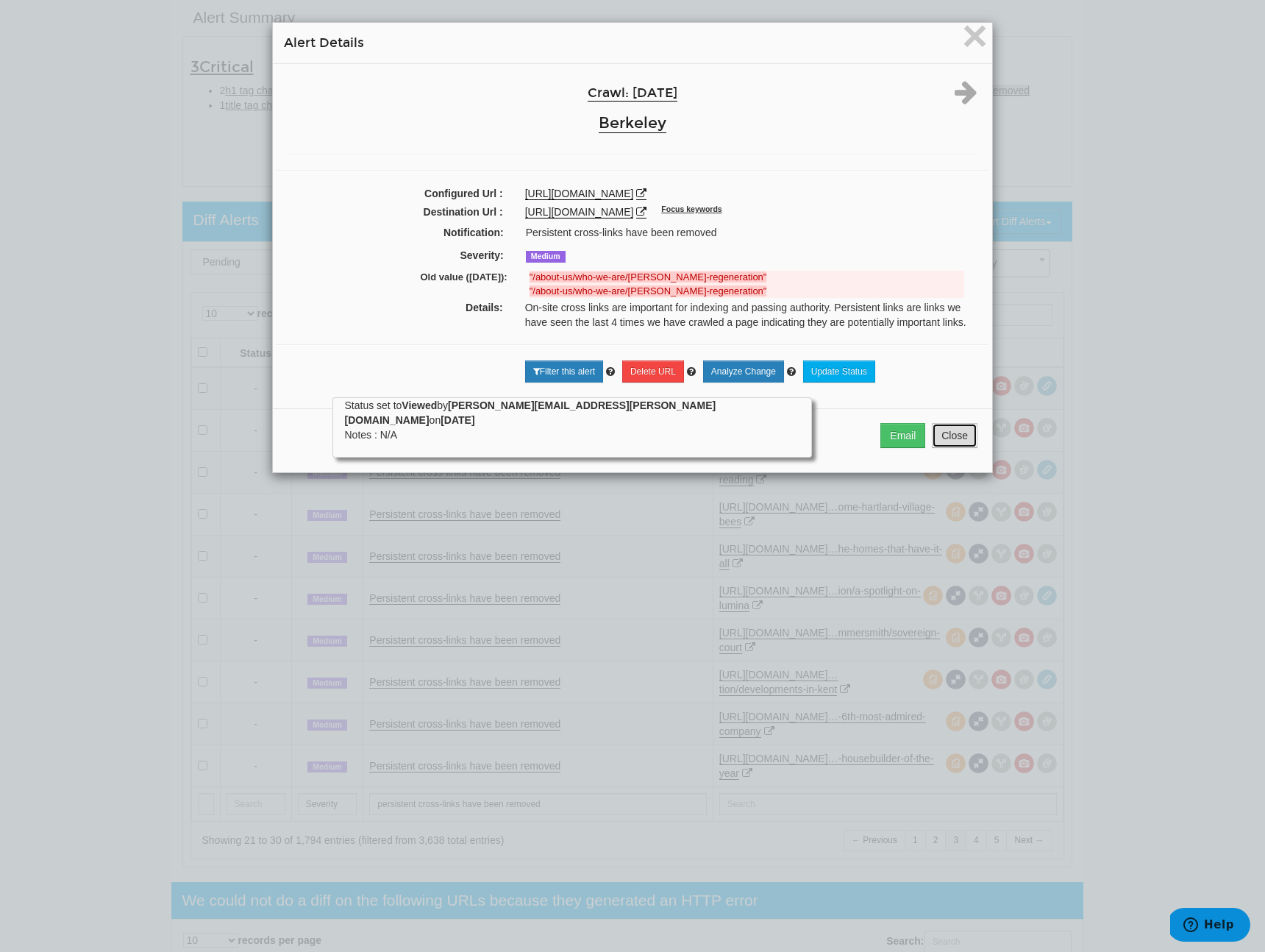
click at [952, 448] on button "Close" at bounding box center [955, 435] width 45 height 25
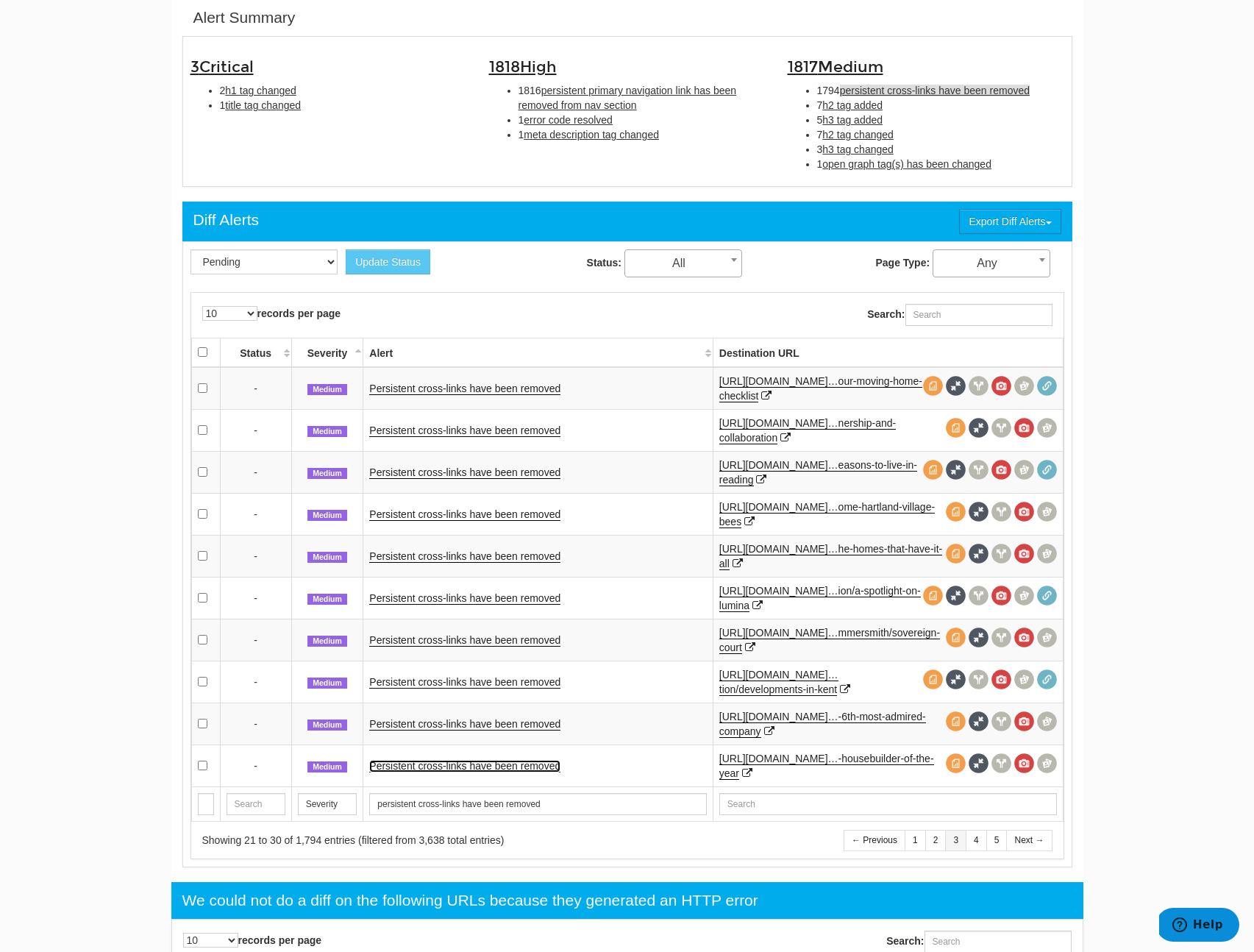
click at [540, 767] on link "Persistent cross-links have been removed" at bounding box center [465, 766] width 191 height 13
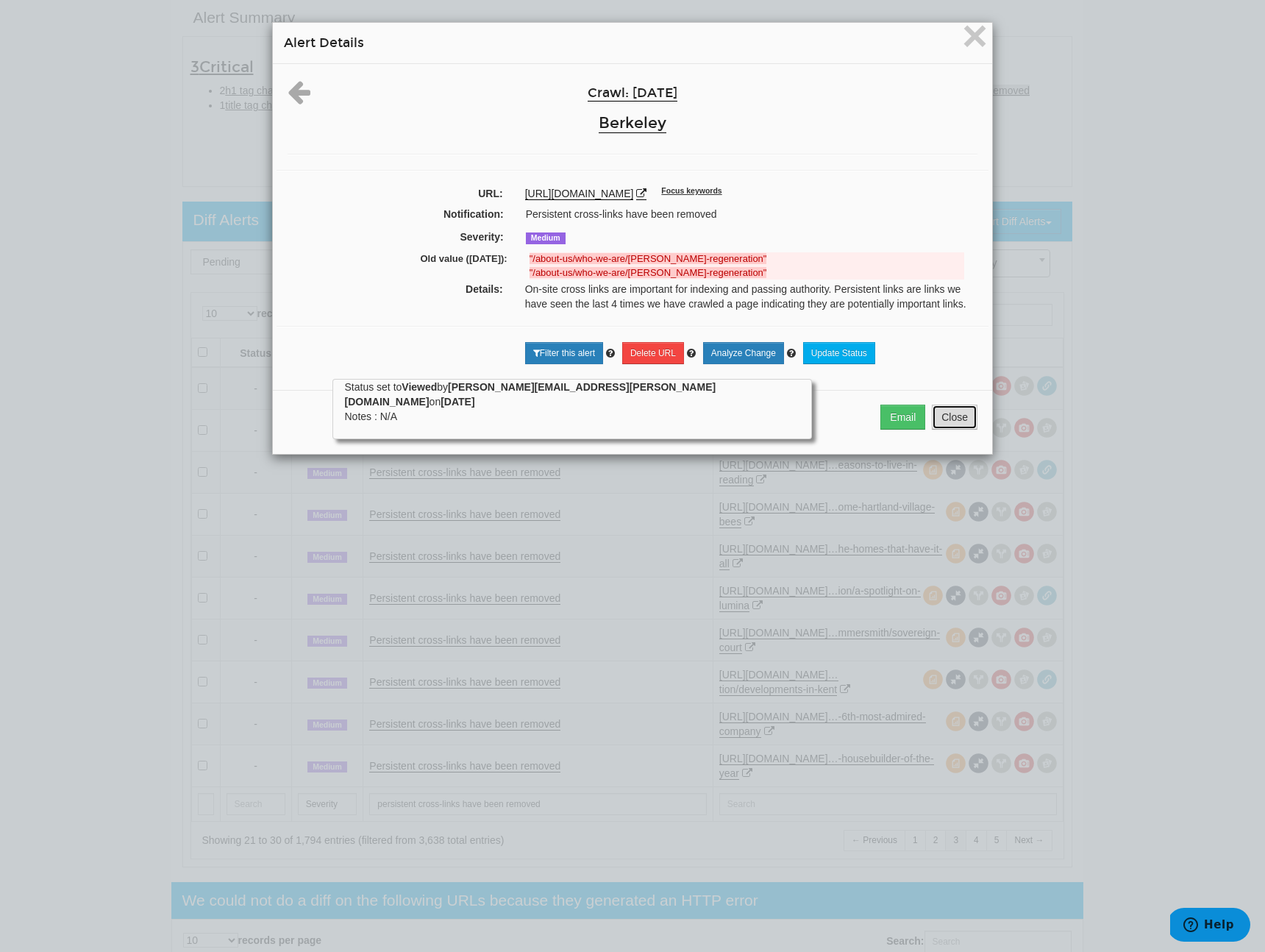
click at [958, 429] on button "Close" at bounding box center [955, 417] width 45 height 25
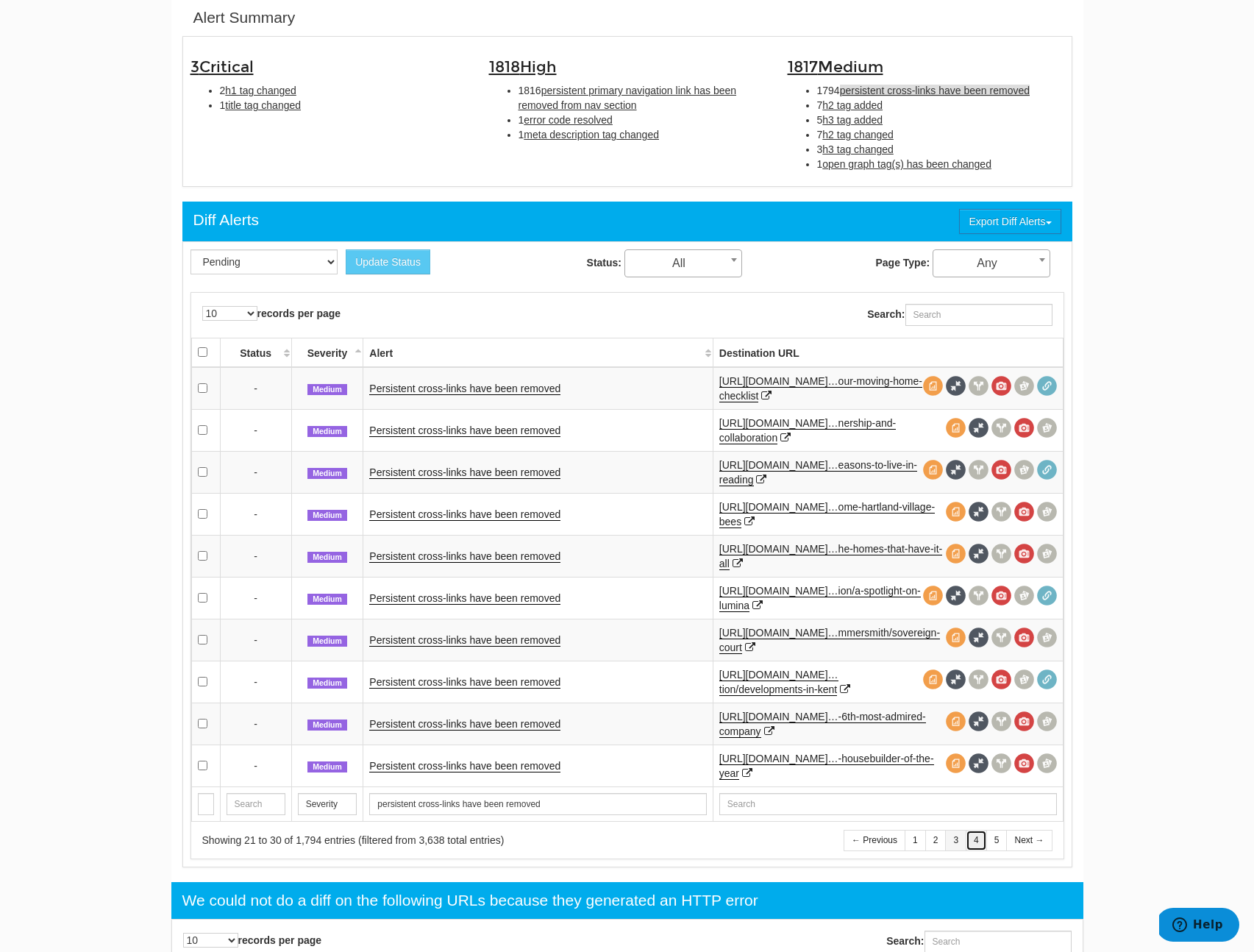
click at [976, 845] on link "4" at bounding box center [976, 840] width 21 height 21
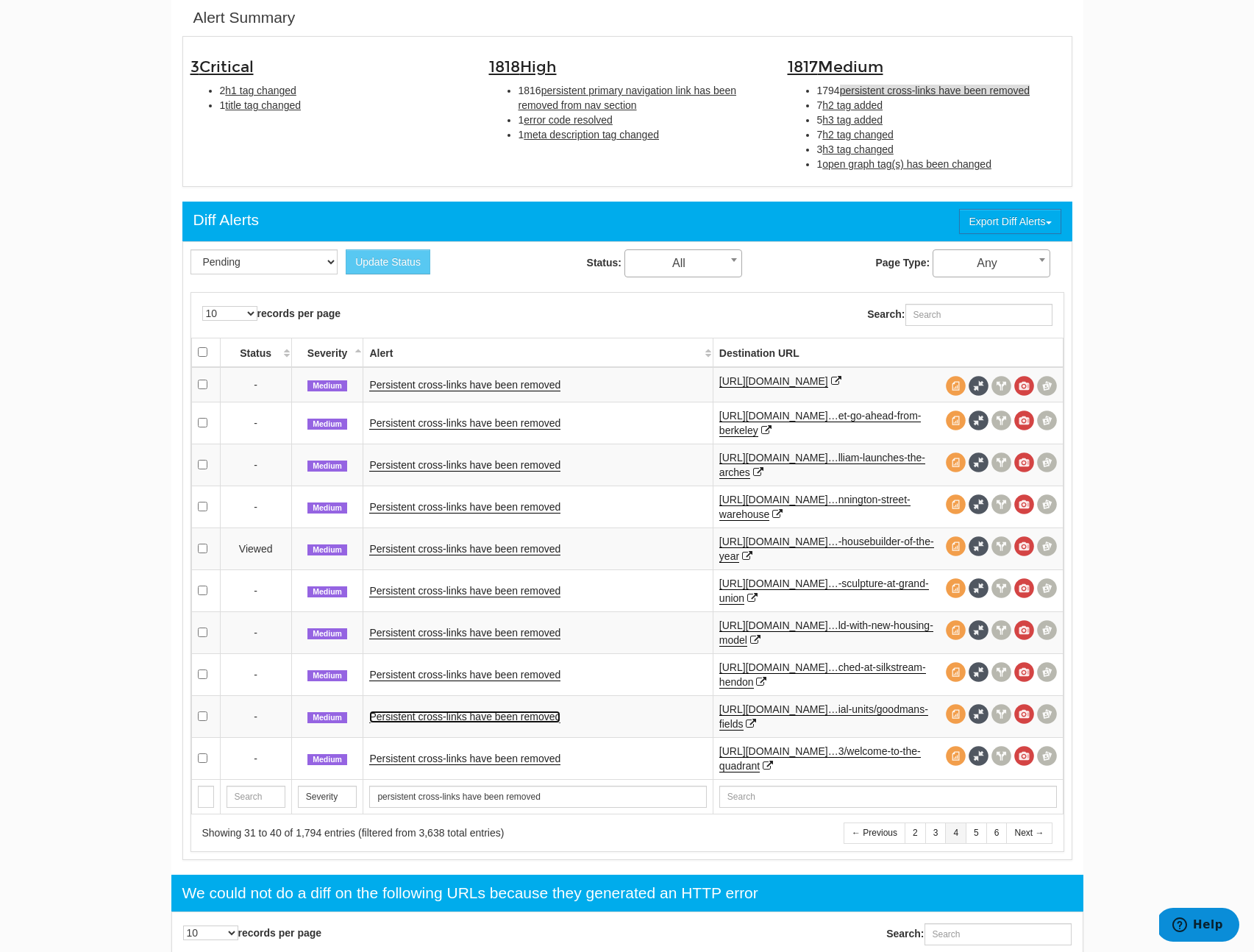
click at [546, 723] on link "Persistent cross-links have been removed" at bounding box center [465, 716] width 191 height 13
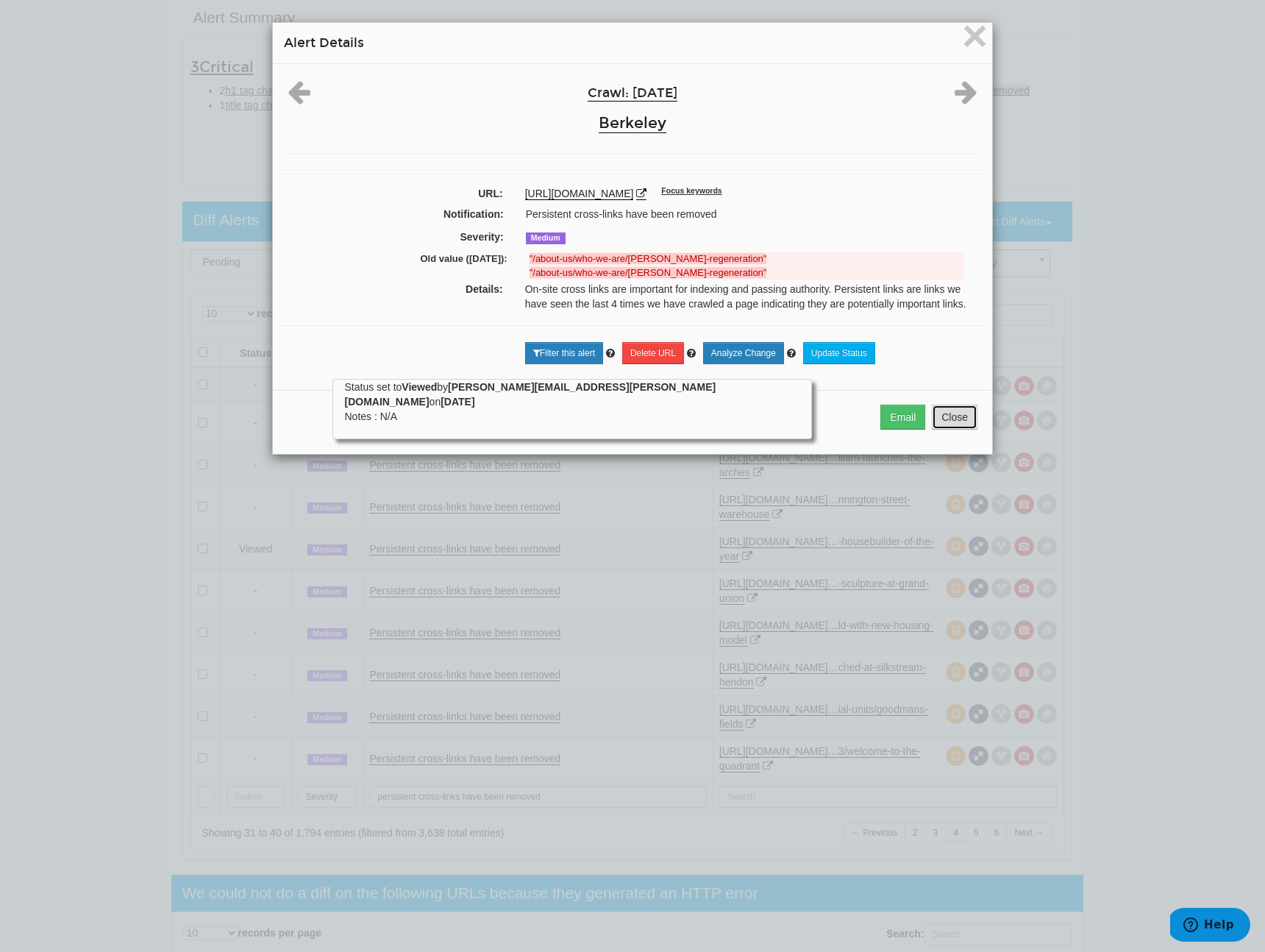
click at [953, 419] on button "Close" at bounding box center [955, 417] width 45 height 25
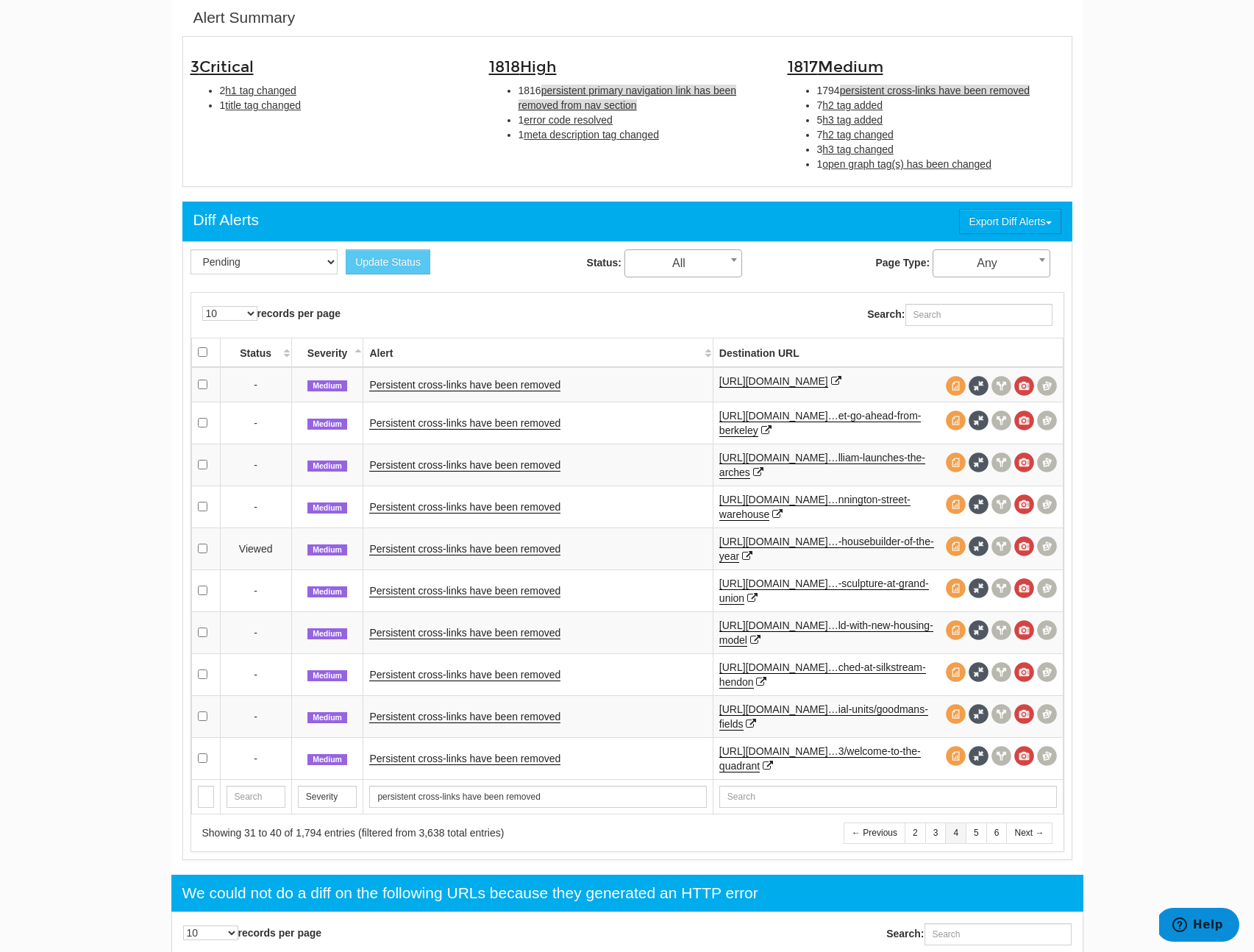
click at [602, 85] on span "persistent primary navigation link has been removed from nav section" at bounding box center [627, 98] width 218 height 27
type input "persistent primary navigation link has been removed from nav section"
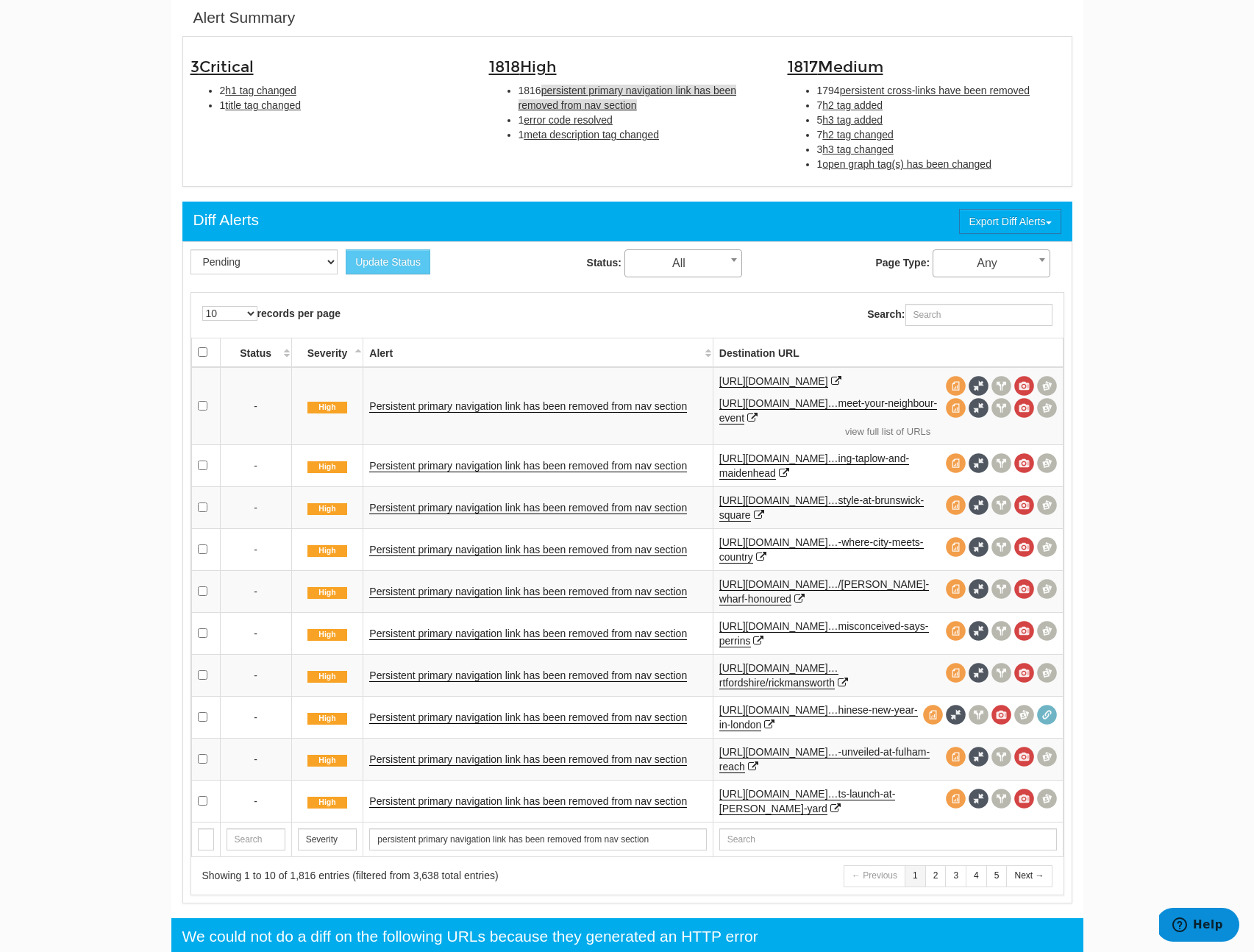
click at [520, 625] on td "Persistent primary navigation link has been removed from nav section" at bounding box center [538, 633] width 350 height 42
click at [520, 627] on td "Persistent primary navigation link has been removed from nav section" at bounding box center [538, 633] width 350 height 42
click at [523, 637] on link "Persistent primary navigation link has been removed from nav section" at bounding box center [528, 633] width 318 height 13
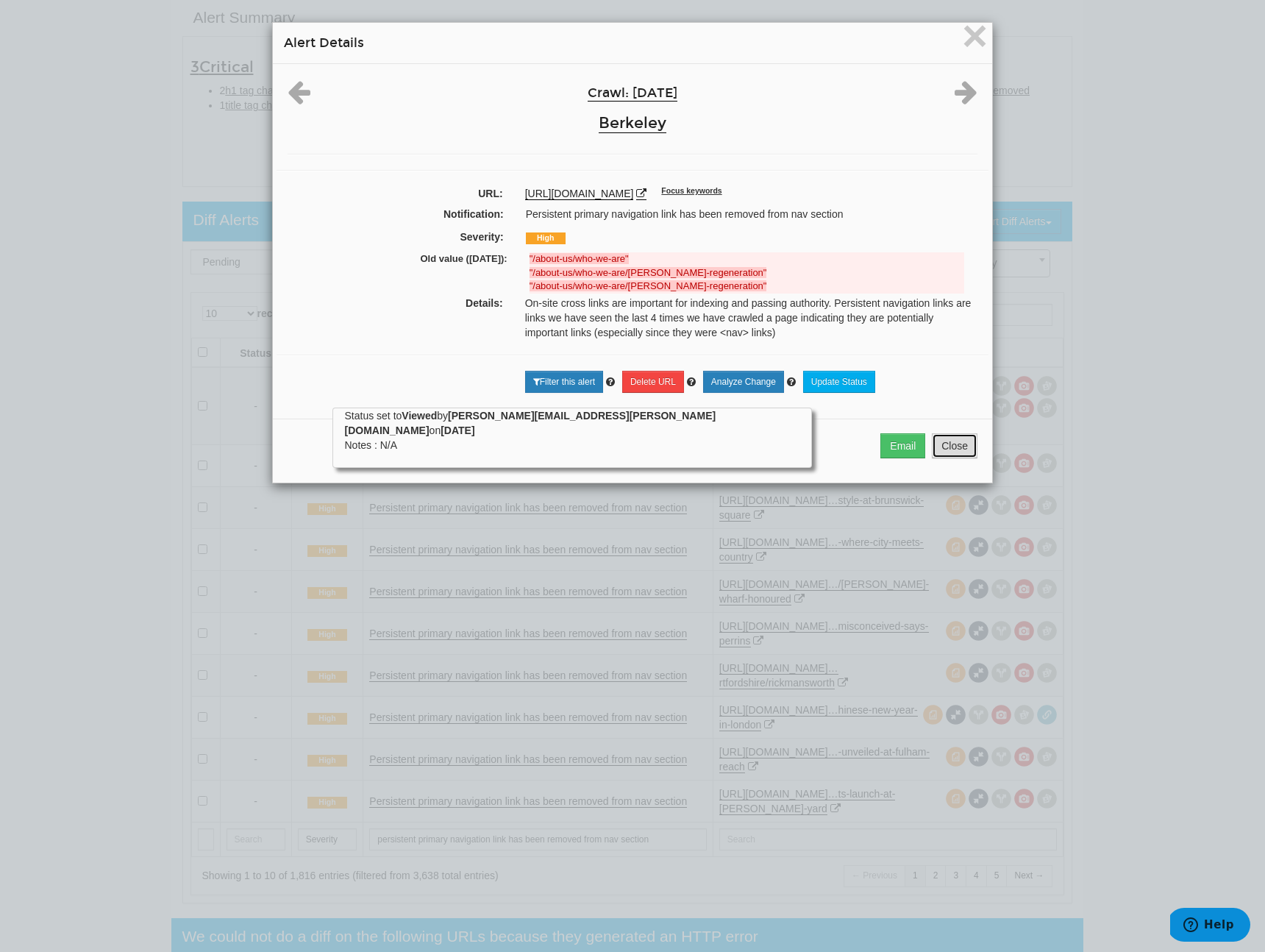
click at [955, 451] on button "Close" at bounding box center [955, 445] width 45 height 25
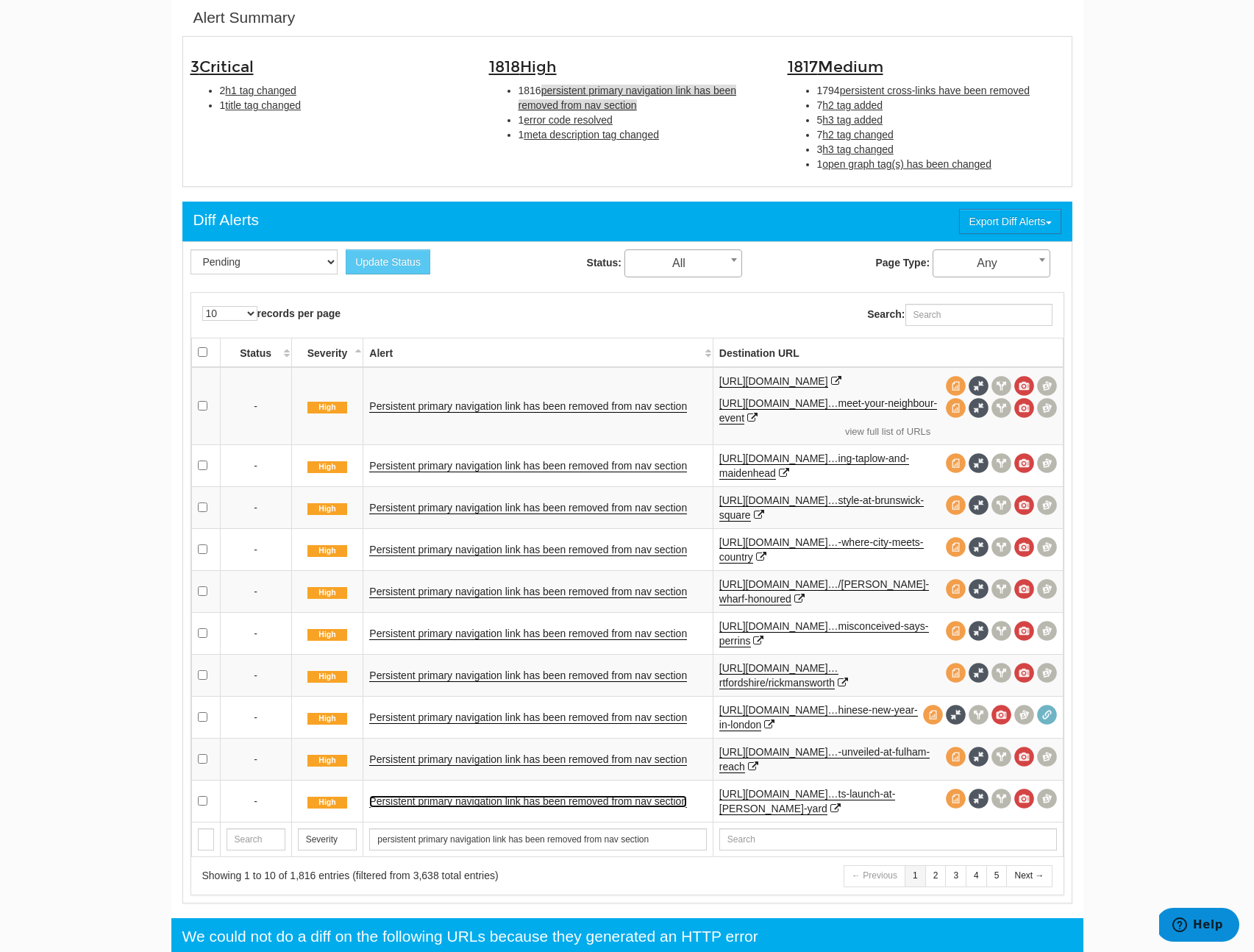
click at [514, 804] on link "Persistent primary navigation link has been removed from nav section" at bounding box center [528, 801] width 318 height 13
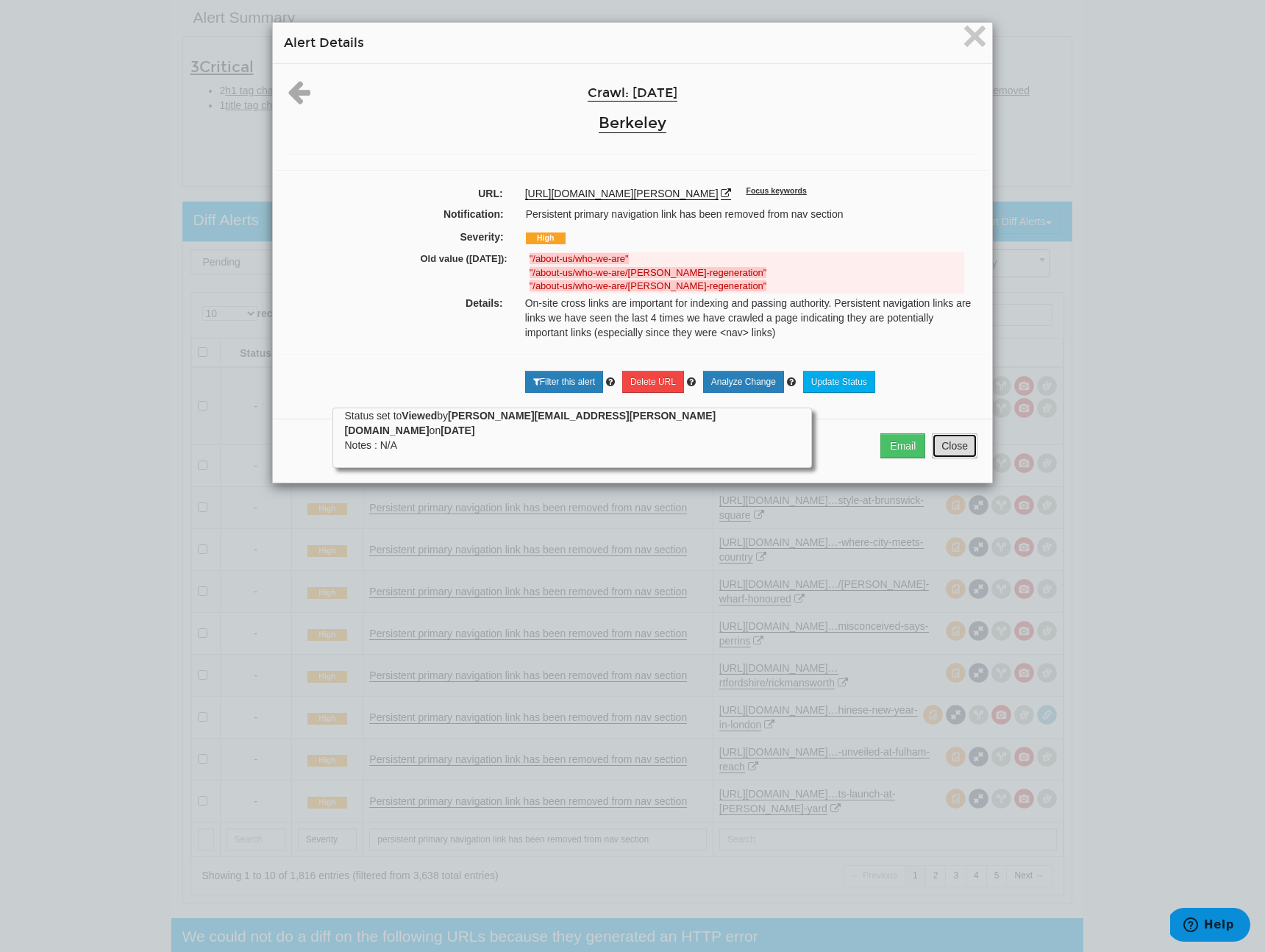
click at [945, 458] on button "Close" at bounding box center [955, 445] width 45 height 25
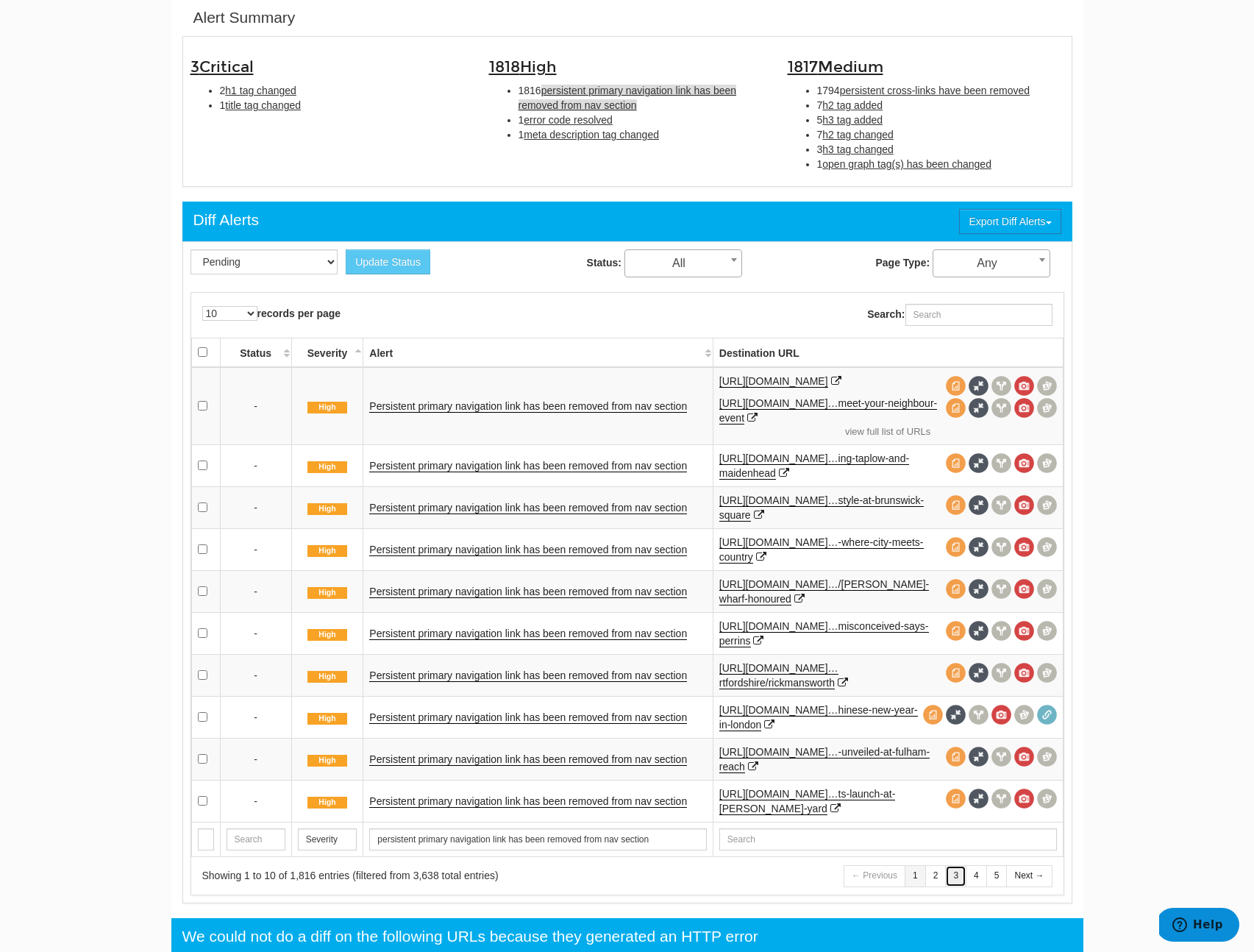
click at [960, 883] on link "3" at bounding box center [955, 875] width 21 height 21
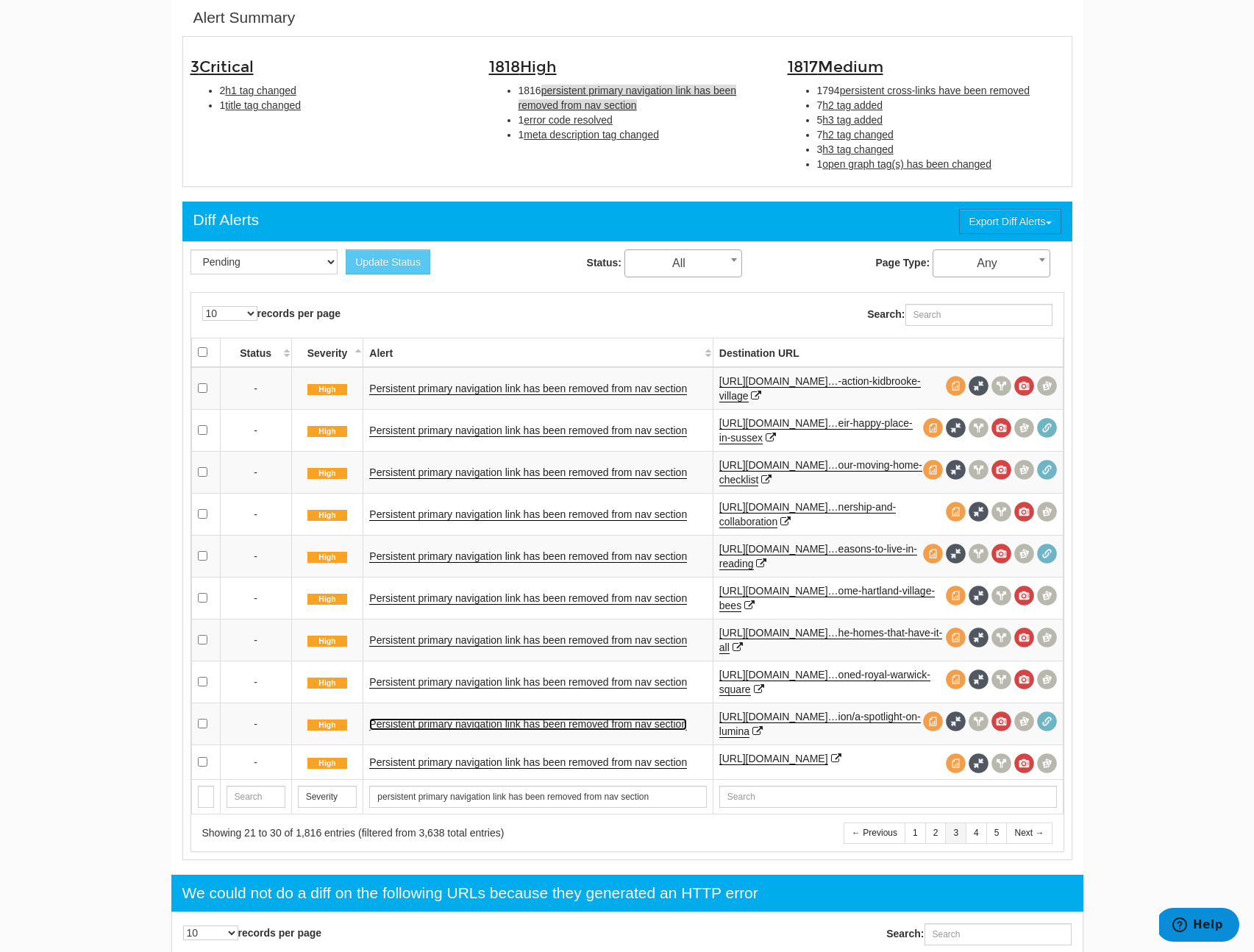
click at [632, 720] on link "Persistent primary navigation link has been removed from nav section" at bounding box center [528, 724] width 318 height 13
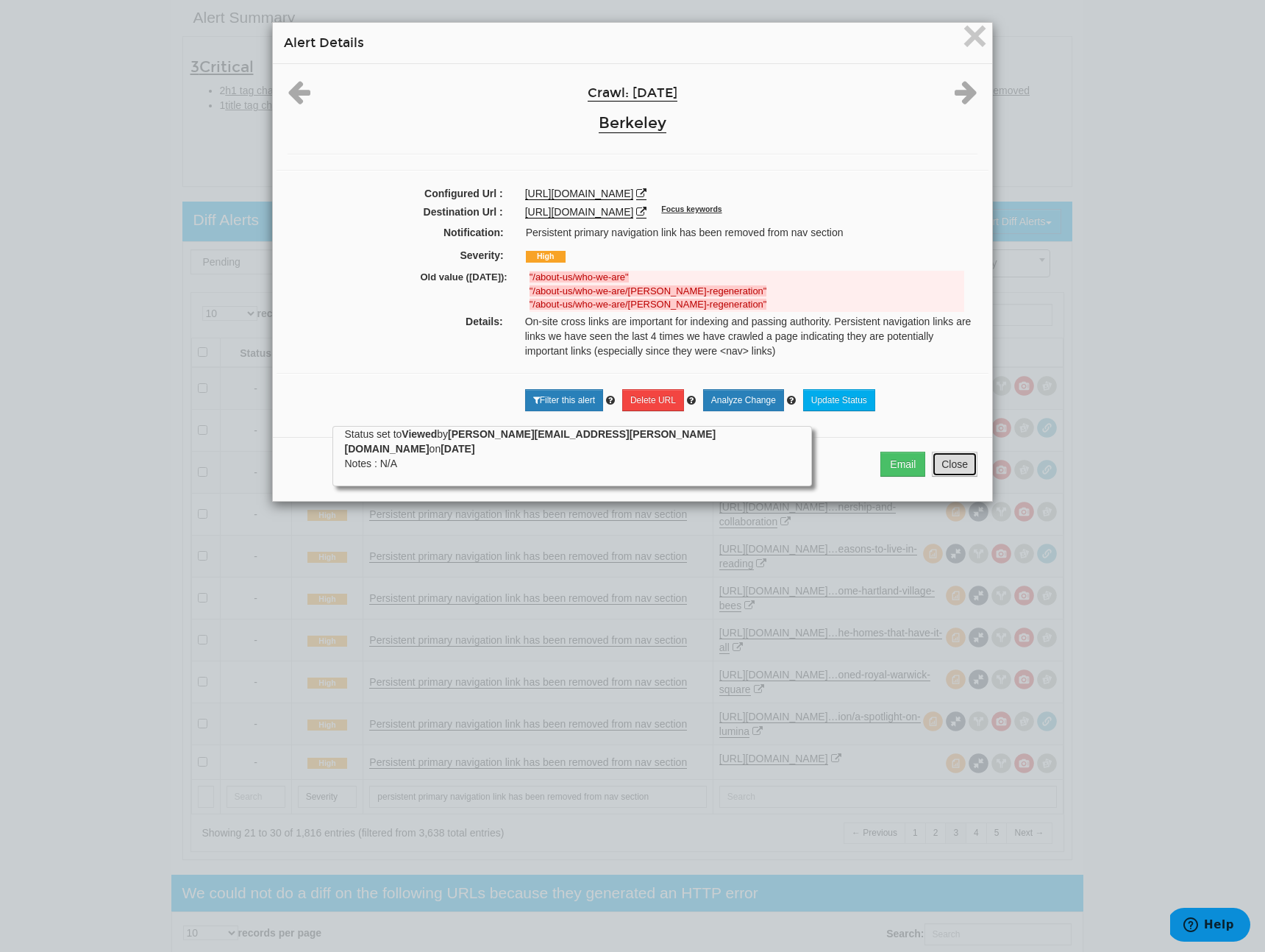
click at [949, 468] on button "Close" at bounding box center [955, 464] width 45 height 25
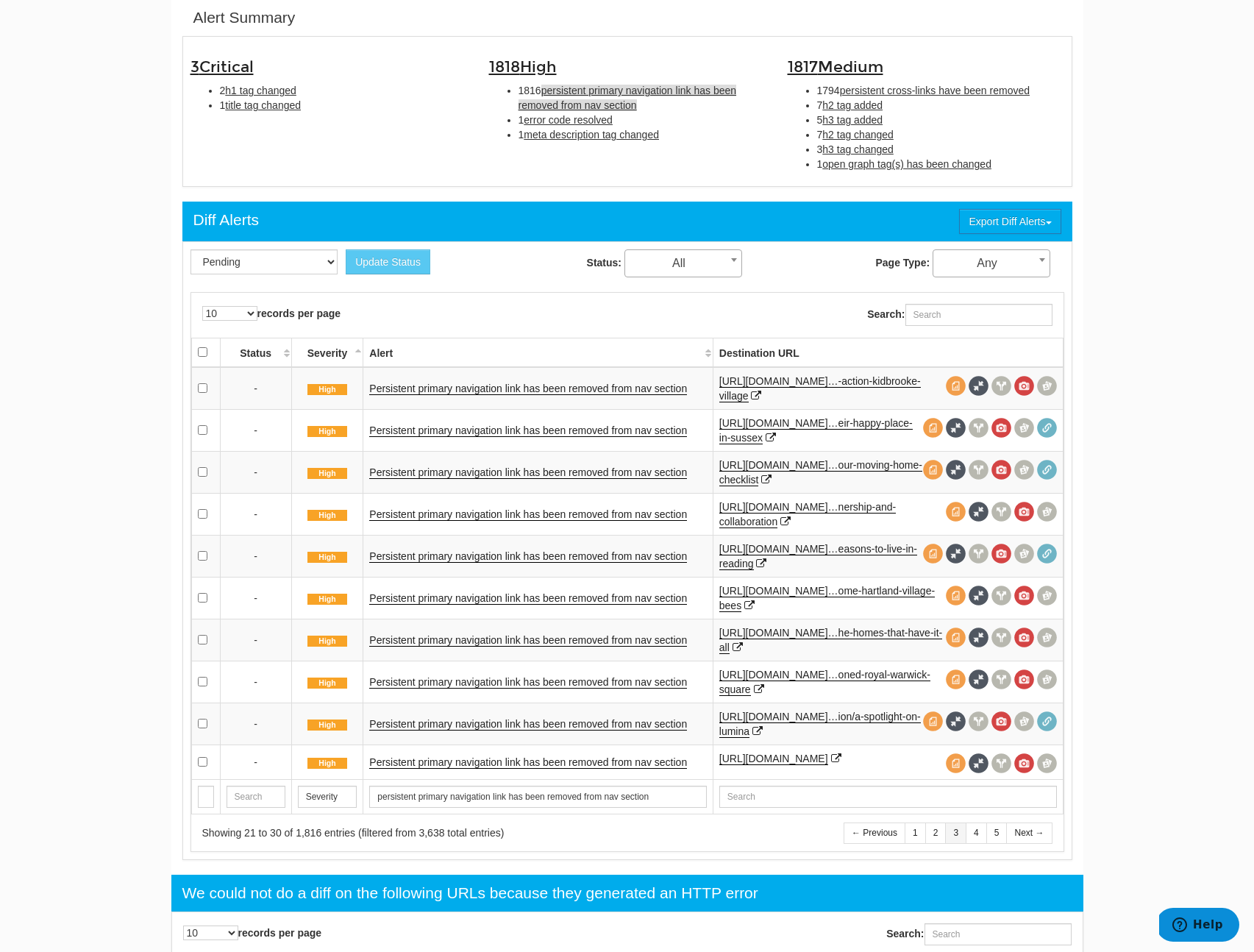
scroll to position [0, 0]
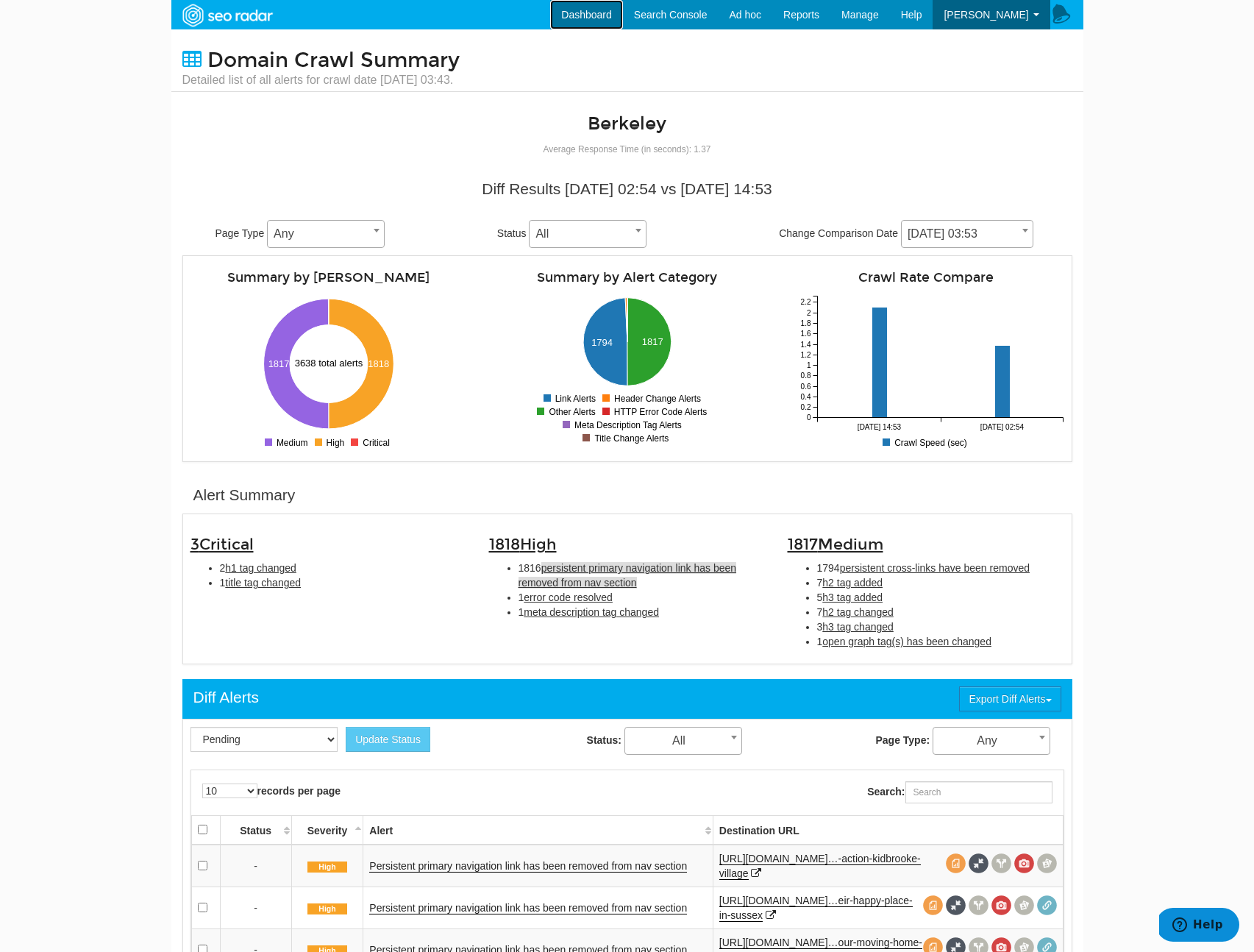
click at [585, 16] on link "Dashboard" at bounding box center [586, 14] width 73 height 29
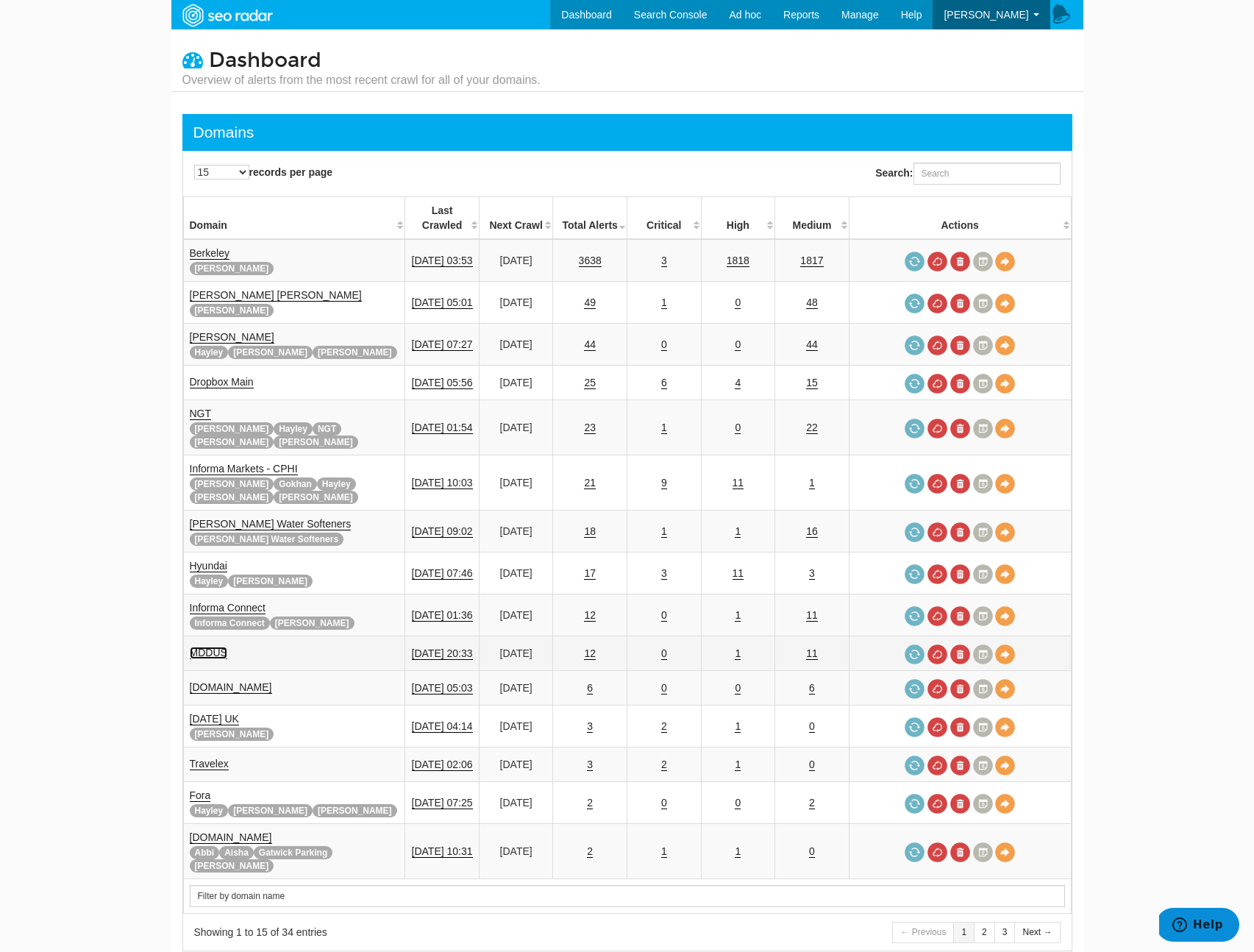
click at [213, 647] on link "MDDUS" at bounding box center [208, 653] width 38 height 13
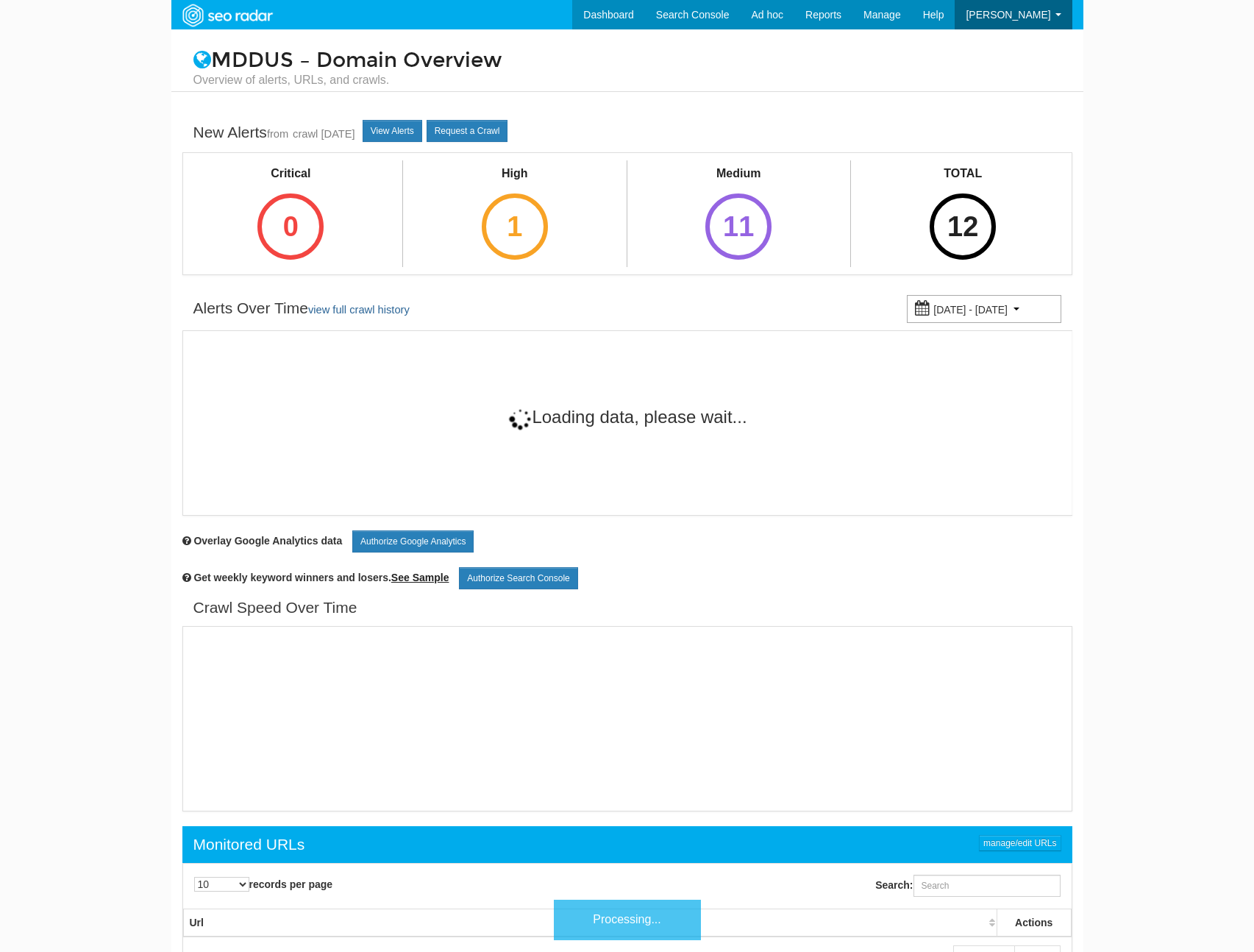
scroll to position [59, 0]
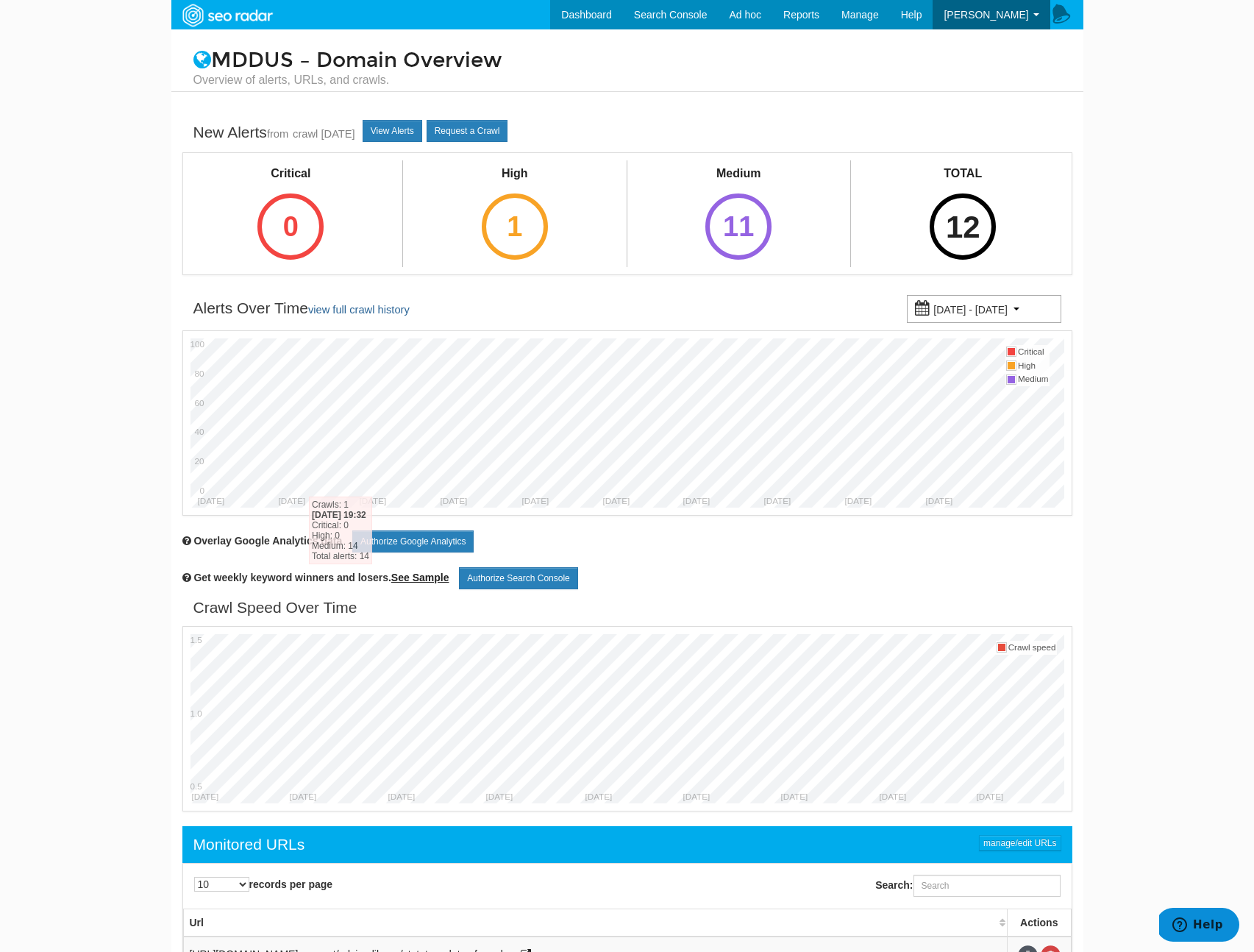
click at [978, 240] on div "12" at bounding box center [962, 226] width 66 height 66
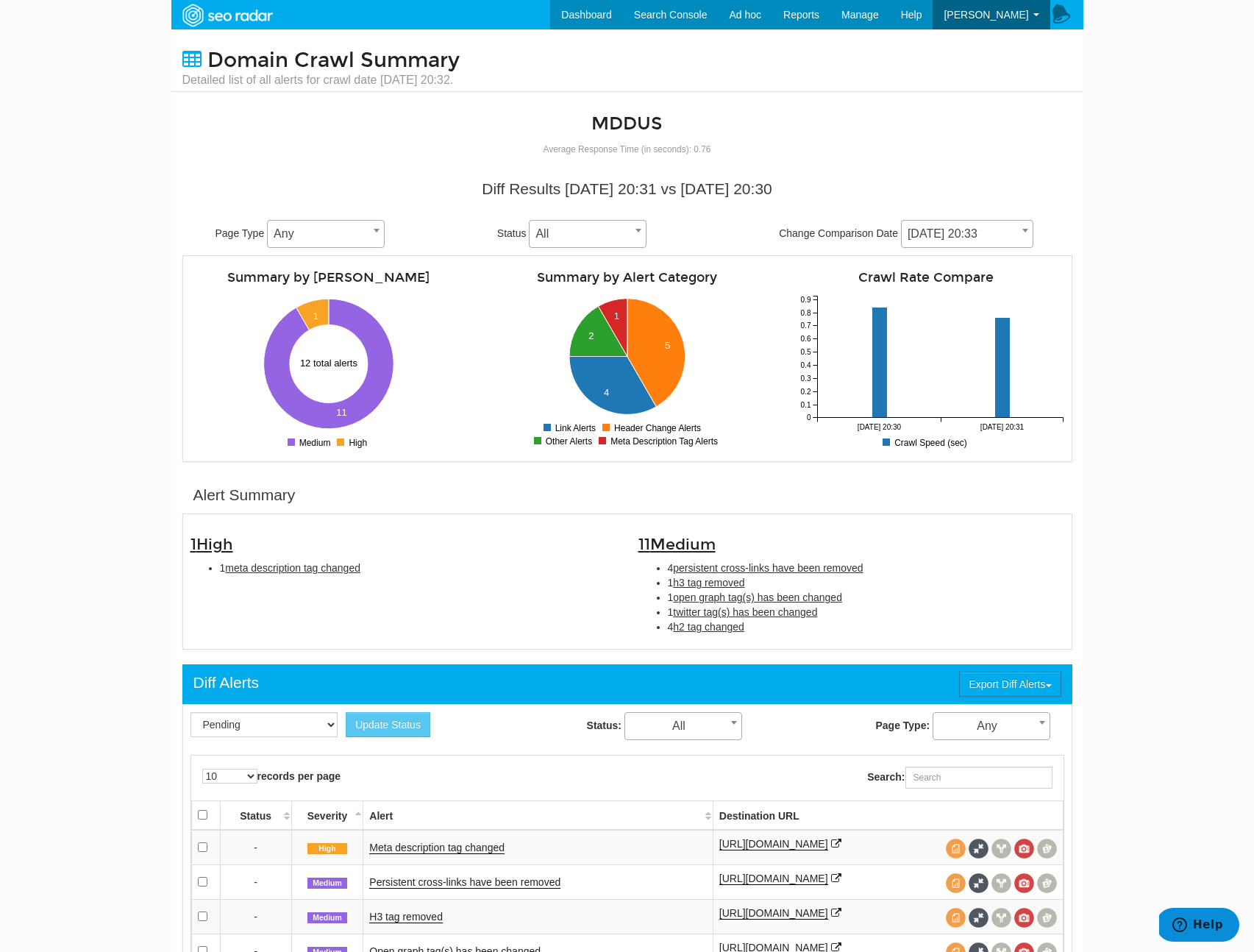
click at [972, 237] on span "[DATE] 20:33" at bounding box center [967, 234] width 131 height 21
click at [787, 632] on li "4 h2 tag changed" at bounding box center [866, 627] width 397 height 15
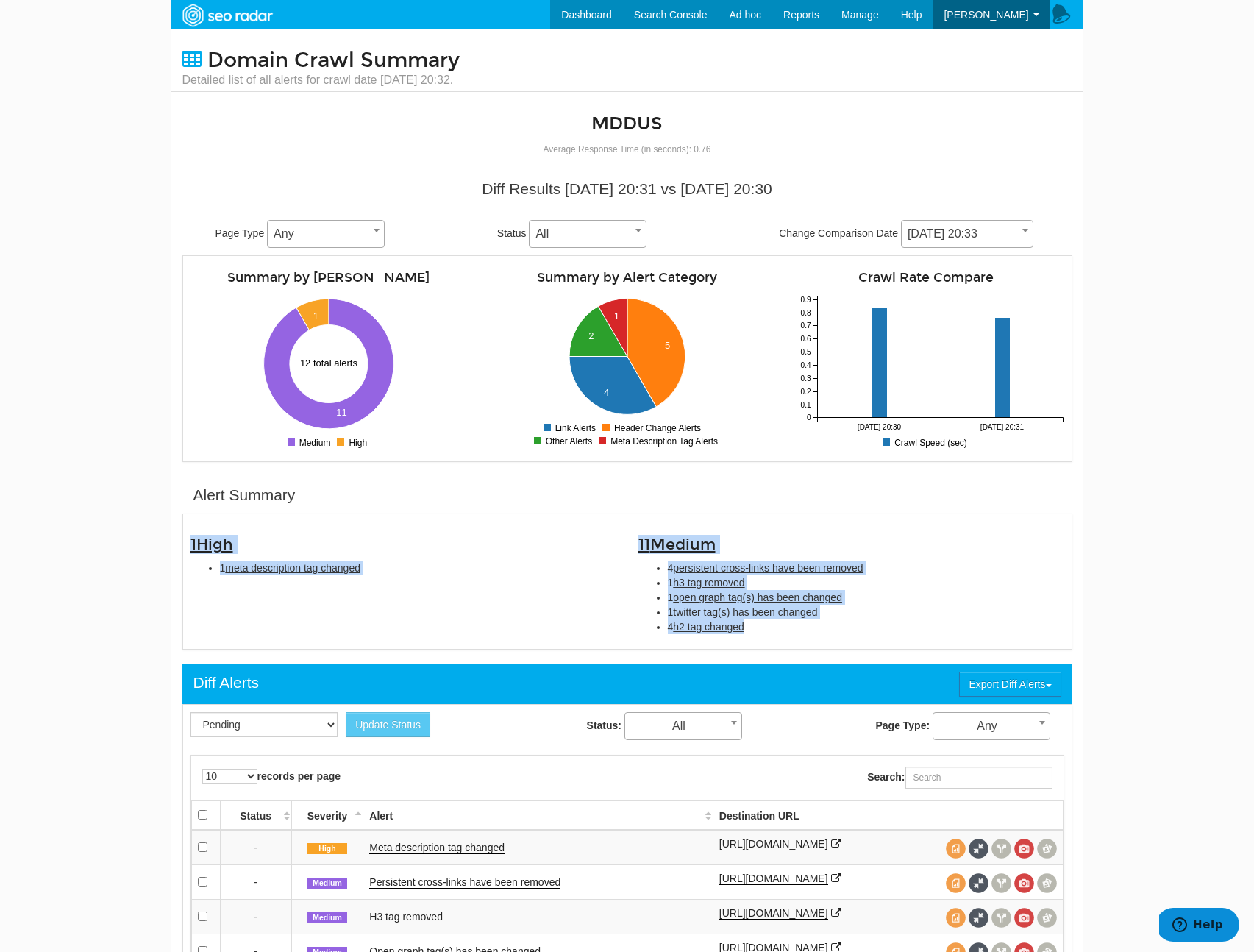
drag, startPoint x: 796, startPoint y: 634, endPoint x: 162, endPoint y: 539, distance: 641.1
click at [162, 539] on body "Dashboard Search Console Ad hoc Internet Archive Diff tool Mobile vs. Desktop F…" at bounding box center [627, 476] width 1254 height 952
copy div "1 High 1 meta description tag changed 11 Medium 4 persistent cross-links have b…"
click at [312, 571] on span "meta description tag changed" at bounding box center [292, 568] width 135 height 12
type input "meta description tag changed"
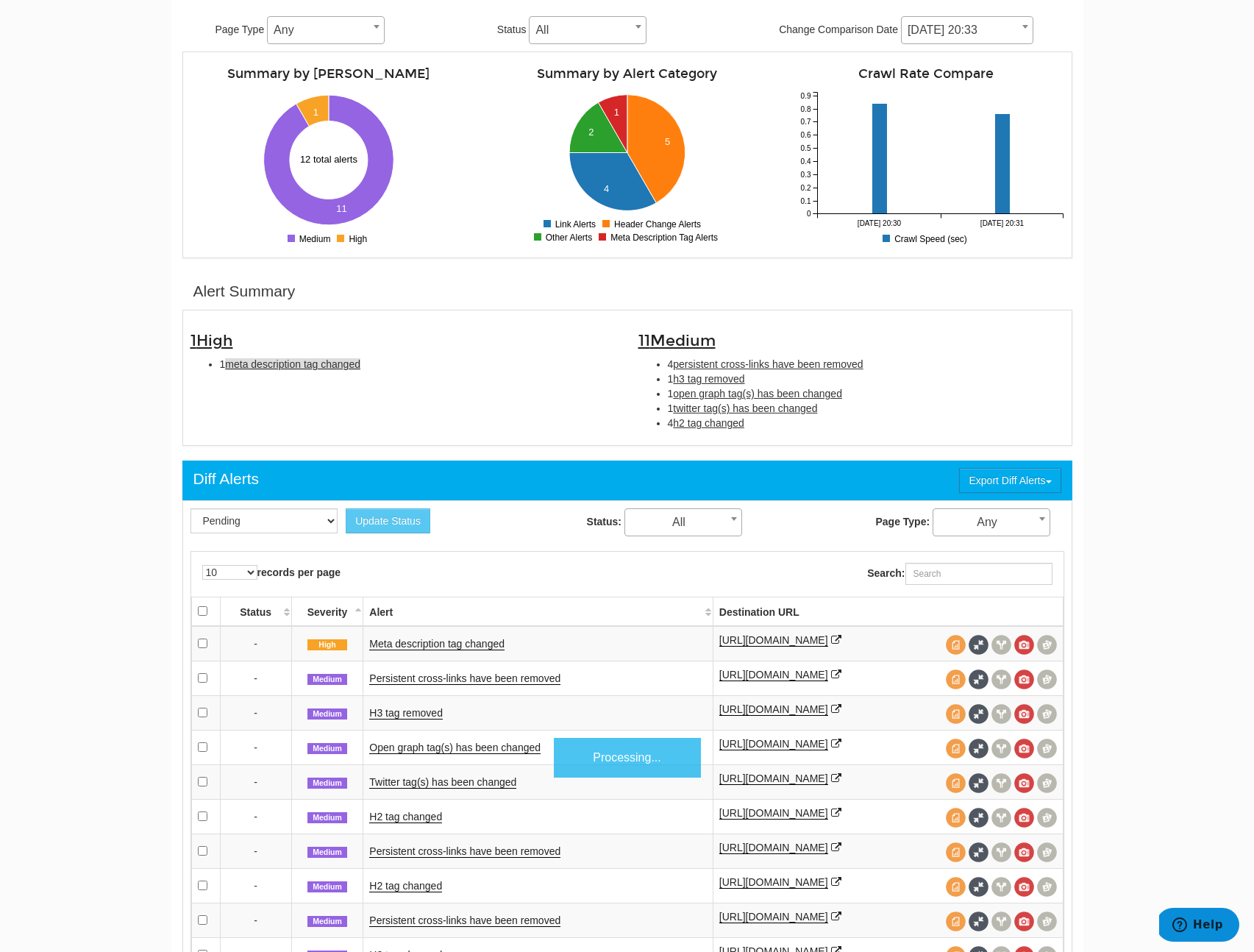
scroll to position [477, 0]
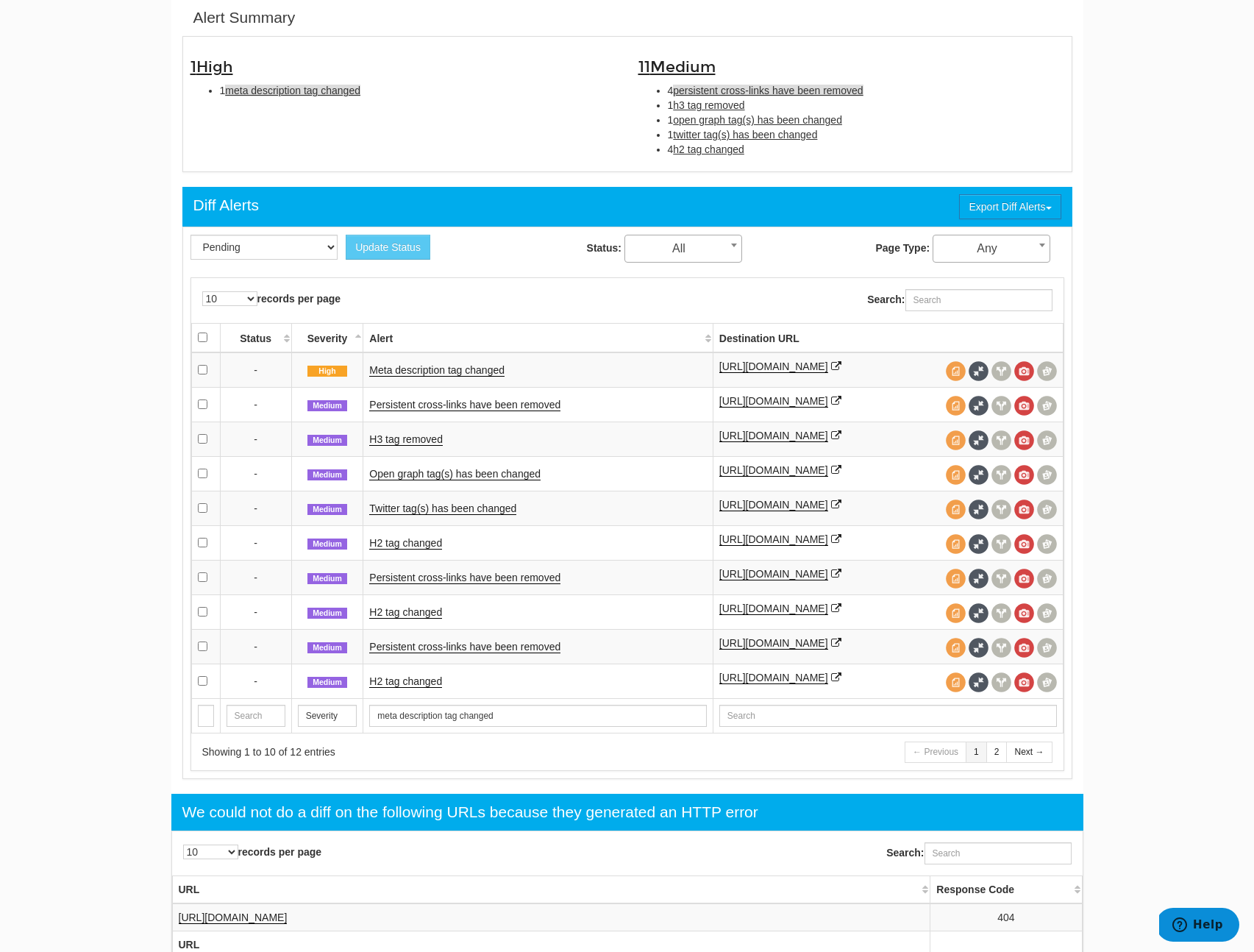
click at [745, 88] on span "persistent cross-links have been removed" at bounding box center [767, 91] width 190 height 12
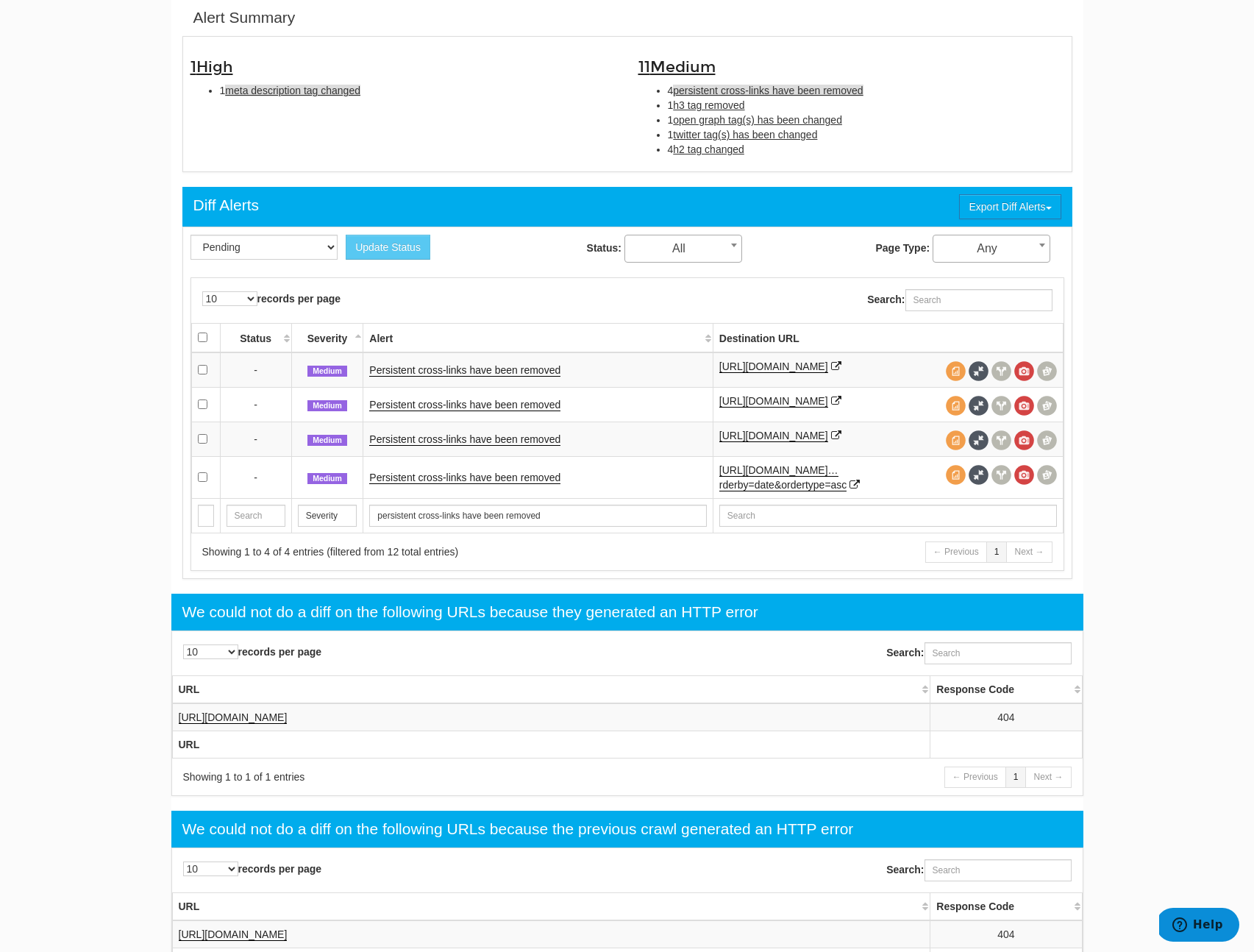
click at [320, 87] on span "meta description tag changed" at bounding box center [292, 91] width 135 height 12
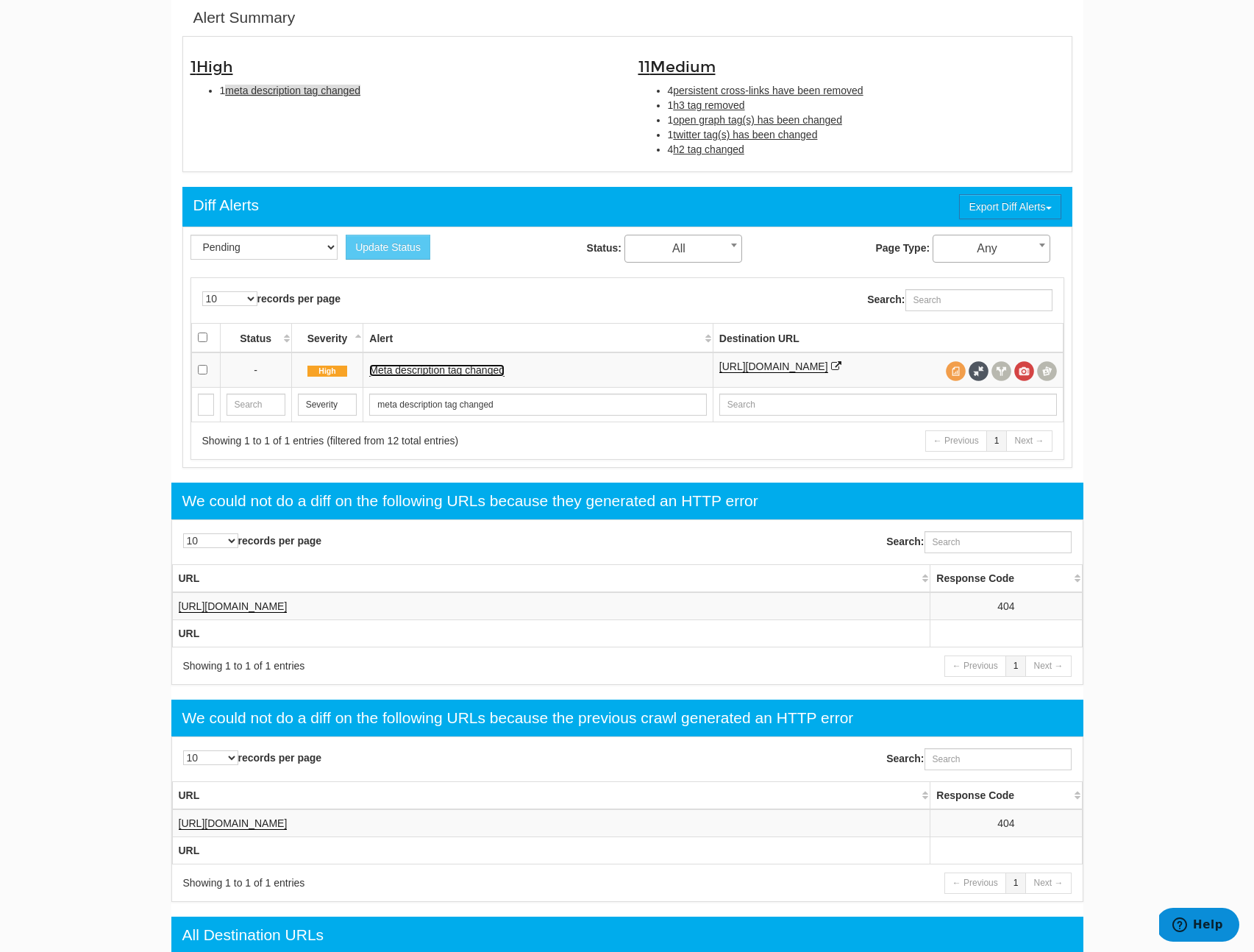
click at [420, 372] on link "Meta description tag changed" at bounding box center [436, 370] width 135 height 13
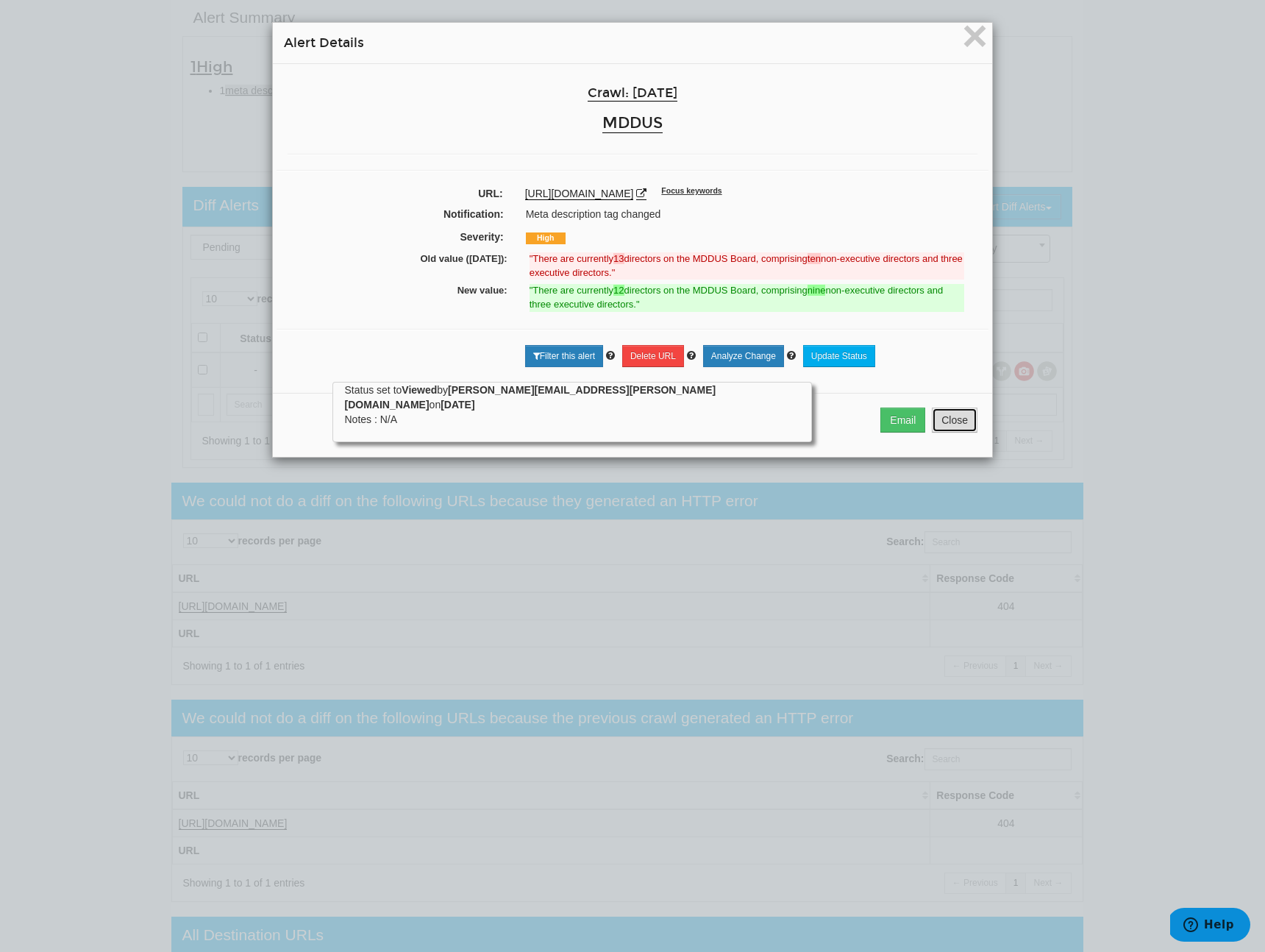
click at [947, 424] on button "Close" at bounding box center [955, 420] width 45 height 25
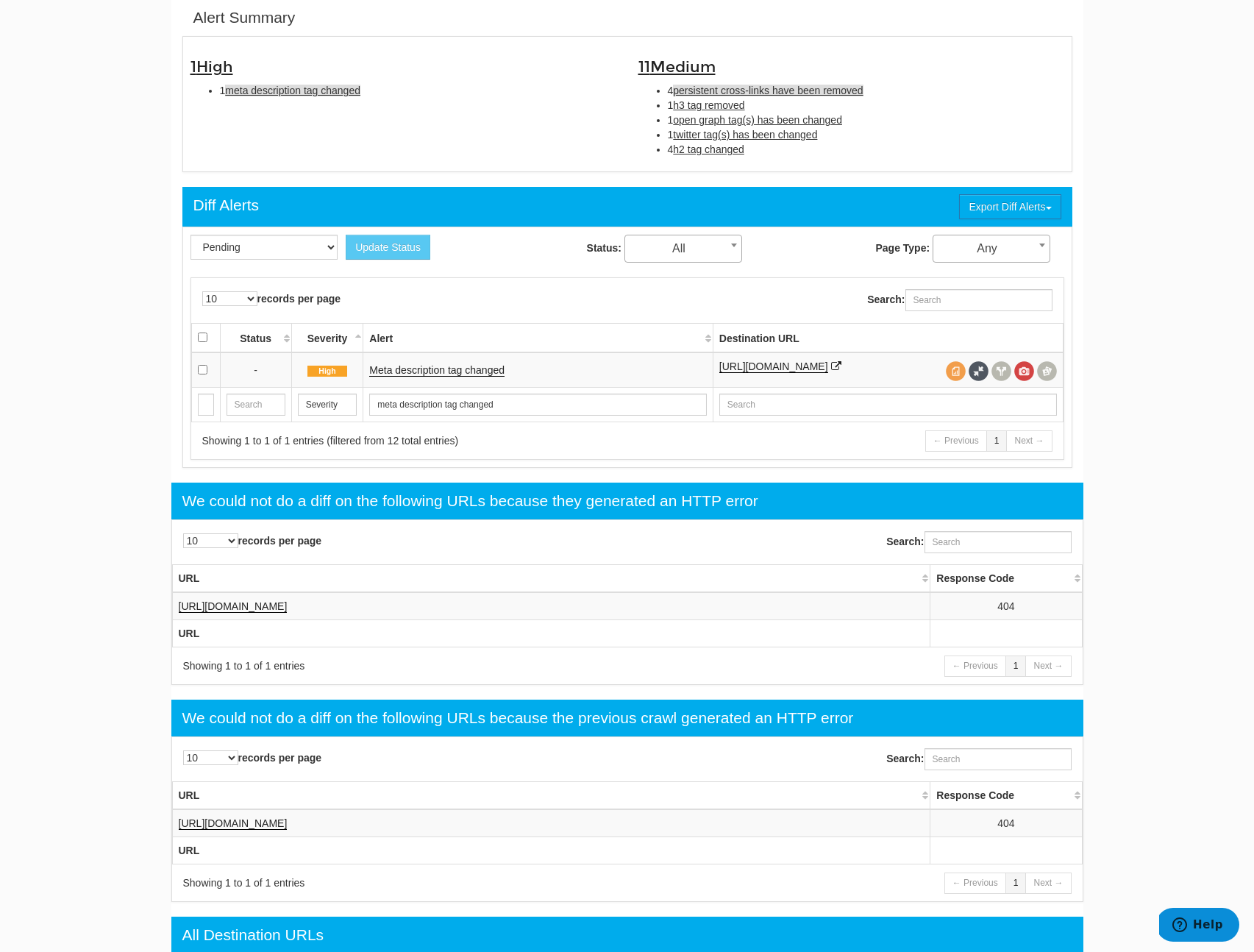
click at [700, 85] on span "persistent cross-links have been removed" at bounding box center [767, 91] width 190 height 12
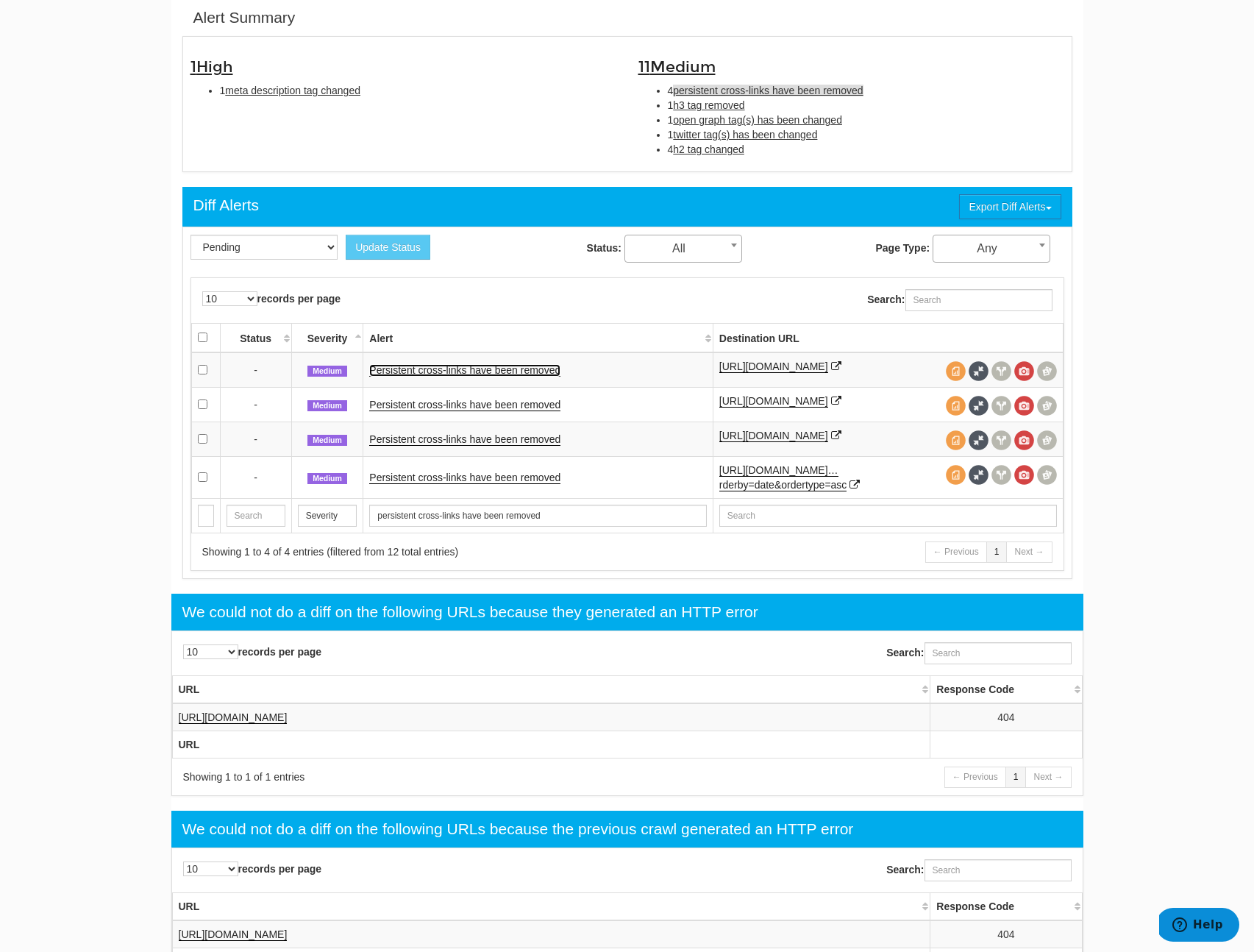
click at [503, 372] on link "Persistent cross-links have been removed" at bounding box center [465, 370] width 191 height 13
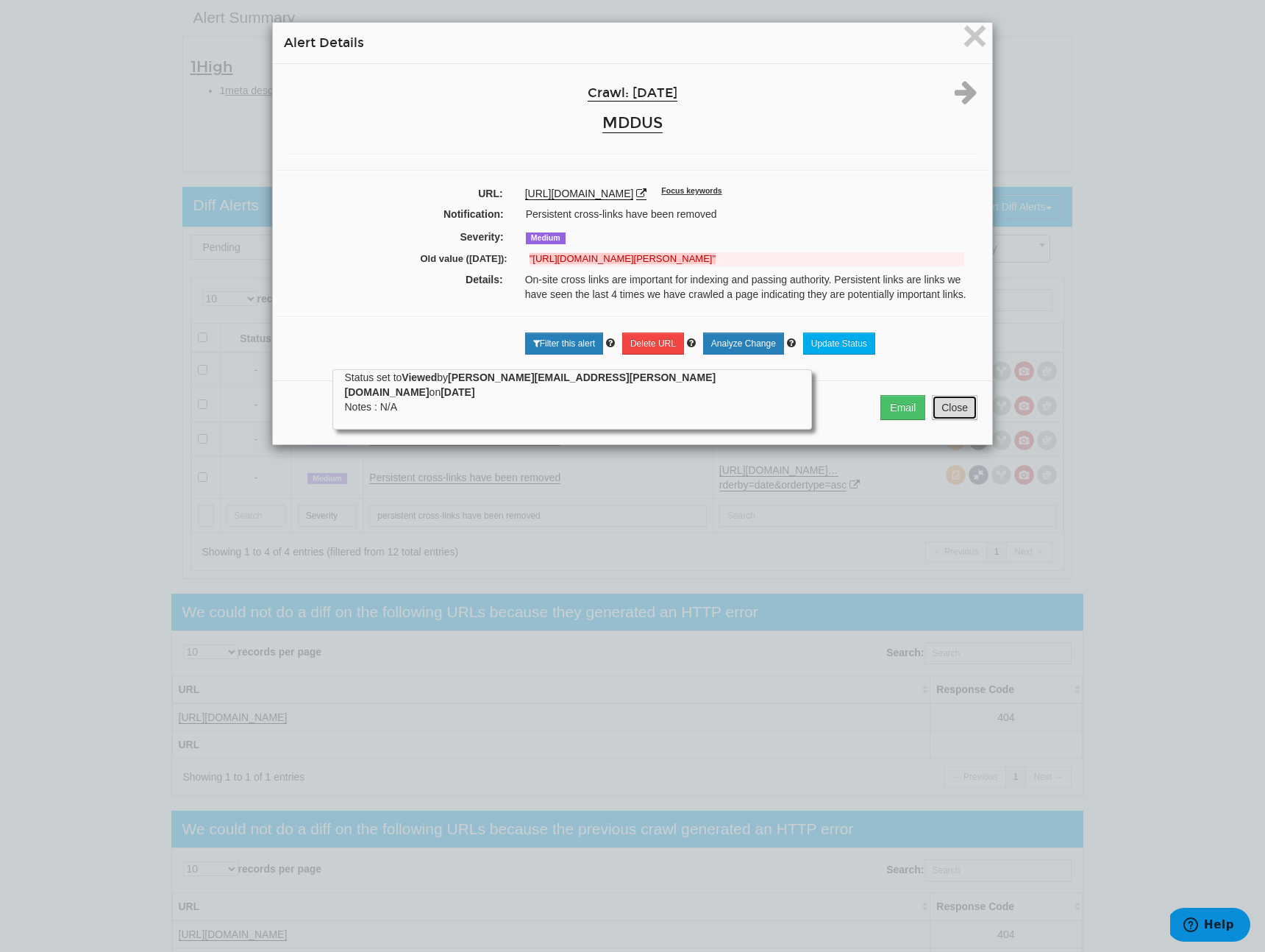
click at [951, 415] on button "Close" at bounding box center [955, 408] width 45 height 25
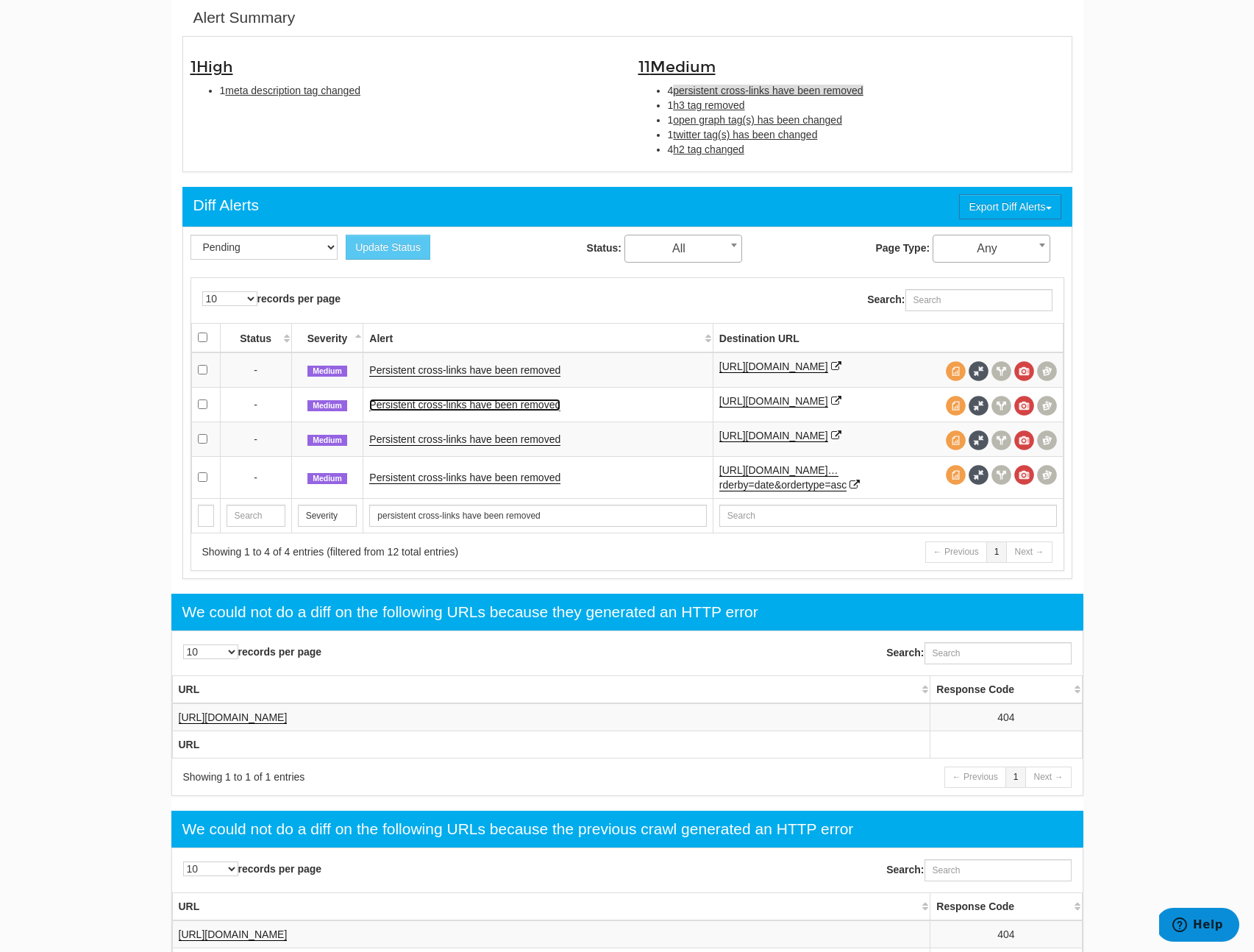
click at [476, 409] on link "Persistent cross-links have been removed" at bounding box center [465, 404] width 191 height 13
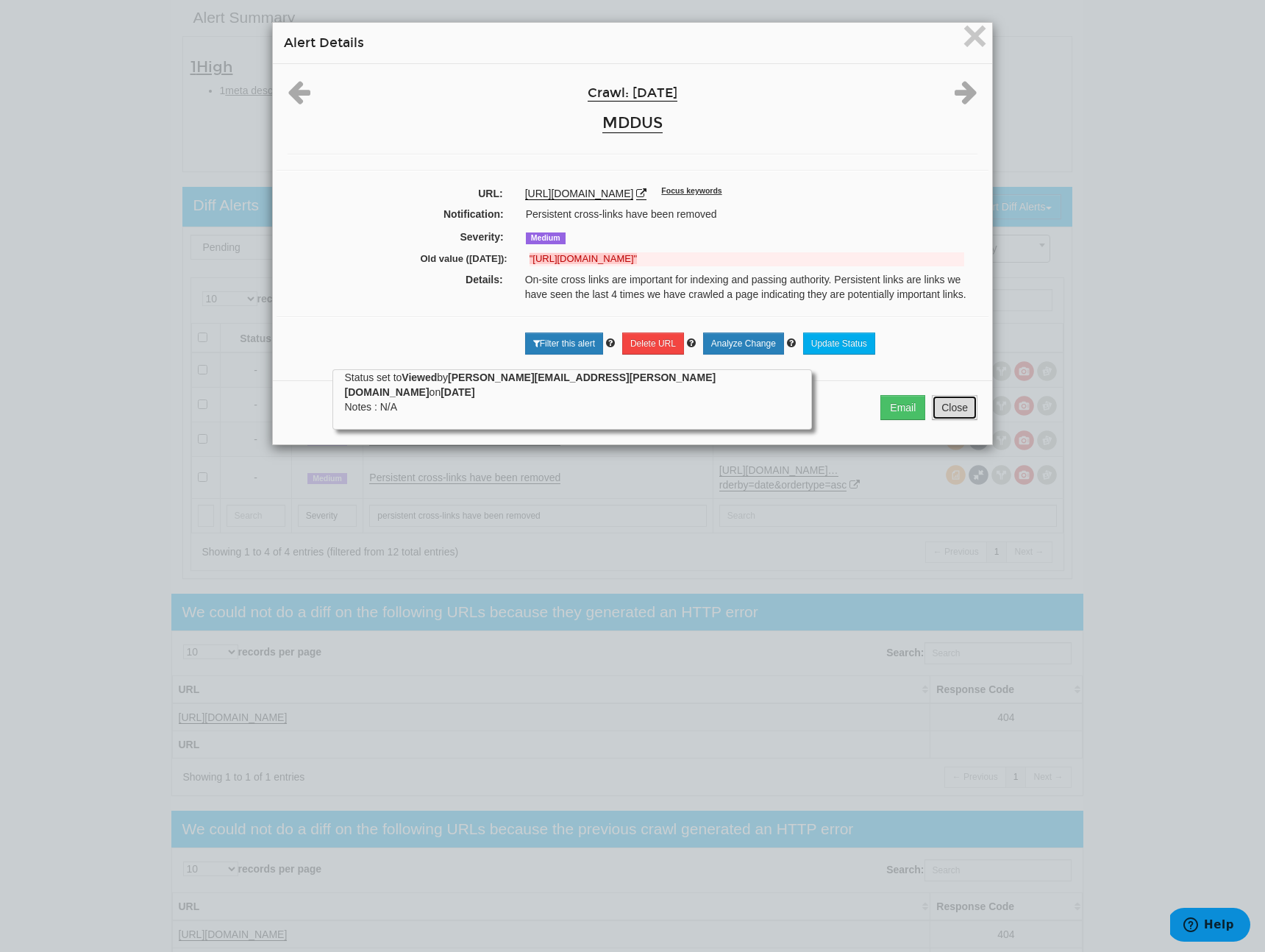
click at [945, 413] on button "Close" at bounding box center [955, 408] width 45 height 25
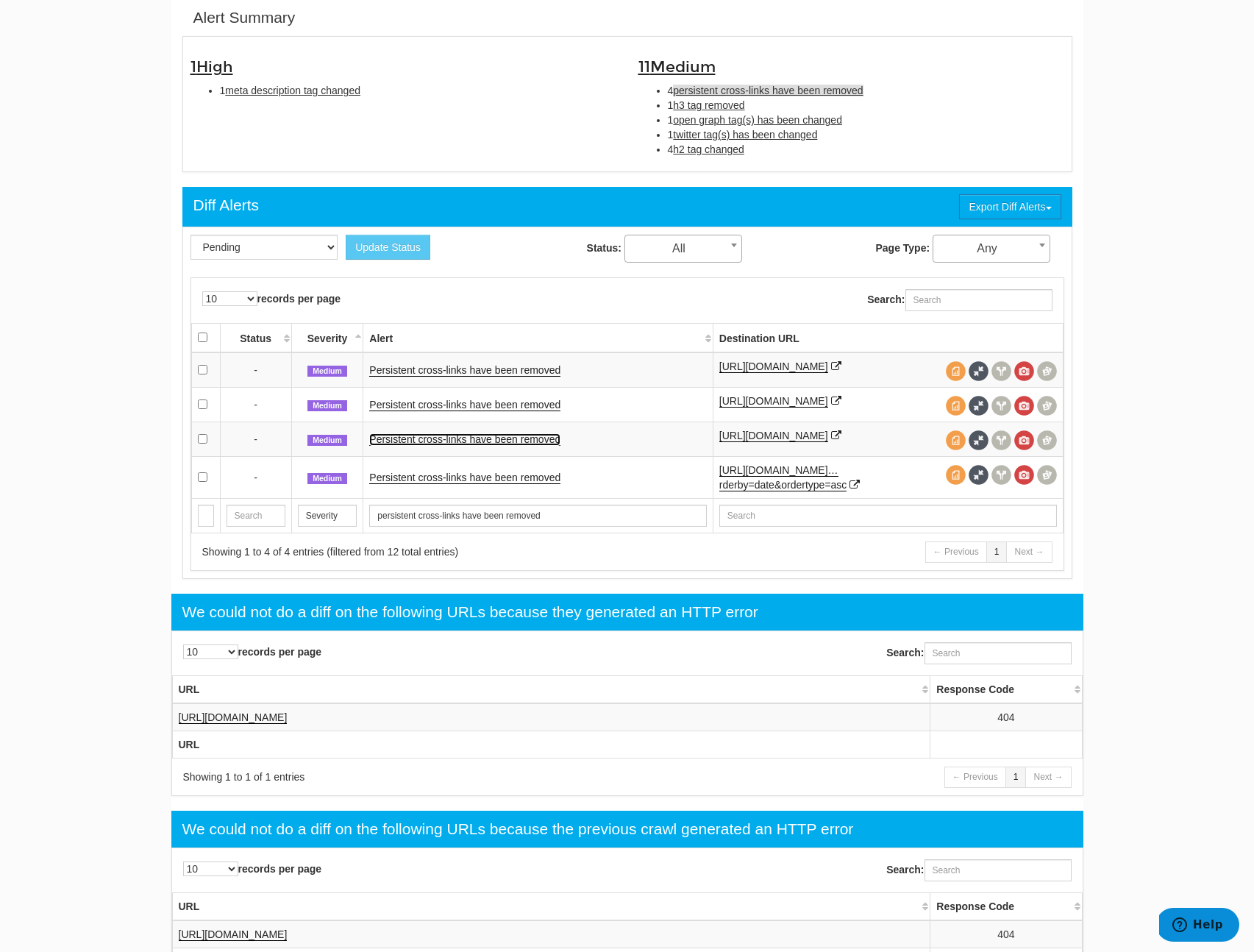
click at [464, 445] on link "Persistent cross-links have been removed" at bounding box center [465, 439] width 191 height 13
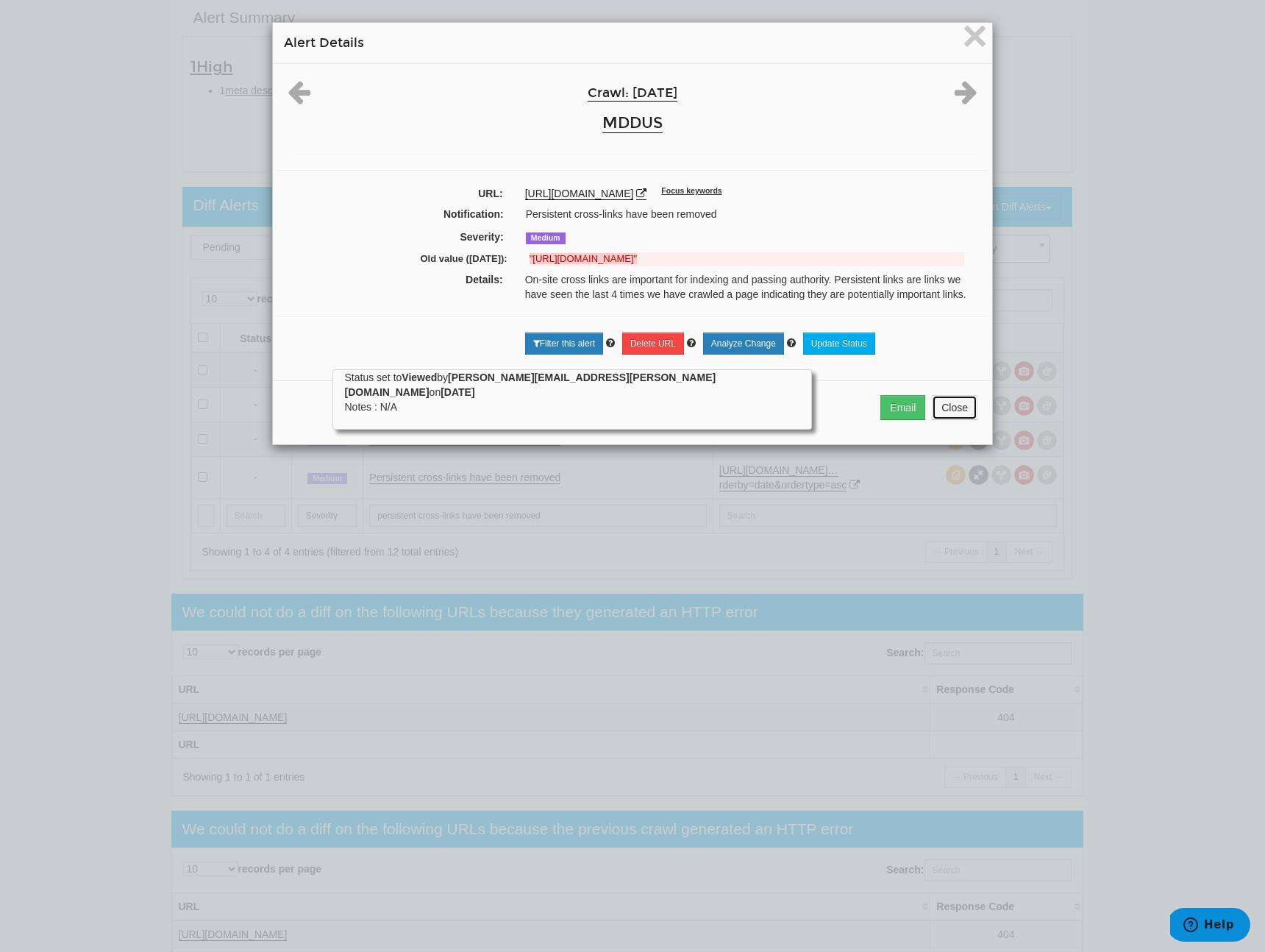
drag, startPoint x: 952, startPoint y: 419, endPoint x: 941, endPoint y: 420, distance: 11.0
click at [952, 419] on button "Close" at bounding box center [955, 408] width 45 height 25
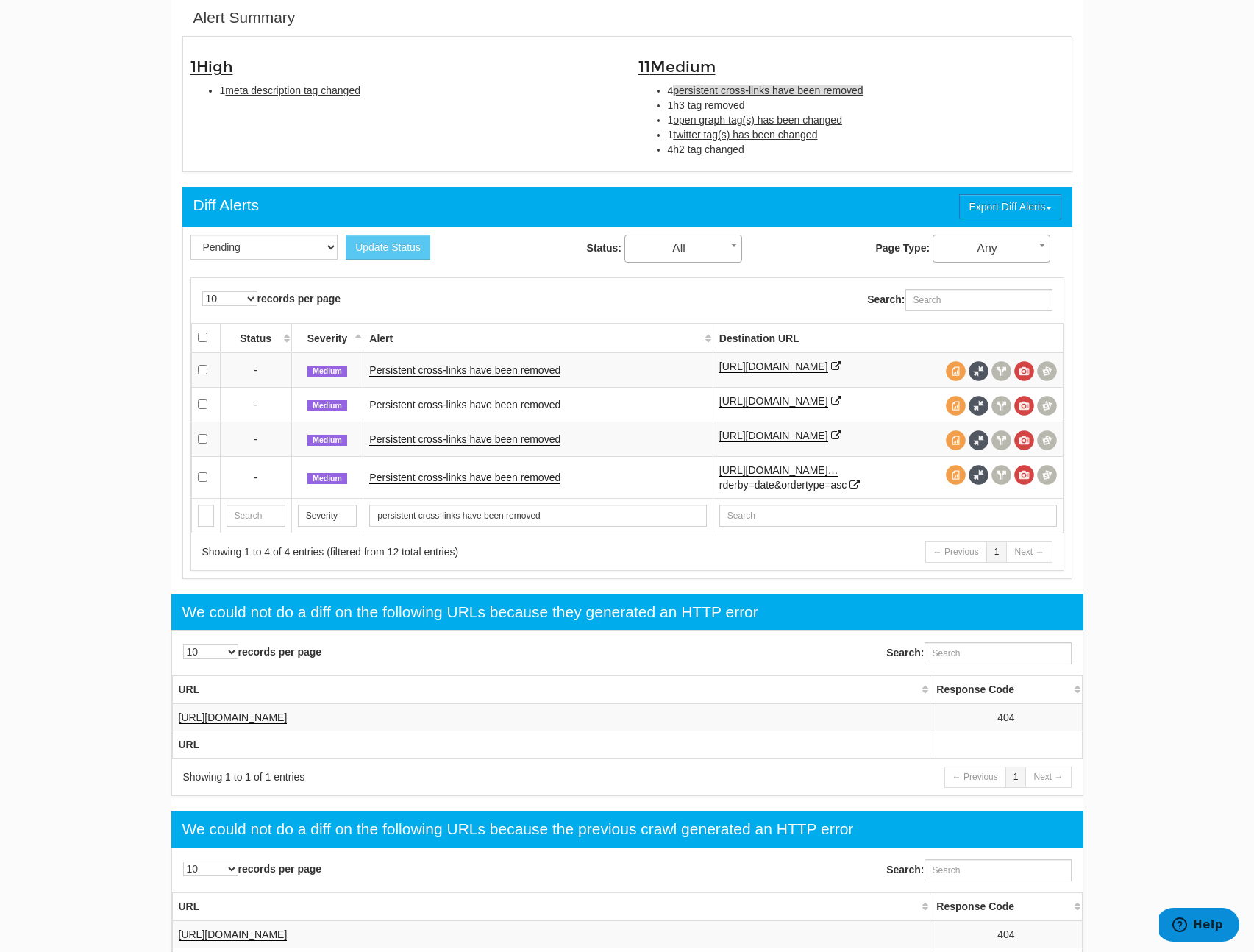
click at [525, 490] on td "Persistent cross-links have been removed" at bounding box center [538, 477] width 350 height 42
click at [528, 484] on link "Persistent cross-links have been removed" at bounding box center [465, 477] width 191 height 13
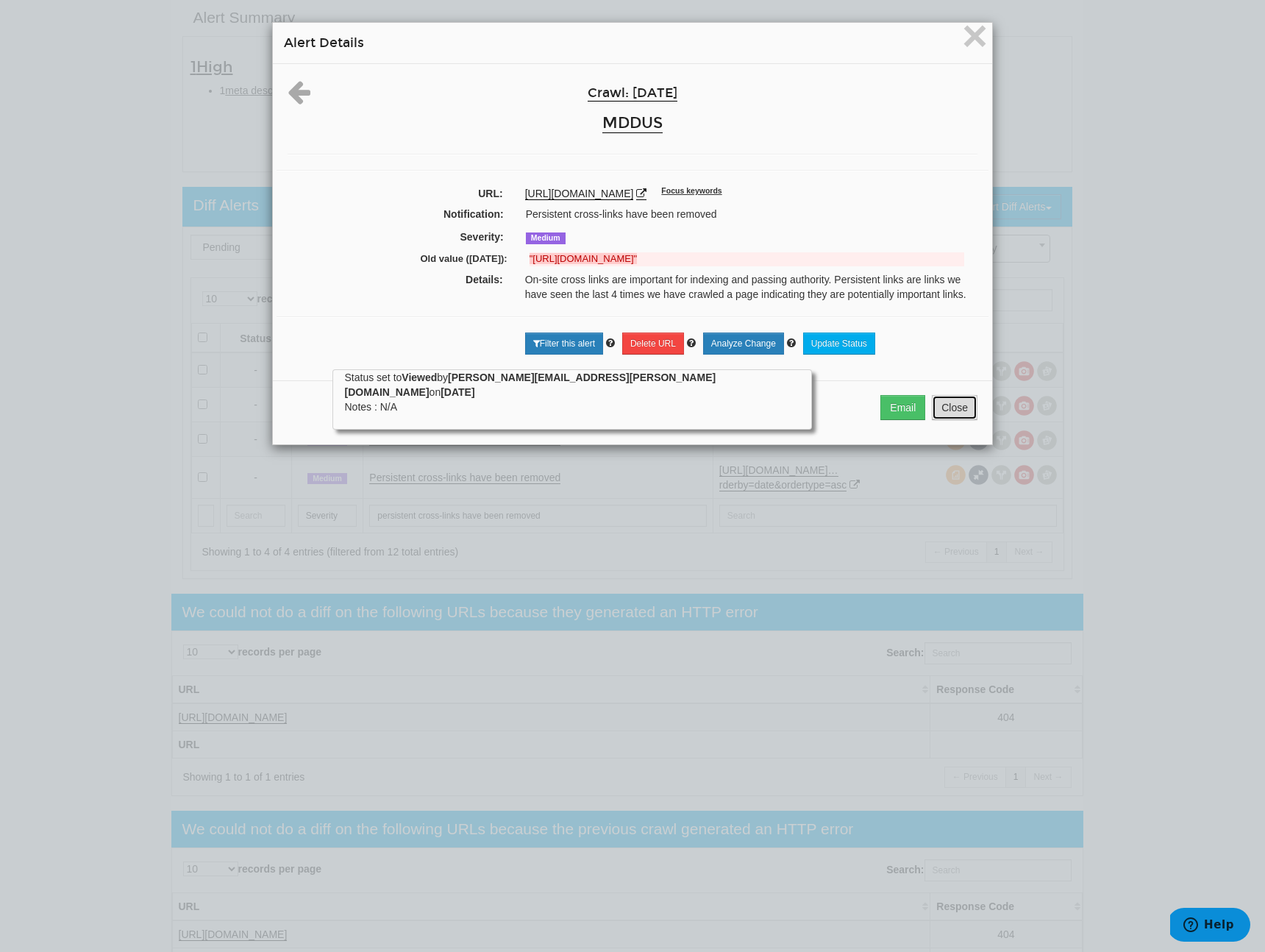
click at [945, 420] on button "Close" at bounding box center [955, 408] width 45 height 25
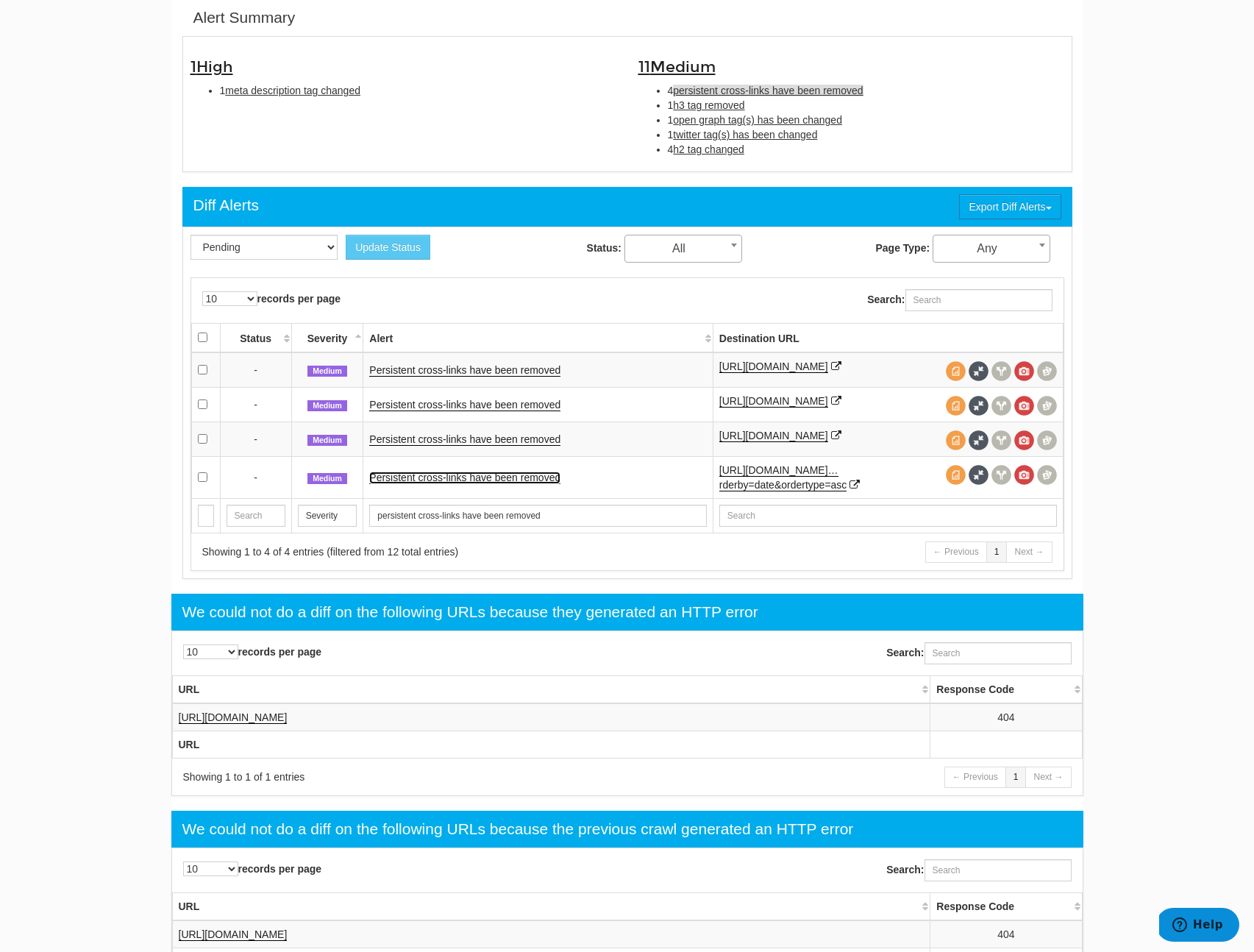
click at [491, 484] on link "Persistent cross-links have been removed" at bounding box center [465, 477] width 191 height 13
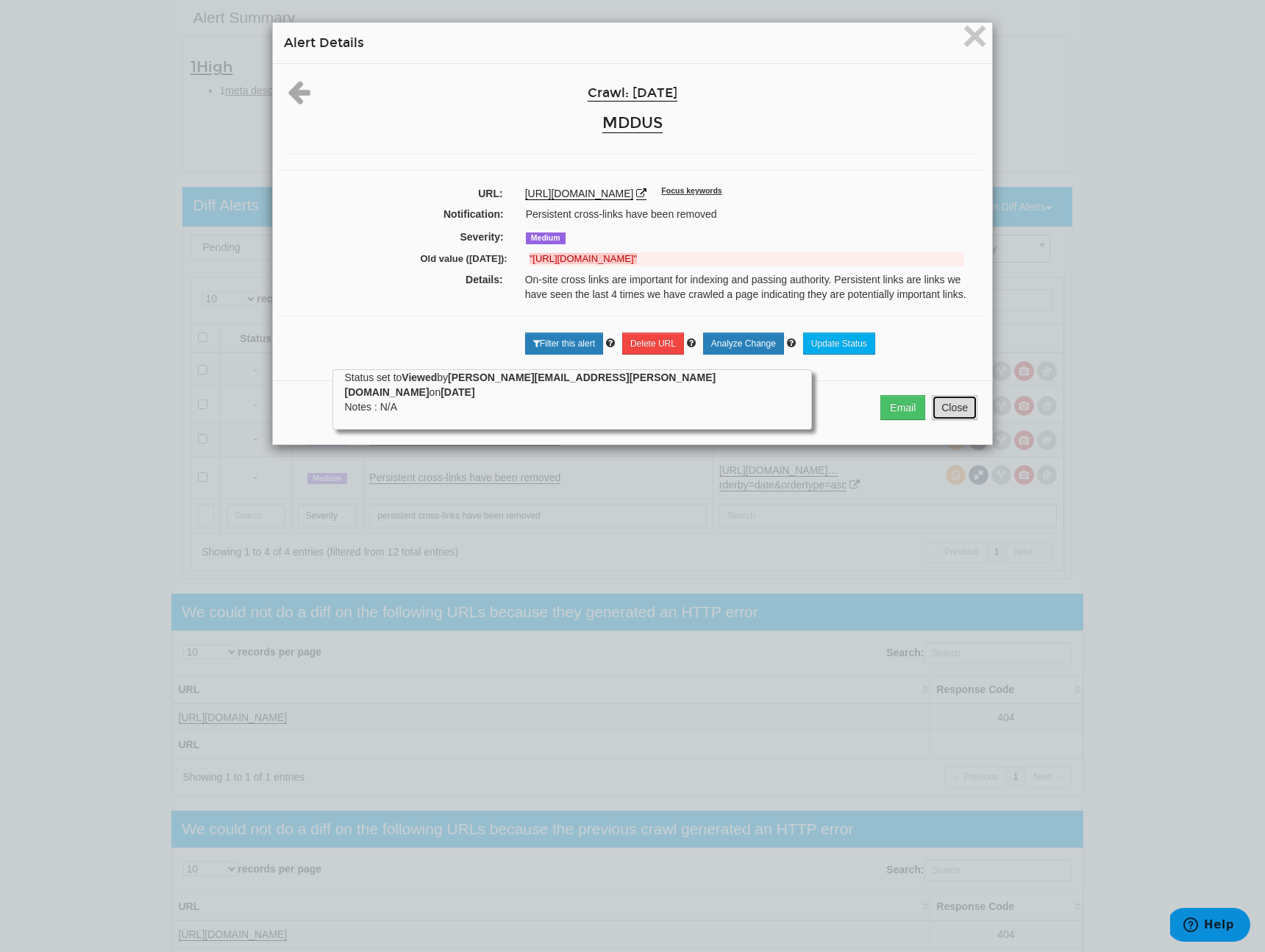
click at [942, 420] on button "Close" at bounding box center [955, 408] width 45 height 25
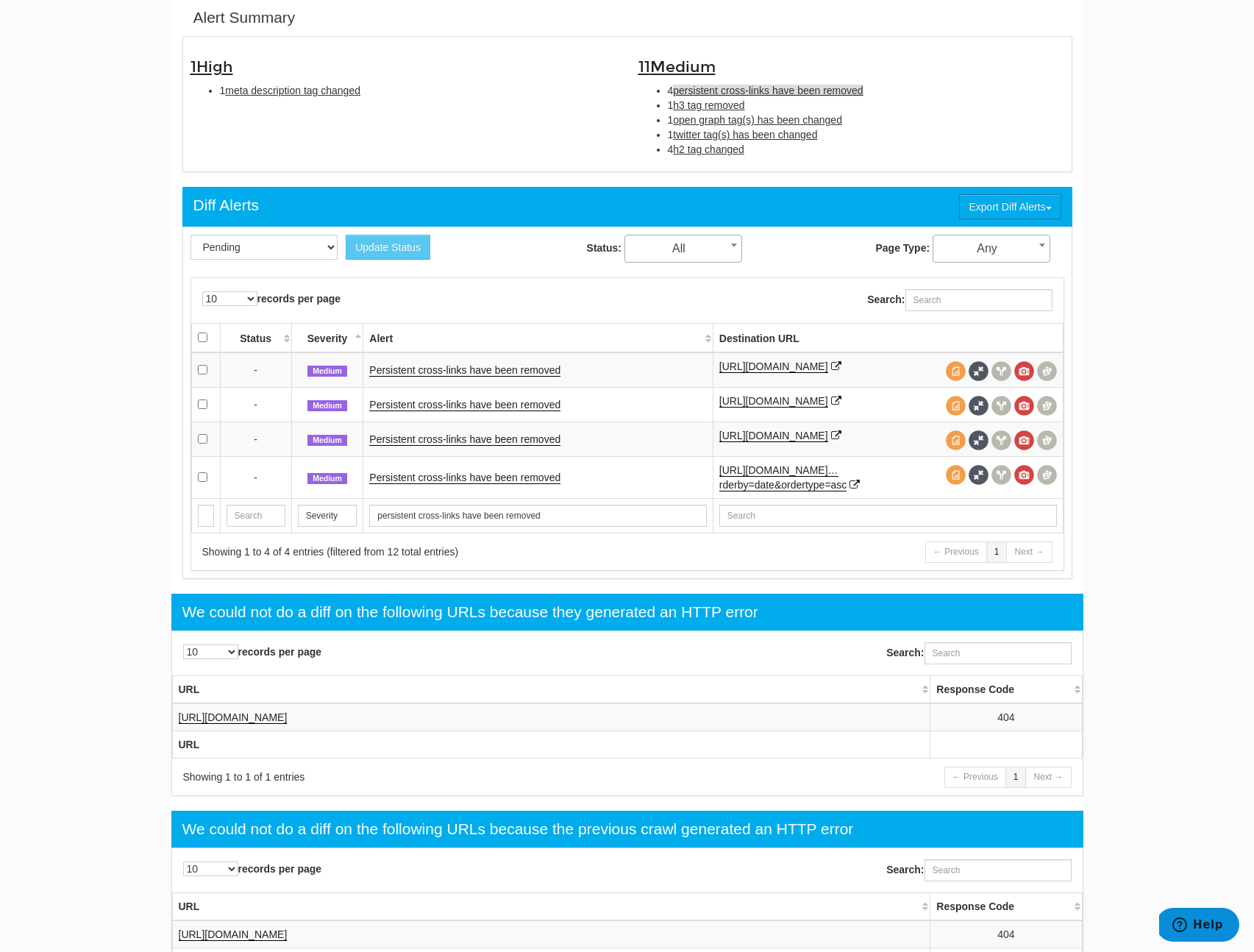
click at [520, 498] on td "Persistent cross-links have been removed" at bounding box center [538, 477] width 350 height 42
click at [522, 484] on link "Persistent cross-links have been removed" at bounding box center [465, 477] width 191 height 13
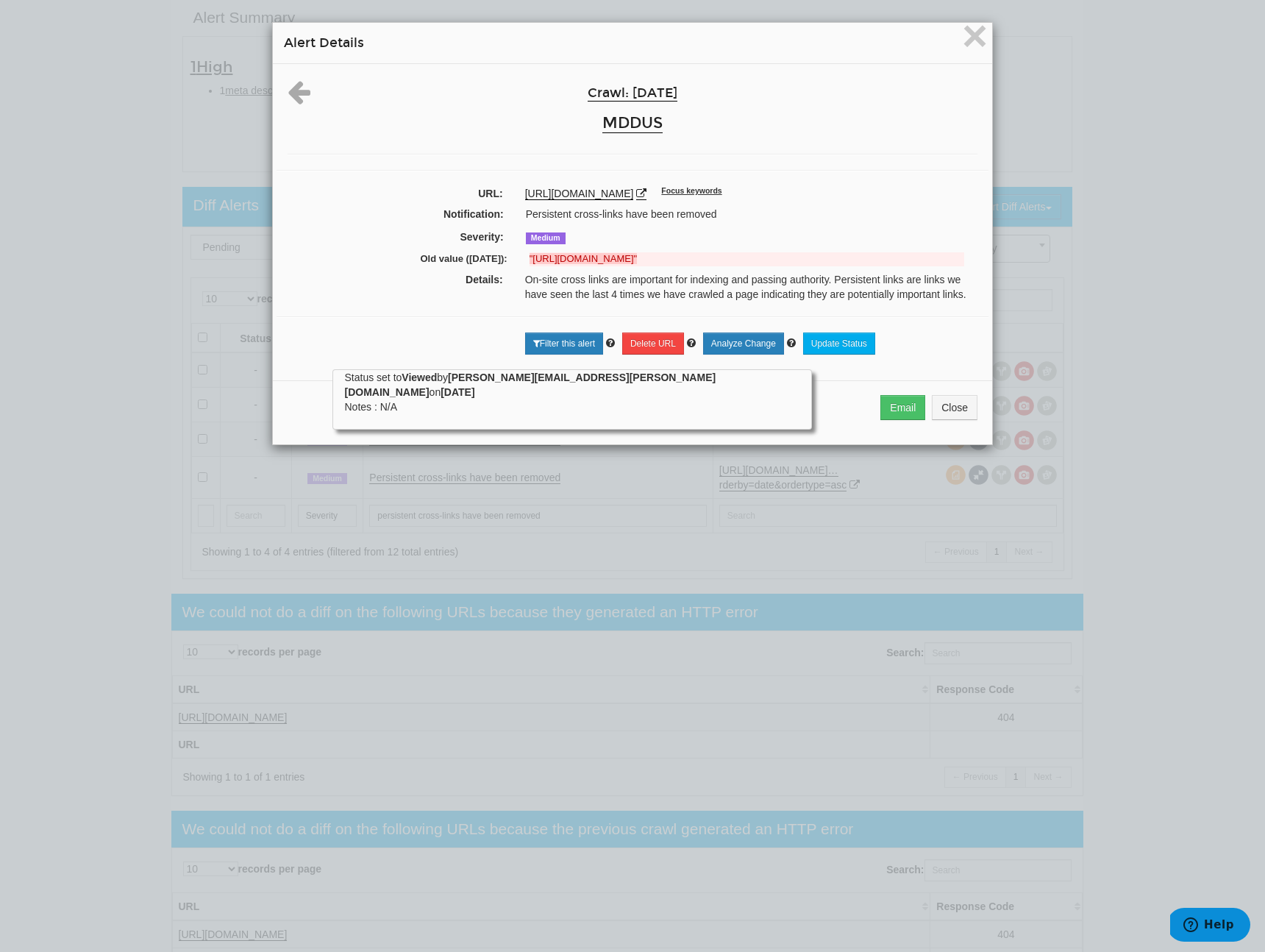
click at [976, 434] on div "Email Close" at bounding box center [632, 412] width 720 height 64
click at [959, 420] on button "Close" at bounding box center [955, 408] width 45 height 25
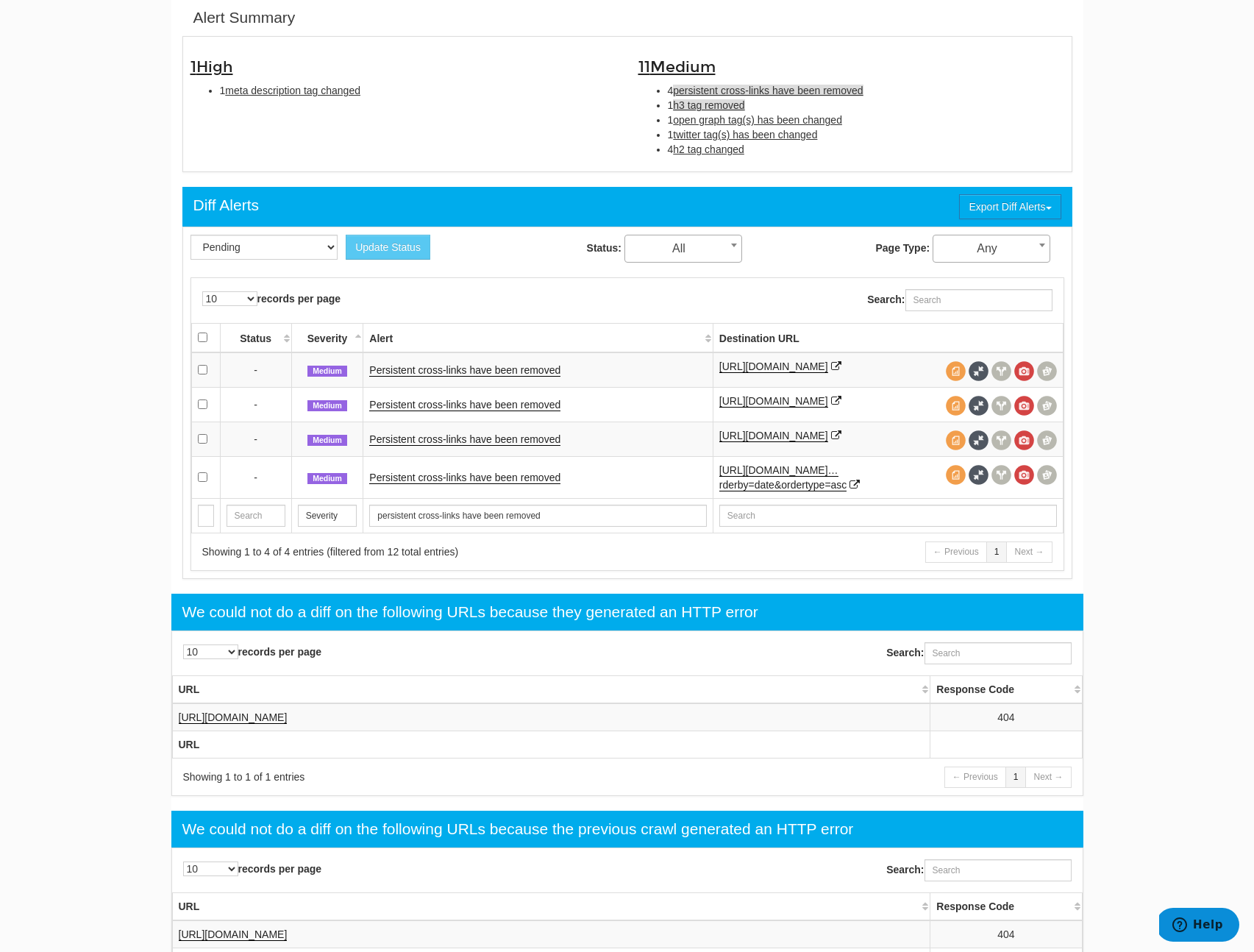
click at [739, 103] on span "h3 tag removed" at bounding box center [708, 105] width 71 height 12
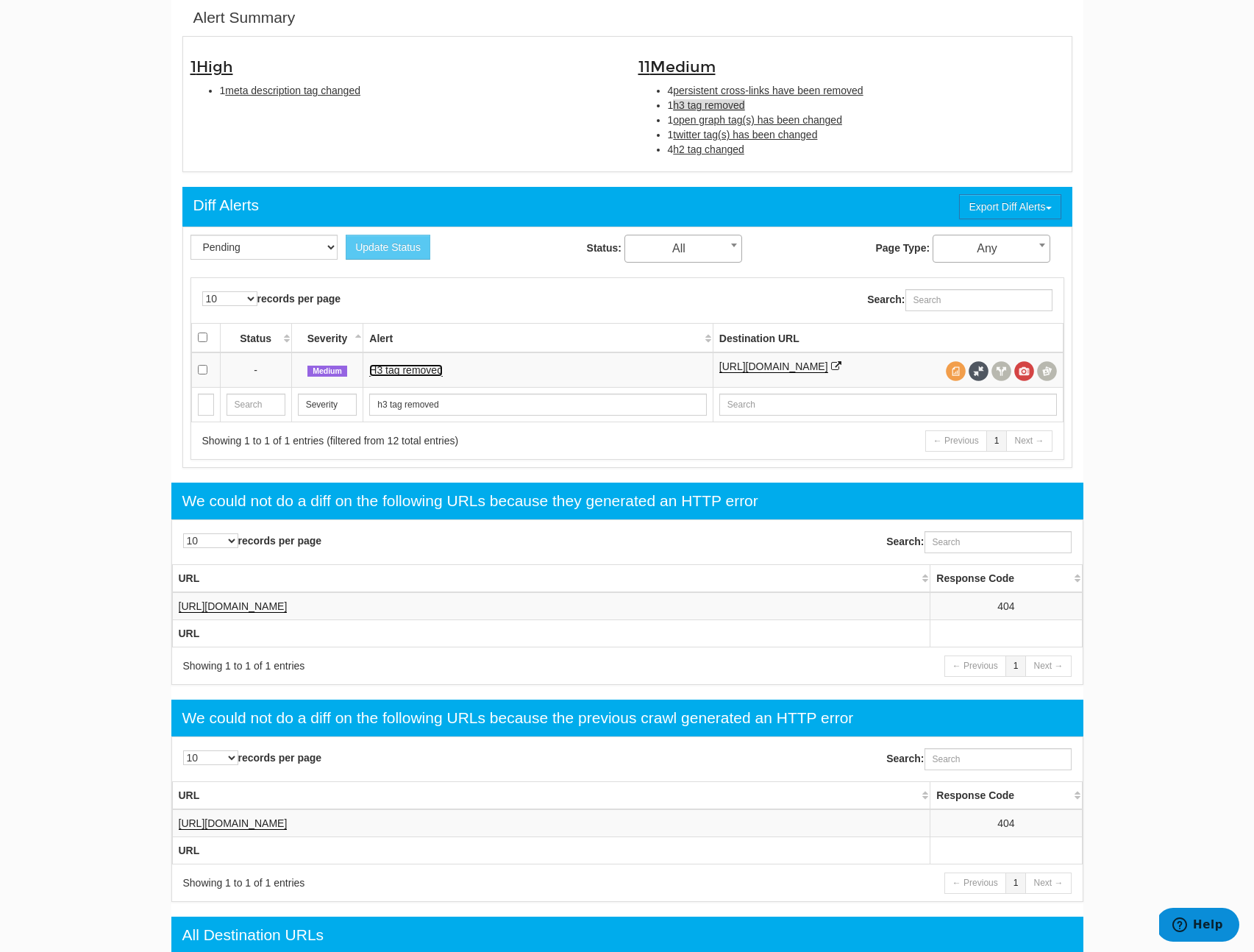
click at [424, 370] on link "H3 tag removed" at bounding box center [406, 370] width 74 height 13
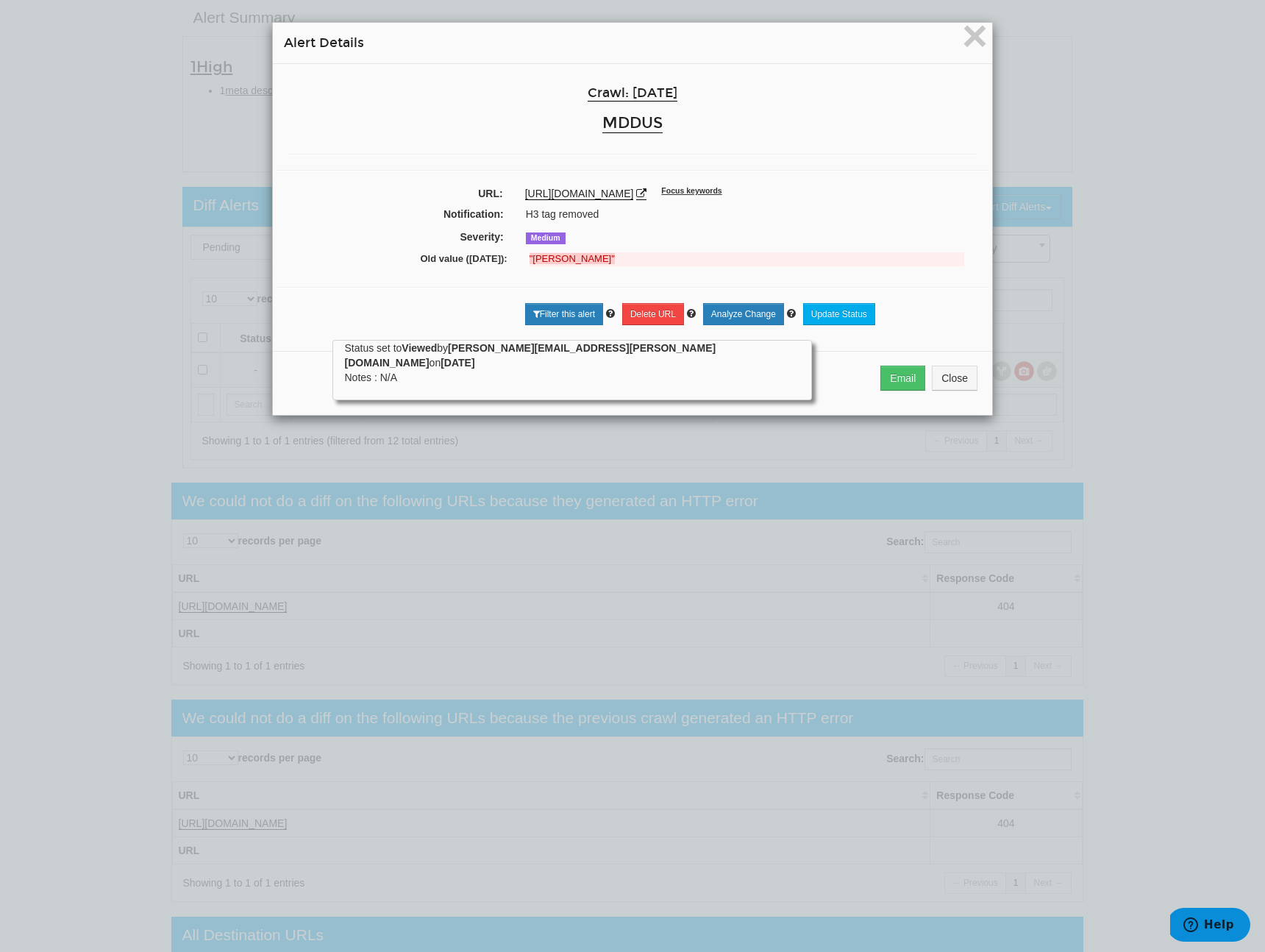
click at [937, 359] on div "Email Close" at bounding box center [632, 382] width 720 height 64
click at [959, 379] on button "Close" at bounding box center [955, 378] width 45 height 25
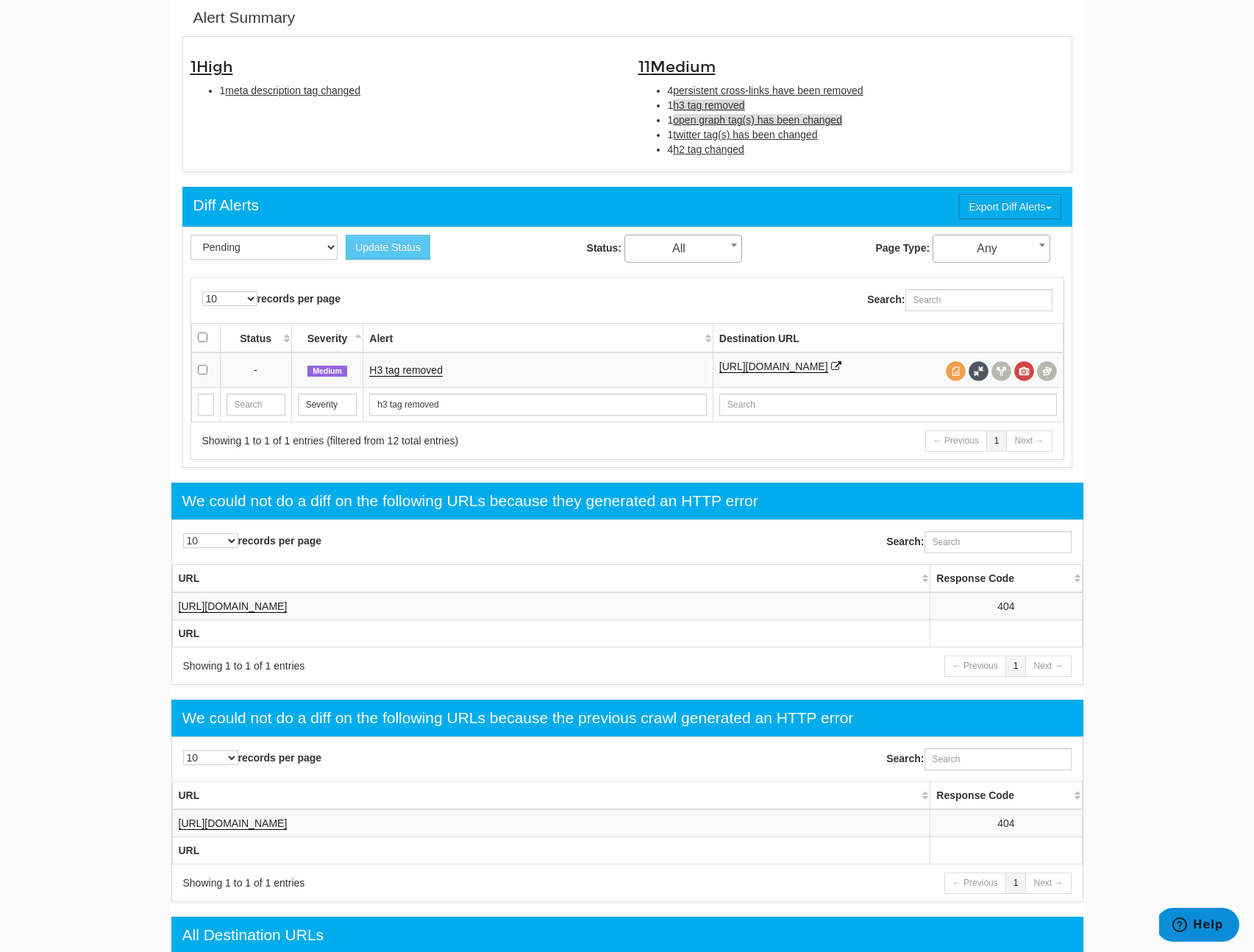
click at [706, 123] on span "open graph tag(s) has been changed" at bounding box center [757, 120] width 169 height 12
click at [717, 146] on span "h2 tag changed" at bounding box center [708, 149] width 71 height 12
type input "h2 tag changed"
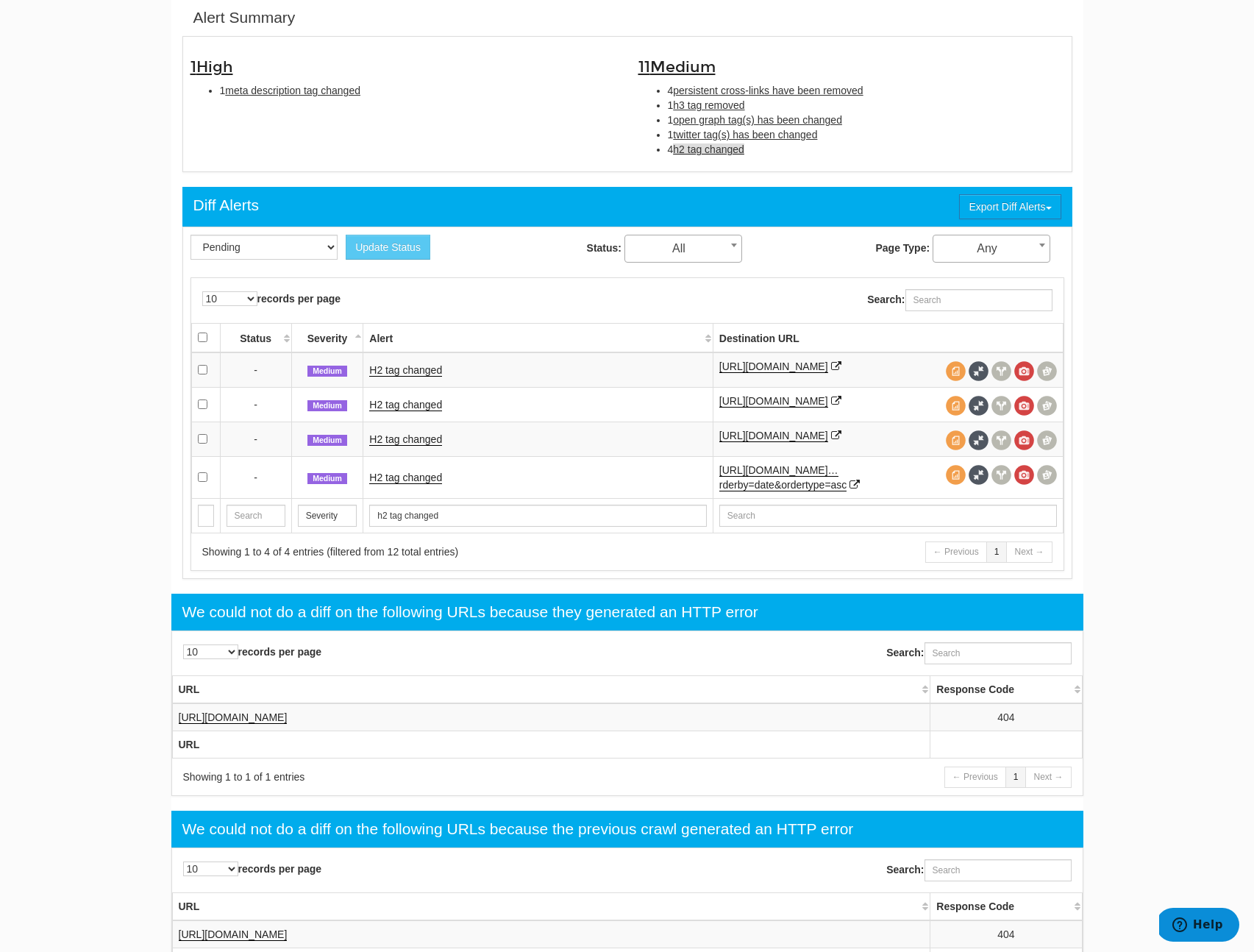
click at [370, 385] on td "H2 tag changed" at bounding box center [538, 370] width 350 height 35
click at [402, 373] on link "H2 tag changed" at bounding box center [405, 370] width 73 height 13
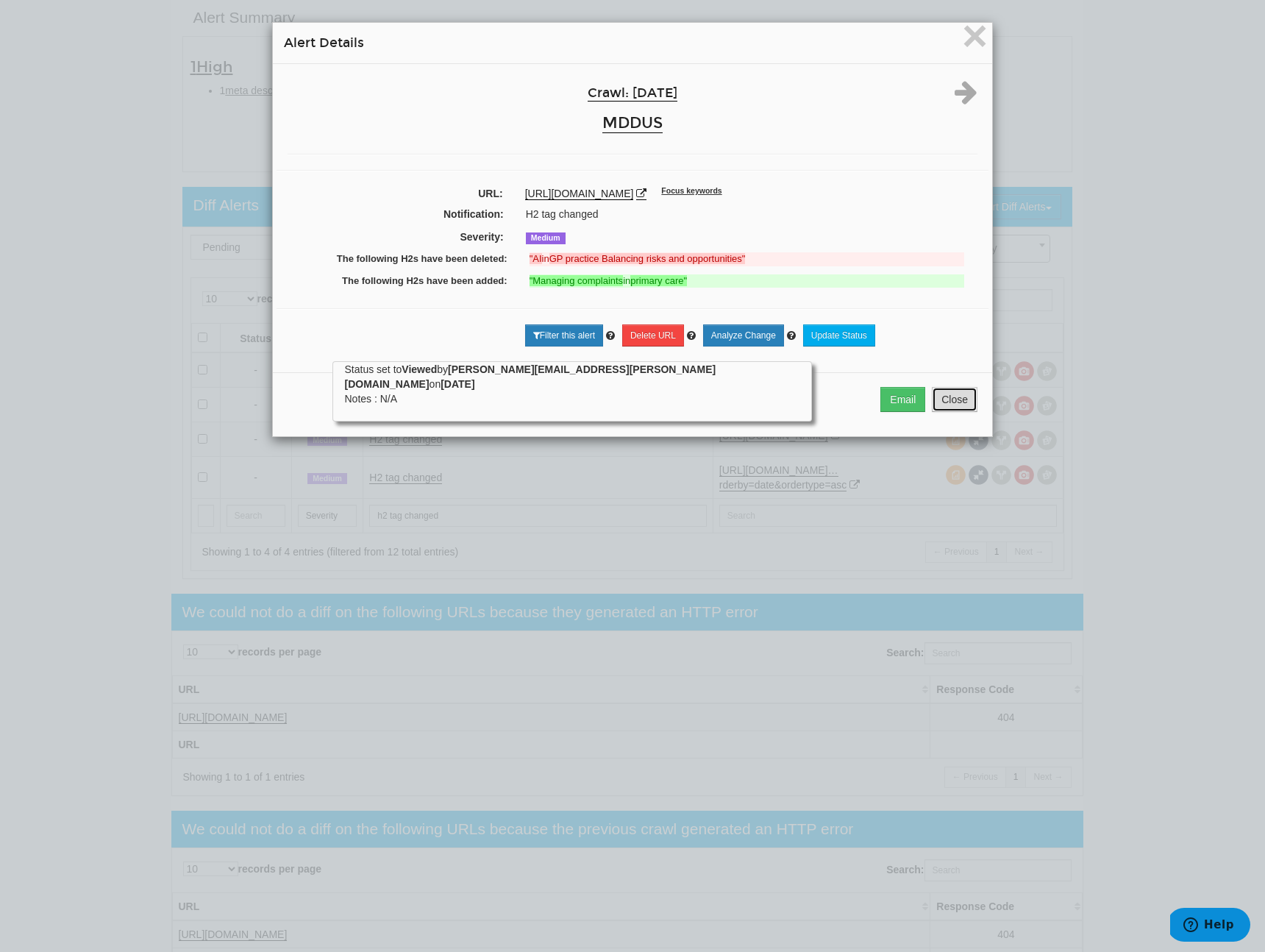
click at [953, 398] on button "Close" at bounding box center [955, 399] width 45 height 25
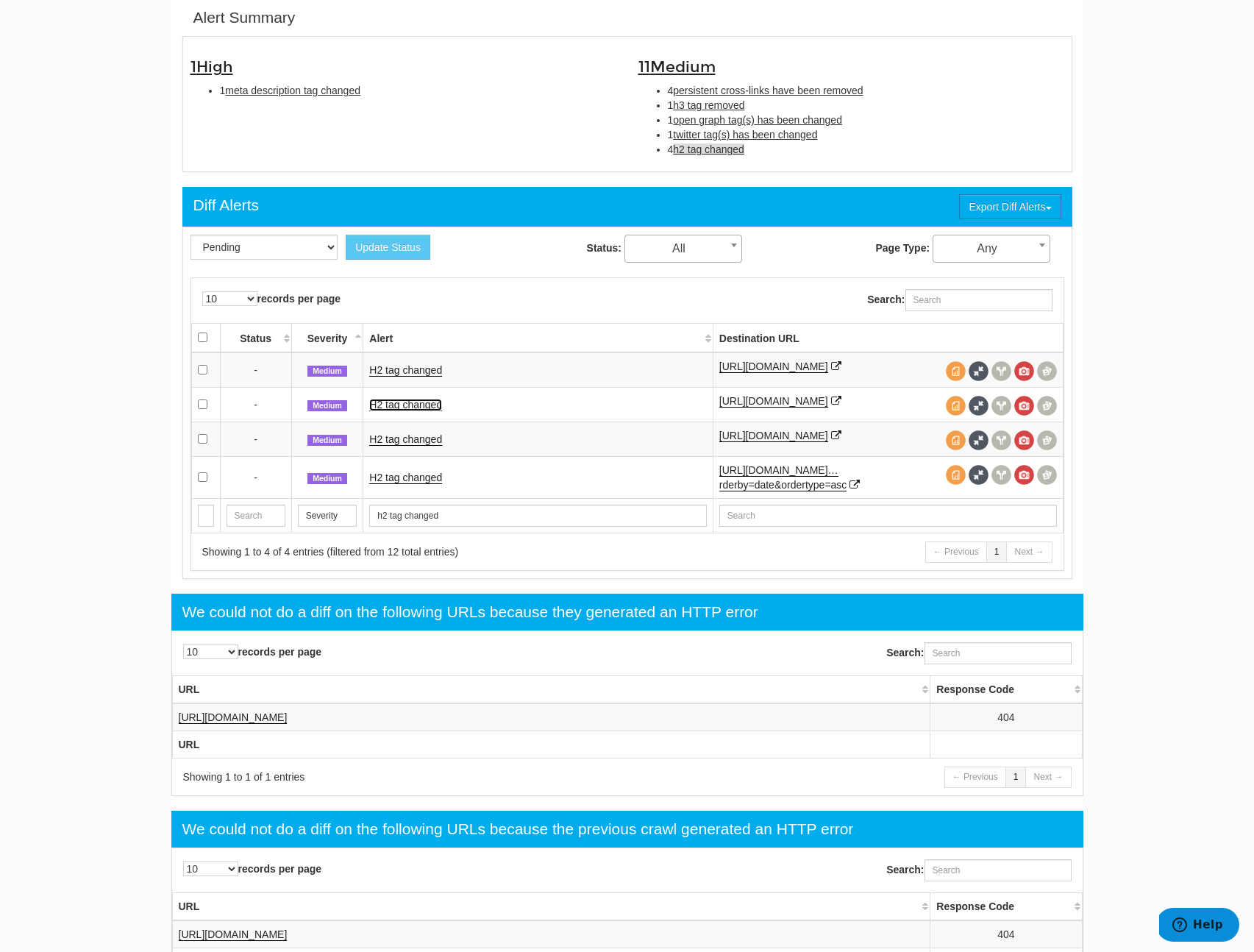
click at [428, 411] on link "H2 tag changed" at bounding box center [405, 404] width 73 height 13
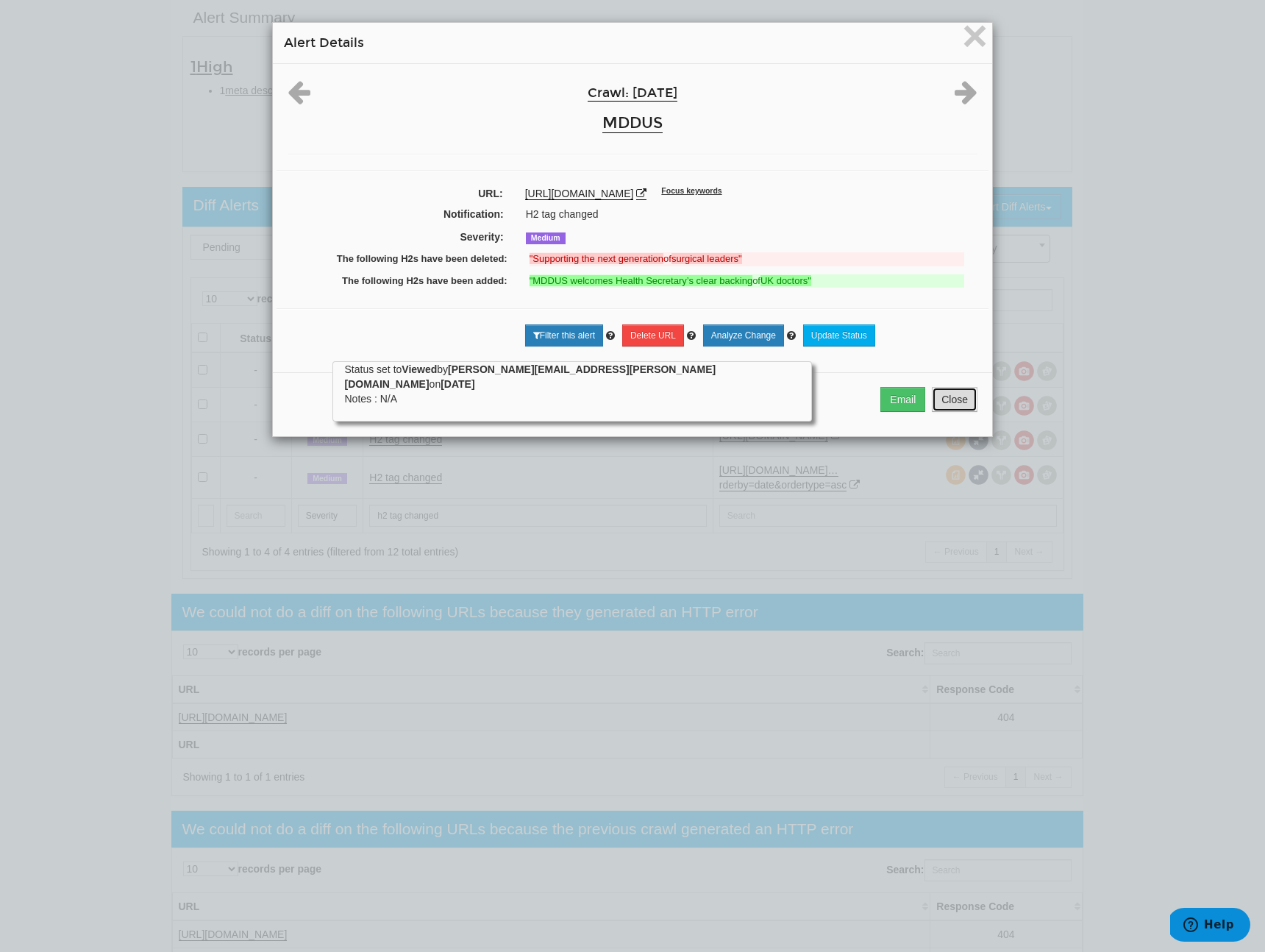
click at [938, 407] on button "Close" at bounding box center [955, 399] width 45 height 25
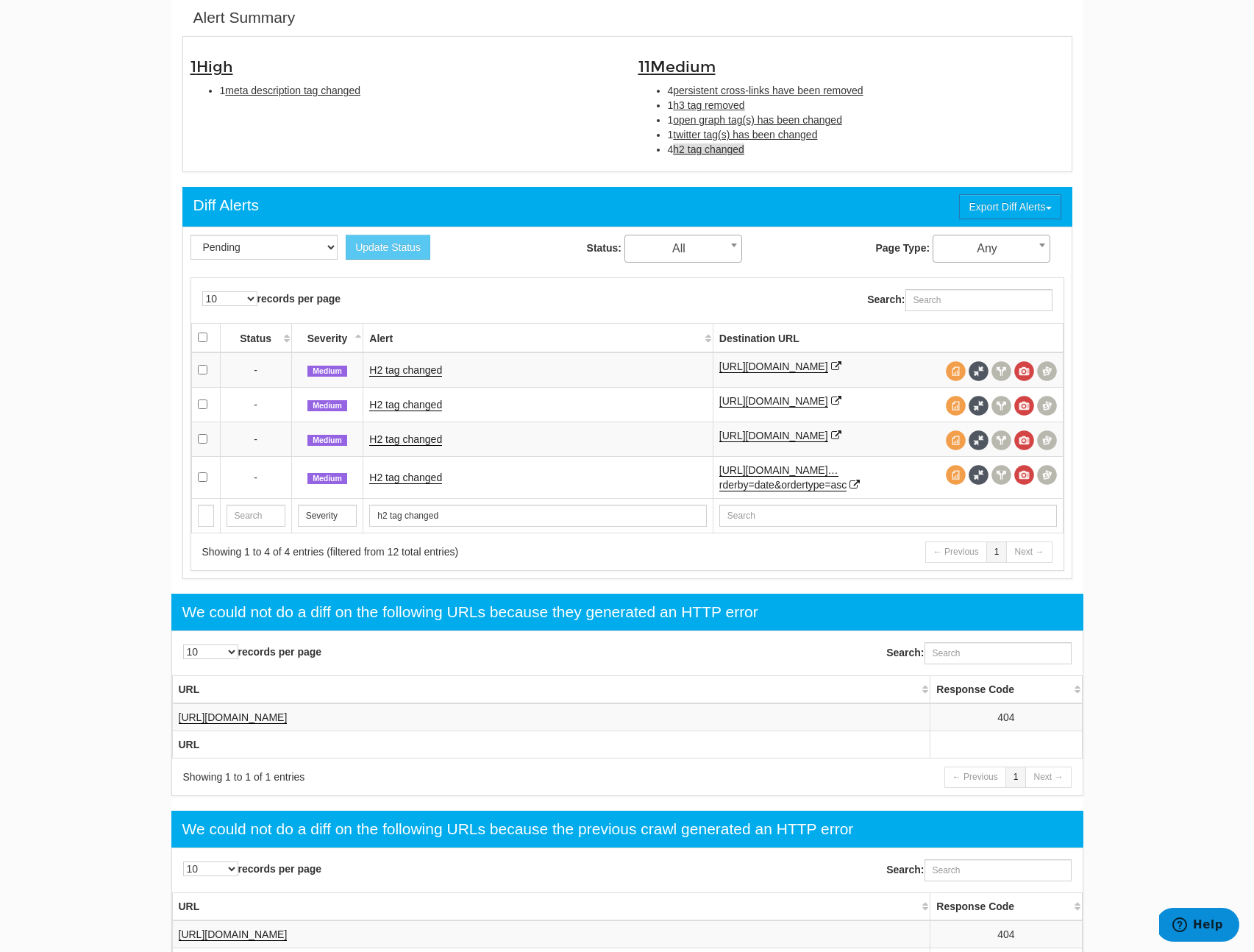
click at [415, 456] on td "H2 tag changed" at bounding box center [538, 438] width 350 height 34
click at [427, 445] on link "H2 tag changed" at bounding box center [405, 439] width 73 height 13
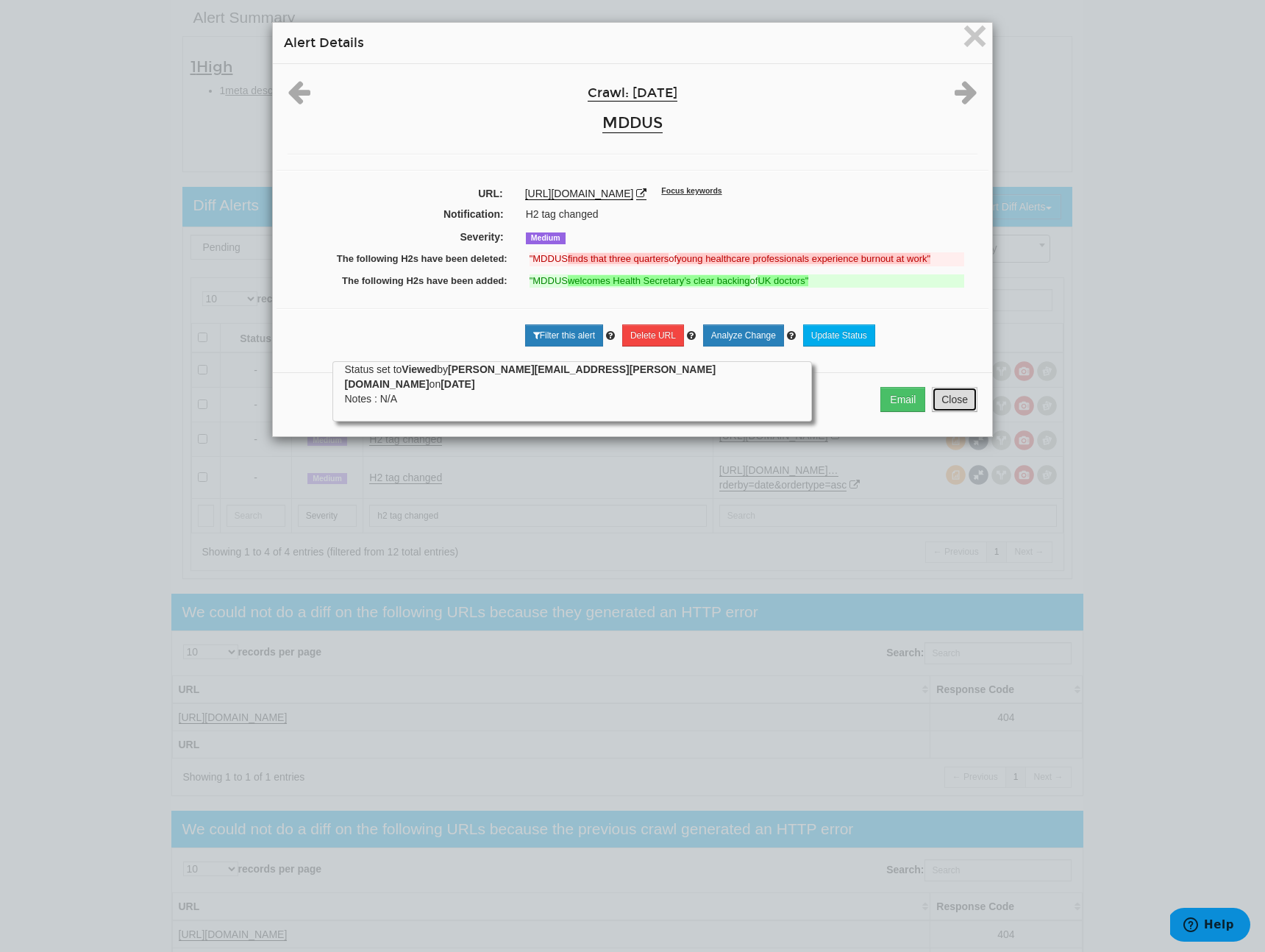
click at [965, 393] on button "Close" at bounding box center [955, 399] width 45 height 25
